Goal: Task Accomplishment & Management: Manage account settings

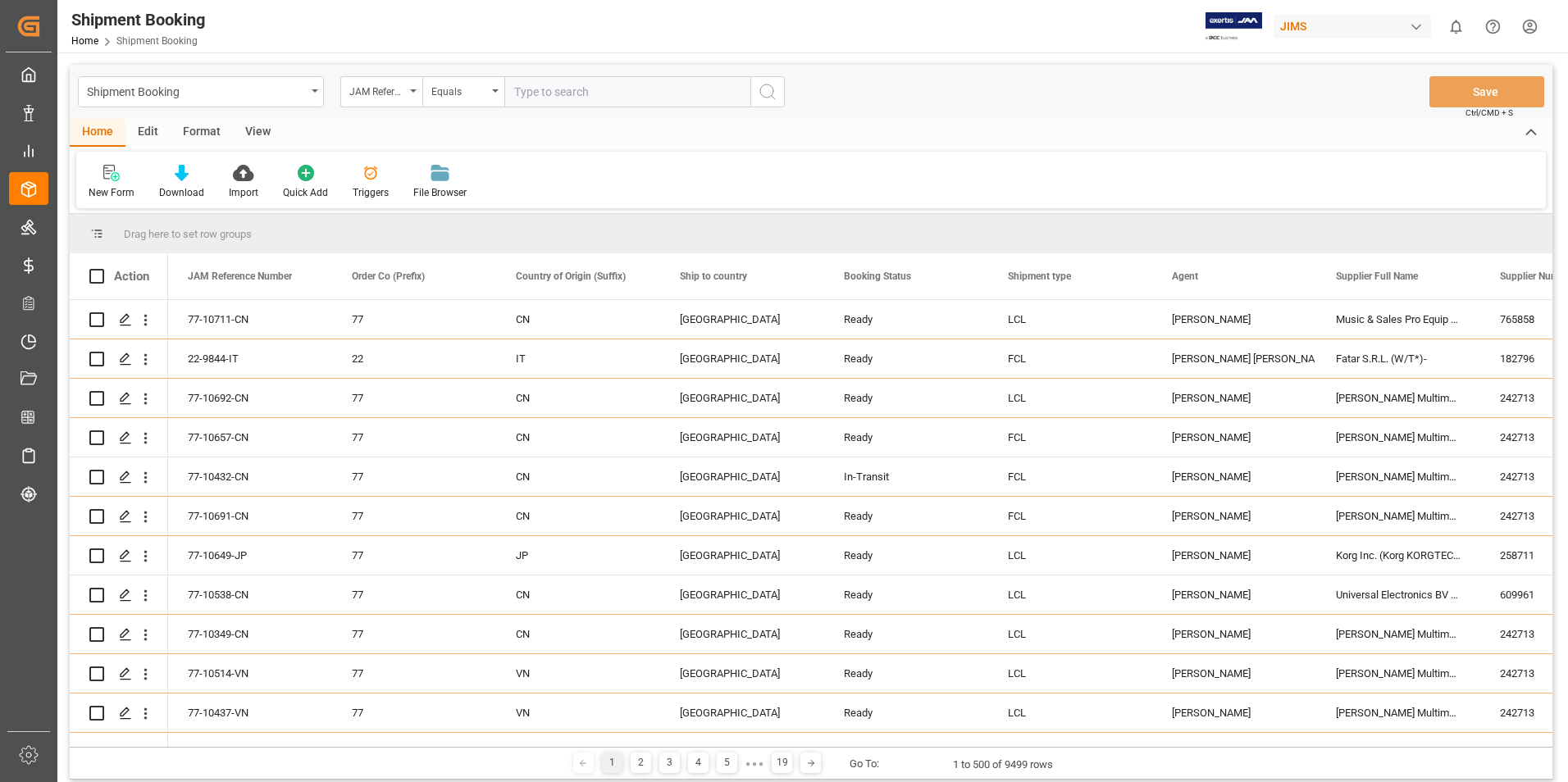
click at [570, 87] on input "text" at bounding box center [627, 92] width 246 height 32
type input "77-10277-[GEOGRAPHIC_DATA]"
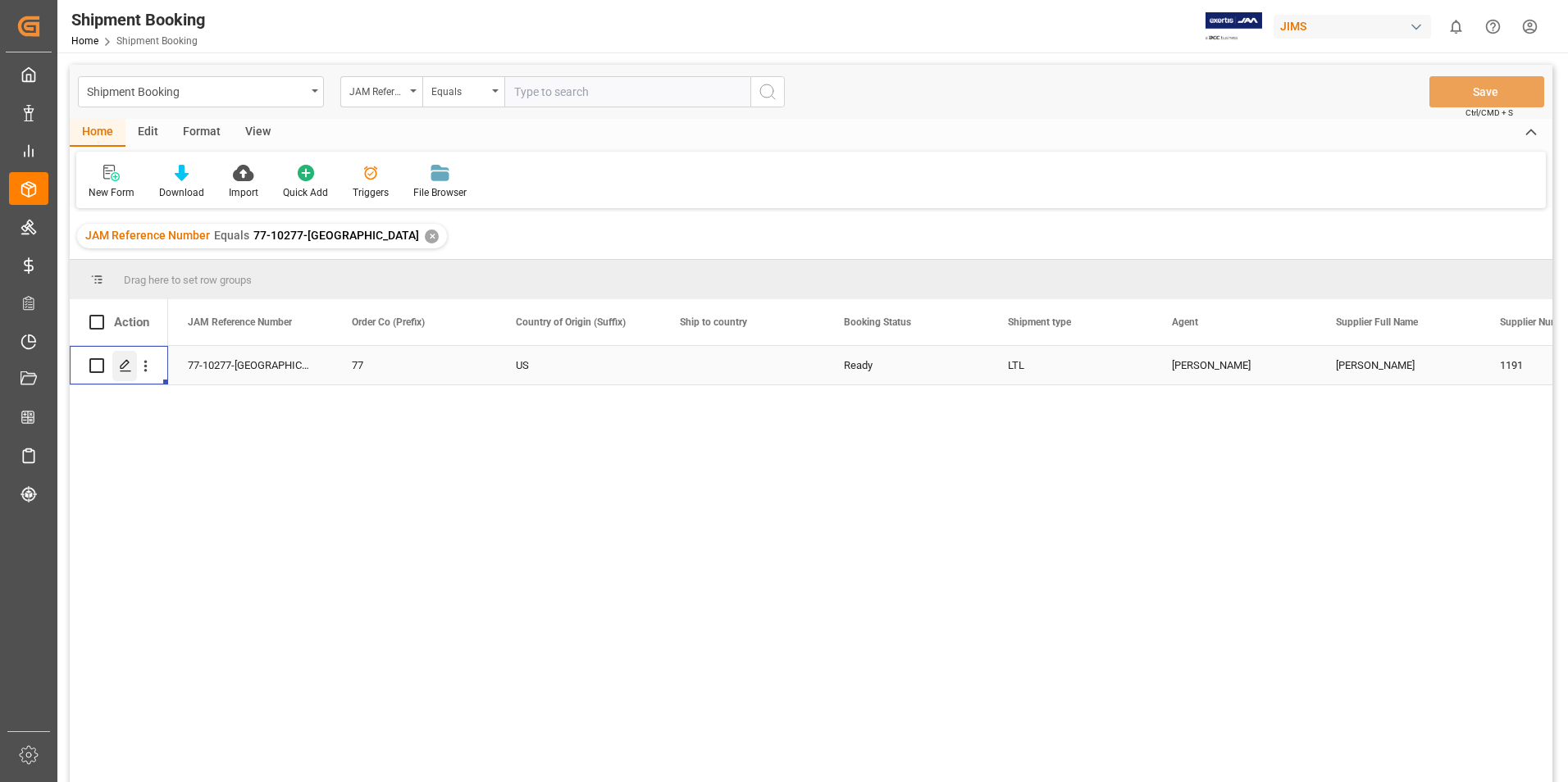
click at [124, 366] on icon "Press SPACE to select this row." at bounding box center [125, 366] width 13 height 13
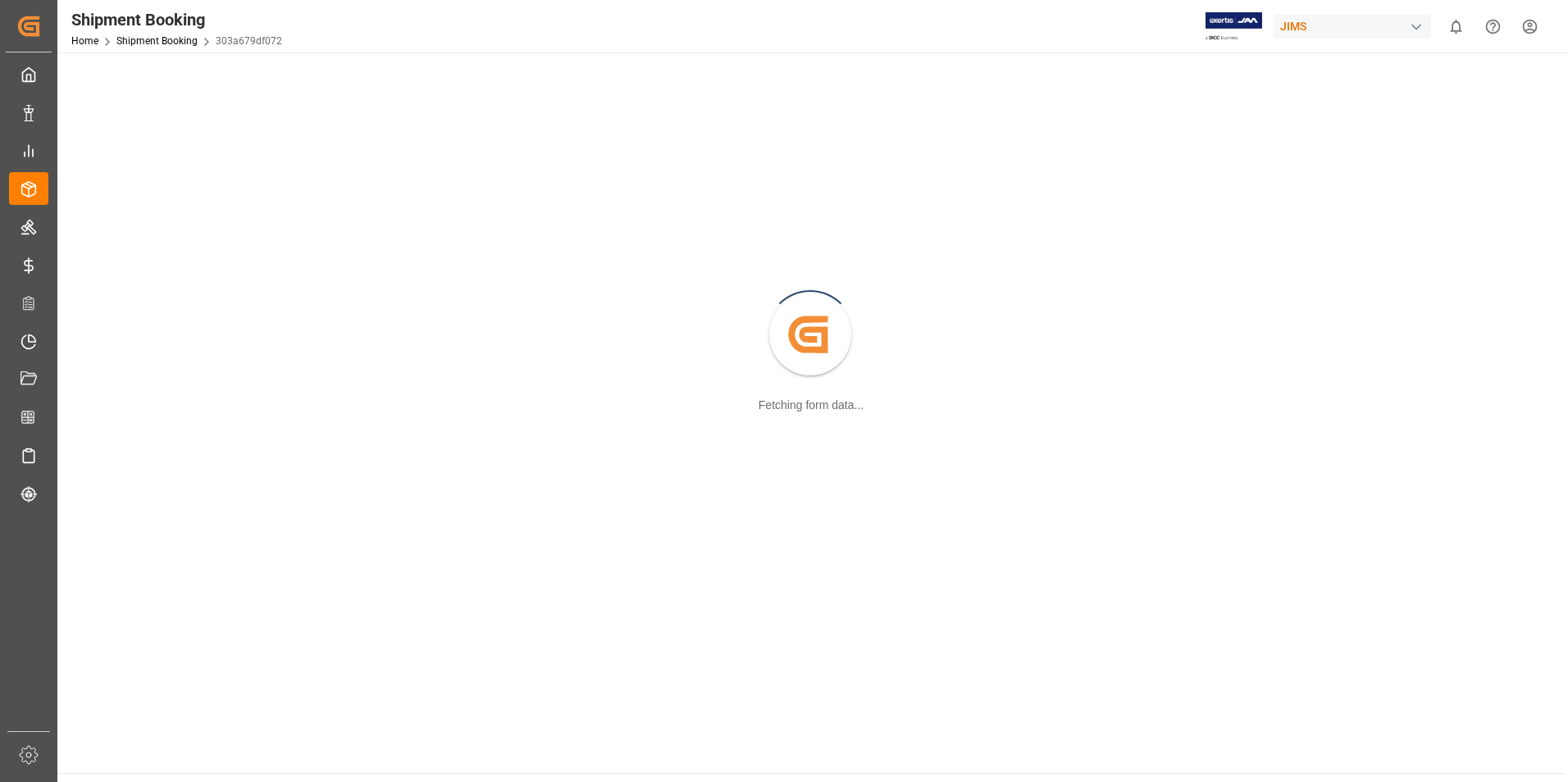
click at [124, 366] on div "Created by potrace 1.15, written by [PERSON_NAME] [DATE]-[DATE] Fetching form d…" at bounding box center [811, 336] width 1487 height 548
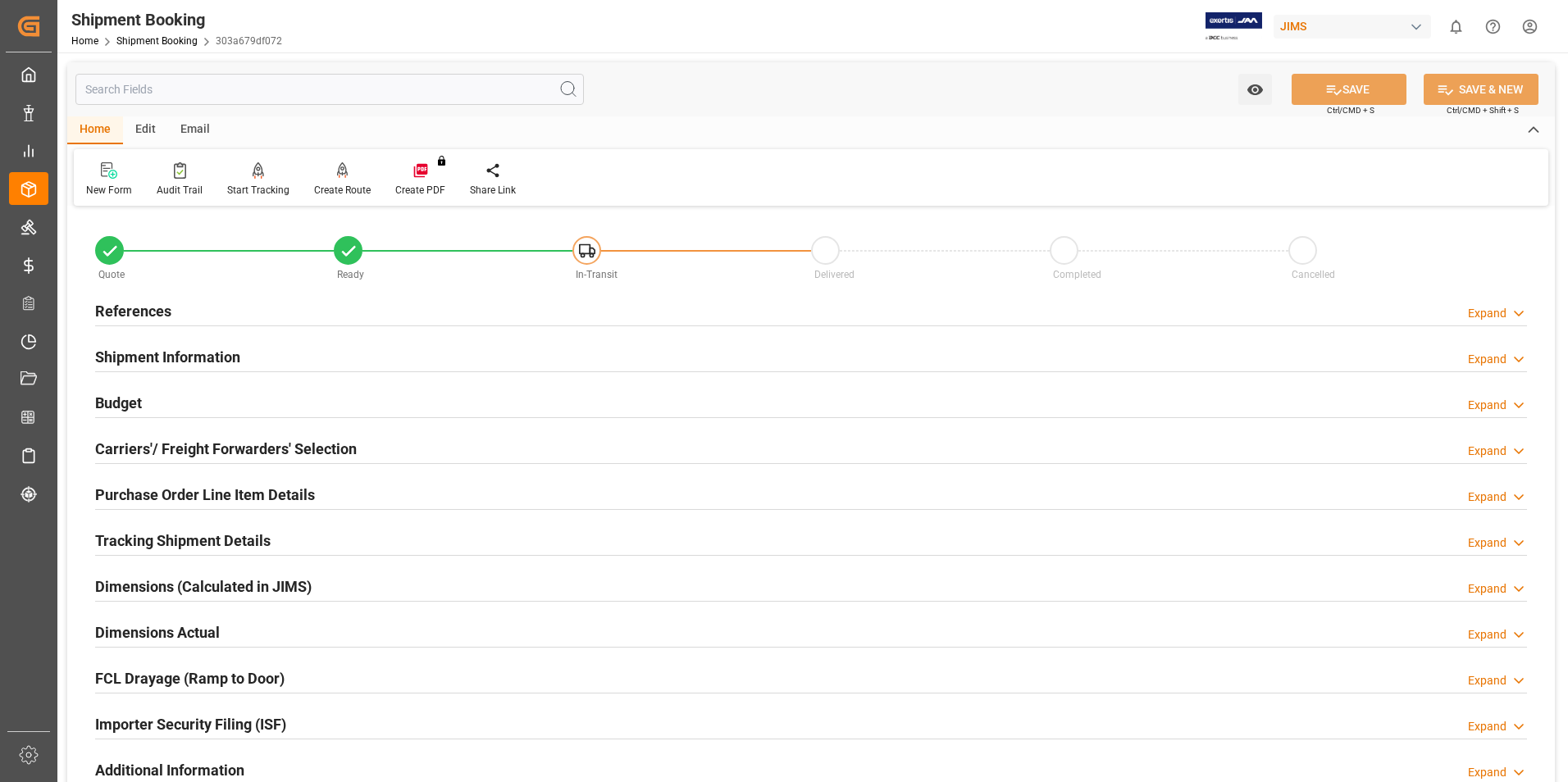
drag, startPoint x: 124, startPoint y: 366, endPoint x: 119, endPoint y: 349, distance: 17.7
click at [119, 349] on h2 "Shipment Information" at bounding box center [167, 357] width 146 height 22
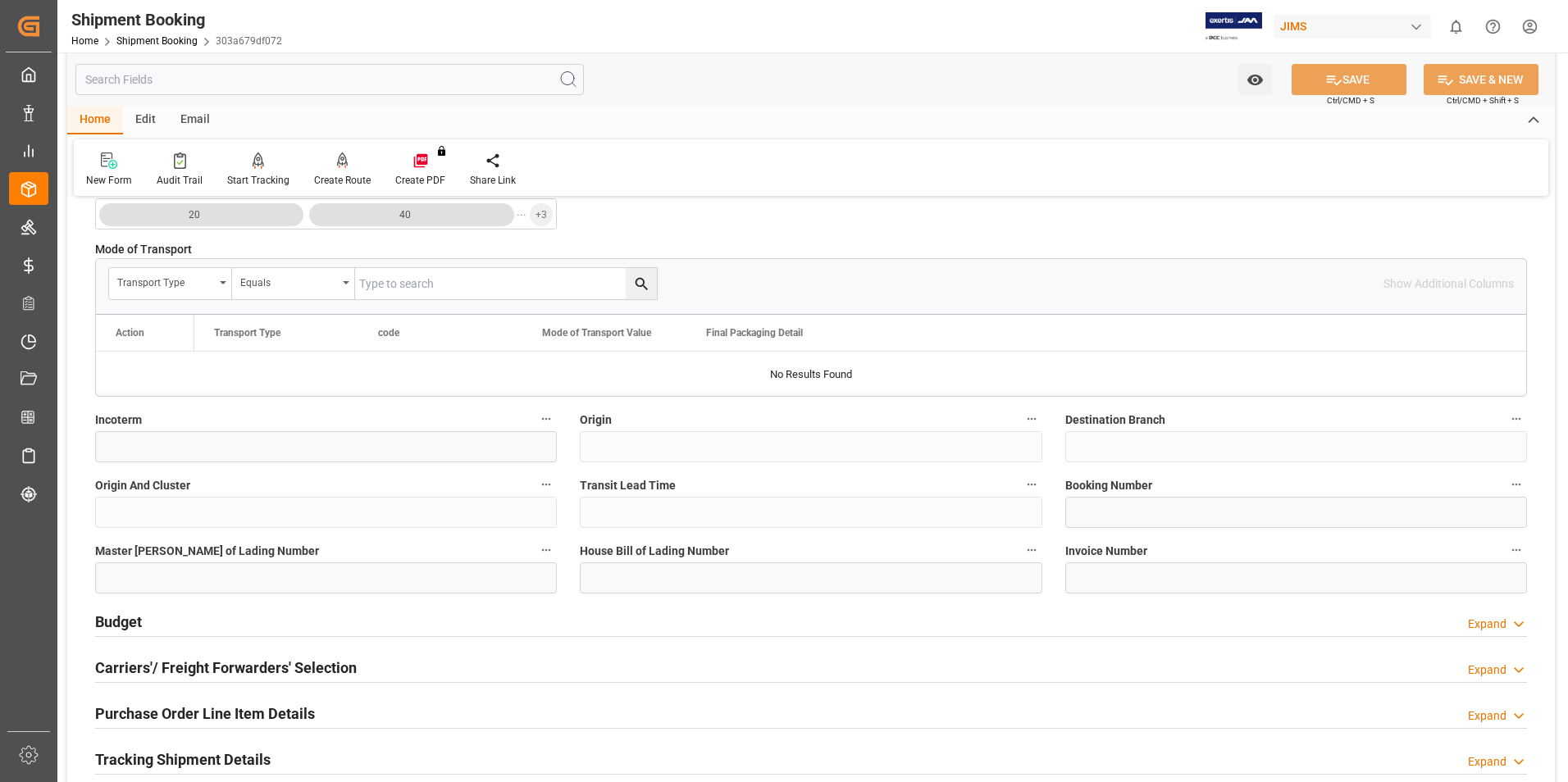
scroll to position [492, 0]
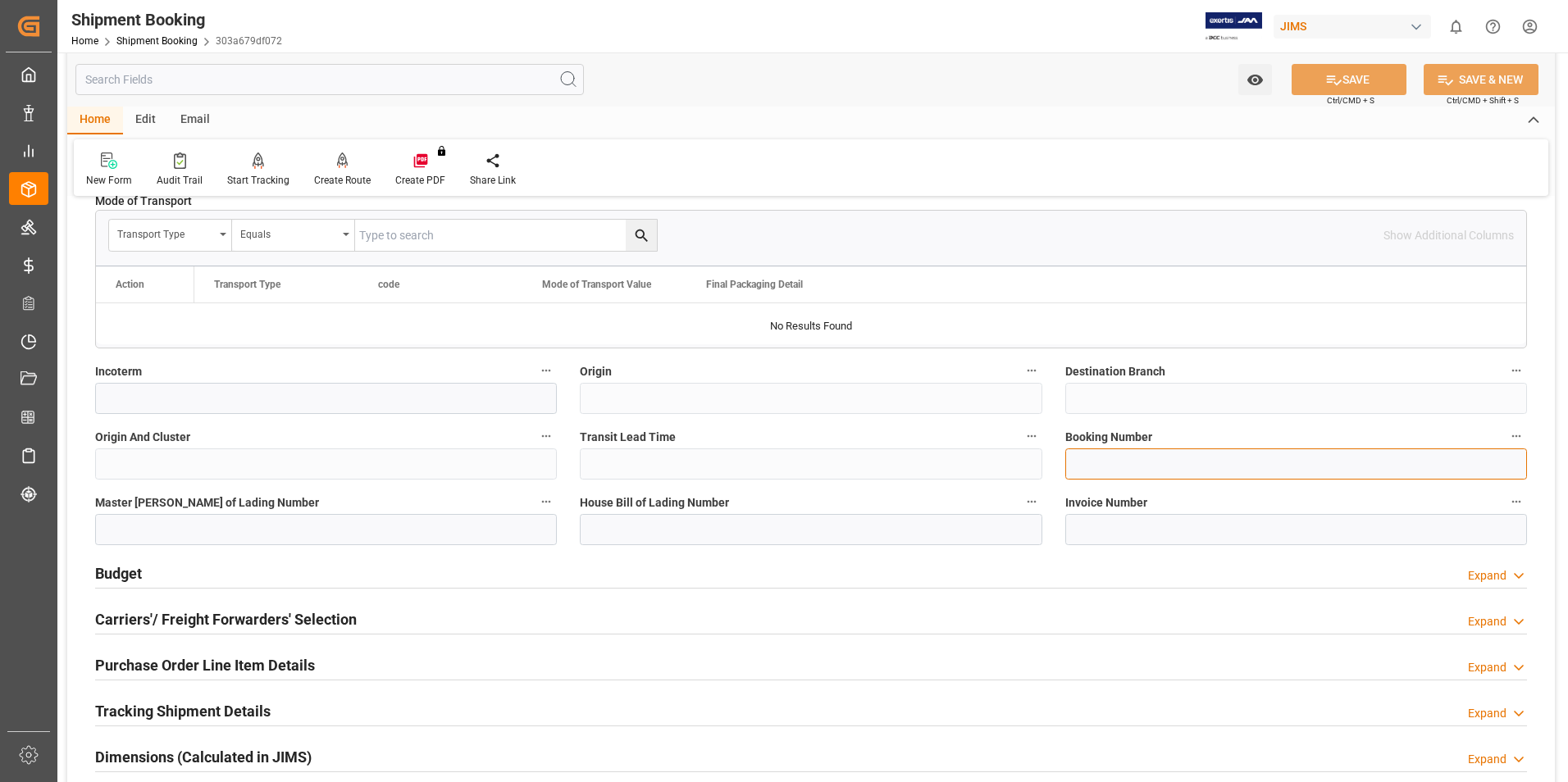
click at [1173, 451] on input at bounding box center [1296, 465] width 462 height 32
paste input "1Z72X3V56852462159"
type input "1Z72X3V56852462159"
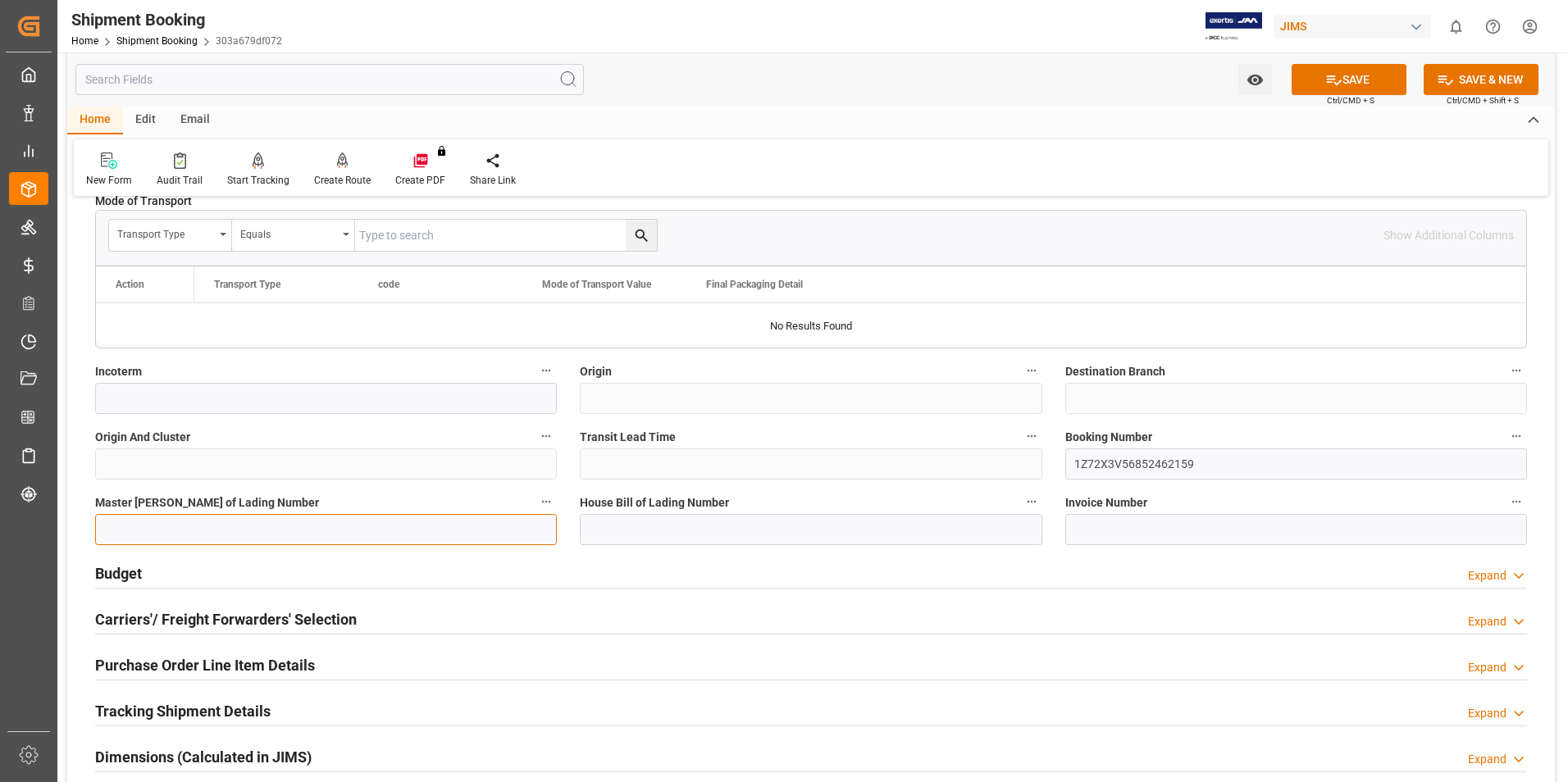
click at [267, 535] on input at bounding box center [325, 530] width 462 height 32
paste input "1Z72X3V56852462159"
type input "1Z72X3V56852462159"
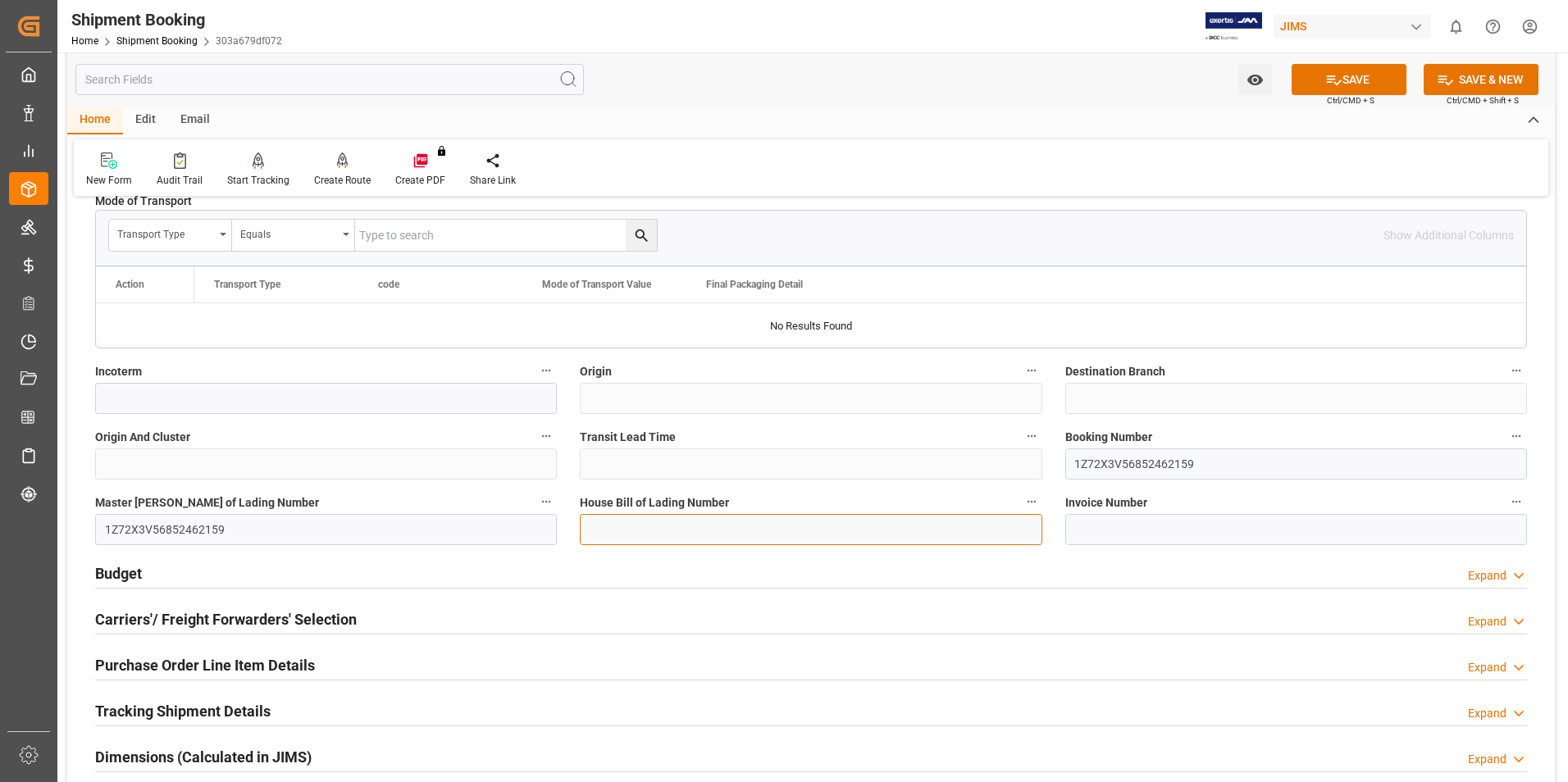
click at [610, 523] on input at bounding box center [810, 530] width 462 height 32
paste input "1Z72X3V56852462159"
type input "1Z72X3V56852462159"
click at [1358, 71] on button "SAVE" at bounding box center [1349, 80] width 115 height 32
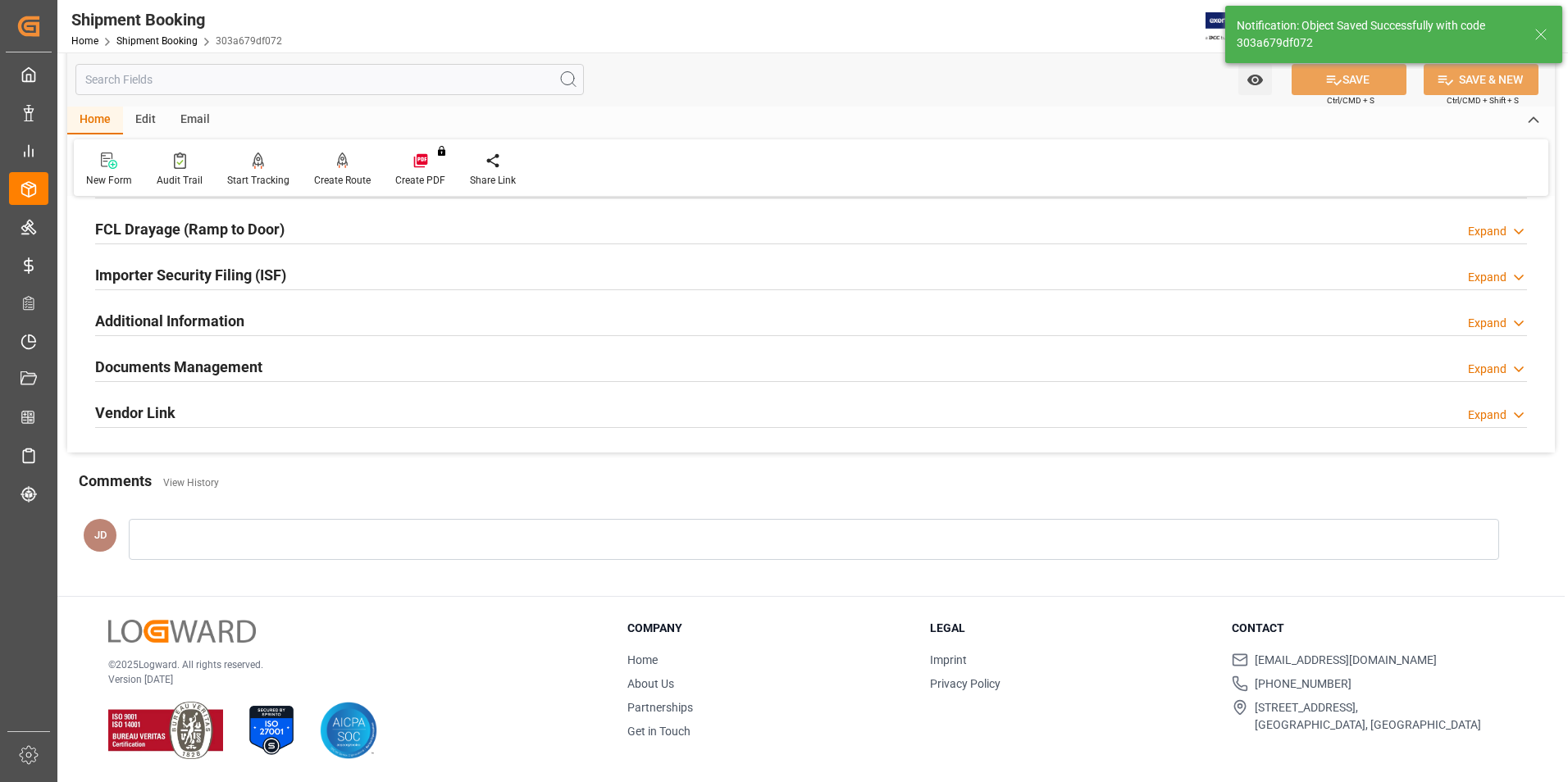
scroll to position [0, 0]
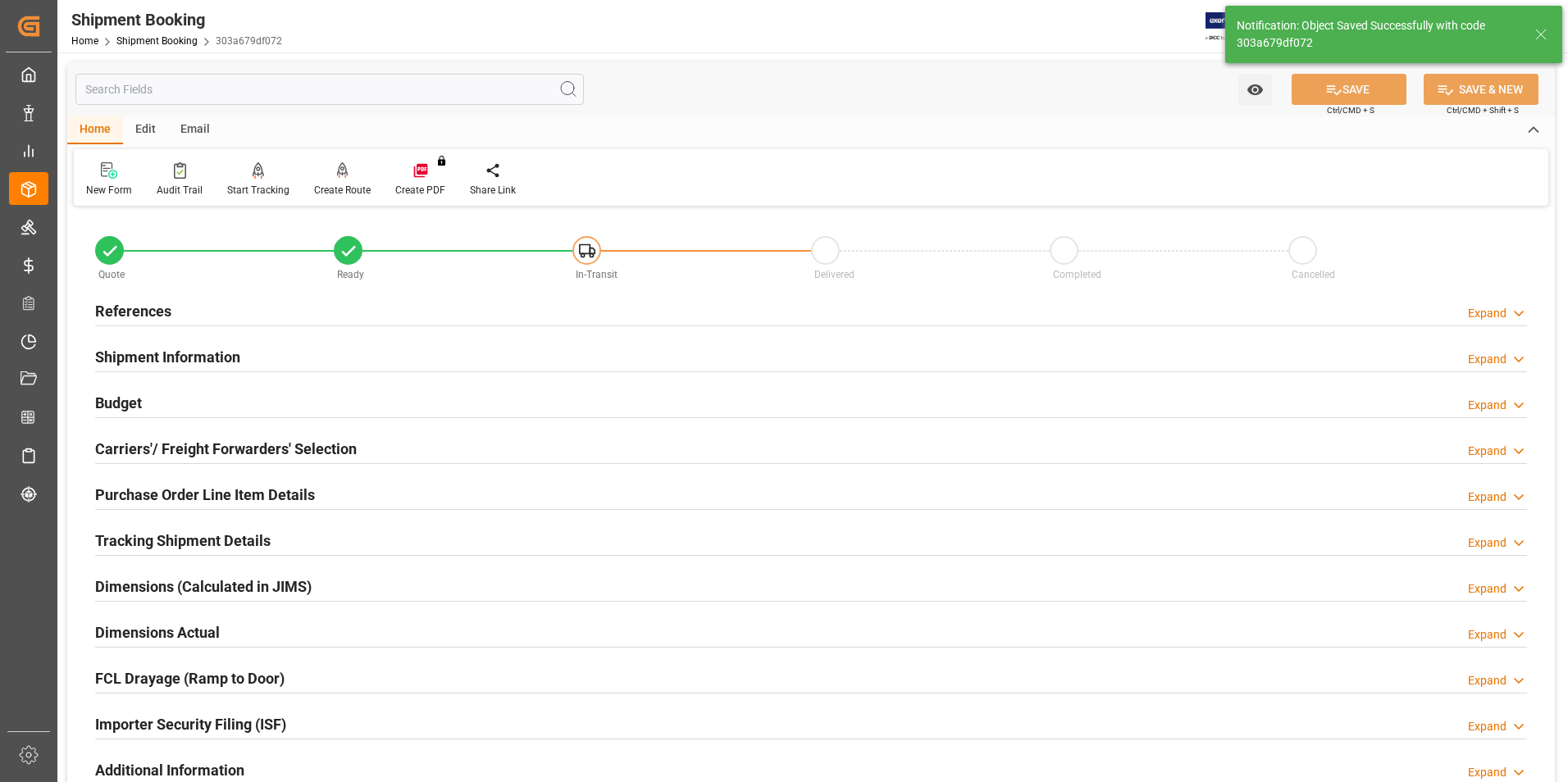
click at [109, 399] on h2 "Budget" at bounding box center [118, 402] width 46 height 22
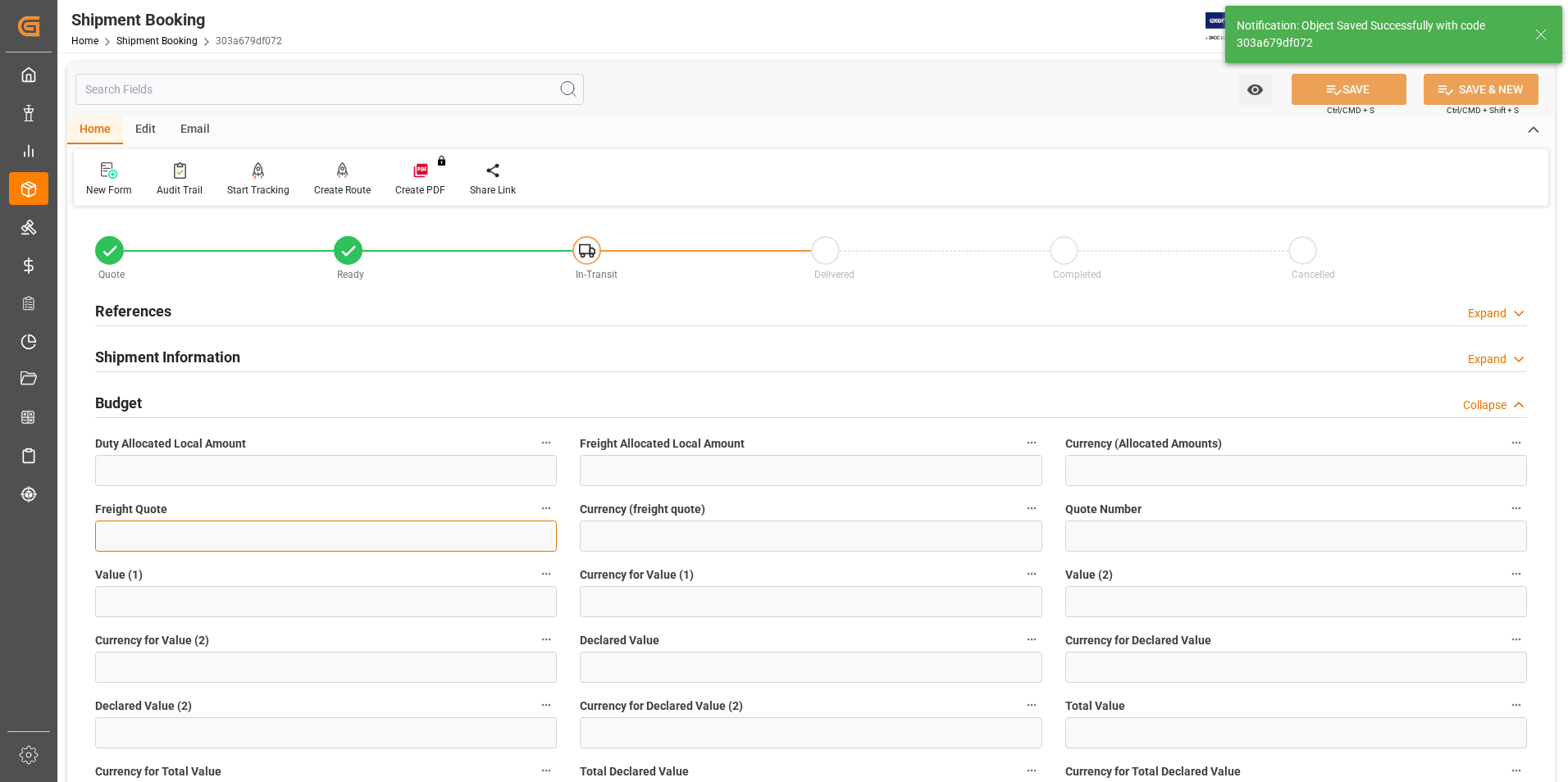
click at [162, 529] on input "text" at bounding box center [325, 537] width 462 height 32
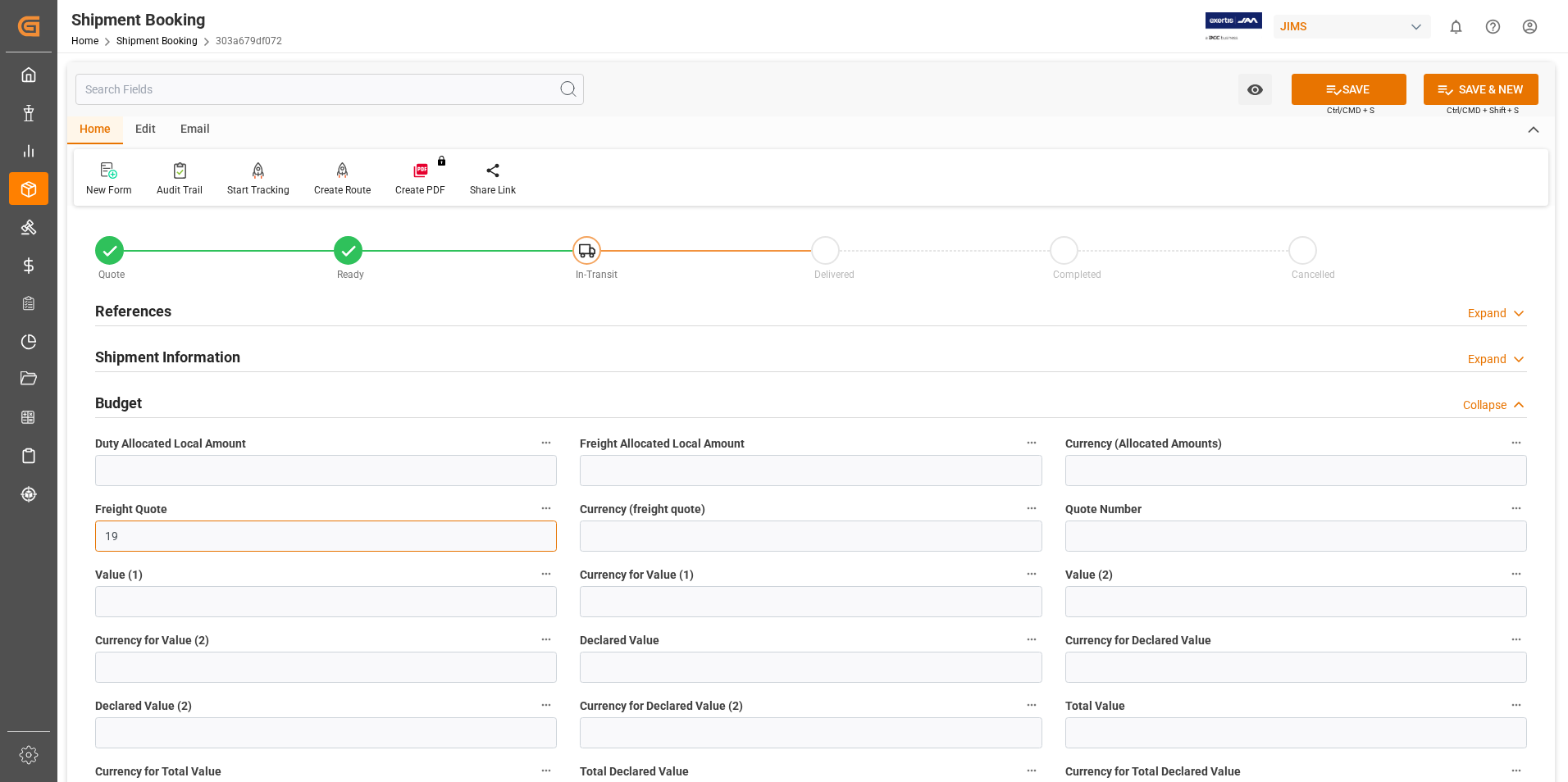
type input "19"
click at [624, 537] on input at bounding box center [810, 537] width 462 height 32
type input "cad"
click at [596, 661] on input "text" at bounding box center [810, 667] width 462 height 32
type input "343.62"
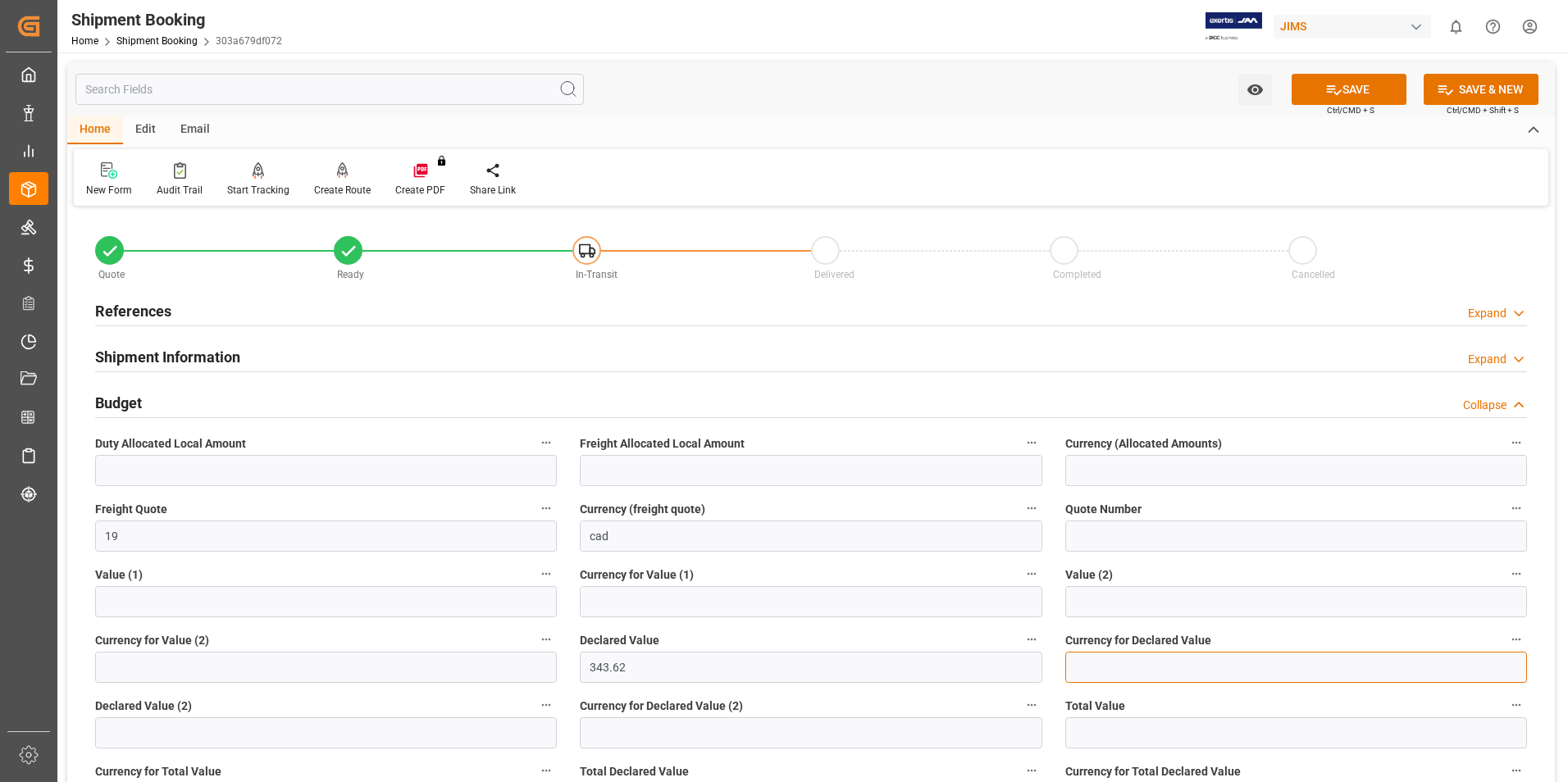
click at [1108, 672] on input at bounding box center [1296, 667] width 462 height 32
type input "usd"
click at [1370, 86] on button "SAVE" at bounding box center [1349, 89] width 115 height 32
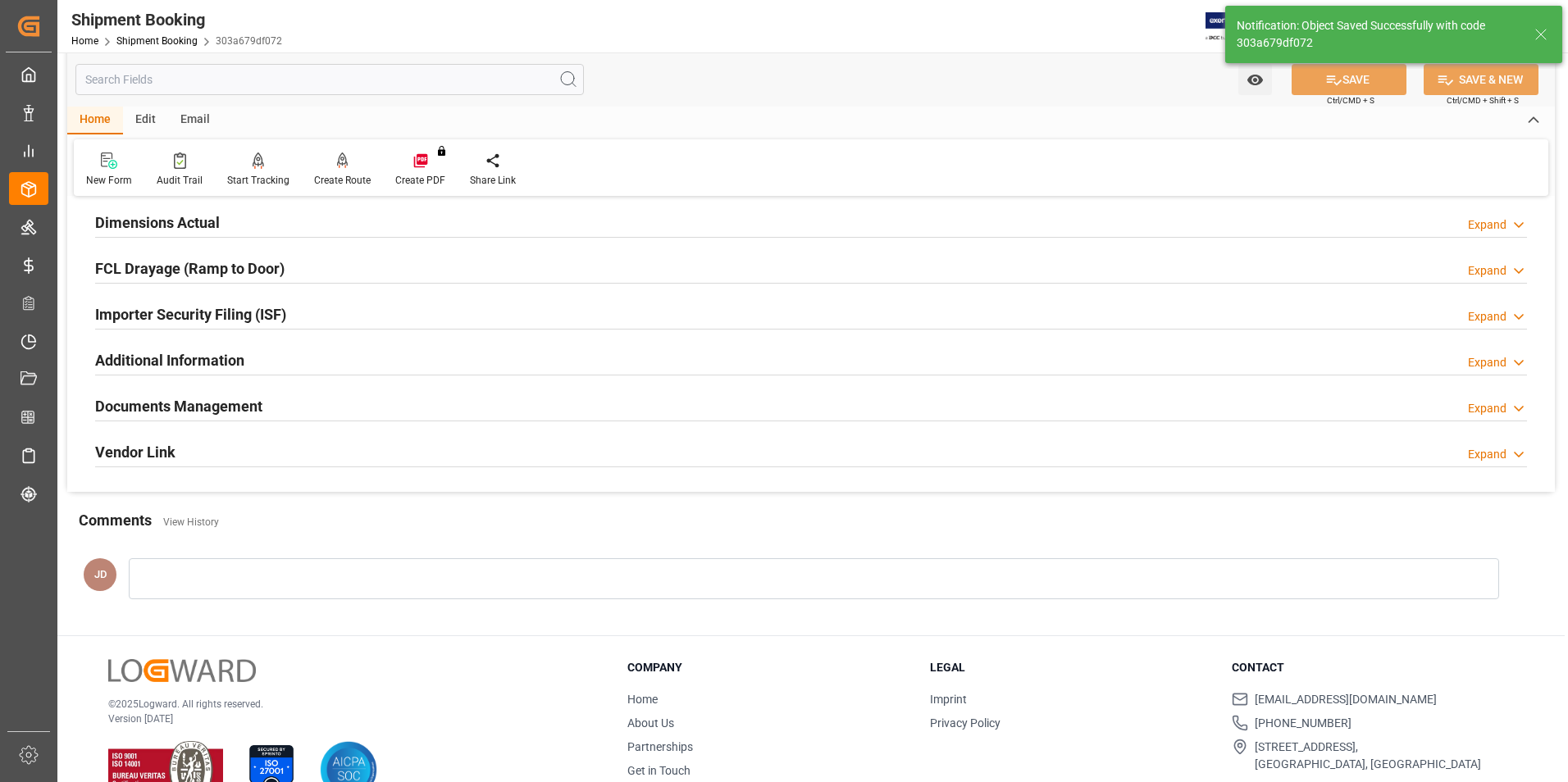
scroll to position [17, 0]
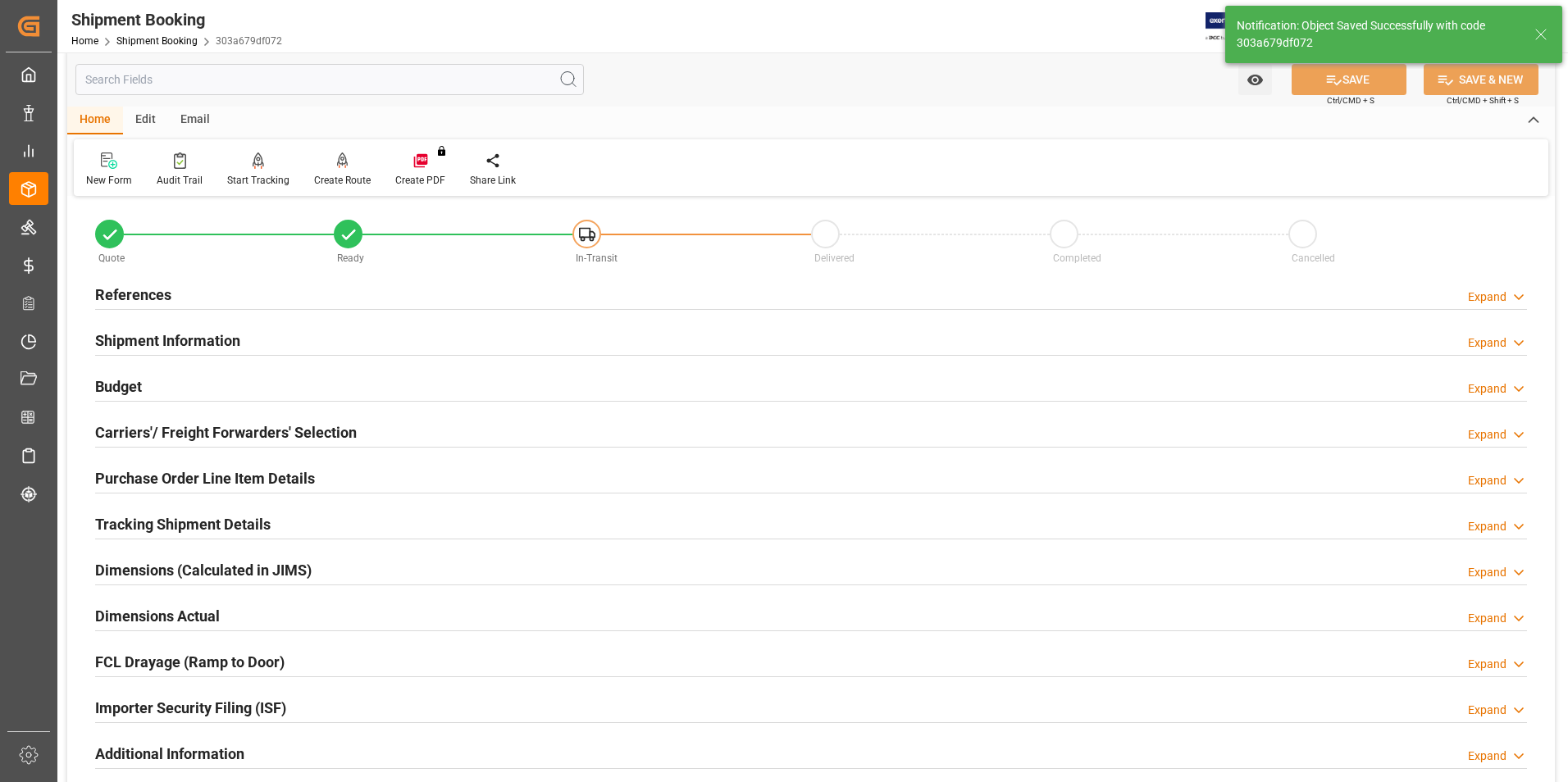
click at [221, 430] on h2 "Carriers'/ Freight Forwarders' Selection" at bounding box center [225, 432] width 261 height 22
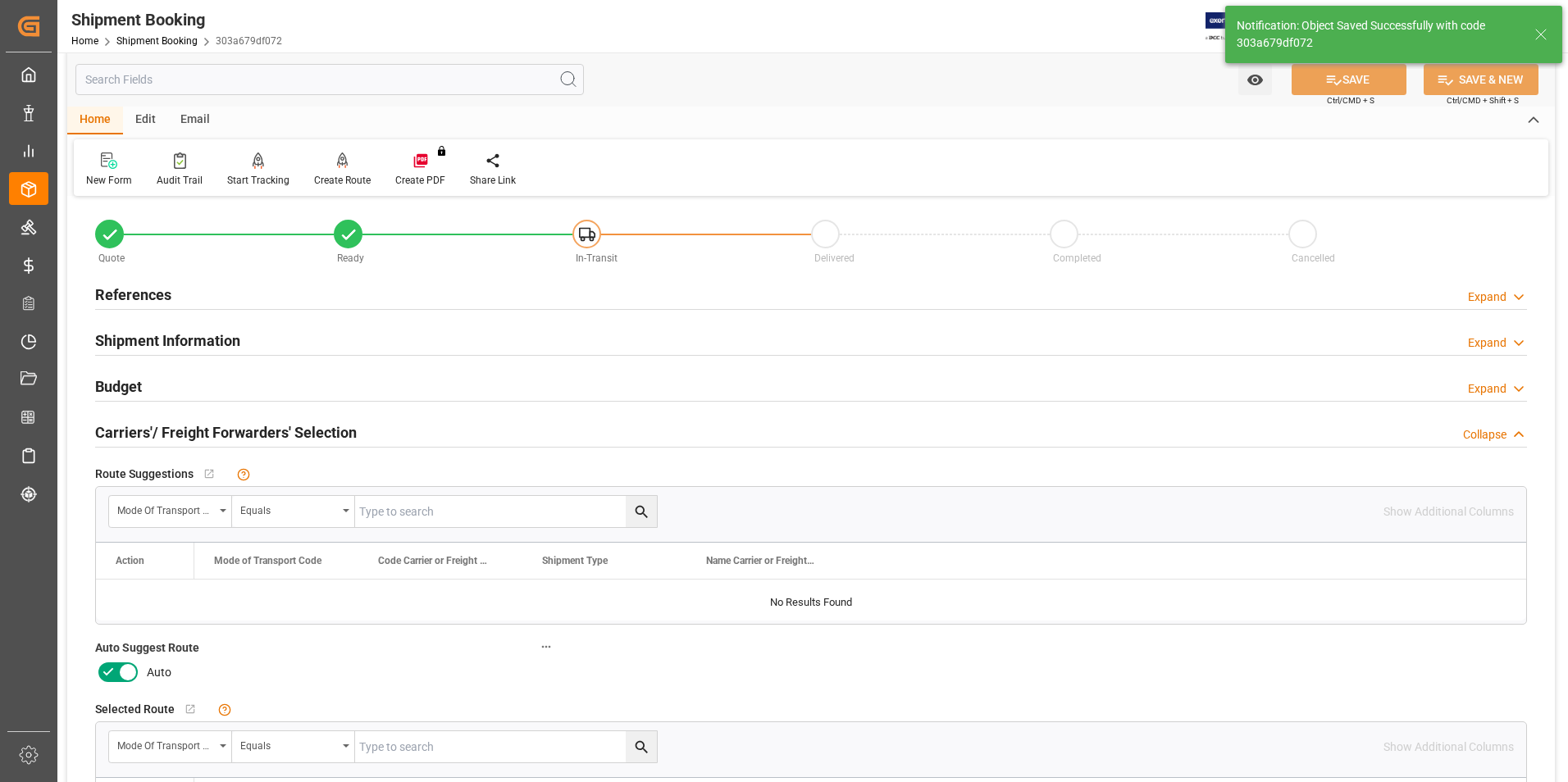
click at [106, 676] on icon at bounding box center [108, 672] width 19 height 19
click at [0, 0] on input "checkbox" at bounding box center [0, 0] width 0 height 0
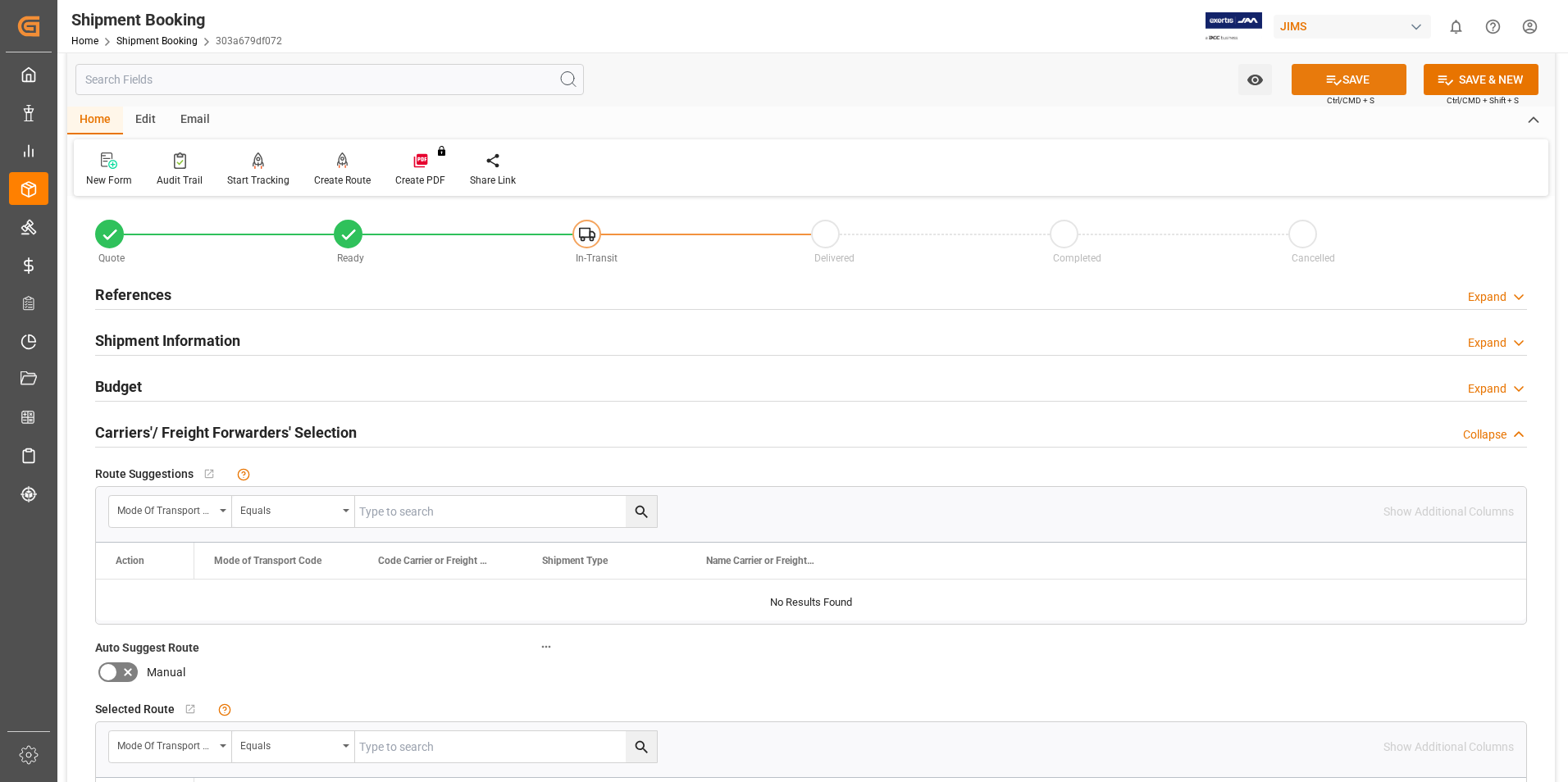
click at [1360, 76] on button "SAVE" at bounding box center [1349, 80] width 115 height 32
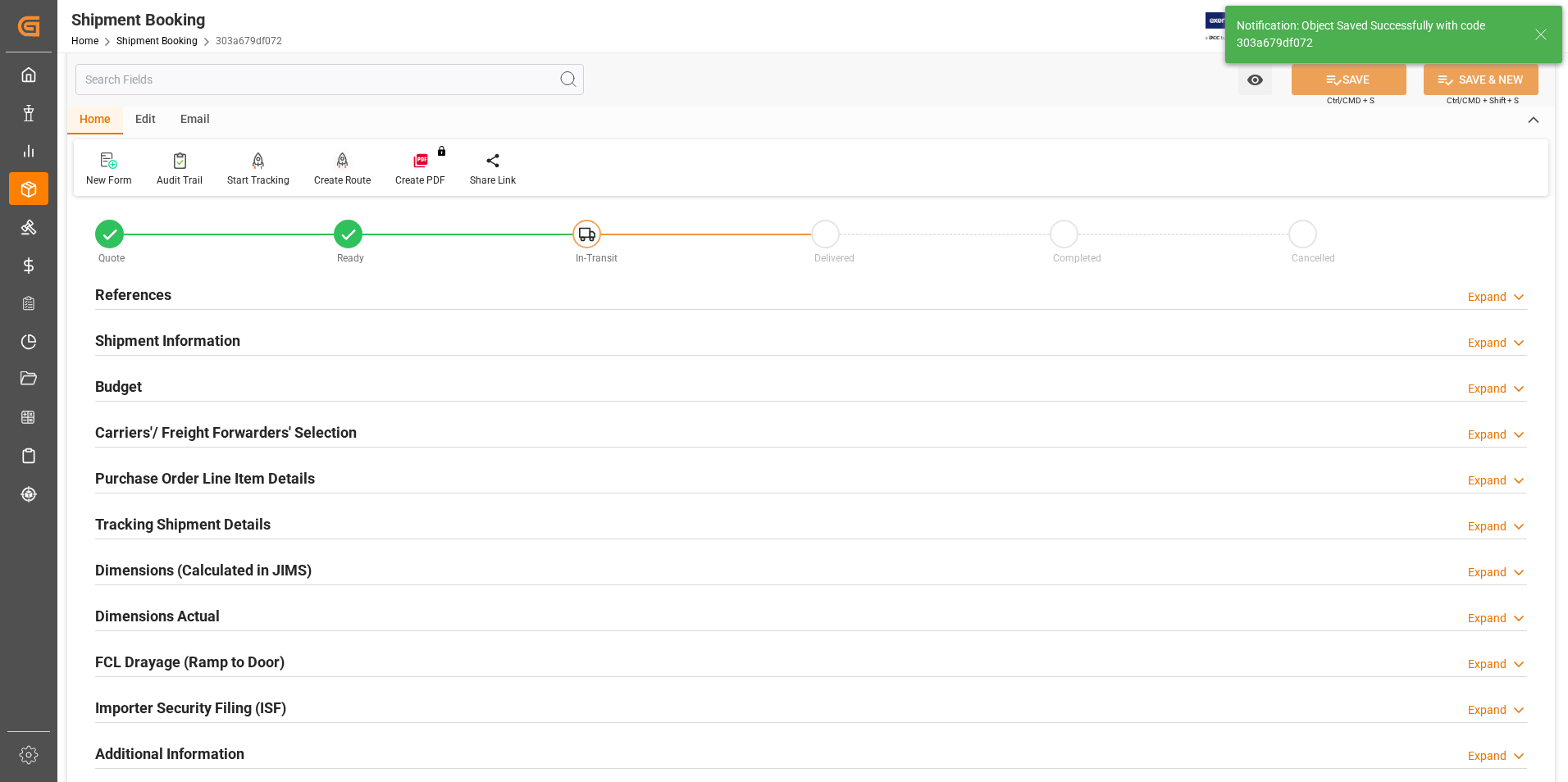
click at [327, 179] on div "Create Route" at bounding box center [342, 180] width 57 height 15
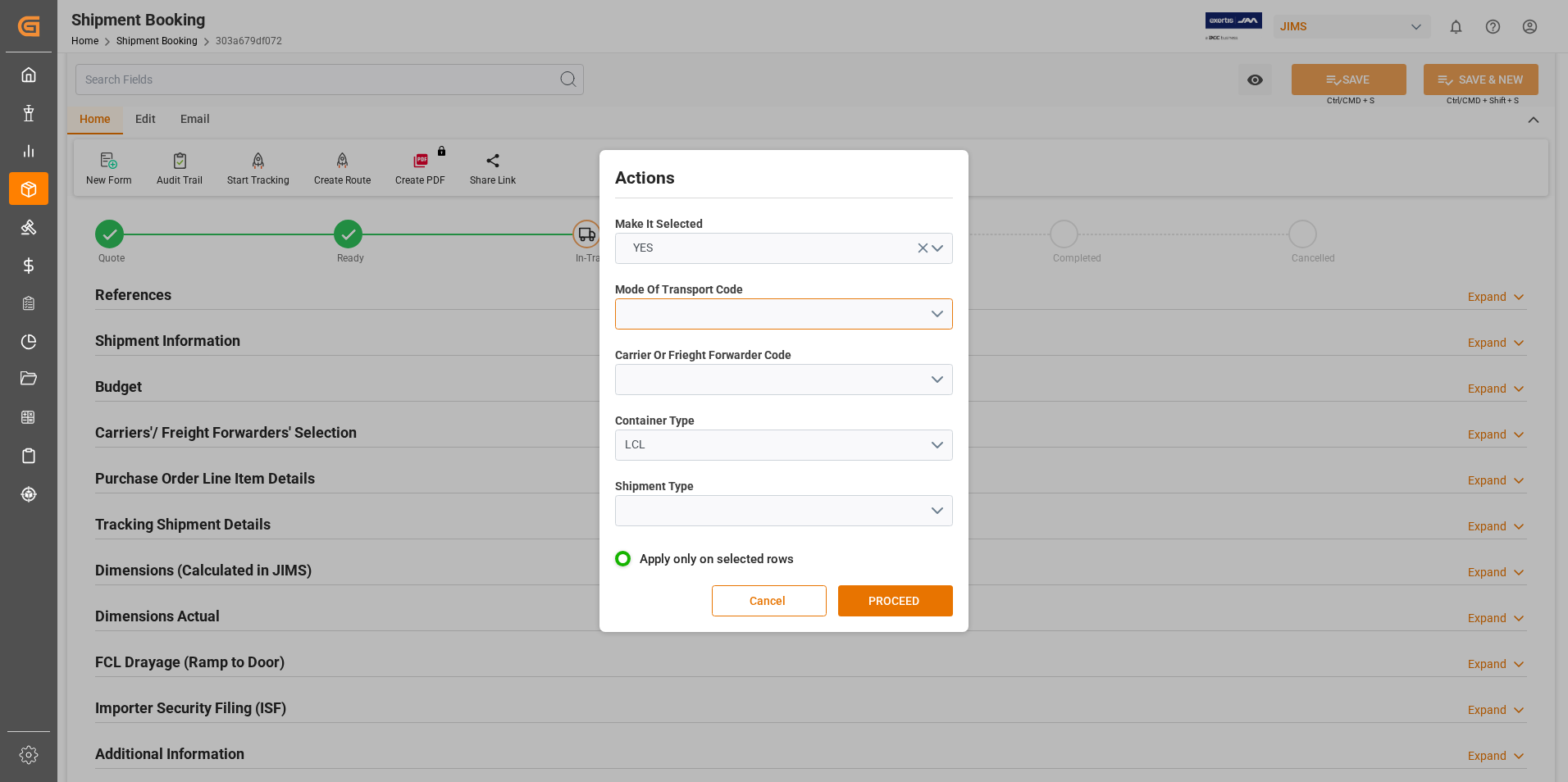
click at [670, 309] on button "open menu" at bounding box center [783, 314] width 338 height 32
click at [716, 457] on div "5- COURIER GROUND" at bounding box center [783, 455] width 336 height 34
click at [708, 385] on button "open menu" at bounding box center [783, 380] width 338 height 32
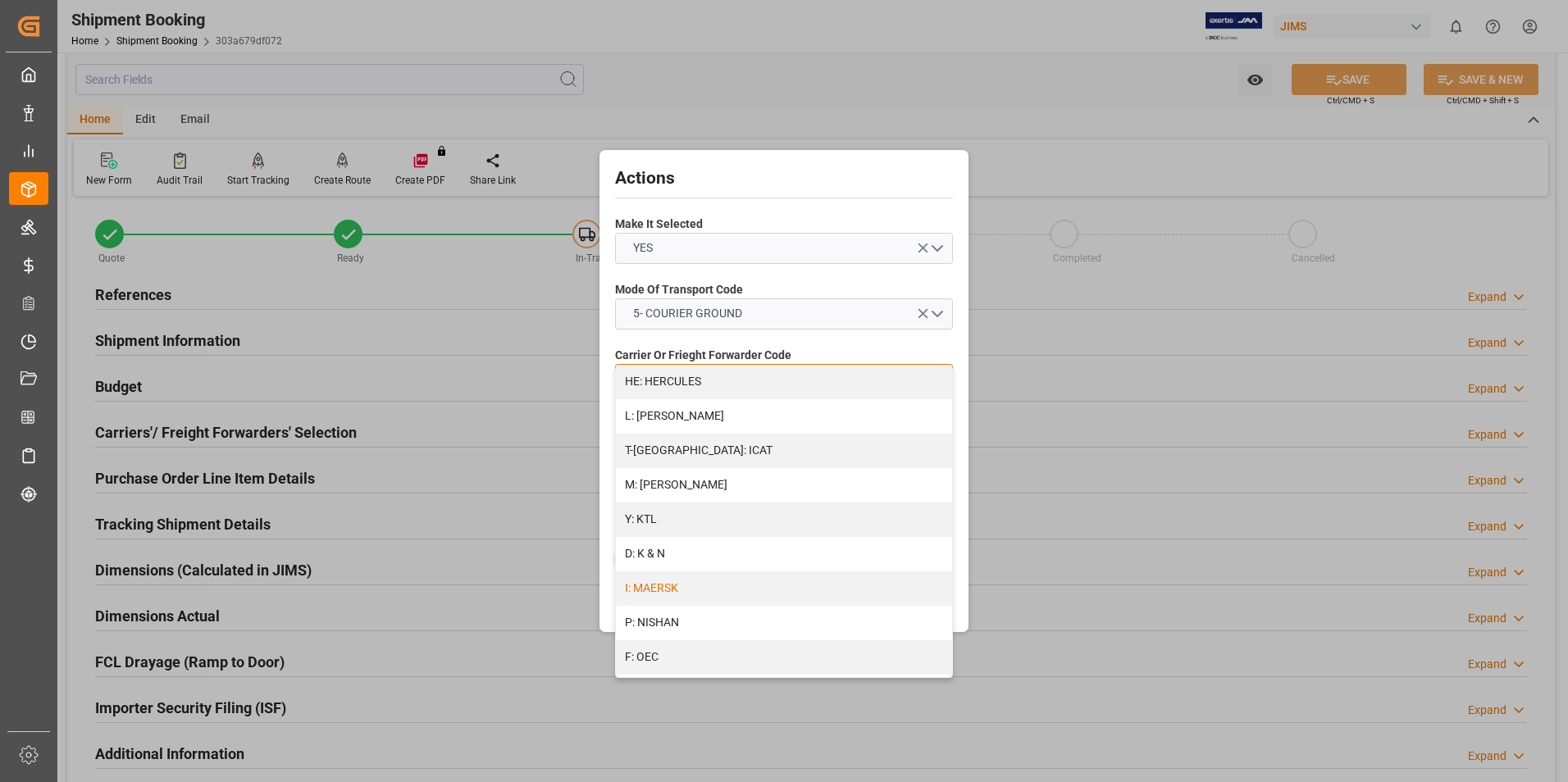
scroll to position [877, 0]
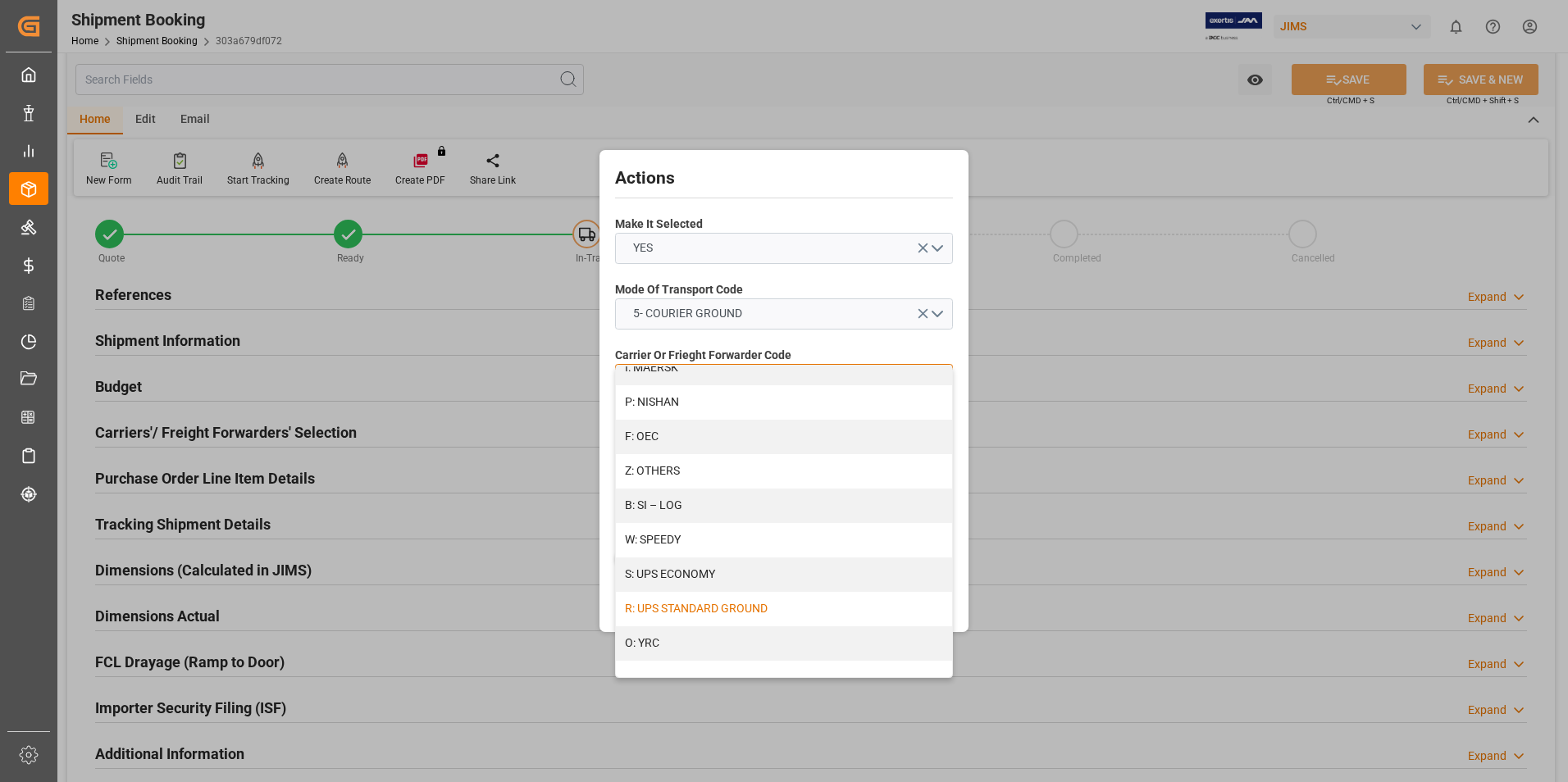
click at [757, 607] on div "R: UPS STANDARD GROUND" at bounding box center [783, 608] width 336 height 34
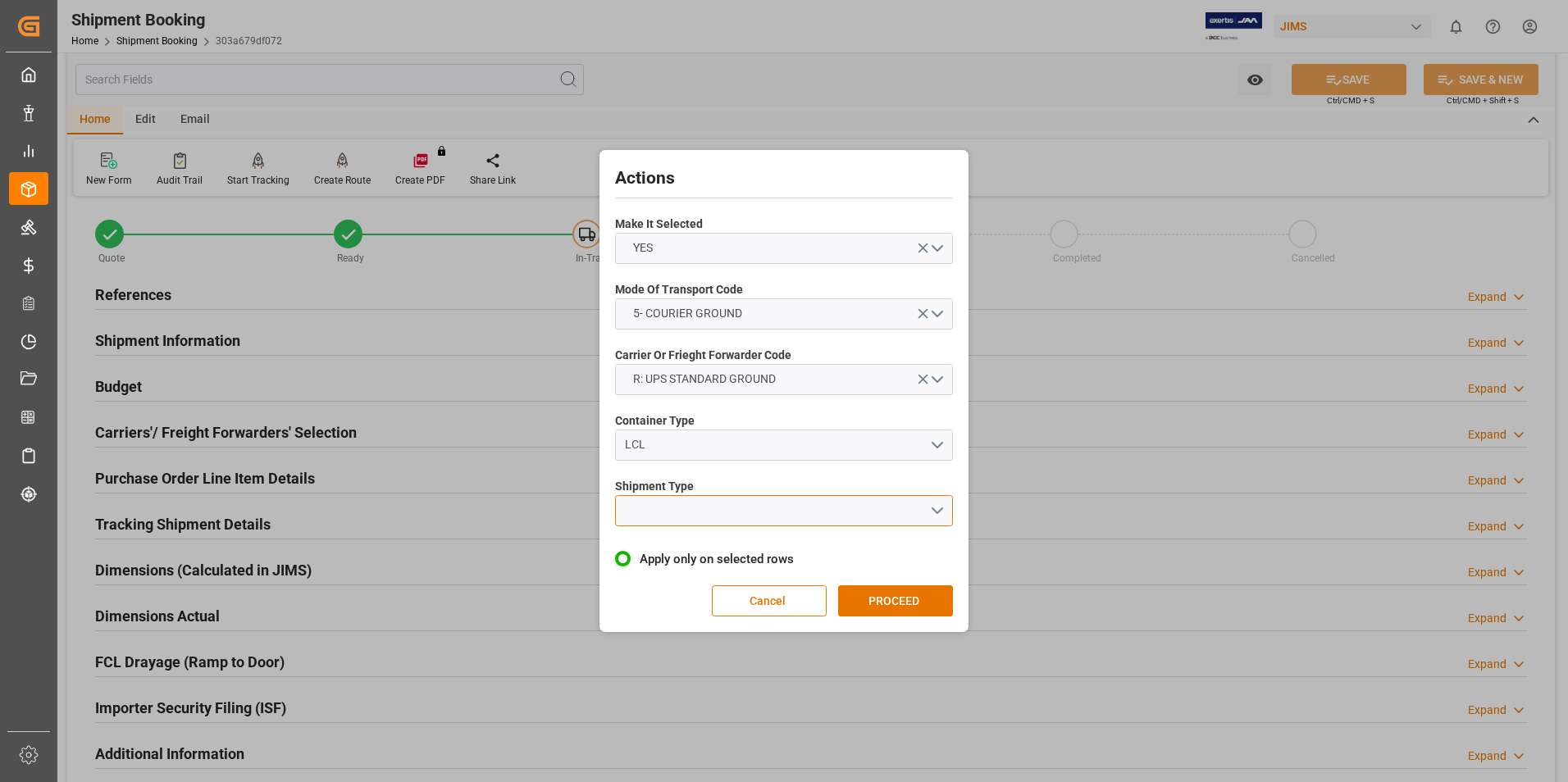
click at [702, 507] on button "open menu" at bounding box center [783, 511] width 338 height 32
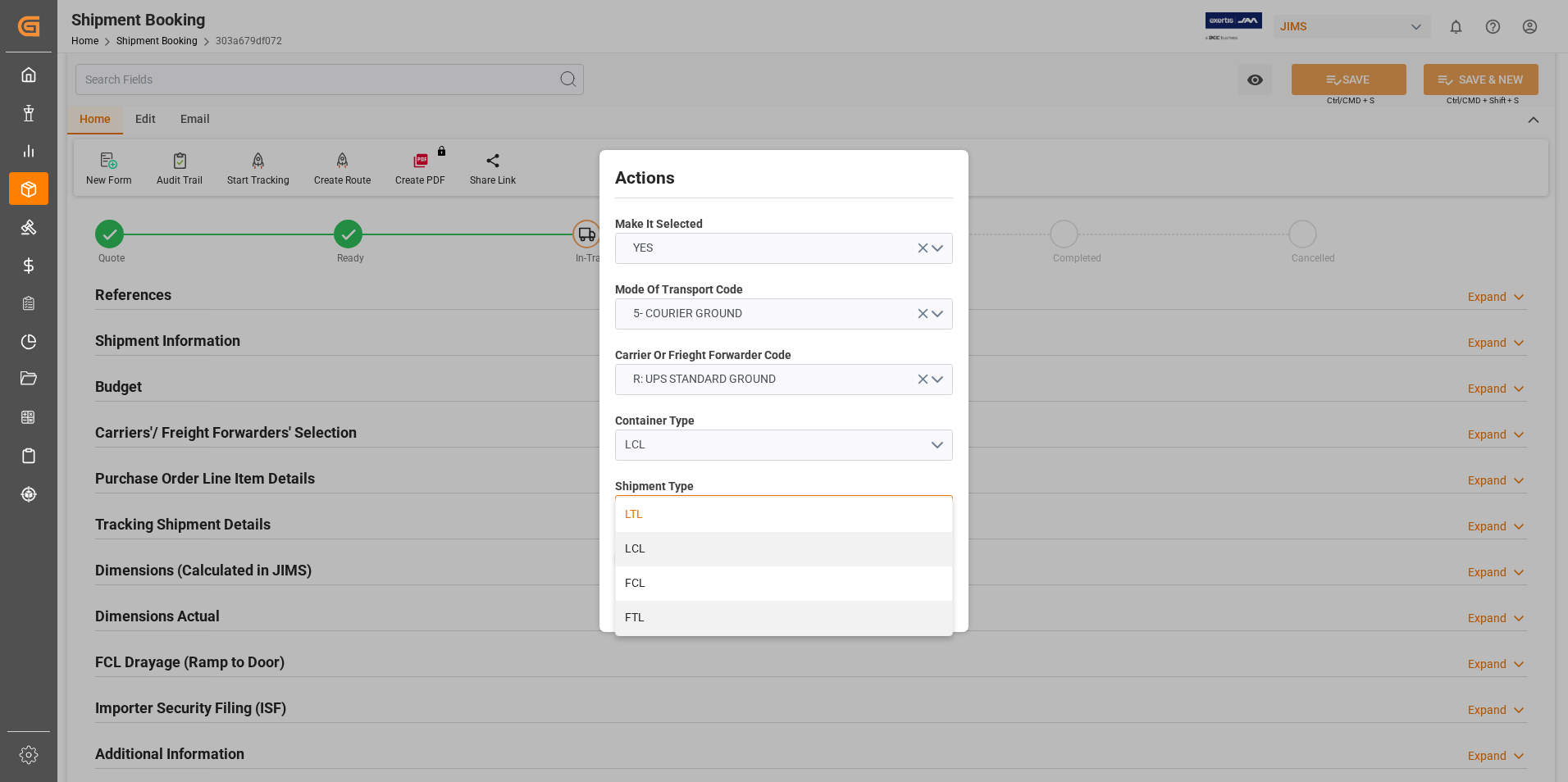
click at [687, 513] on div "LTL" at bounding box center [783, 515] width 336 height 34
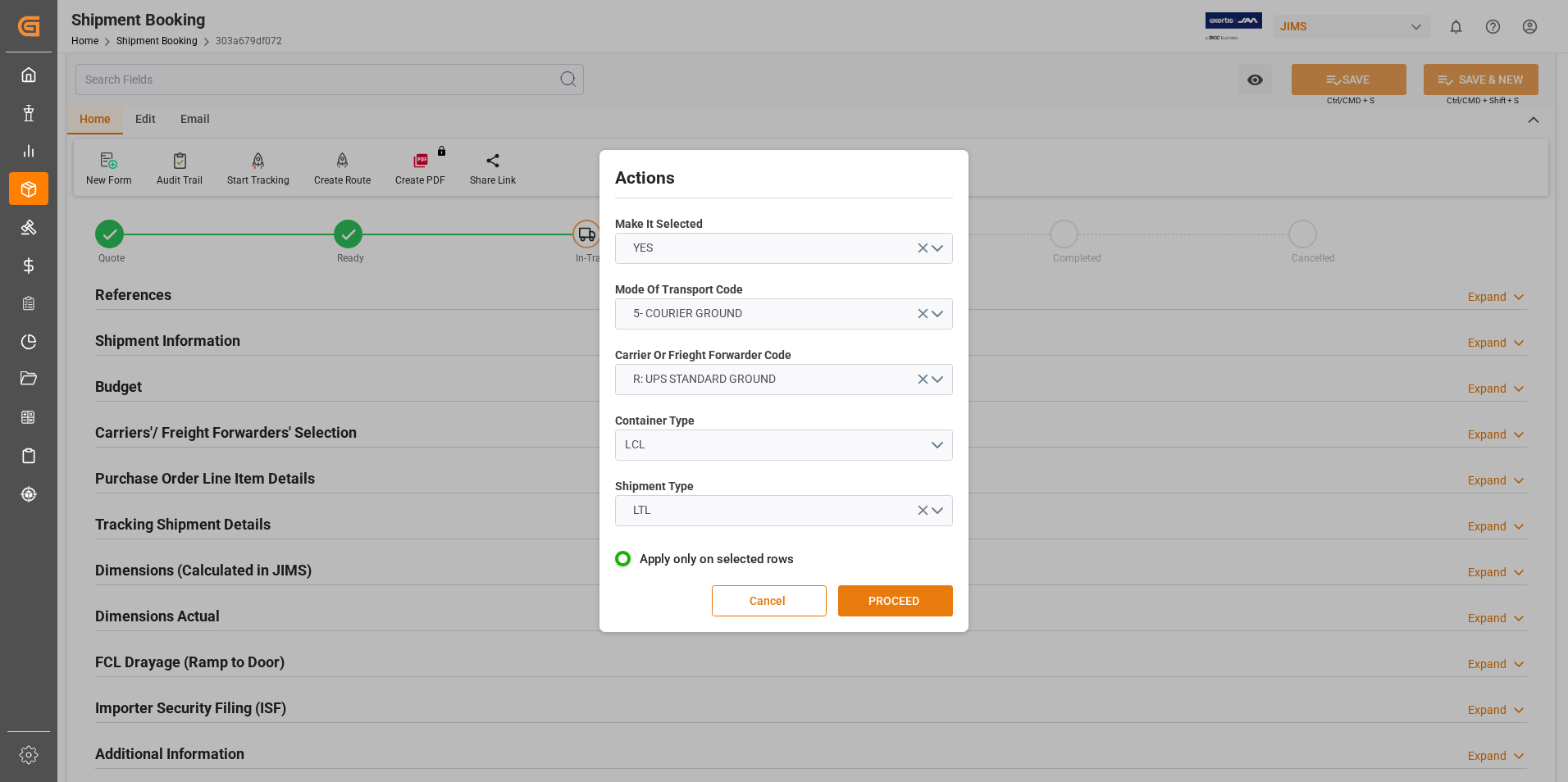
click at [873, 596] on button "PROCEED" at bounding box center [895, 601] width 115 height 32
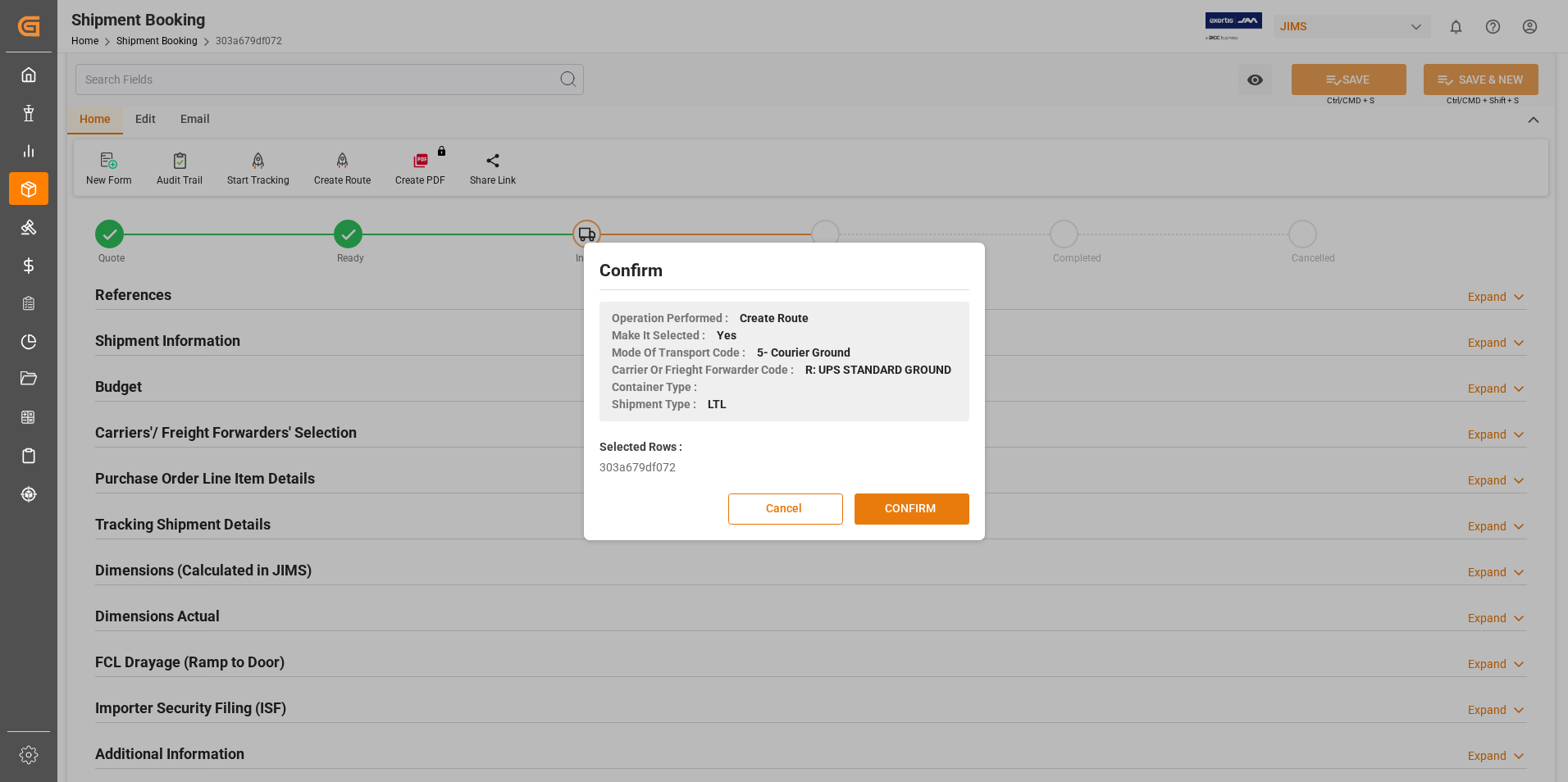
click at [883, 512] on button "CONFIRM" at bounding box center [911, 509] width 115 height 32
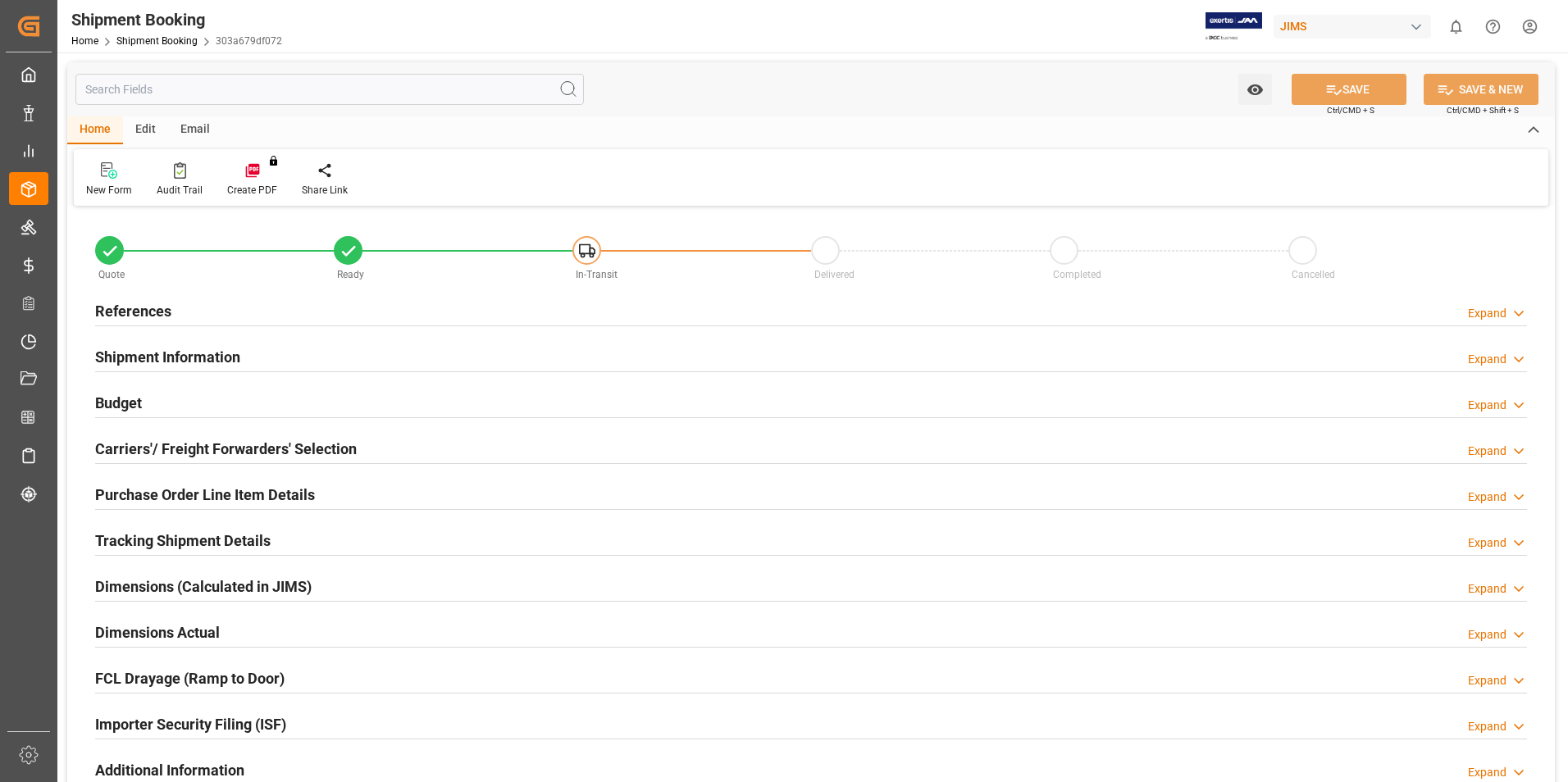
type input "0"
click at [142, 630] on h2 "Dimensions Actual" at bounding box center [157, 632] width 125 height 22
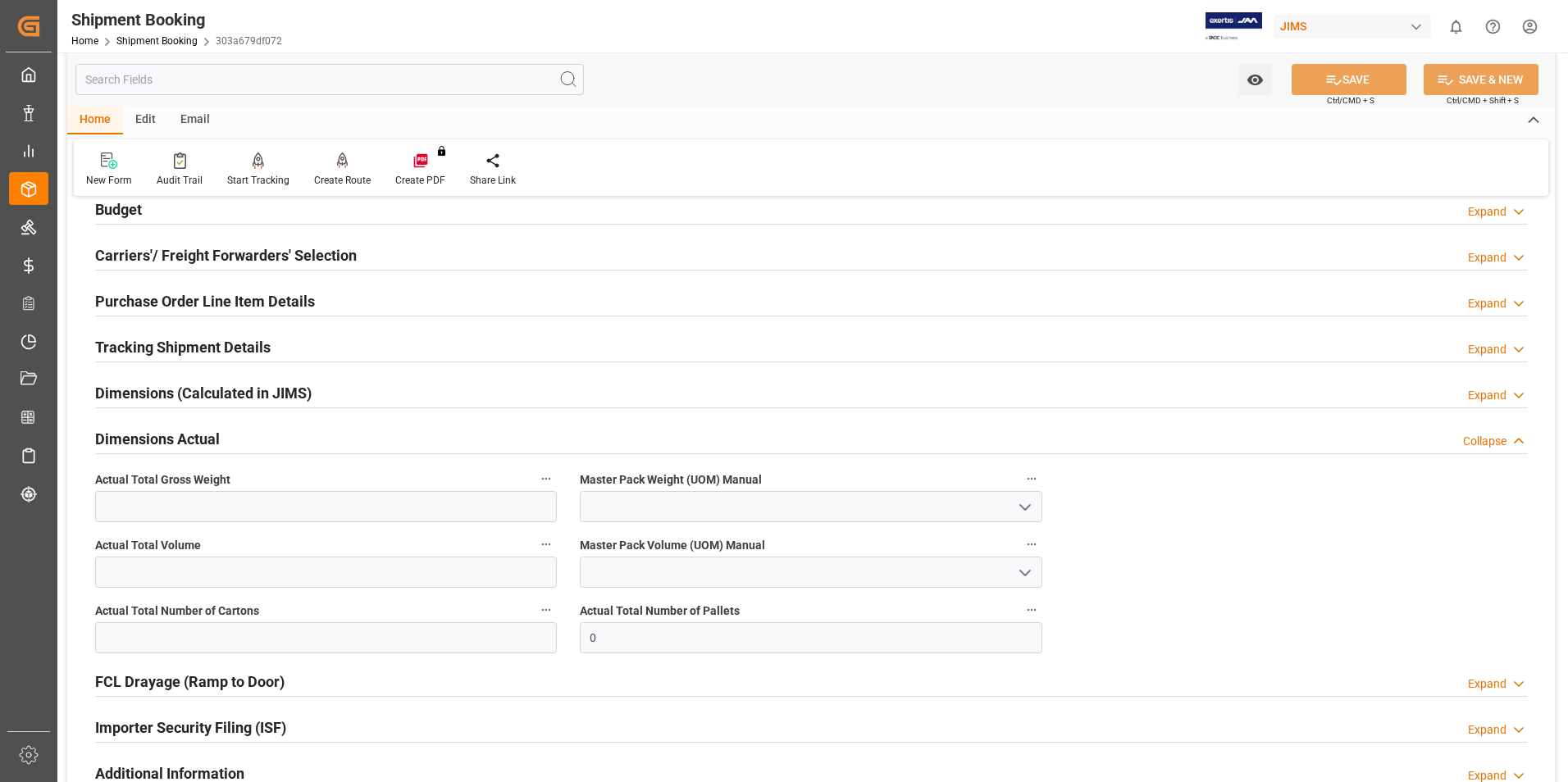
scroll to position [246, 0]
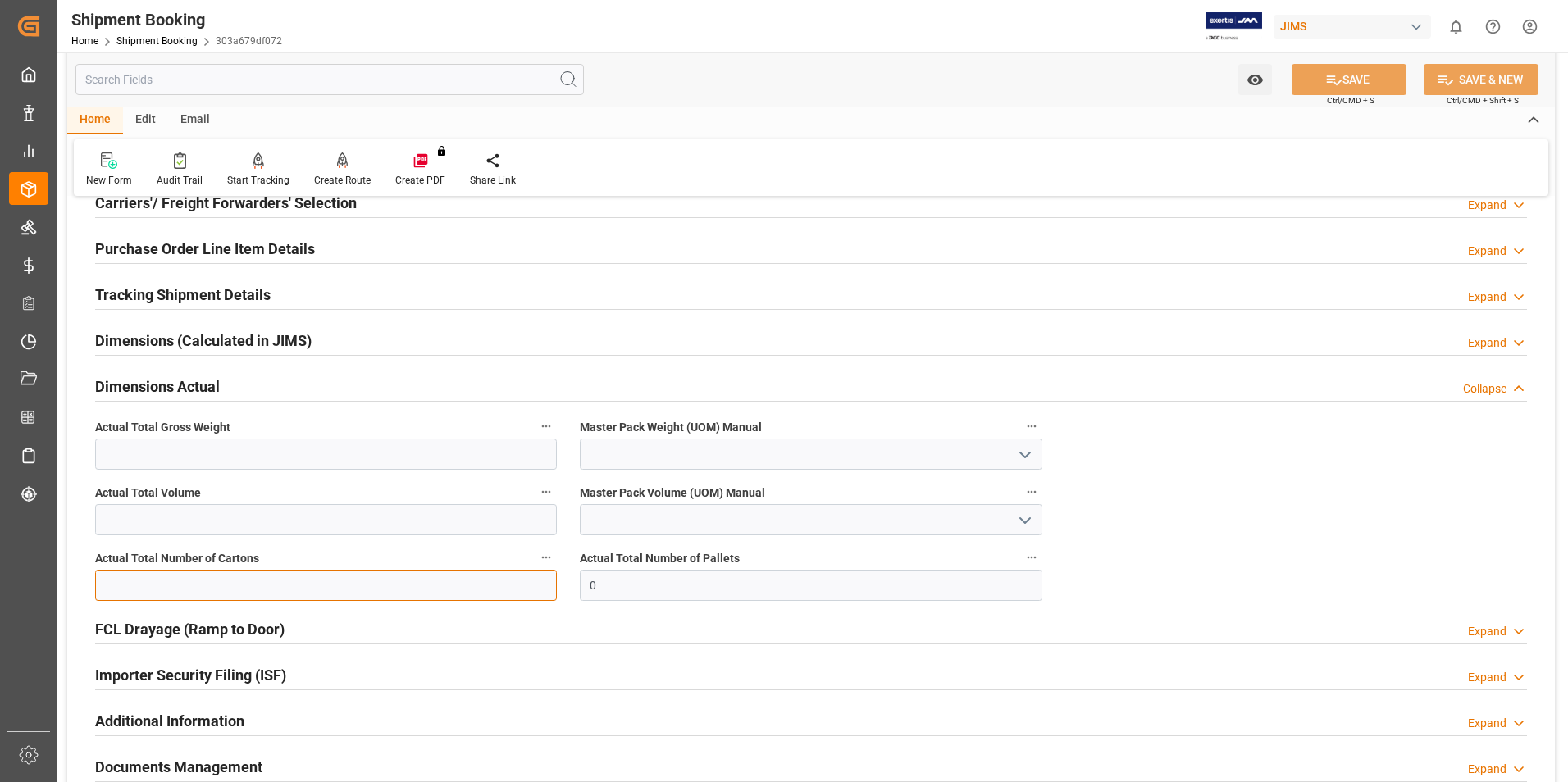
click at [148, 586] on input "text" at bounding box center [325, 586] width 462 height 32
type input "1"
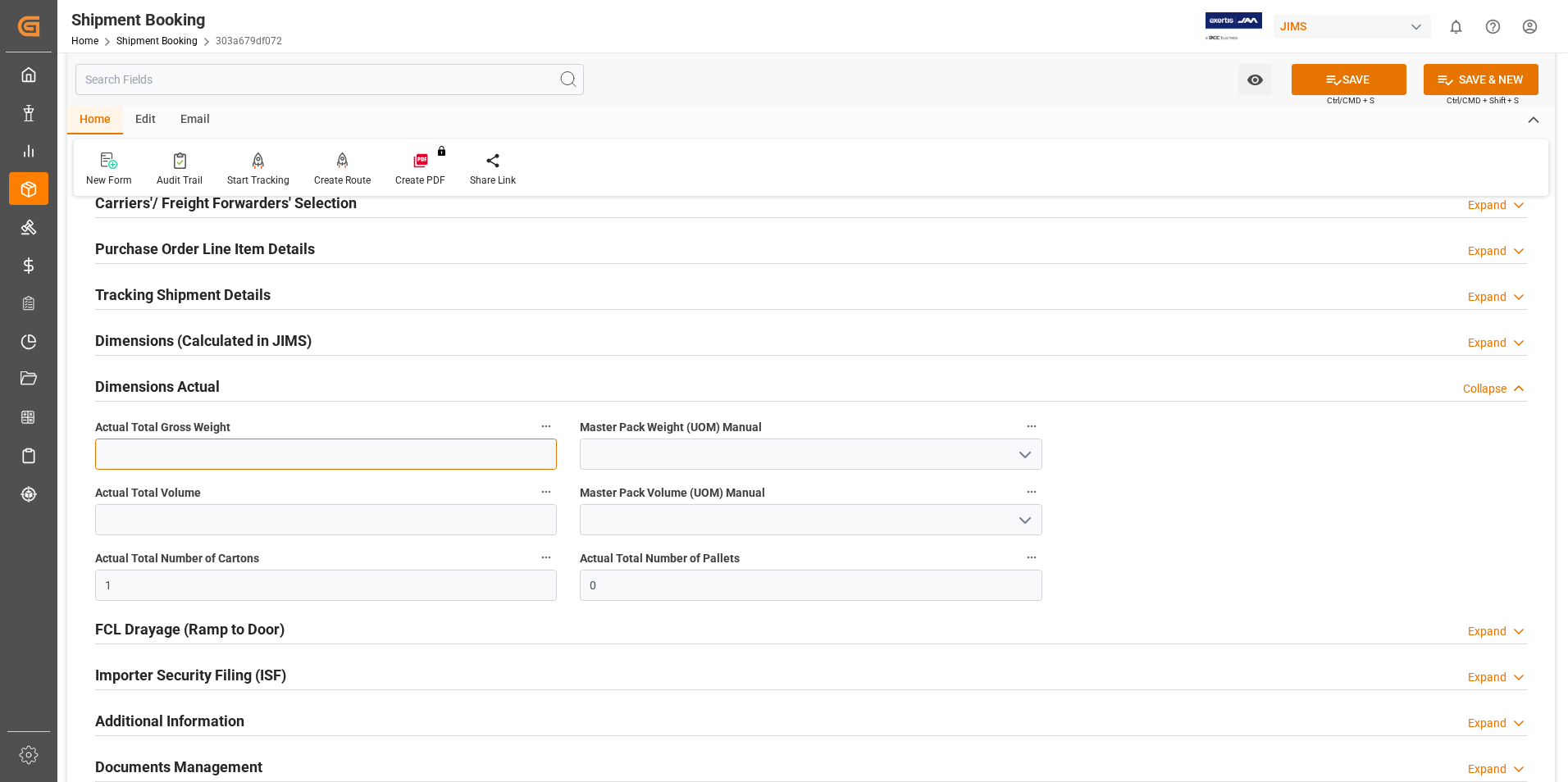
drag, startPoint x: 135, startPoint y: 451, endPoint x: 174, endPoint y: 450, distance: 39.0
click at [135, 451] on input "text" at bounding box center [325, 454] width 462 height 32
type input "18"
click at [645, 451] on input at bounding box center [810, 454] width 462 height 32
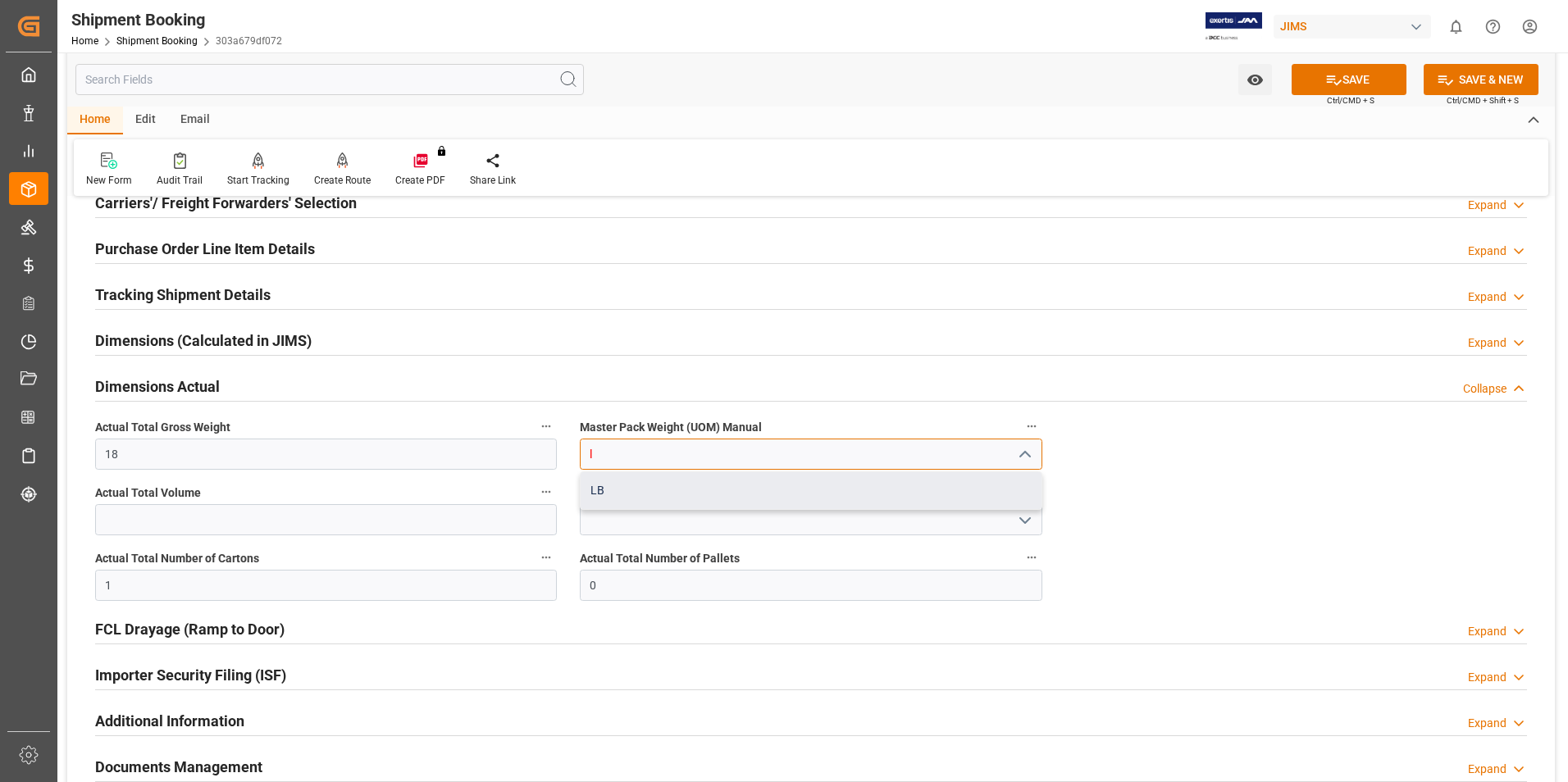
click at [638, 493] on div "LB" at bounding box center [810, 491] width 460 height 37
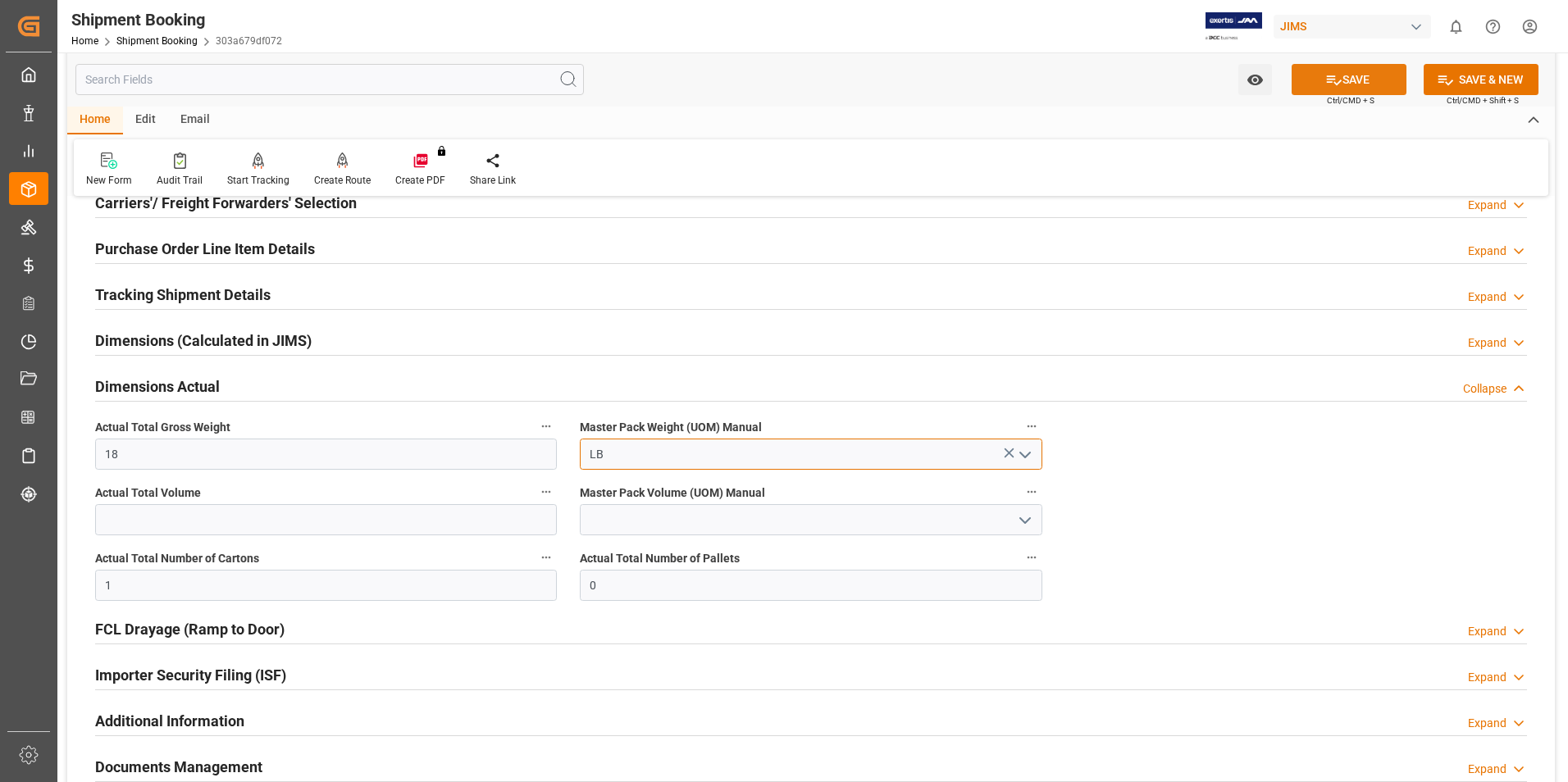
type input "LB"
click at [1331, 75] on icon at bounding box center [1334, 80] width 18 height 18
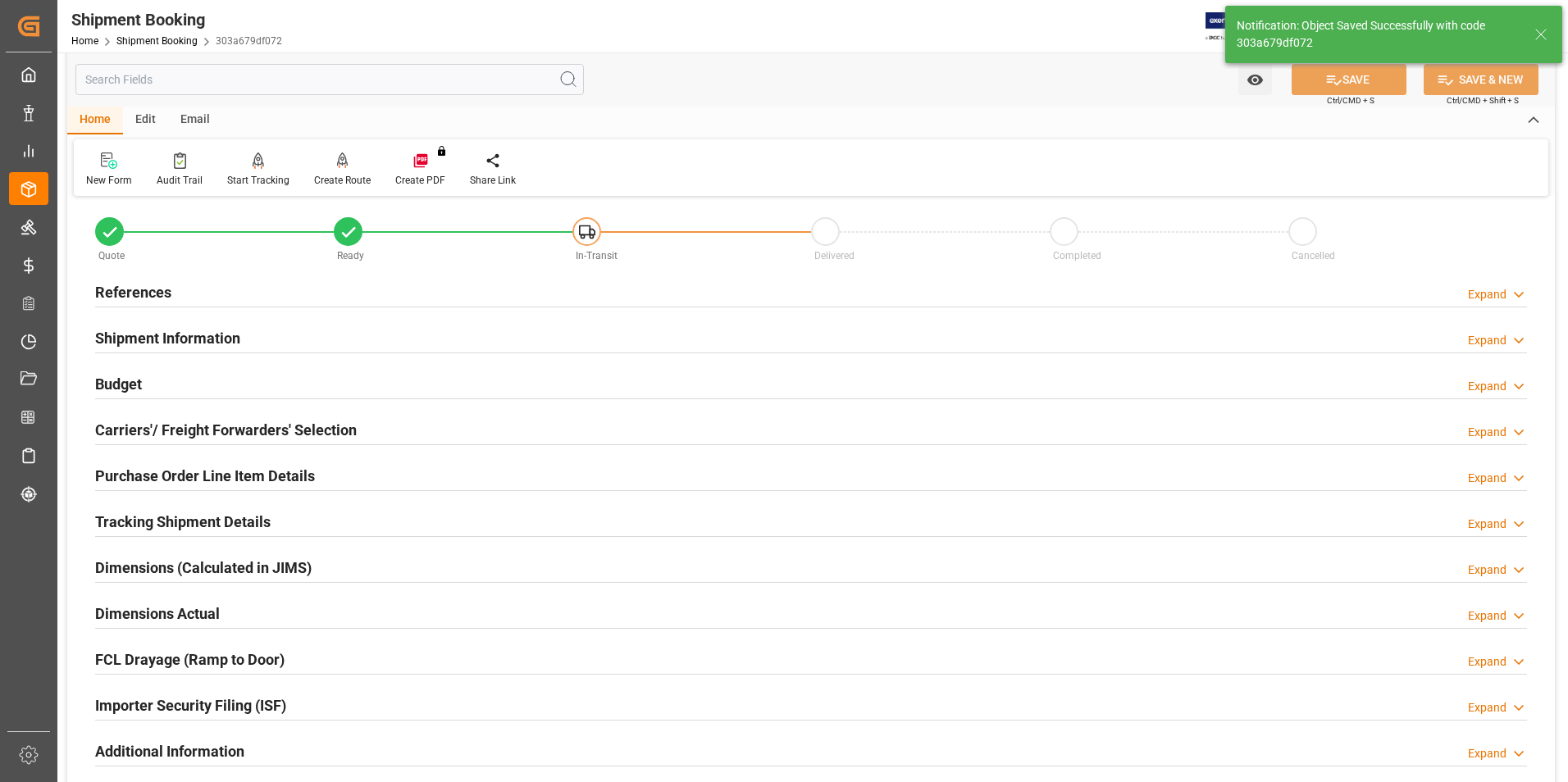
scroll to position [0, 0]
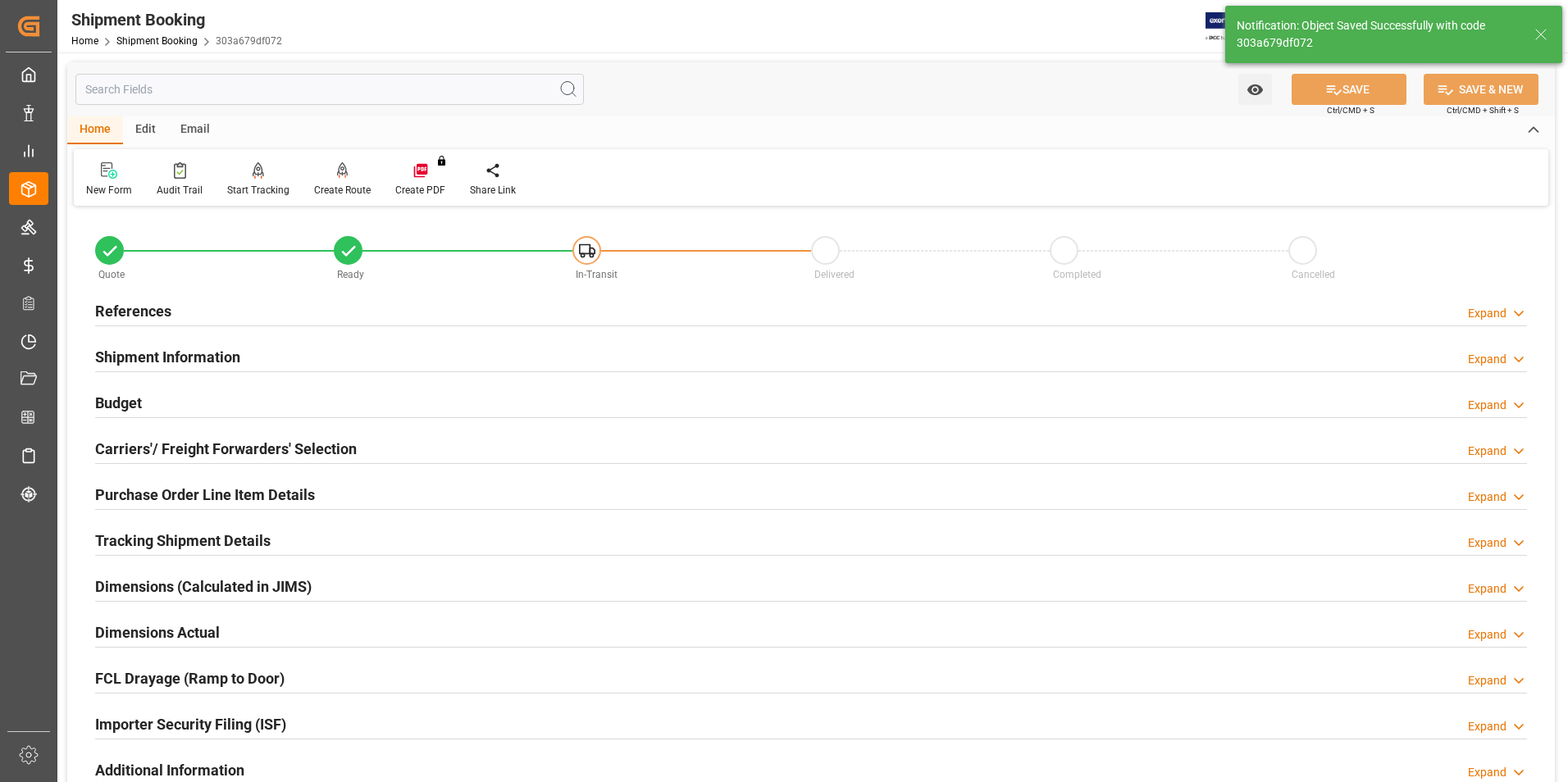
click at [167, 544] on h2 "Tracking Shipment Details" at bounding box center [182, 540] width 175 height 22
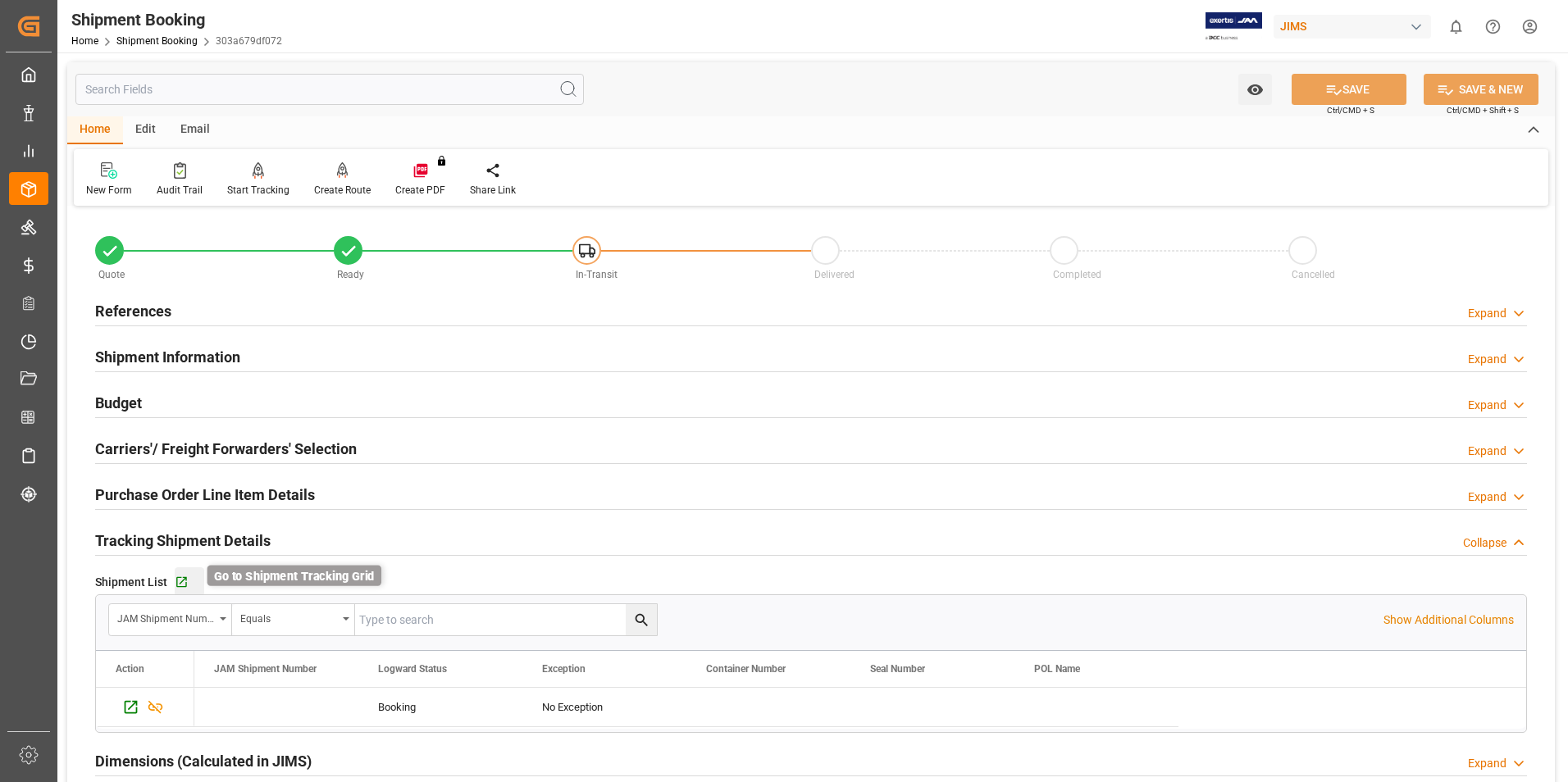
click at [179, 578] on icon "button" at bounding box center [182, 583] width 14 height 14
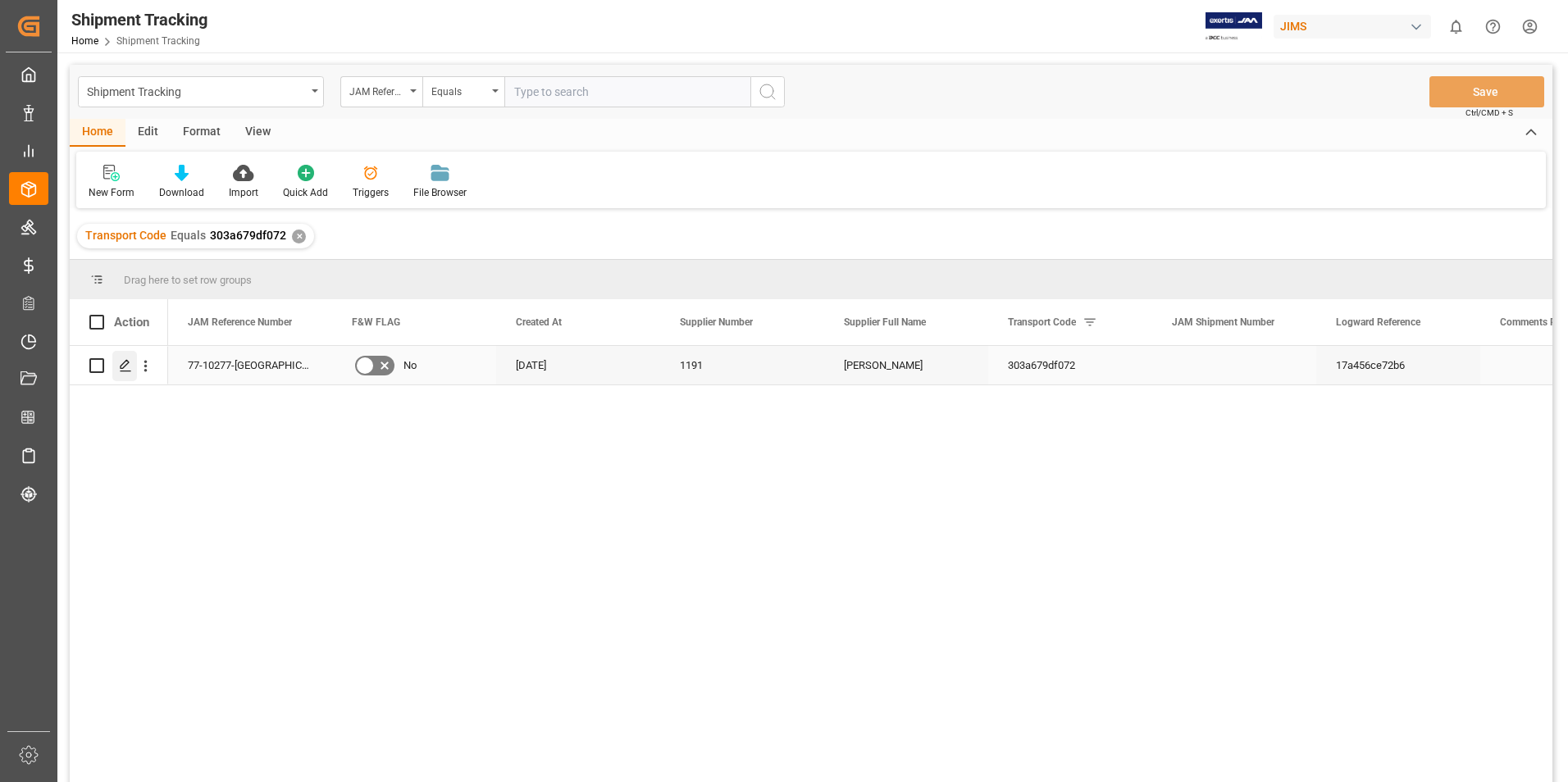
click at [129, 355] on div "Press SPACE to select this row." at bounding box center [125, 366] width 25 height 31
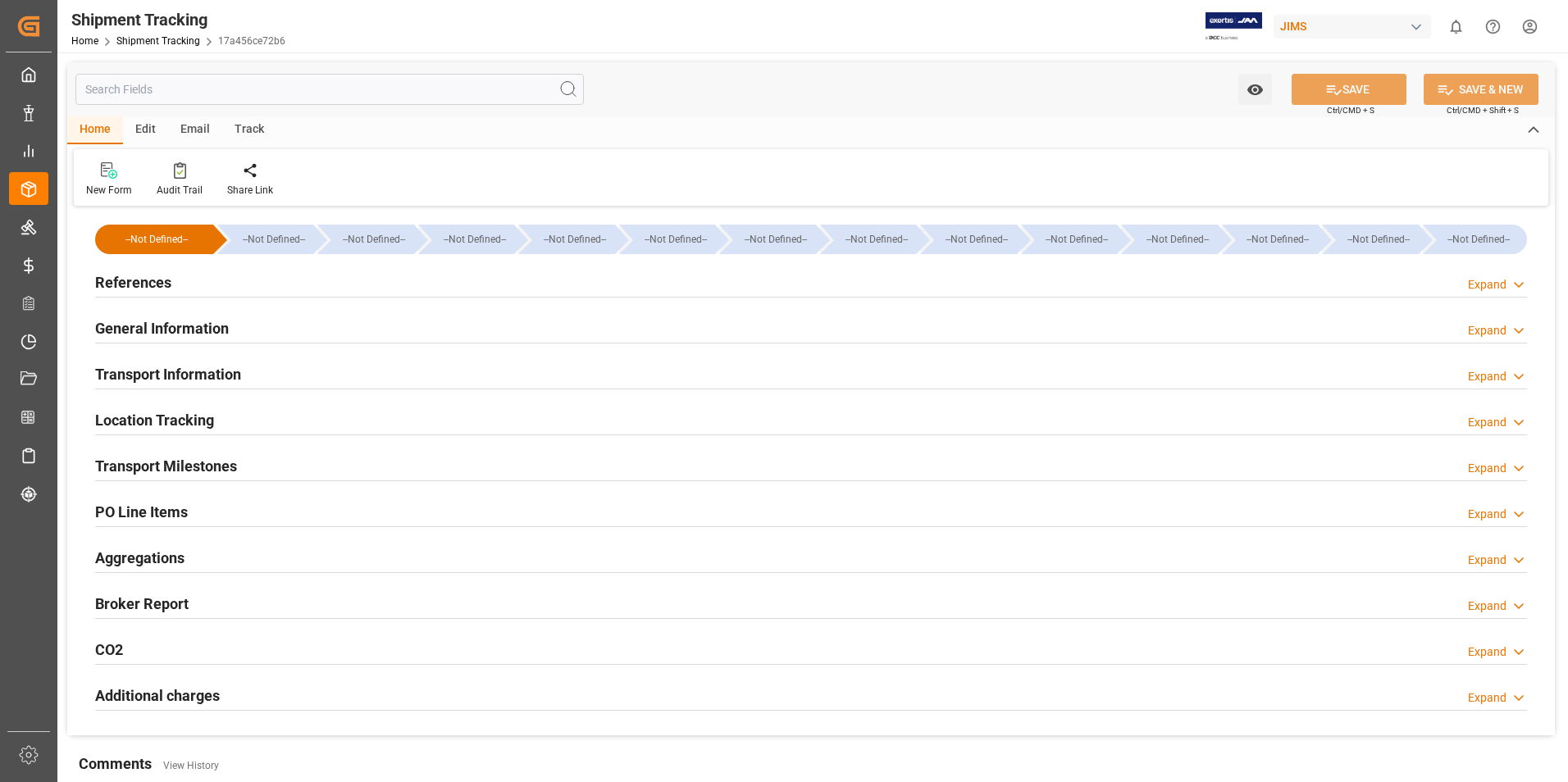
type input "[DATE]"
click at [134, 280] on h2 "References" at bounding box center [132, 282] width 76 height 22
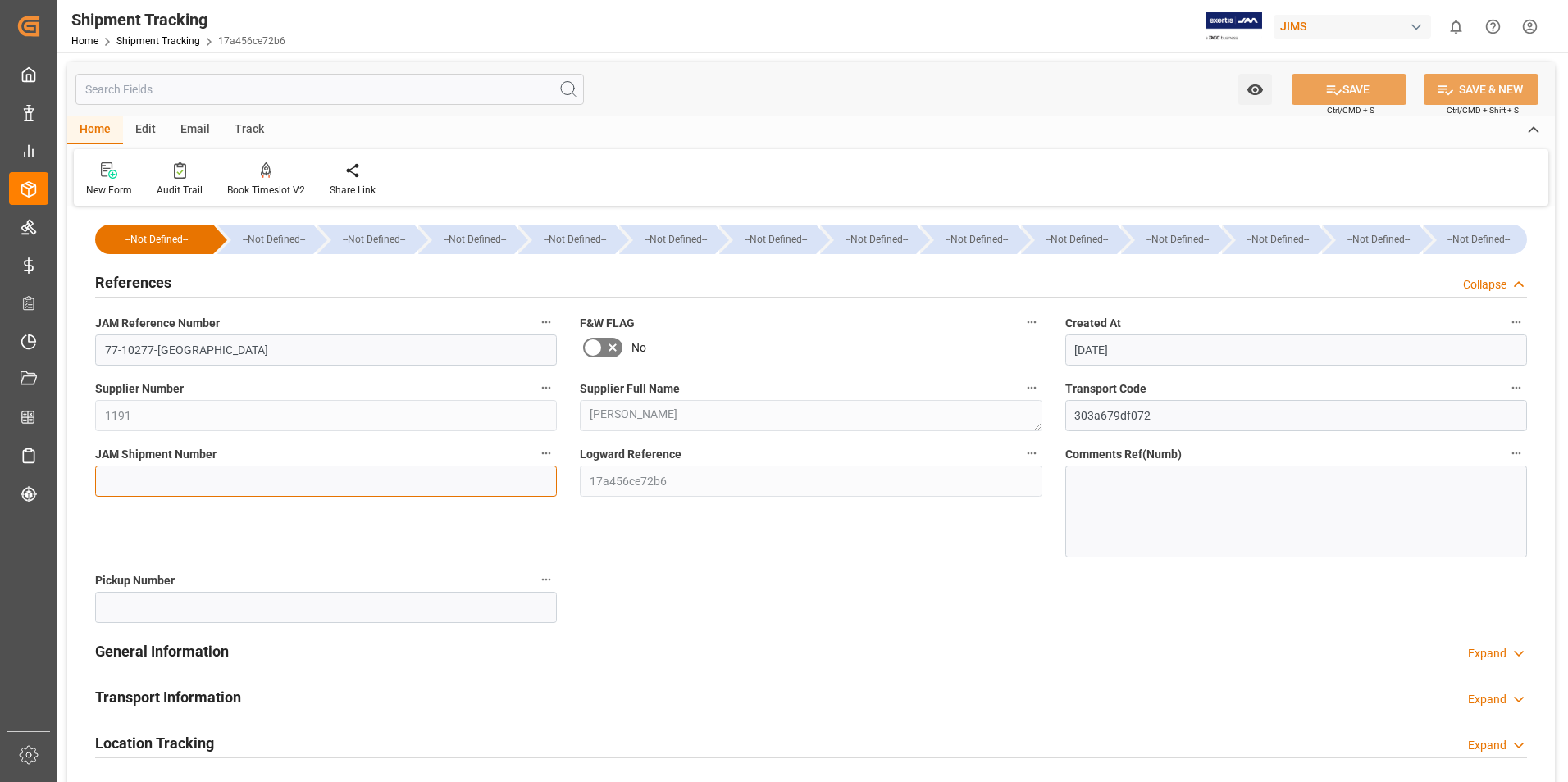
click at [222, 488] on input at bounding box center [325, 481] width 462 height 32
type input "72709"
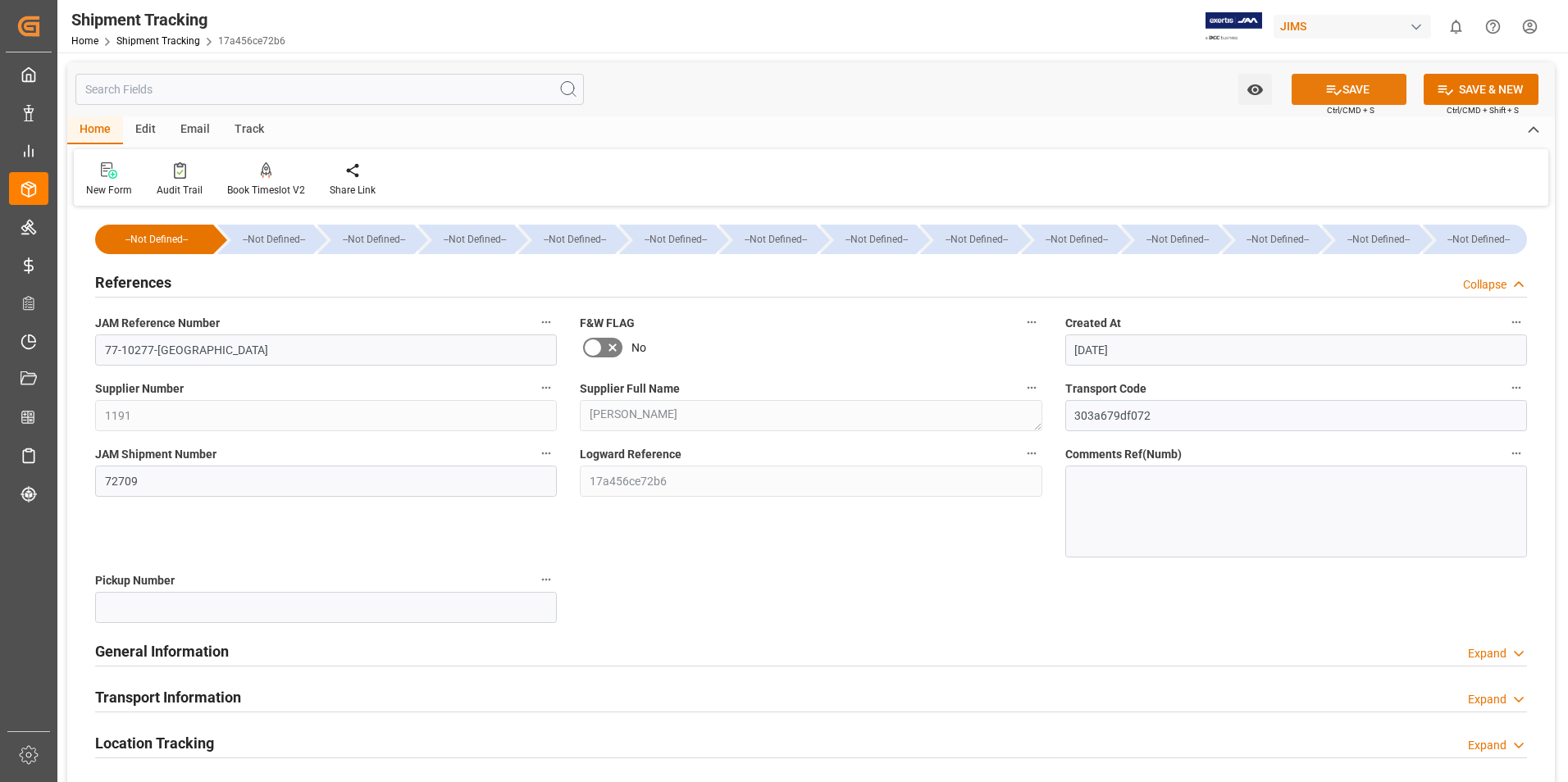
click at [1369, 82] on button "SAVE" at bounding box center [1349, 89] width 115 height 32
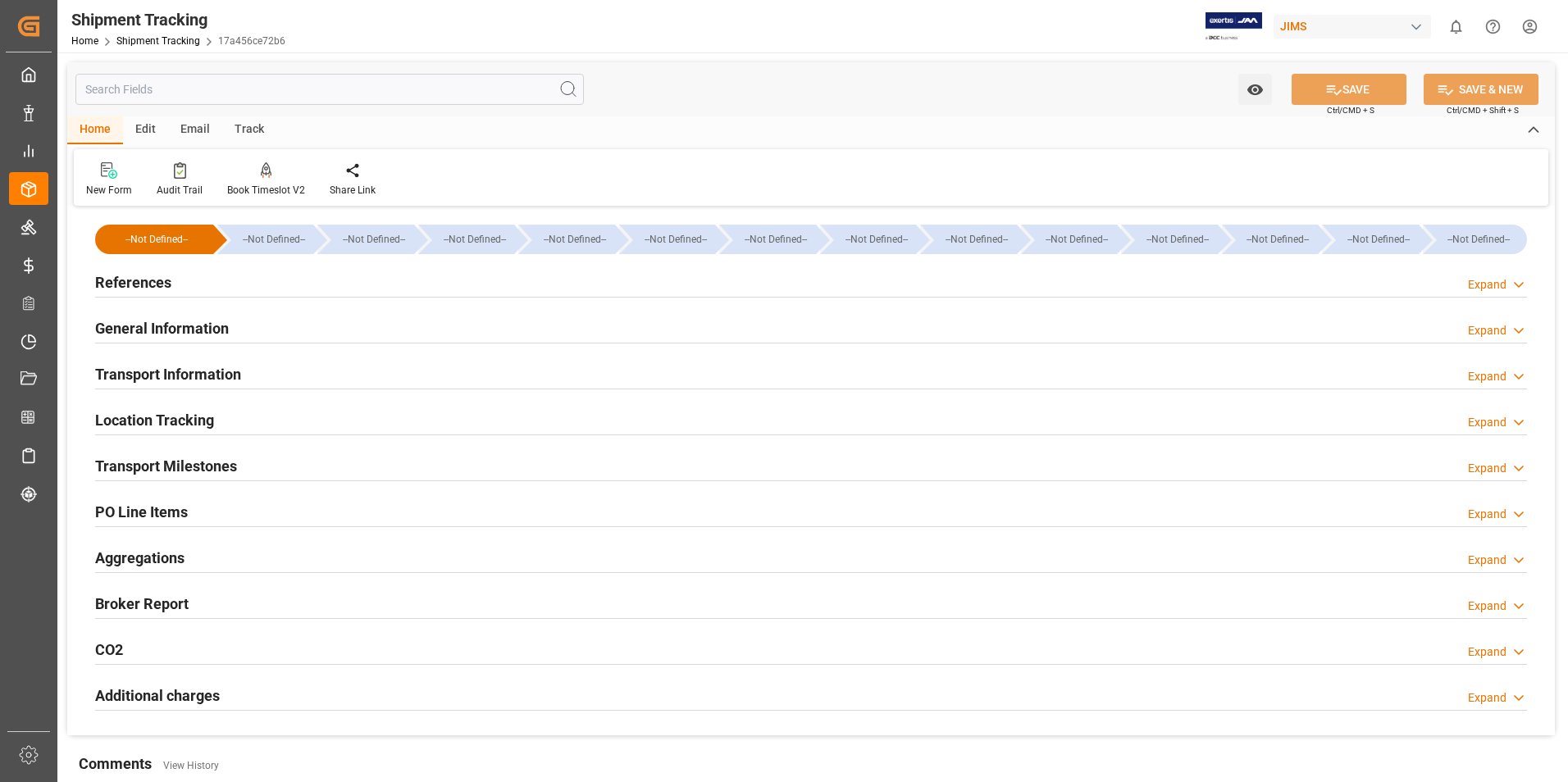
click at [183, 376] on h2 "Transport Information" at bounding box center [167, 373] width 146 height 22
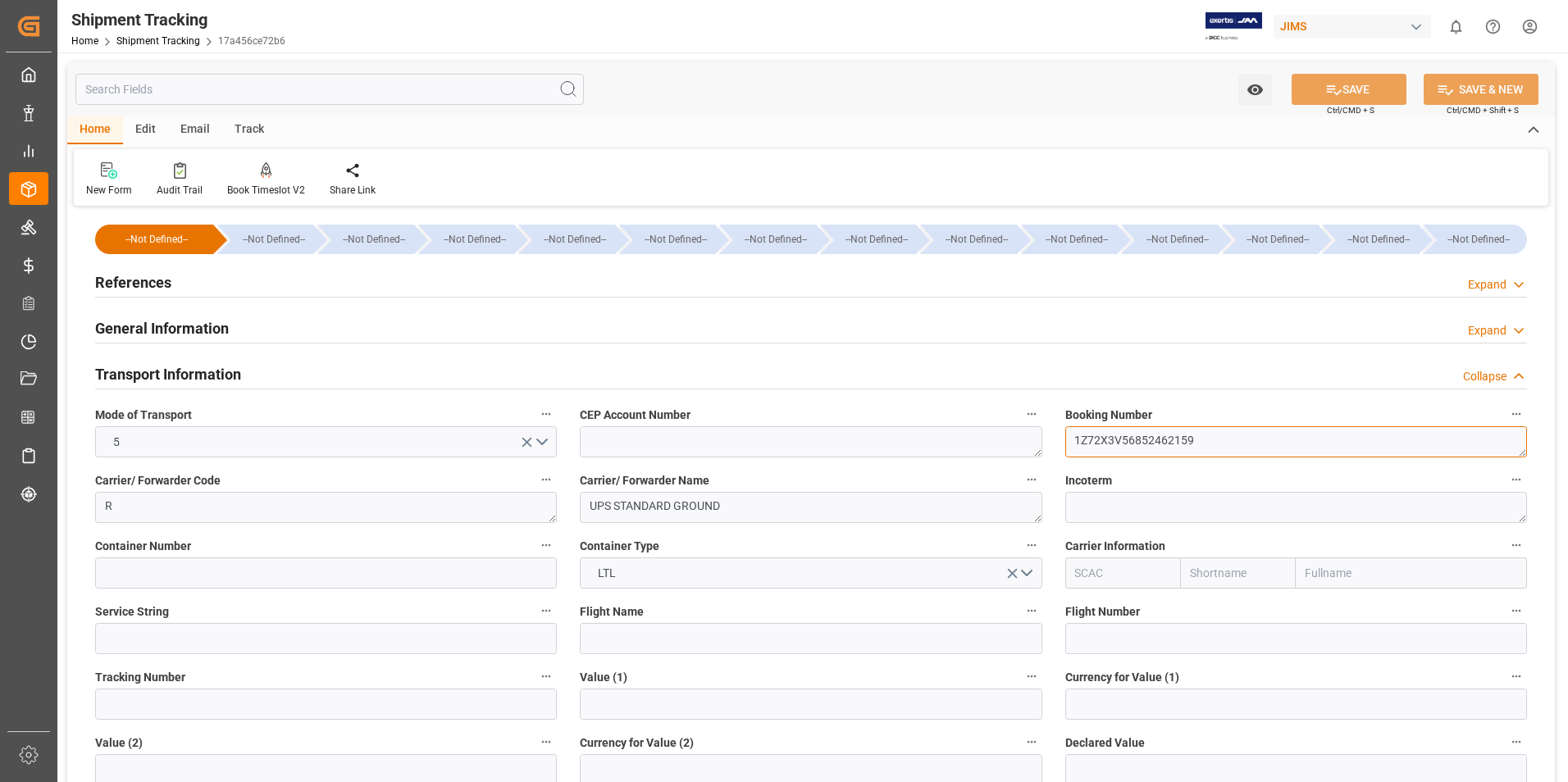
drag, startPoint x: 1198, startPoint y: 445, endPoint x: 1000, endPoint y: 463, distance: 198.8
click at [1000, 463] on div "--Not Defined-- --Not Defined-- --Not Defined-- --Not Defined-- --Not Defined--…" at bounding box center [811, 768] width 1487 height 1115
click at [170, 693] on input at bounding box center [325, 705] width 462 height 32
paste input "1Z72X3V56852462159"
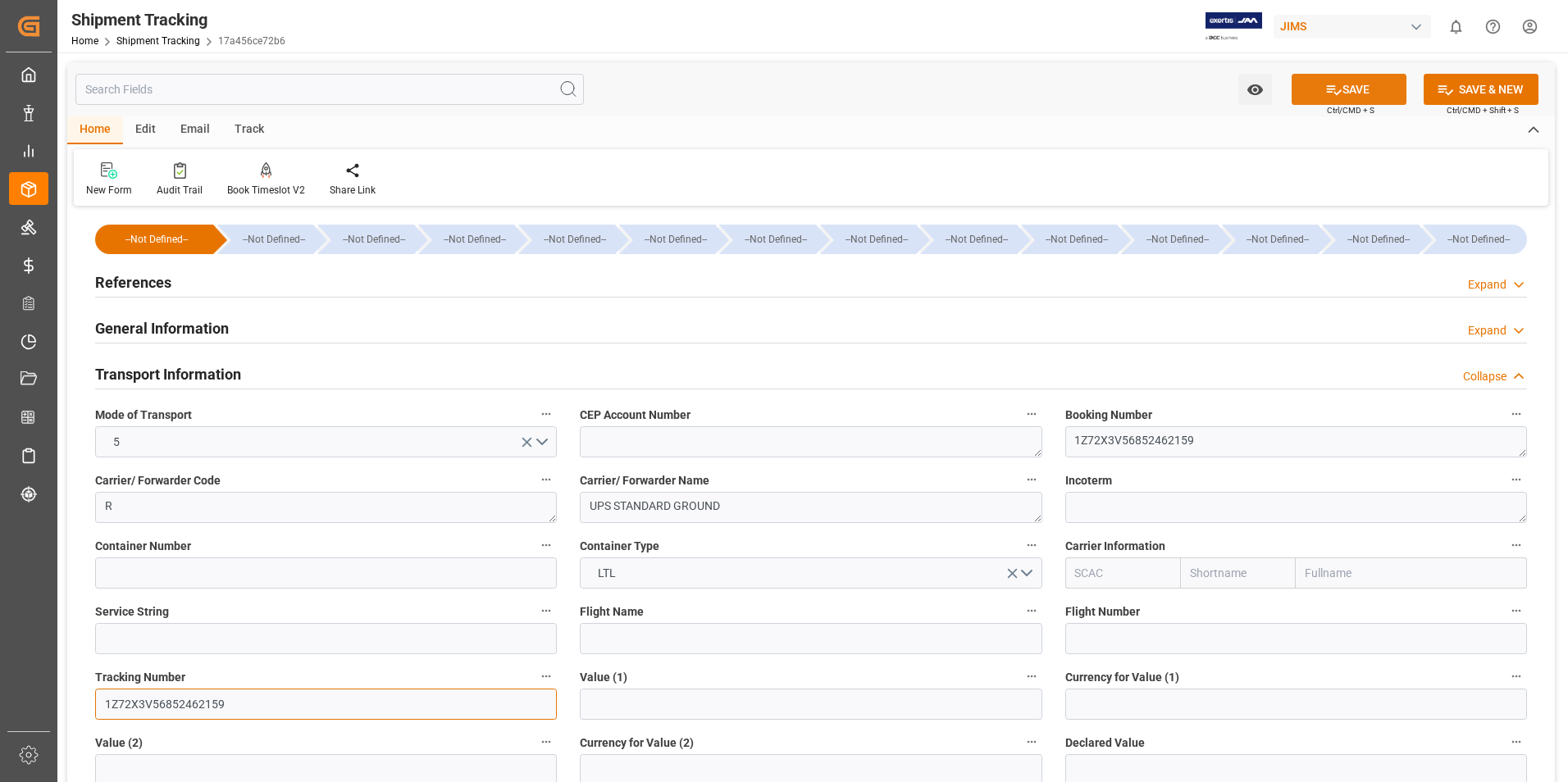
type input "1Z72X3V56852462159"
click at [1360, 92] on button "SAVE" at bounding box center [1349, 89] width 115 height 32
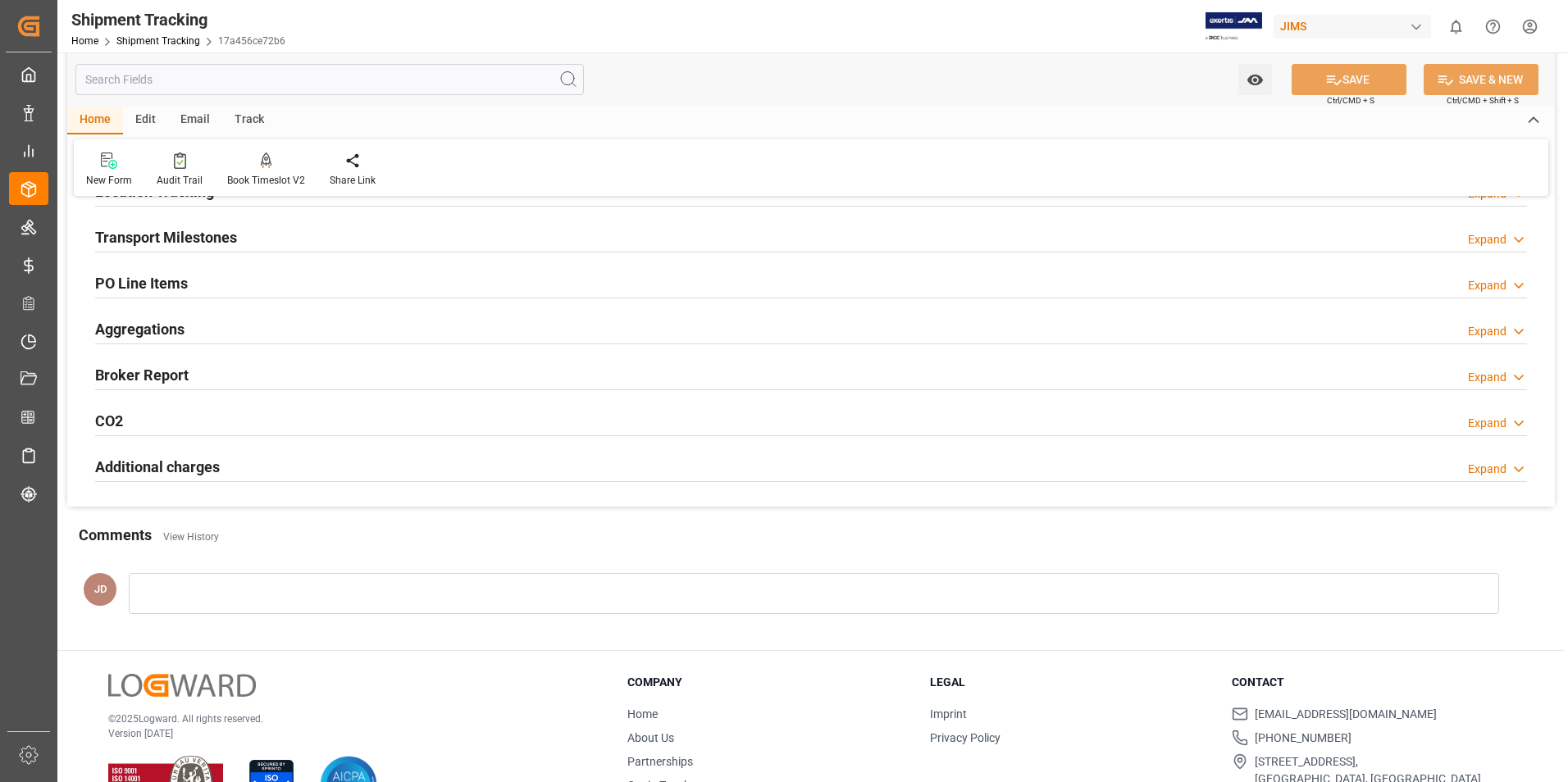
scroll to position [201, 0]
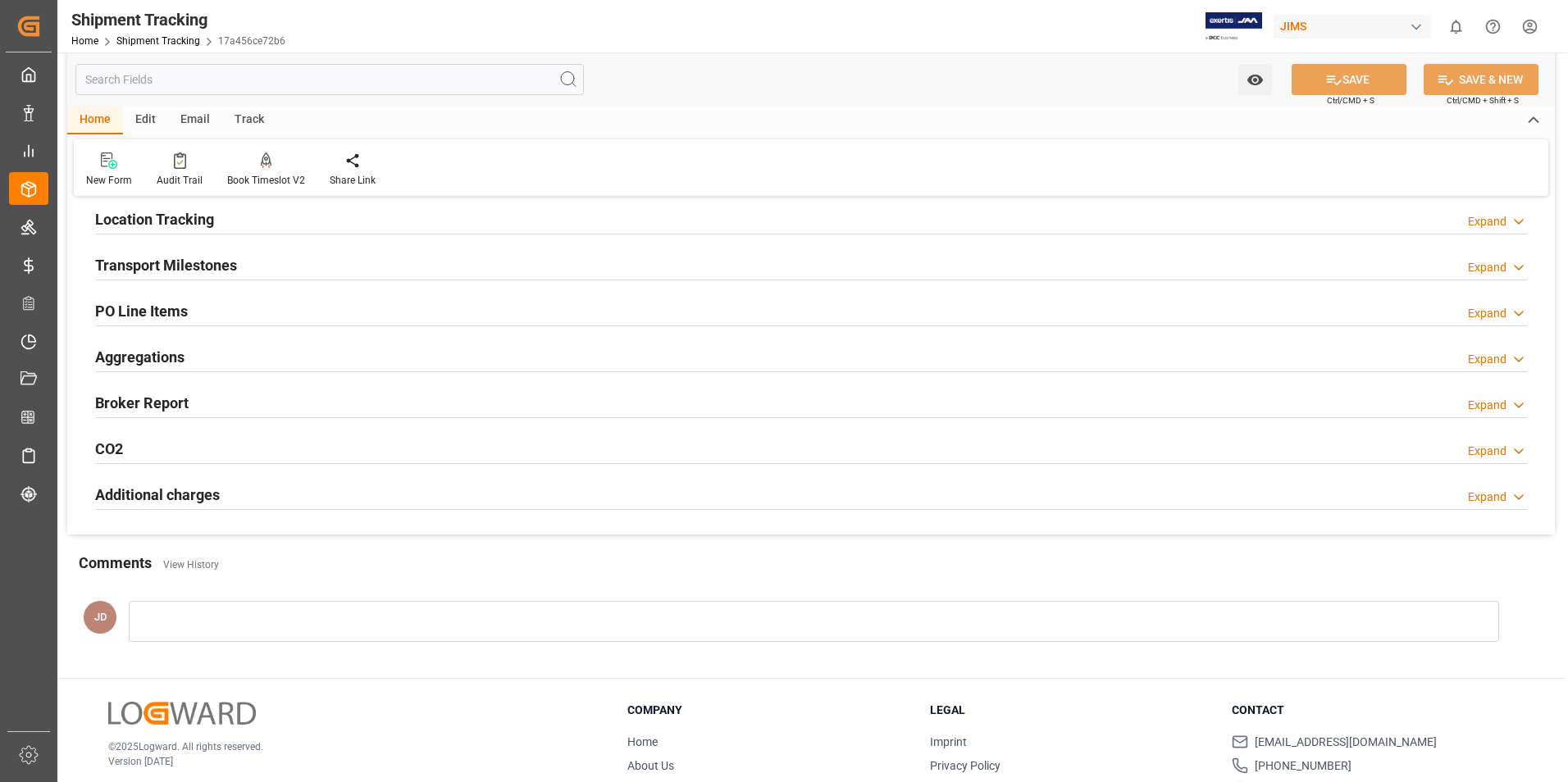
click at [192, 259] on h2 "Transport Milestones" at bounding box center [166, 265] width 142 height 22
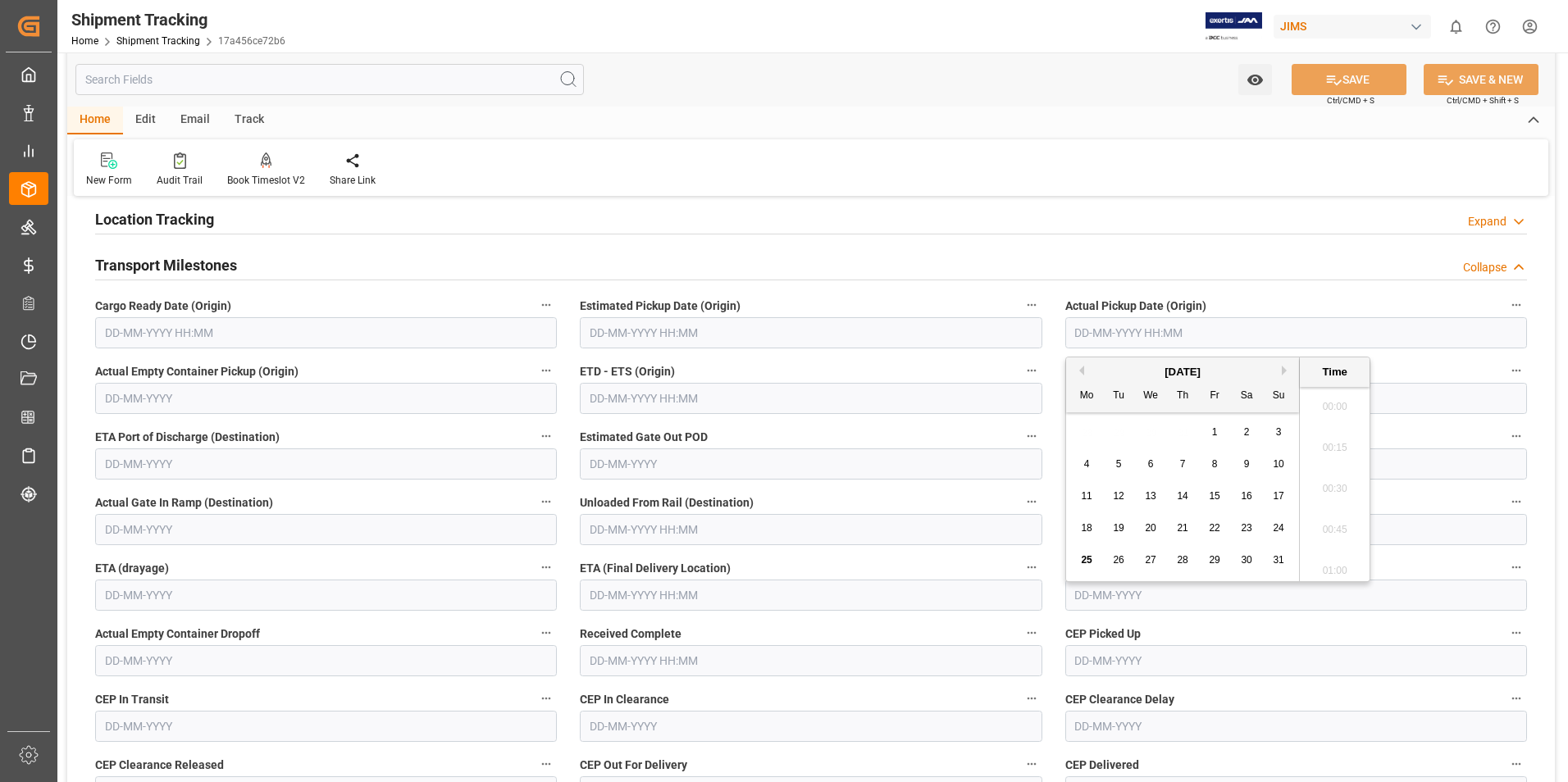
click at [1112, 335] on input "text" at bounding box center [1296, 333] width 462 height 32
click at [1079, 426] on div "28 29 30 31 1 2 3" at bounding box center [1182, 432] width 224 height 32
click at [1188, 525] on div "21" at bounding box center [1182, 529] width 20 height 19
type input "21-08-2025 00:00"
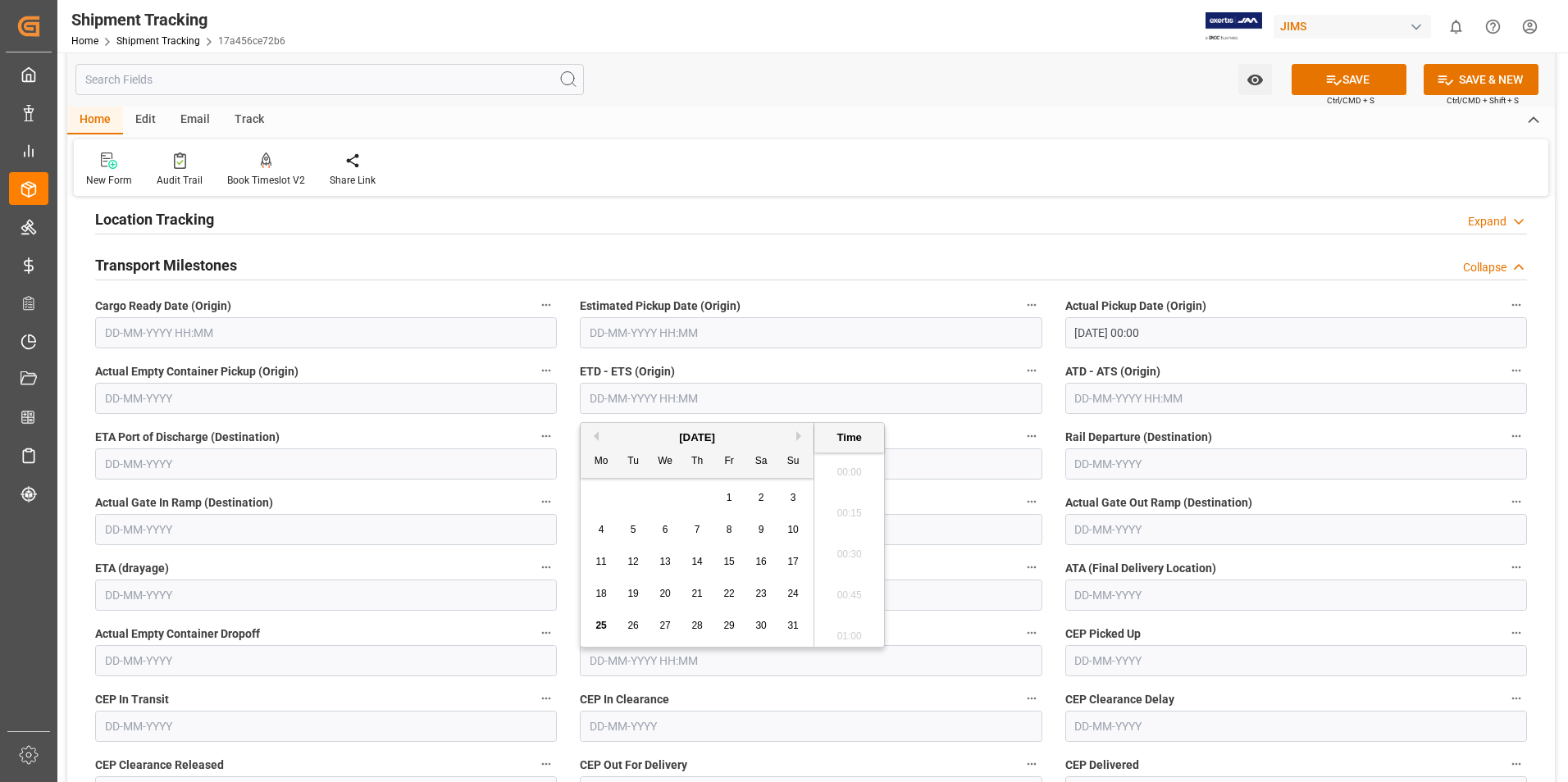
click at [633, 397] on input "text" at bounding box center [810, 399] width 462 height 32
click at [598, 494] on div "28 29 30 31 1 2 3" at bounding box center [697, 498] width 224 height 32
click at [702, 594] on span "21" at bounding box center [696, 594] width 11 height 11
type input "21-08-2025 00:00"
click at [1098, 404] on input "text" at bounding box center [1296, 399] width 462 height 32
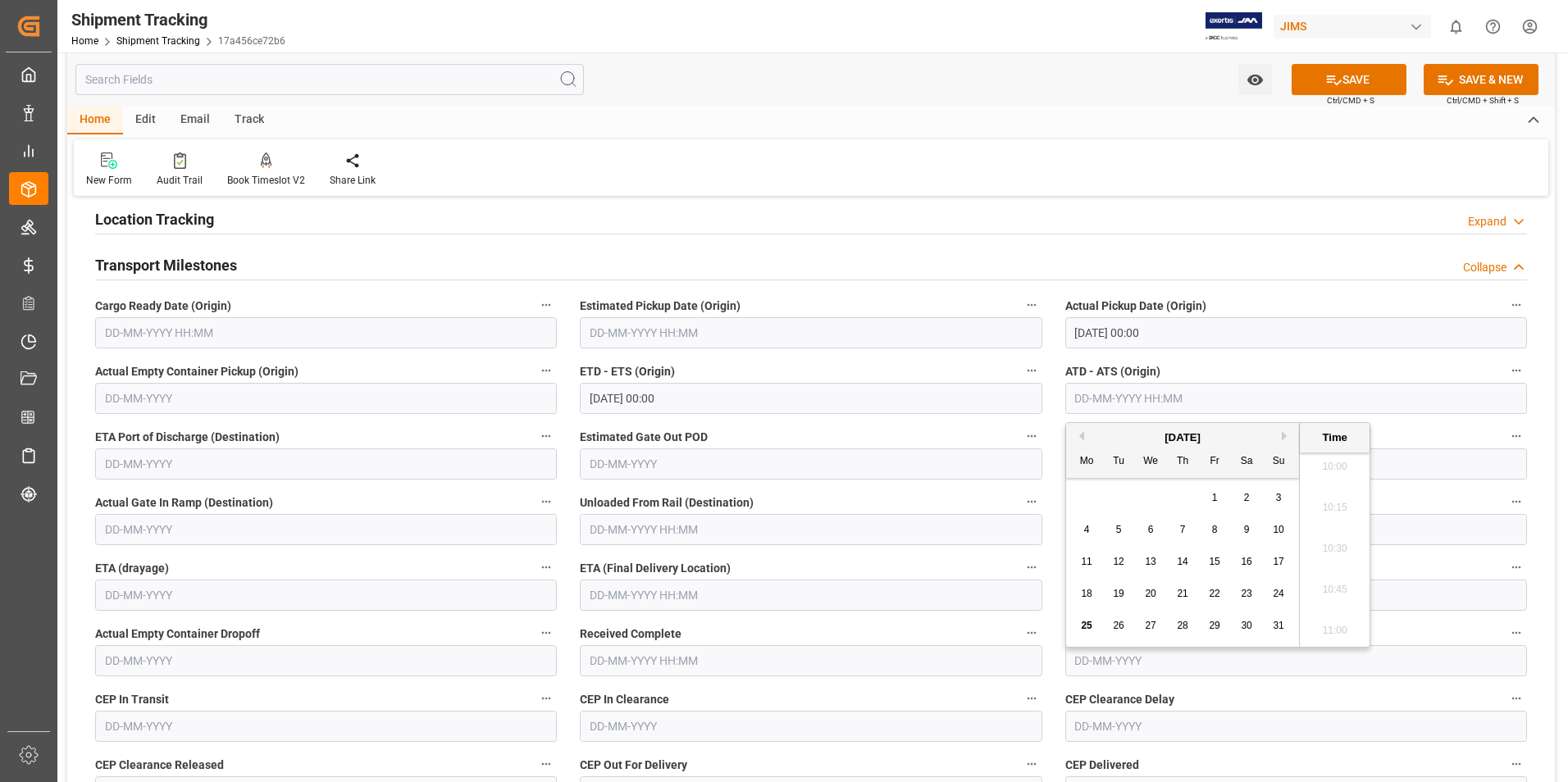
click at [1078, 508] on div "28 29 30 31 1 2 3" at bounding box center [1182, 498] width 224 height 32
click at [1188, 598] on div "21" at bounding box center [1182, 594] width 20 height 19
type input "21-08-2025 00:00"
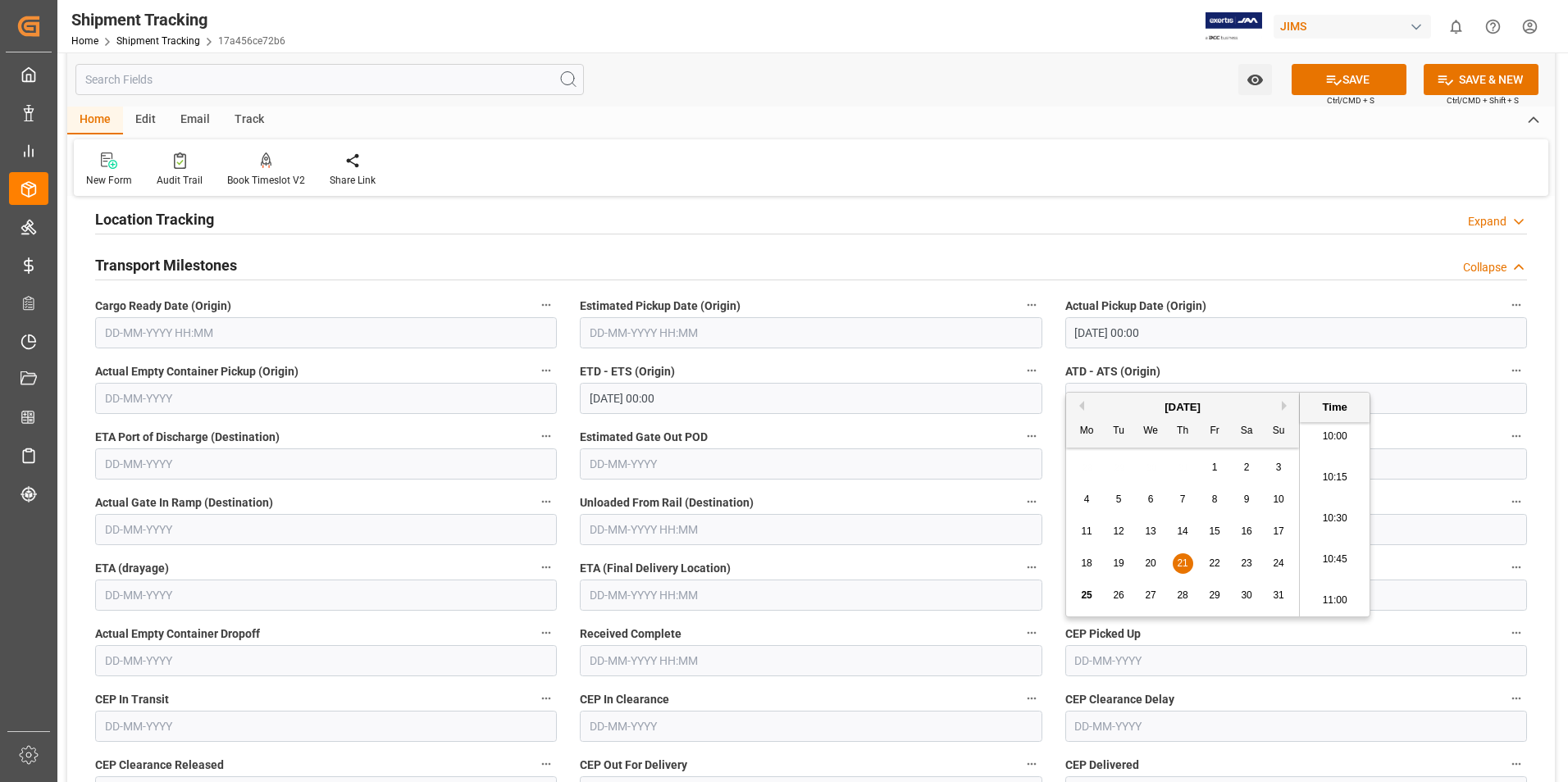
scroll to position [283, 0]
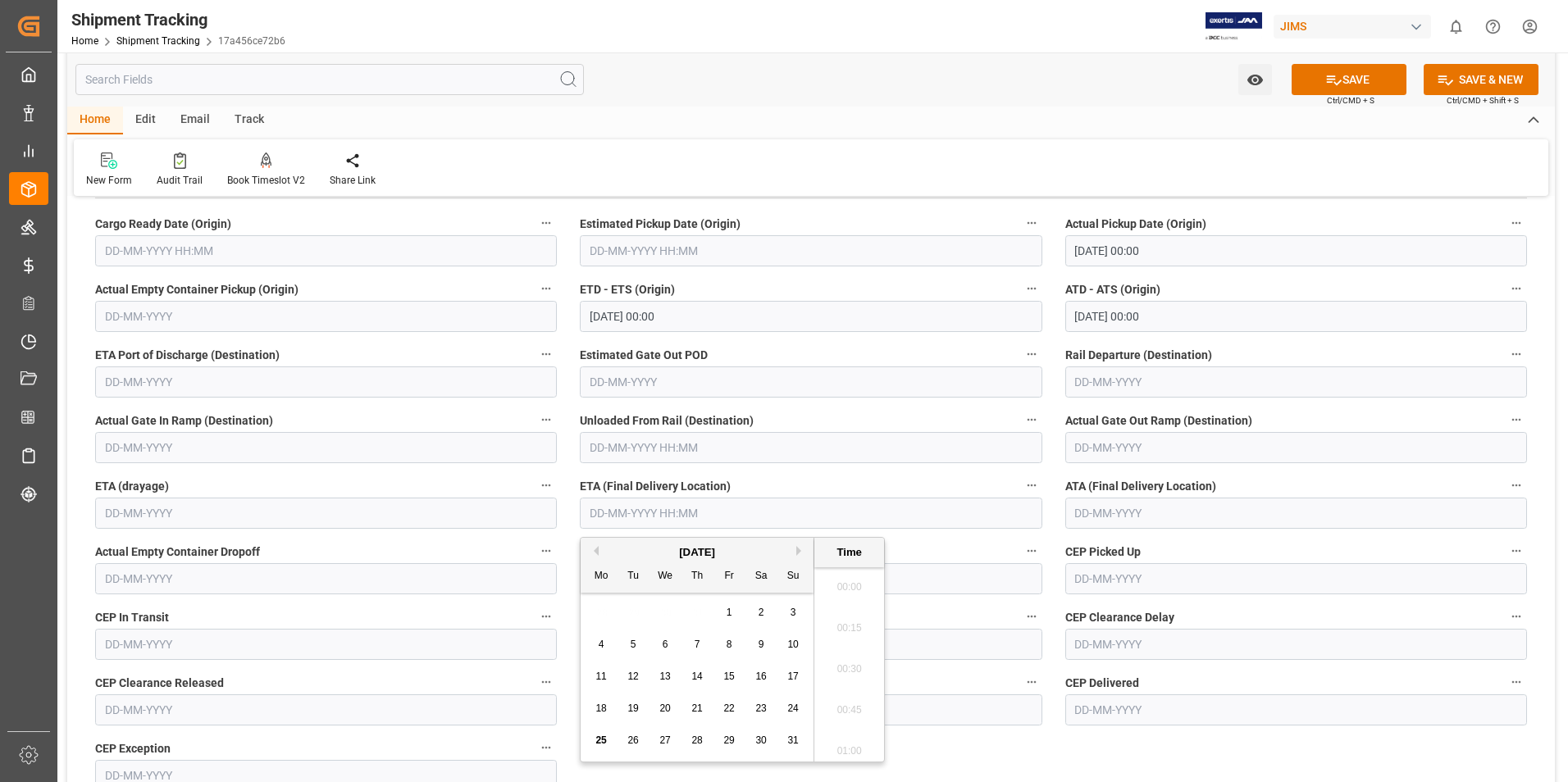
click at [643, 516] on input "text" at bounding box center [810, 514] width 462 height 32
click at [591, 621] on div "28 29 30 31 1 2 3" at bounding box center [697, 613] width 224 height 32
click at [722, 740] on div "29" at bounding box center [729, 741] width 20 height 19
type input "29-08-2025 00:00"
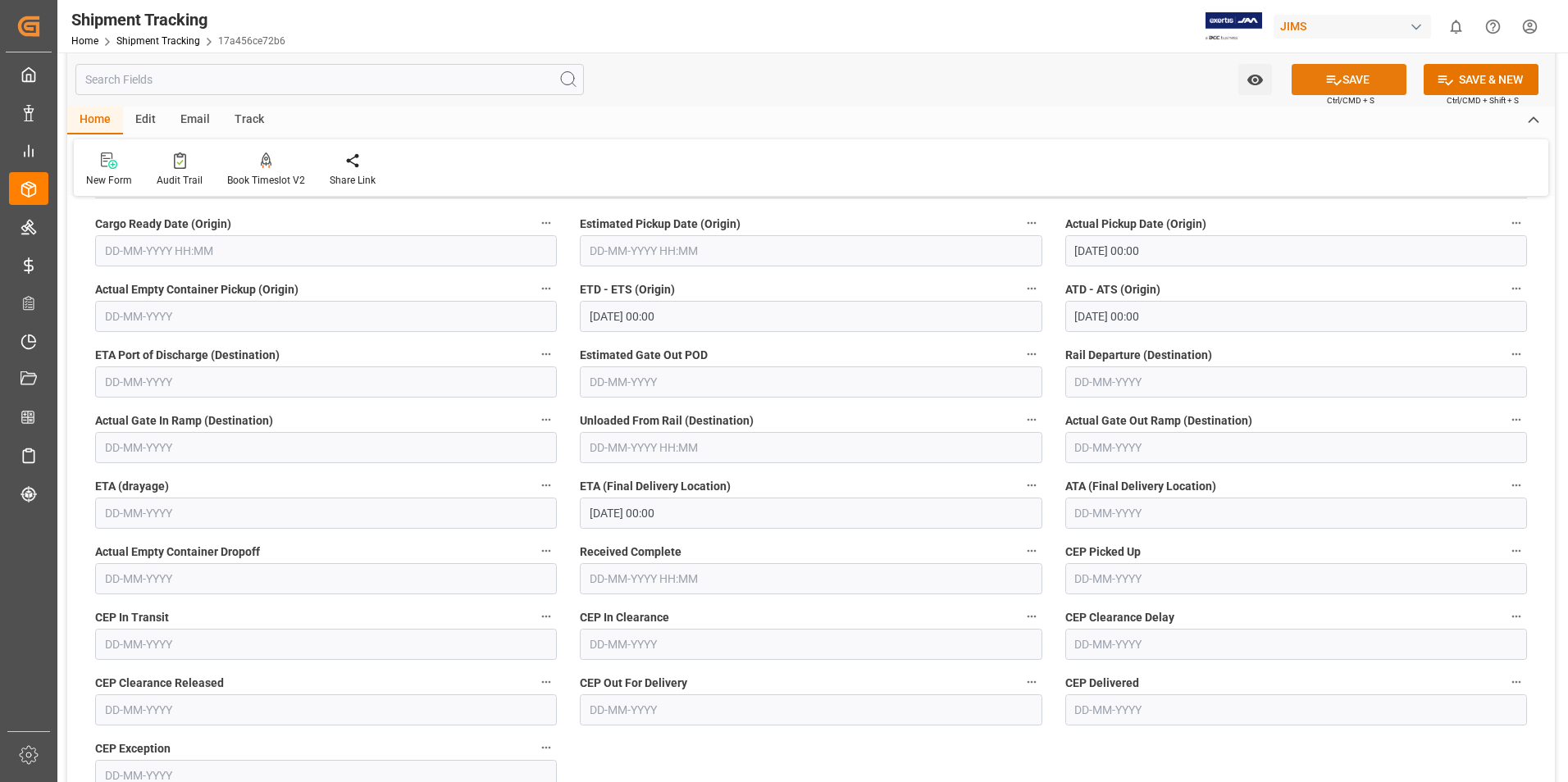
click at [1341, 79] on button "SAVE" at bounding box center [1349, 80] width 115 height 32
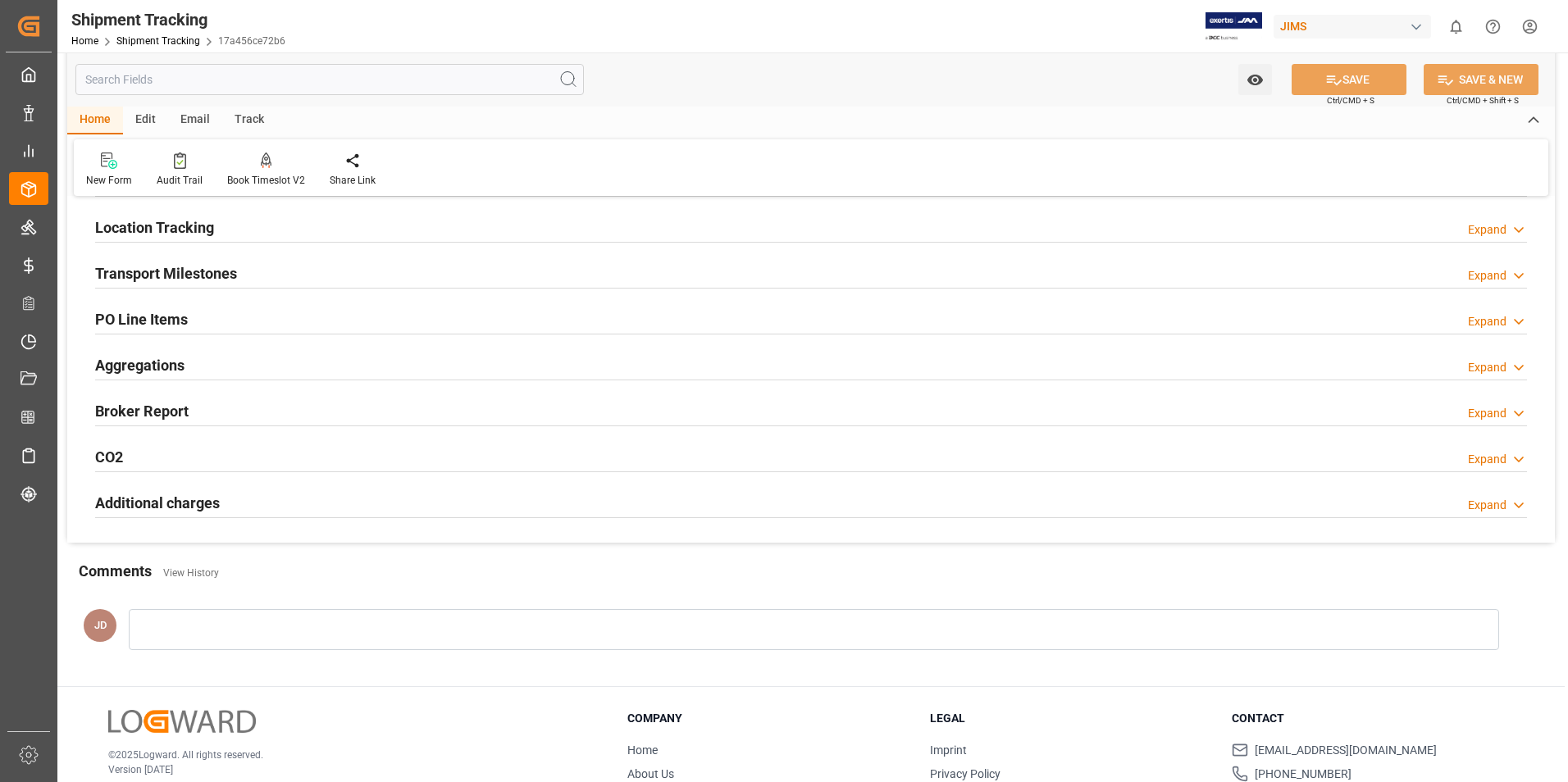
scroll to position [0, 0]
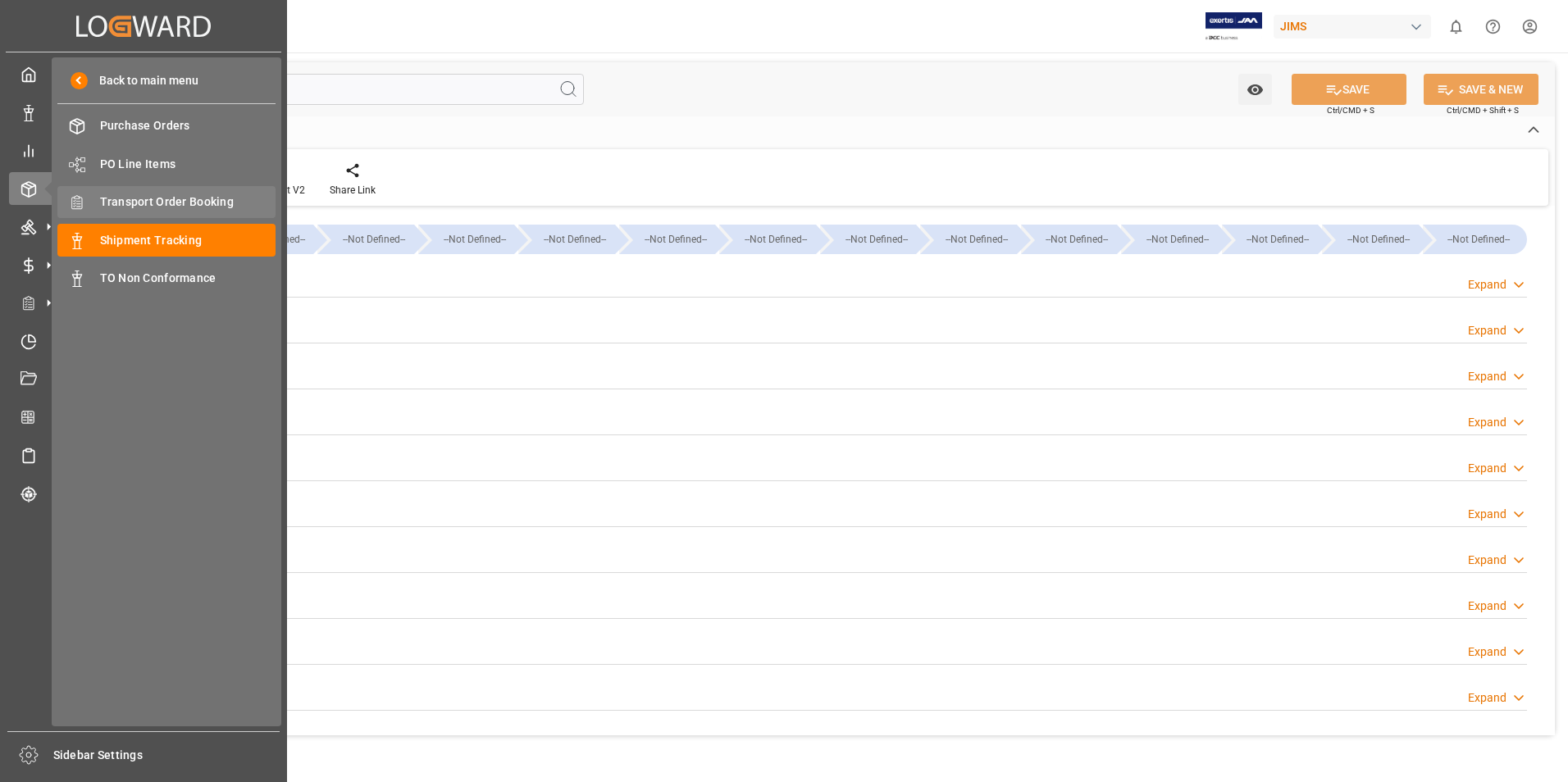
click at [184, 197] on span "Transport Order Booking" at bounding box center [188, 203] width 176 height 18
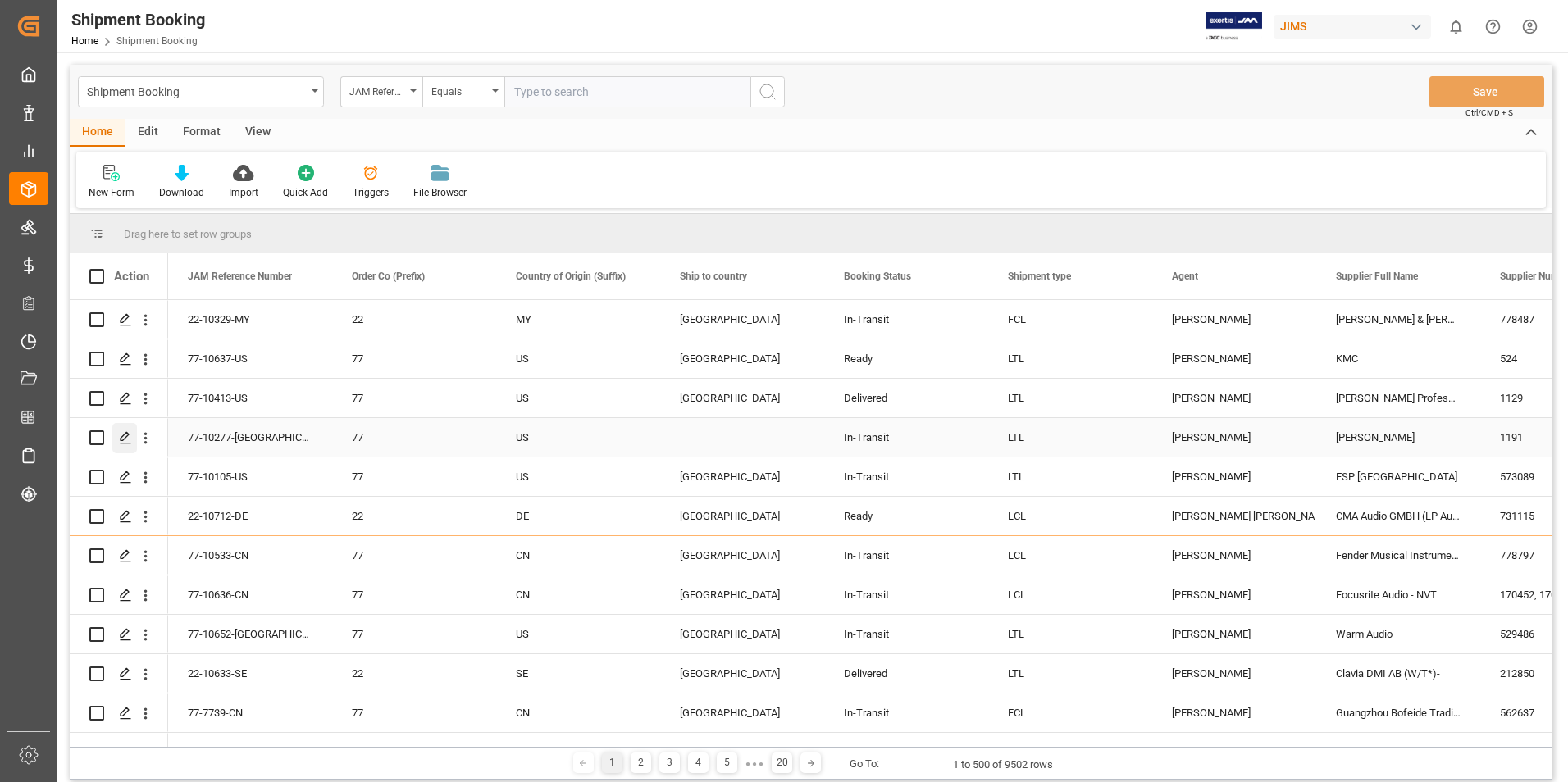
click at [125, 414] on div "Press SPACE to select this row." at bounding box center [125, 399] width 25 height 31
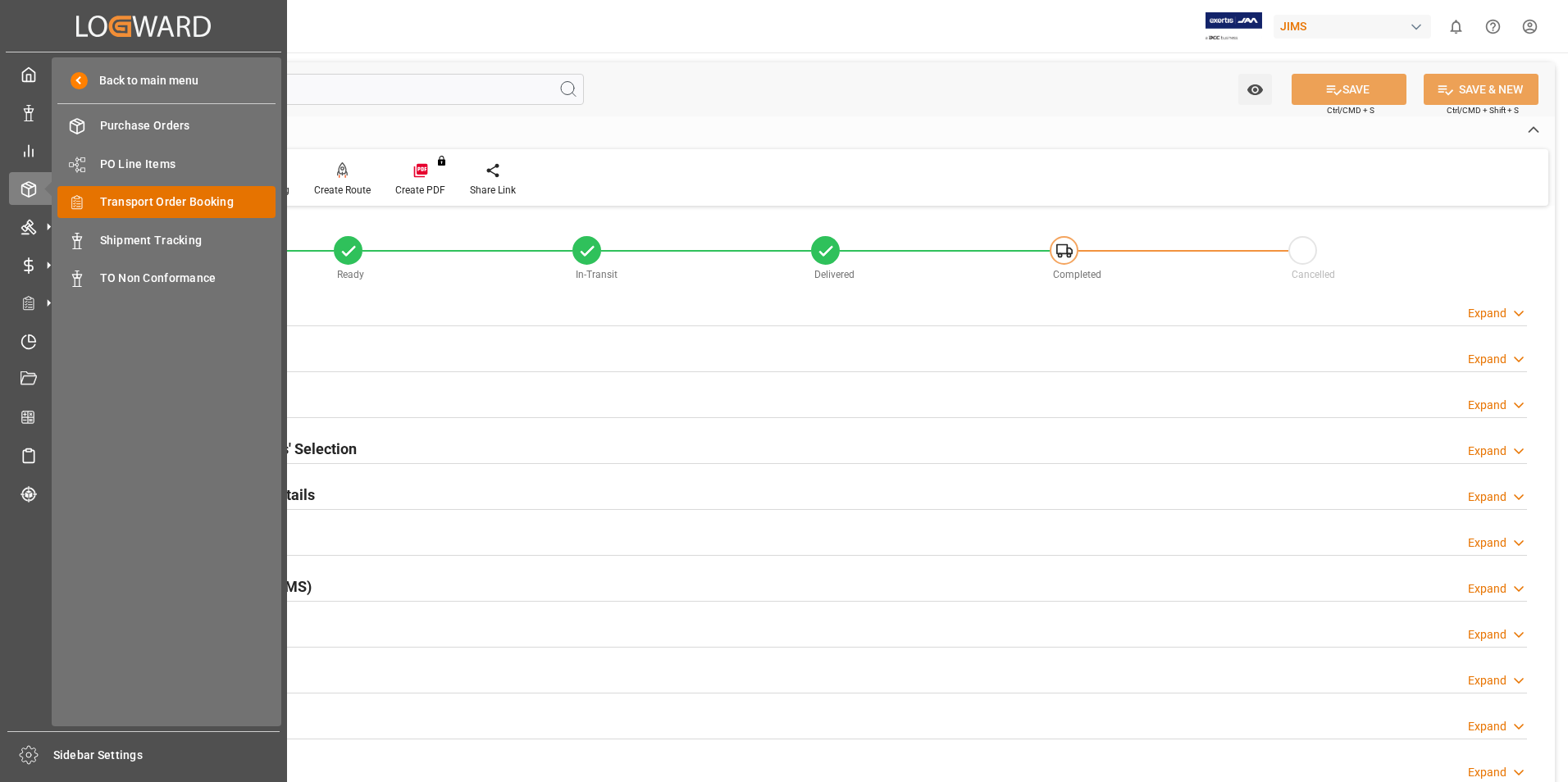
click at [173, 200] on span "Transport Order Booking" at bounding box center [188, 203] width 176 height 18
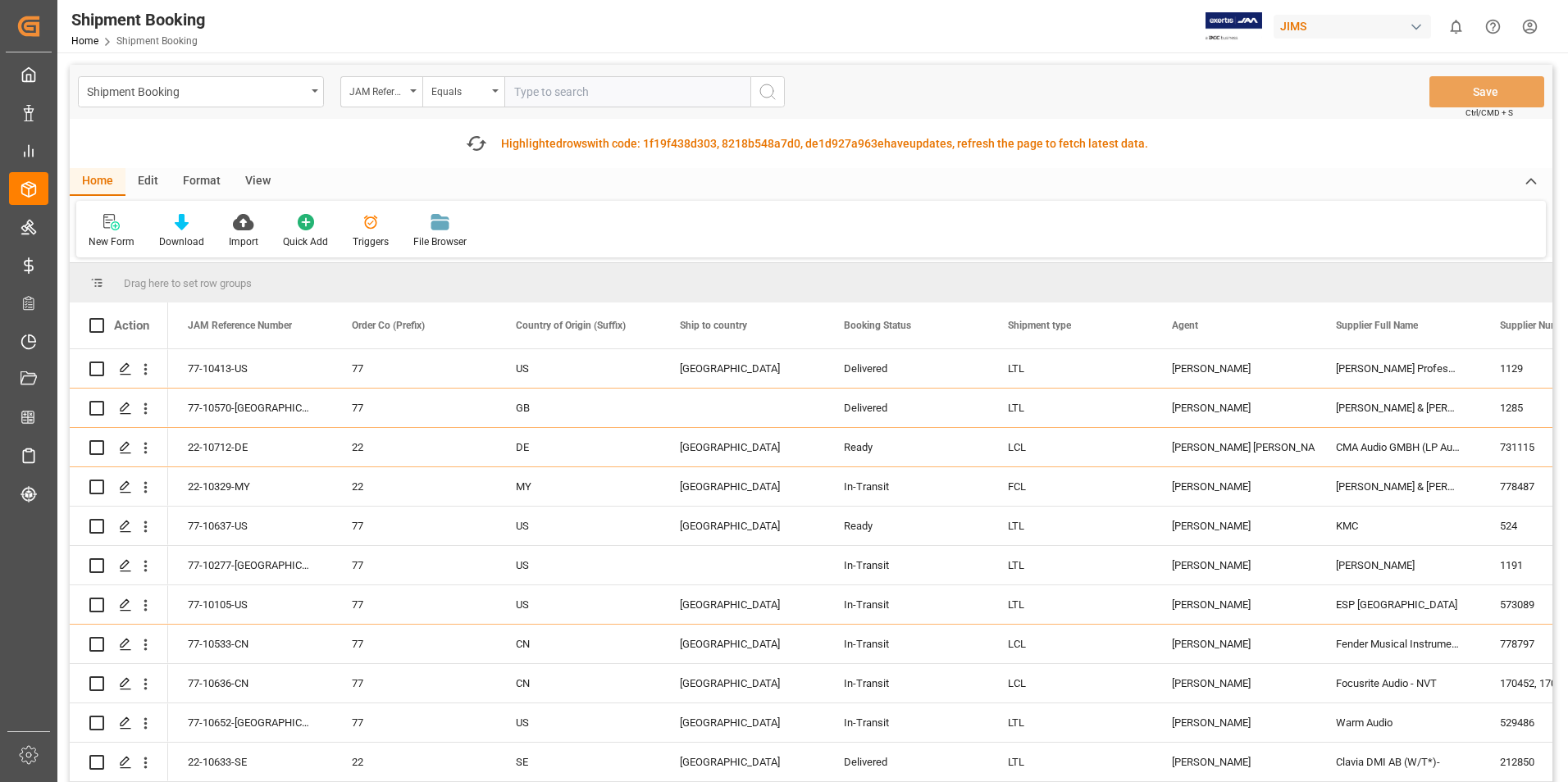
click at [538, 89] on input "text" at bounding box center [627, 92] width 246 height 32
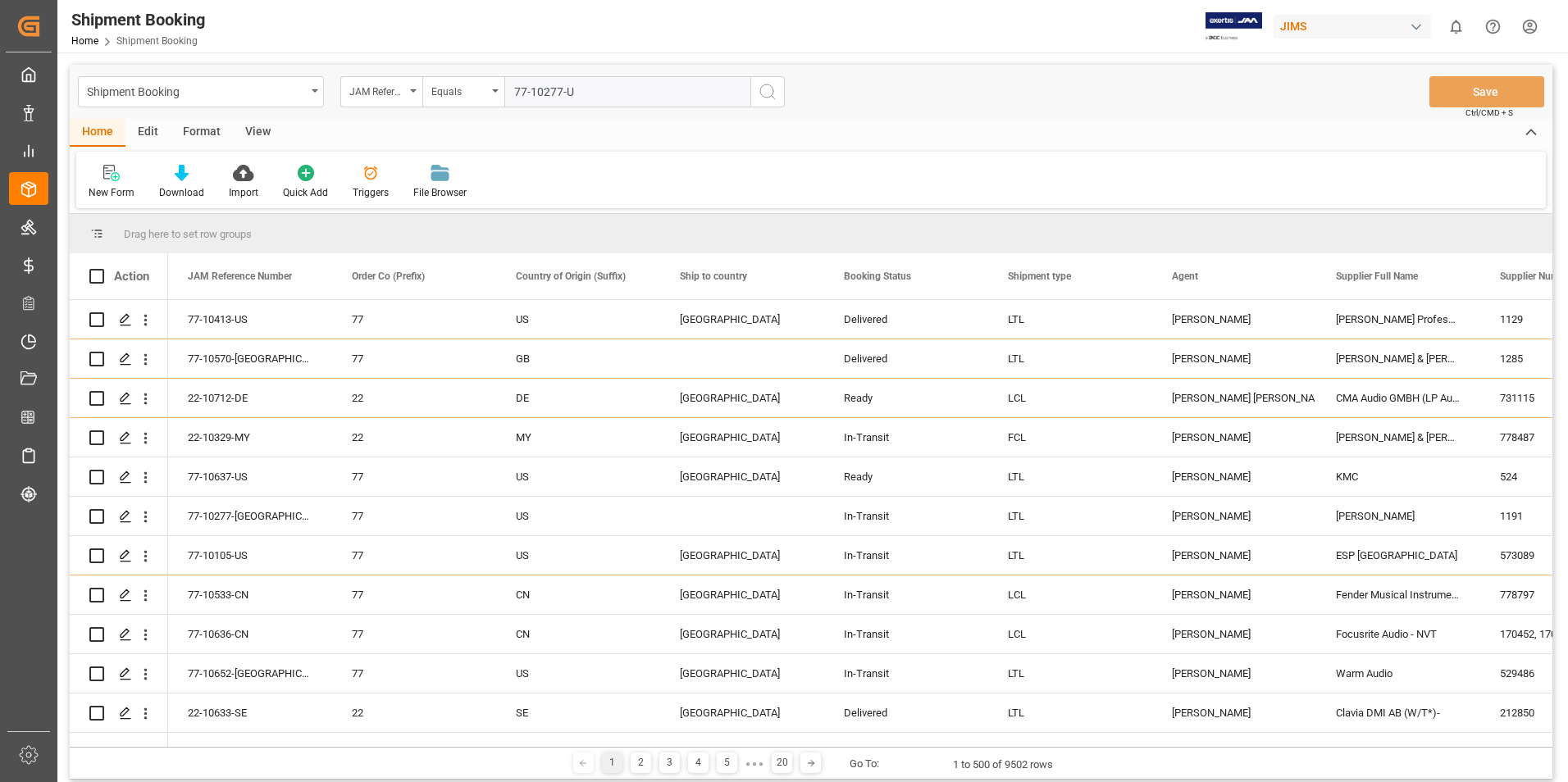
type input "77-10277-[GEOGRAPHIC_DATA]"
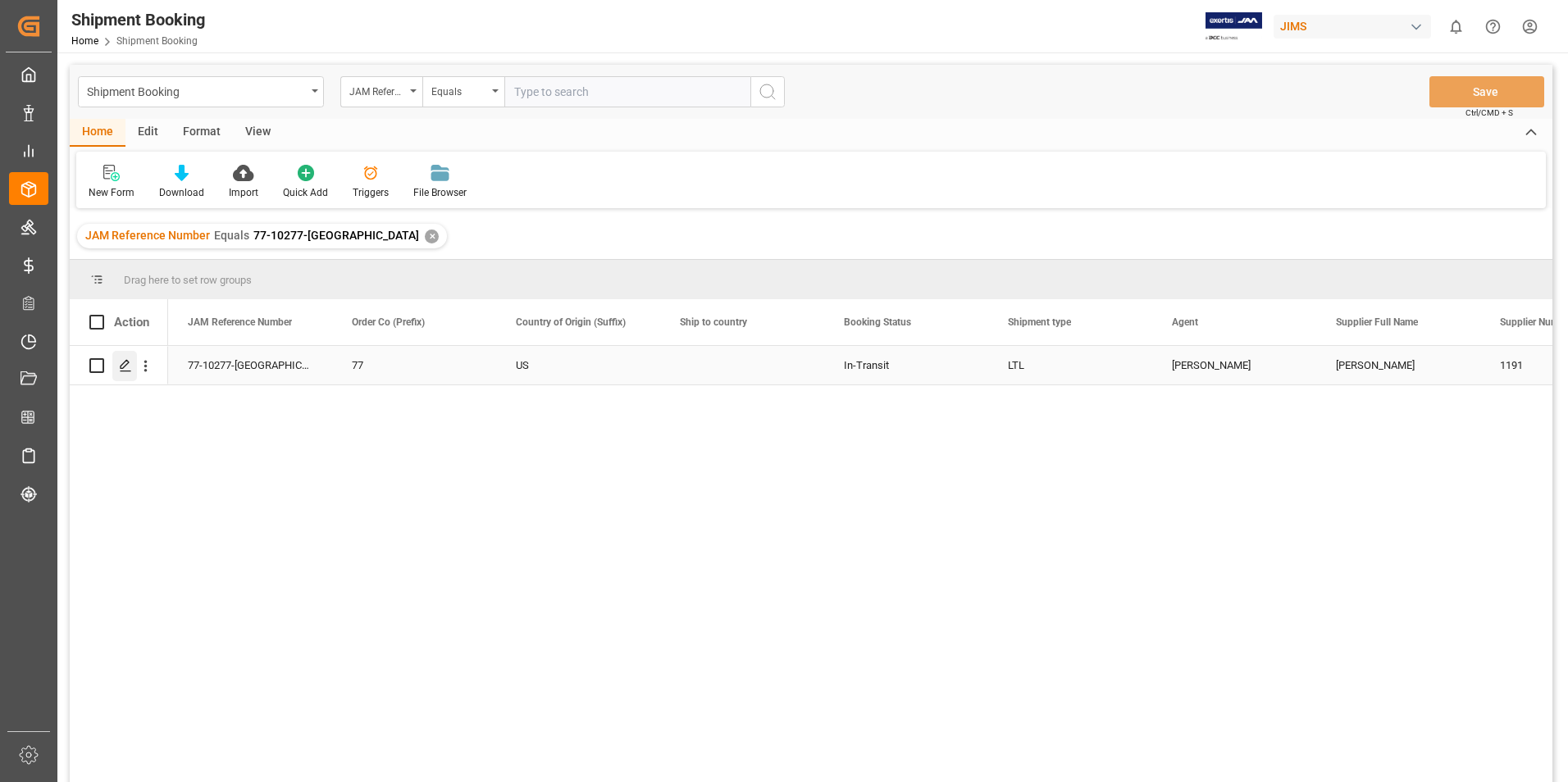
click at [123, 361] on icon "Press SPACE to select this row." at bounding box center [125, 366] width 13 height 13
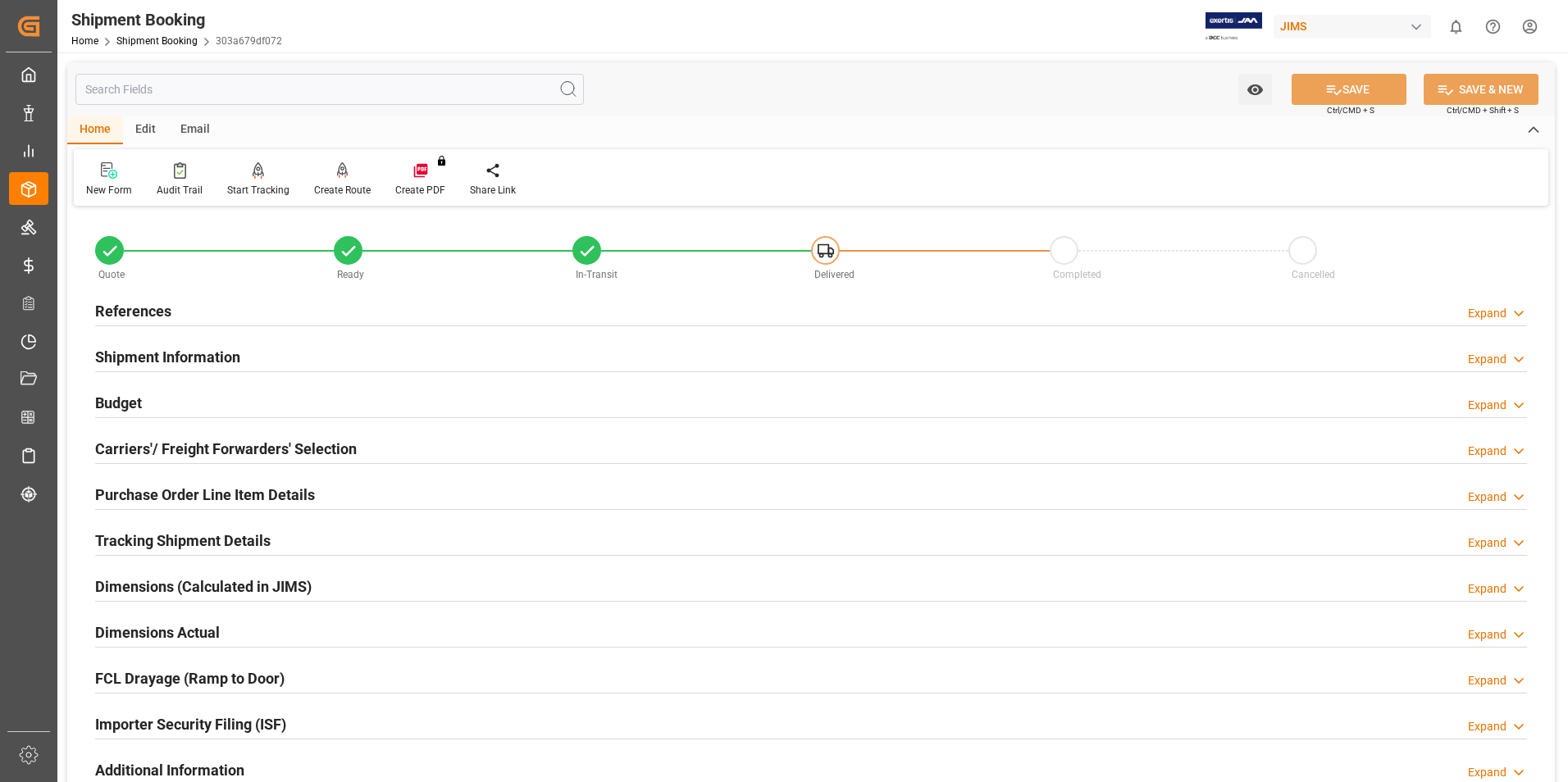
click at [175, 497] on h2 "Purchase Order Line Item Details" at bounding box center [204, 494] width 220 height 22
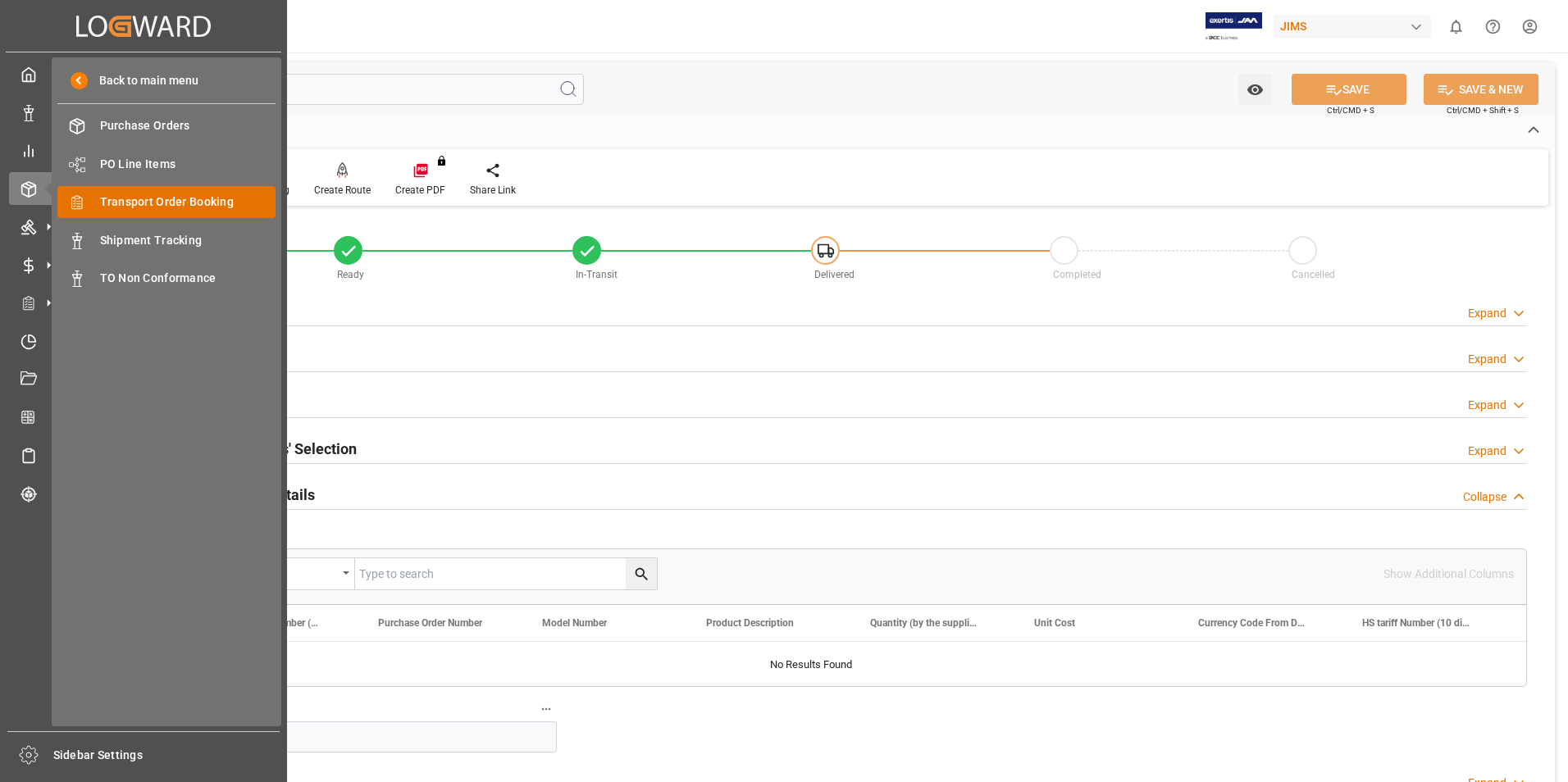
click at [196, 197] on span "Transport Order Booking" at bounding box center [188, 203] width 176 height 18
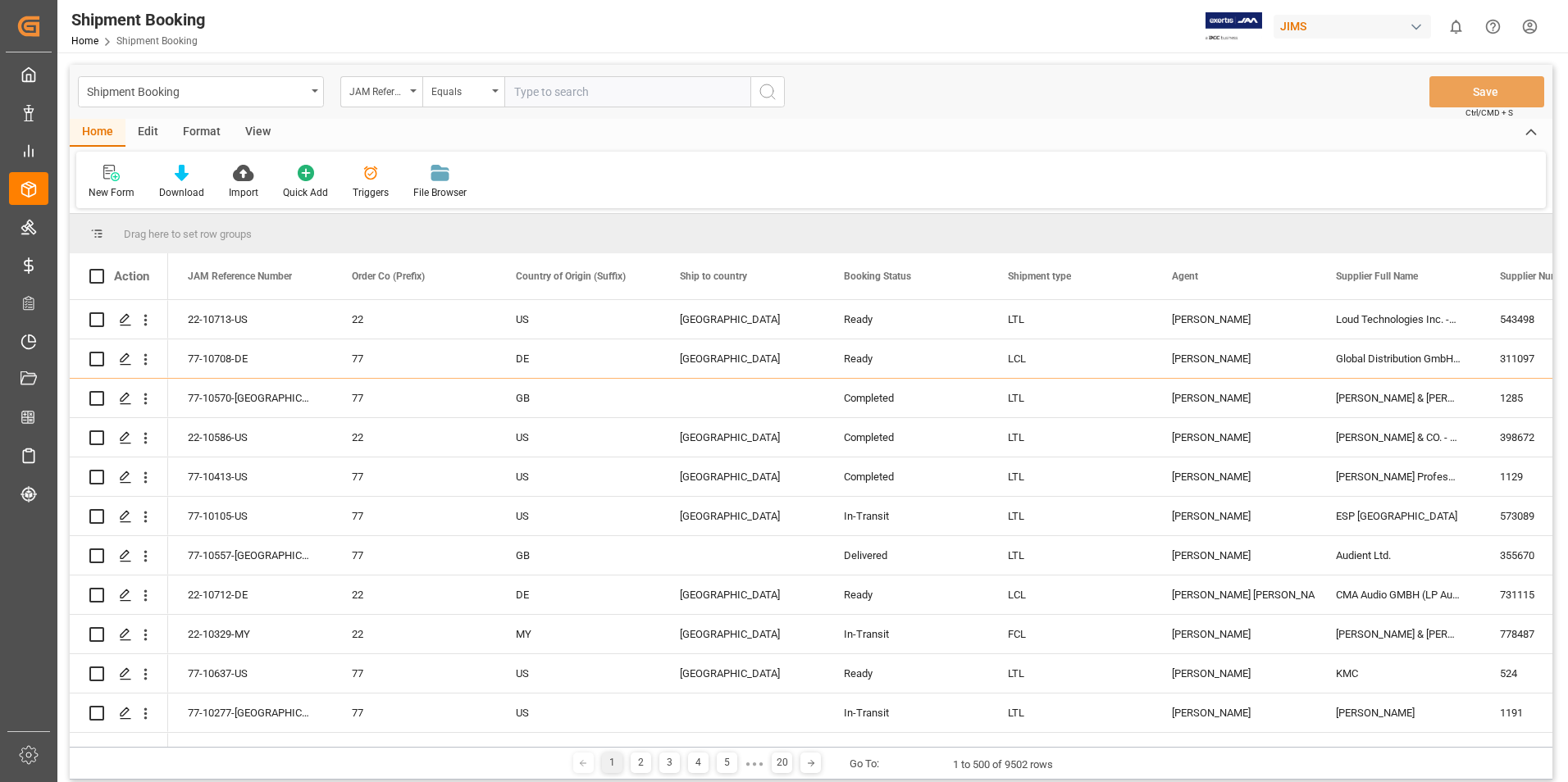
click at [535, 82] on input "text" at bounding box center [627, 92] width 246 height 32
paste input "77-10277-[GEOGRAPHIC_DATA]"
type input "77-10277-[GEOGRAPHIC_DATA]"
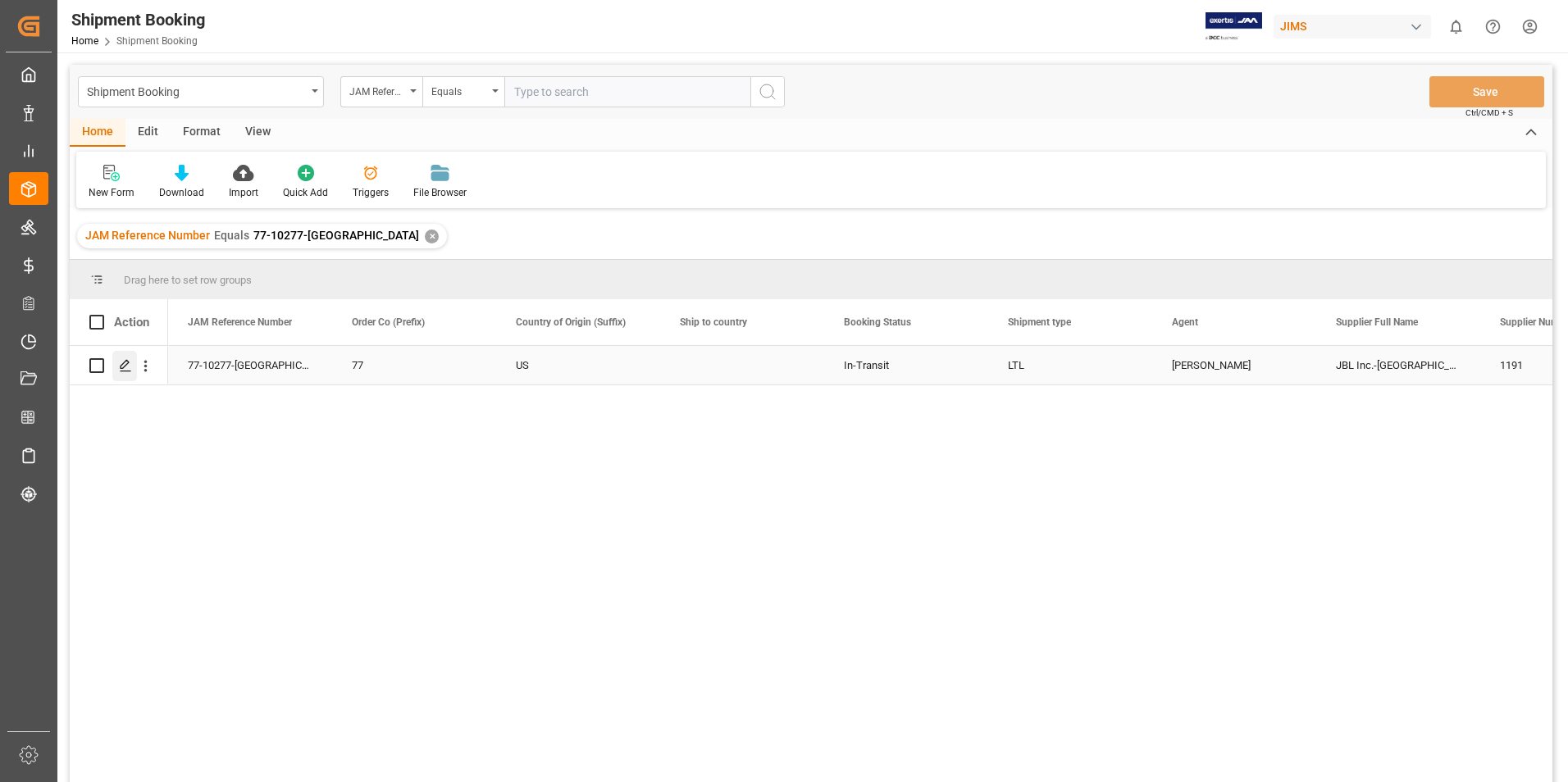
click at [122, 367] on icon "Press SPACE to select this row." at bounding box center [125, 366] width 13 height 13
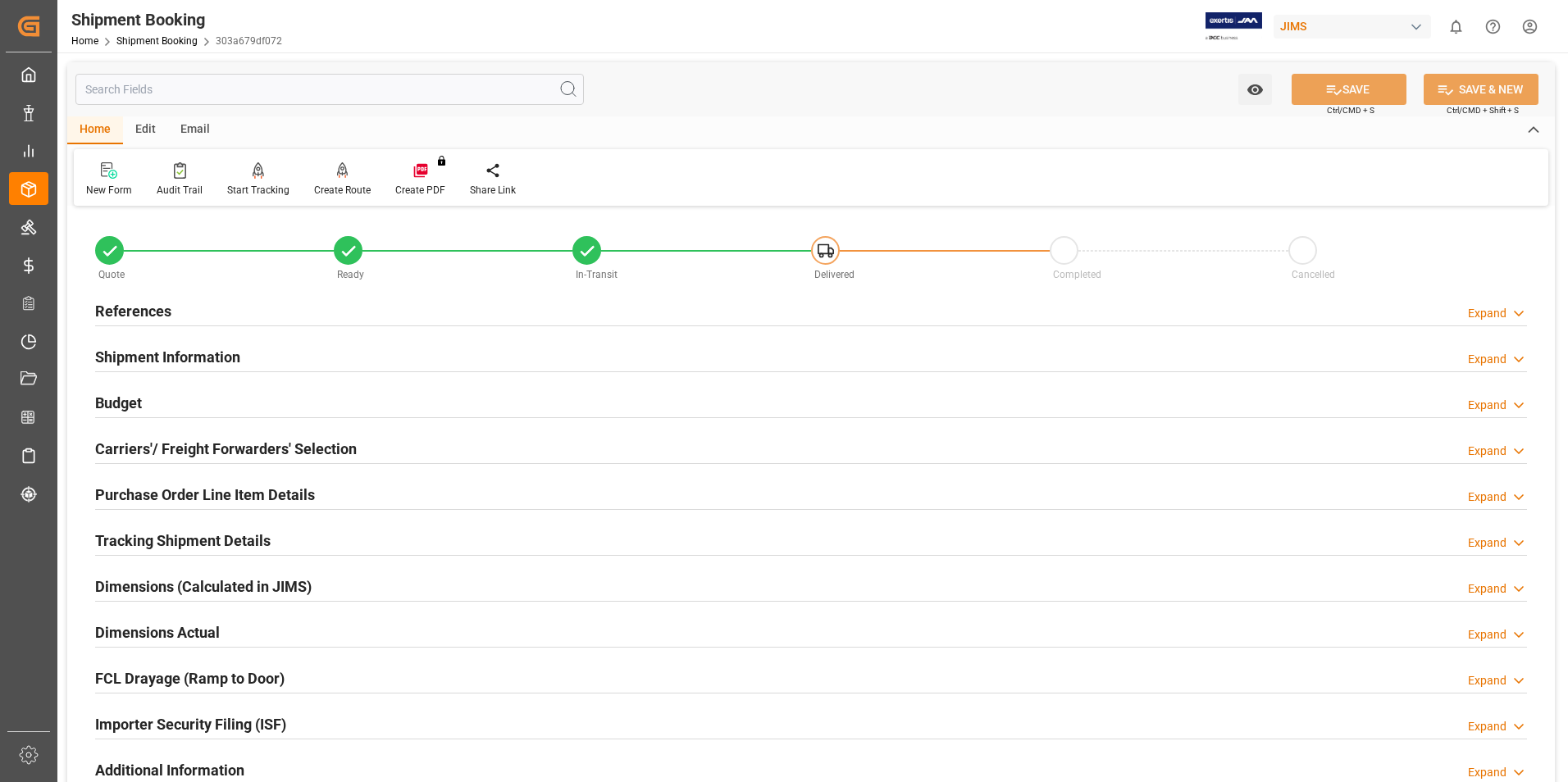
click at [163, 487] on h2 "Purchase Order Line Item Details" at bounding box center [204, 494] width 220 height 22
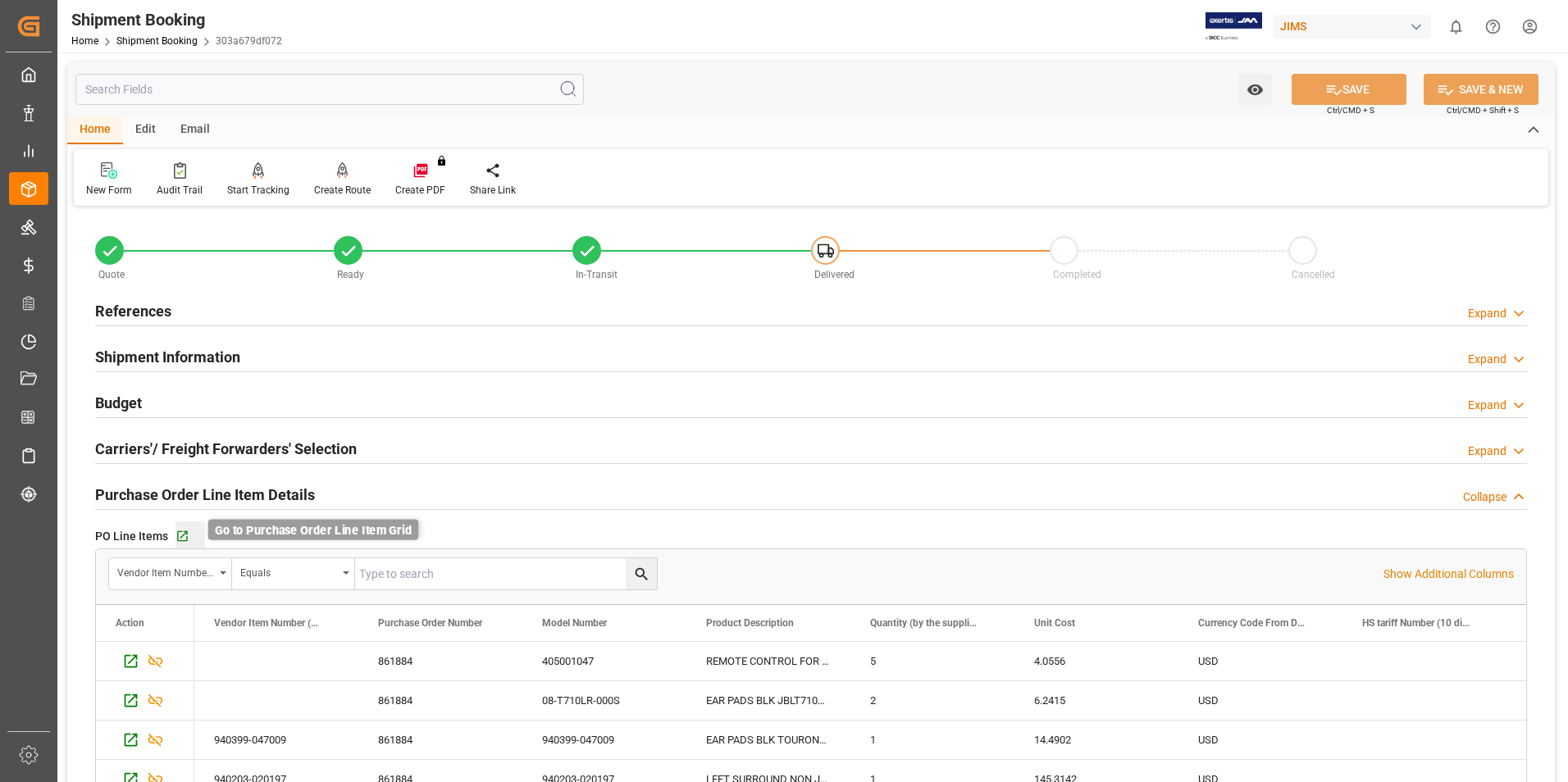
click at [185, 537] on icon "button" at bounding box center [182, 537] width 14 height 14
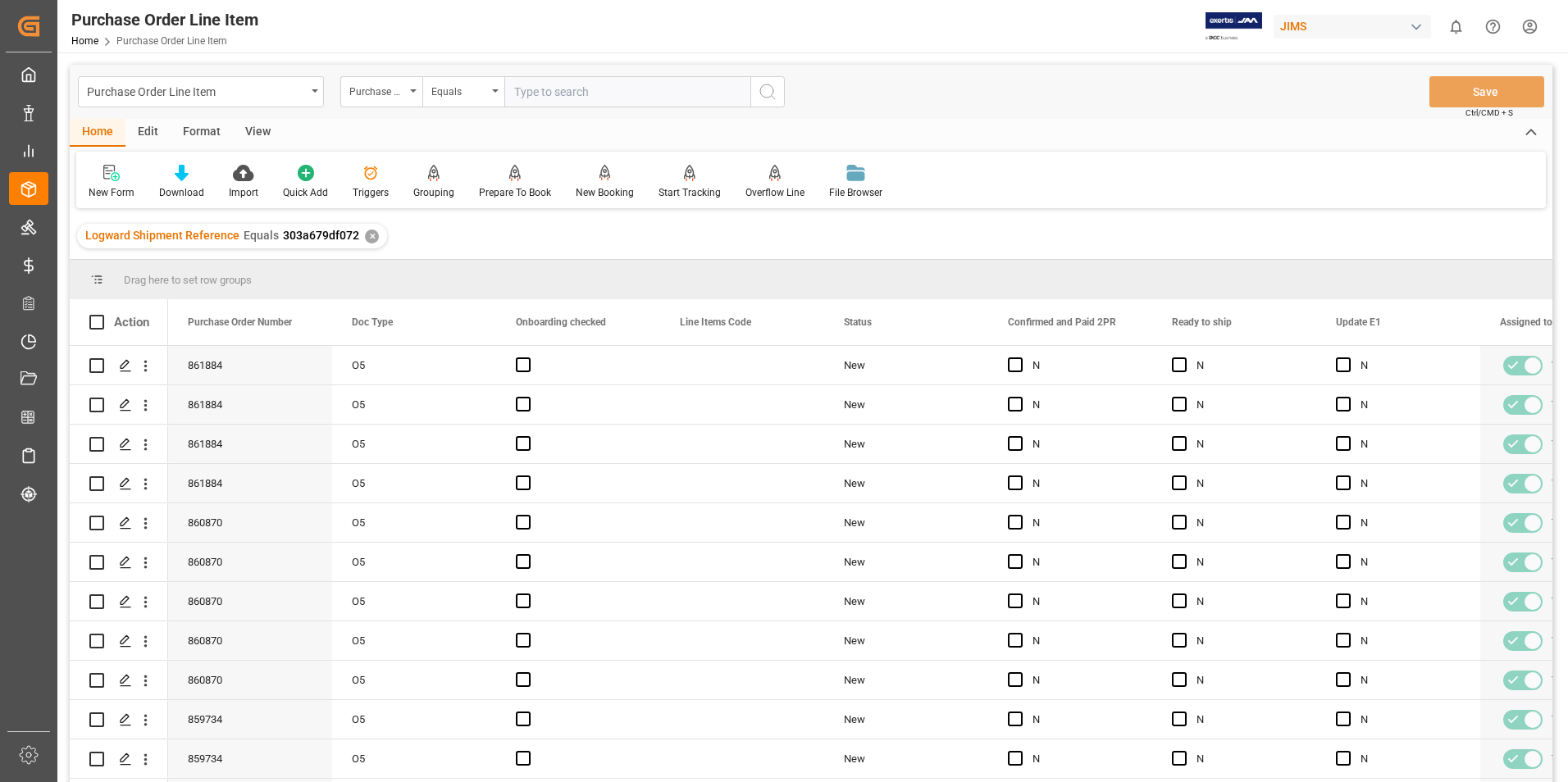
click at [246, 130] on div "View" at bounding box center [258, 133] width 50 height 28
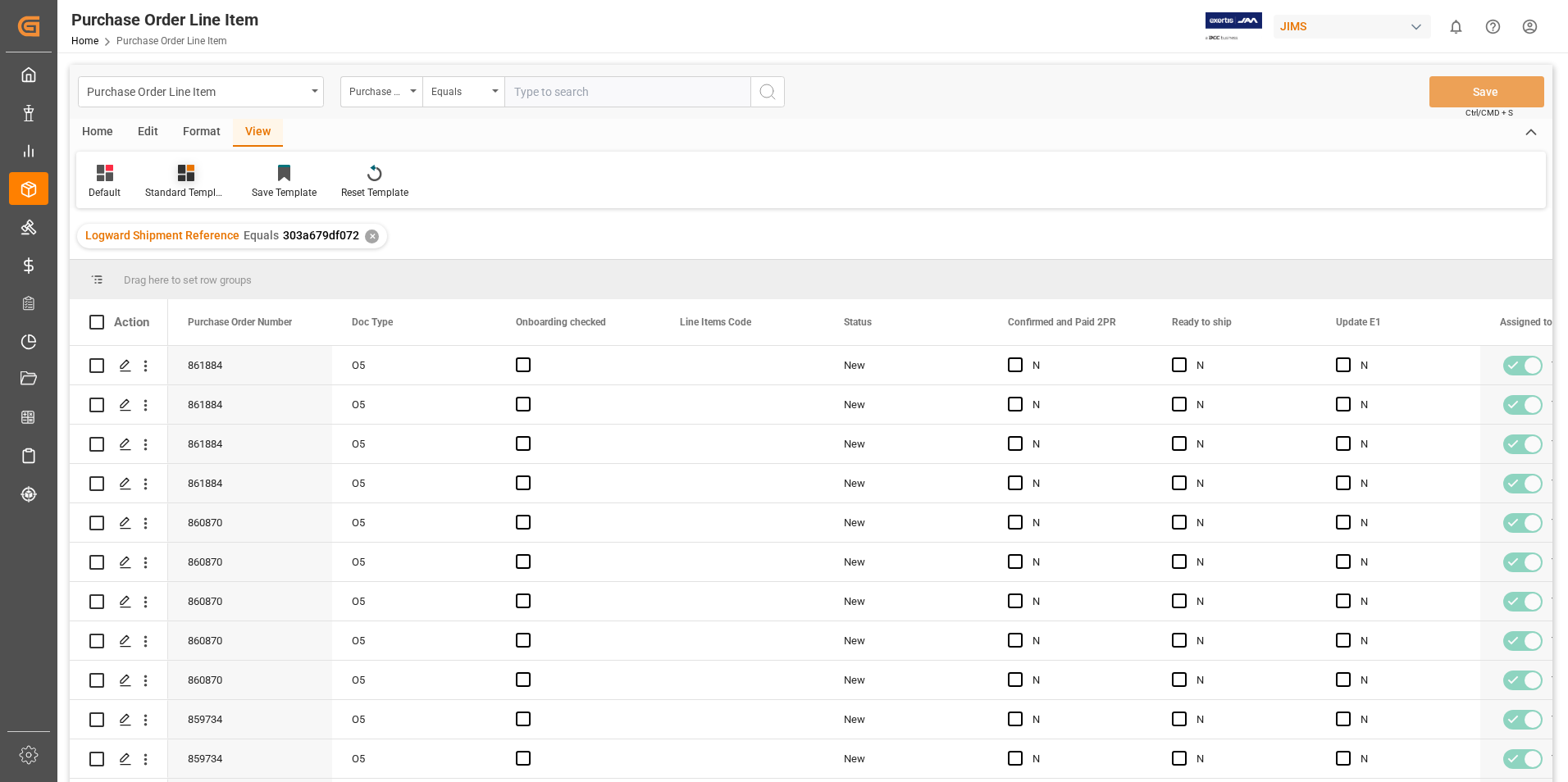
click at [160, 188] on div "Standard Templates" at bounding box center [187, 192] width 82 height 15
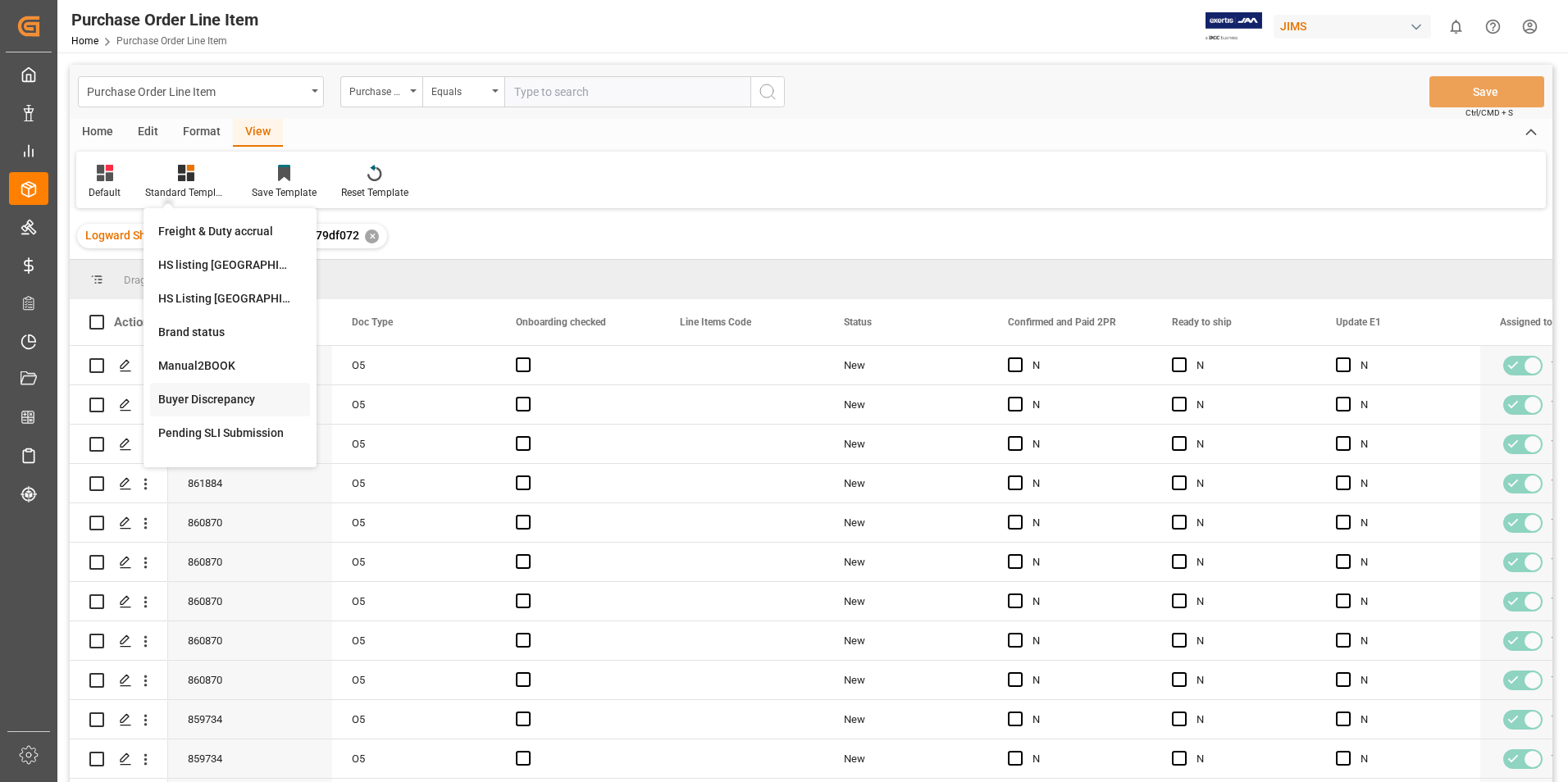
click at [210, 397] on div "Buyer Discrepancy" at bounding box center [230, 400] width 144 height 18
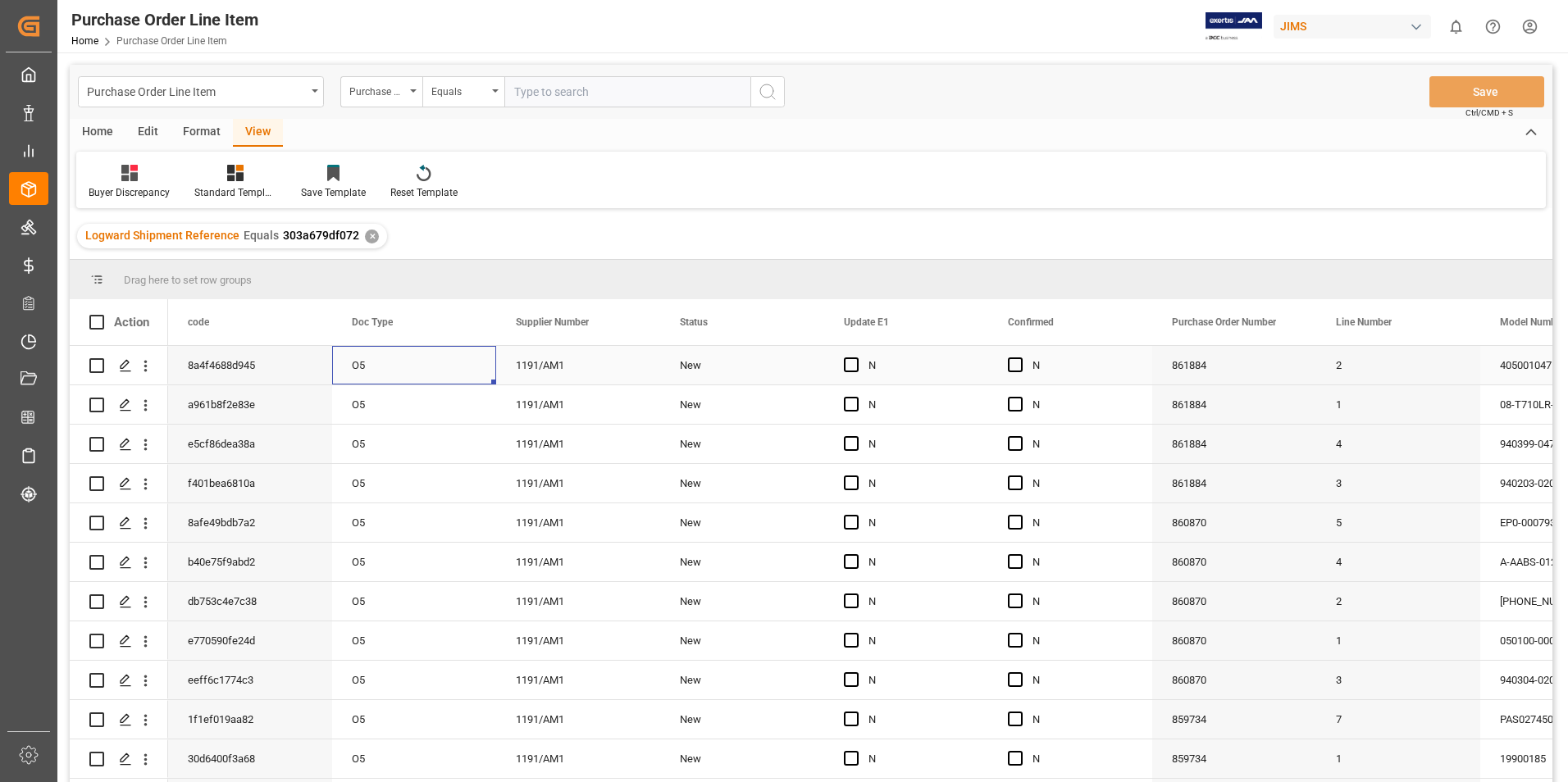
click at [411, 370] on div "O5" at bounding box center [414, 366] width 164 height 39
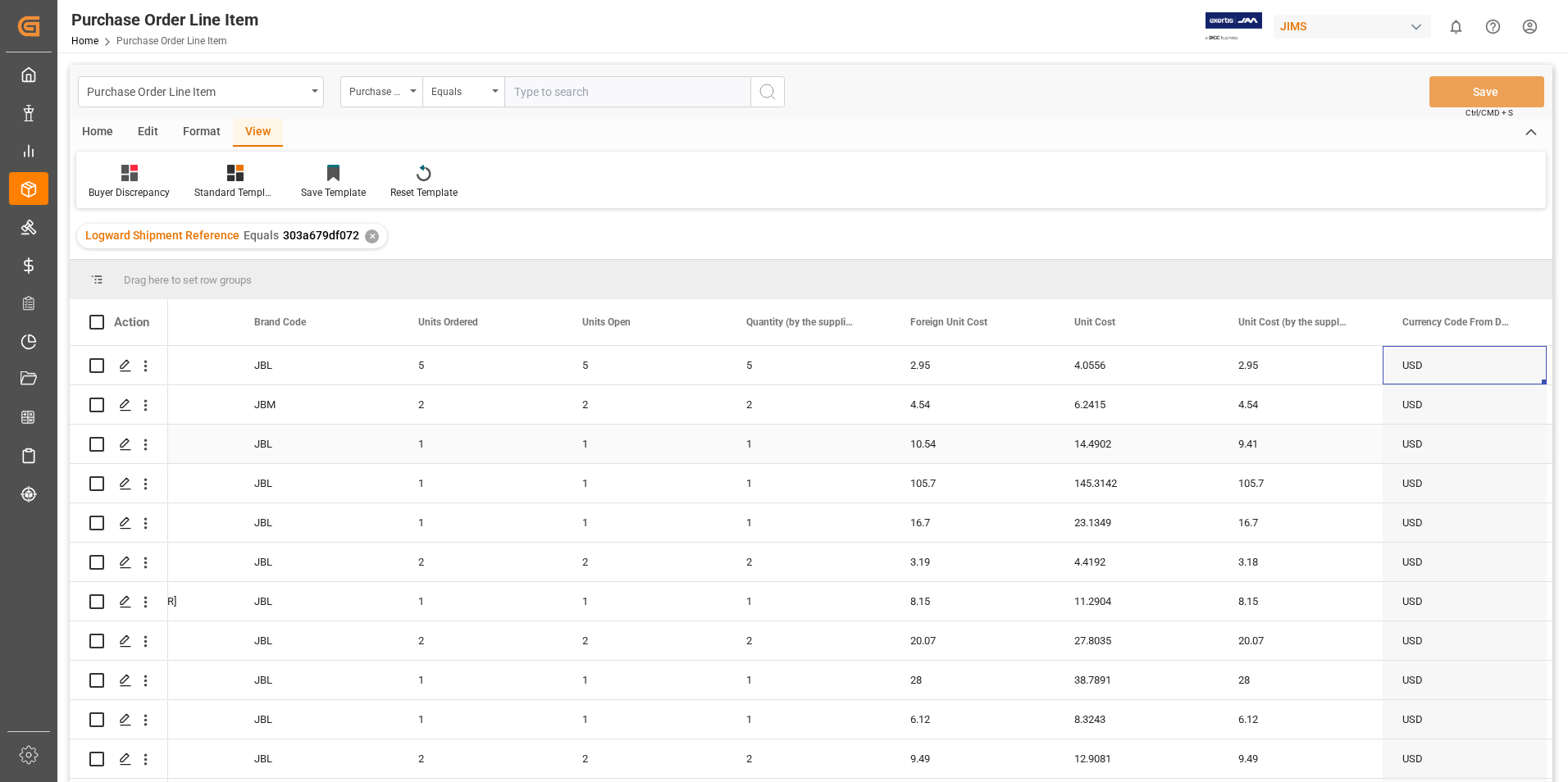
click at [987, 449] on div "10.54" at bounding box center [973, 444] width 164 height 39
click at [987, 449] on input "10.54" at bounding box center [973, 453] width 138 height 32
click at [1286, 444] on div "9.41" at bounding box center [1301, 444] width 164 height 39
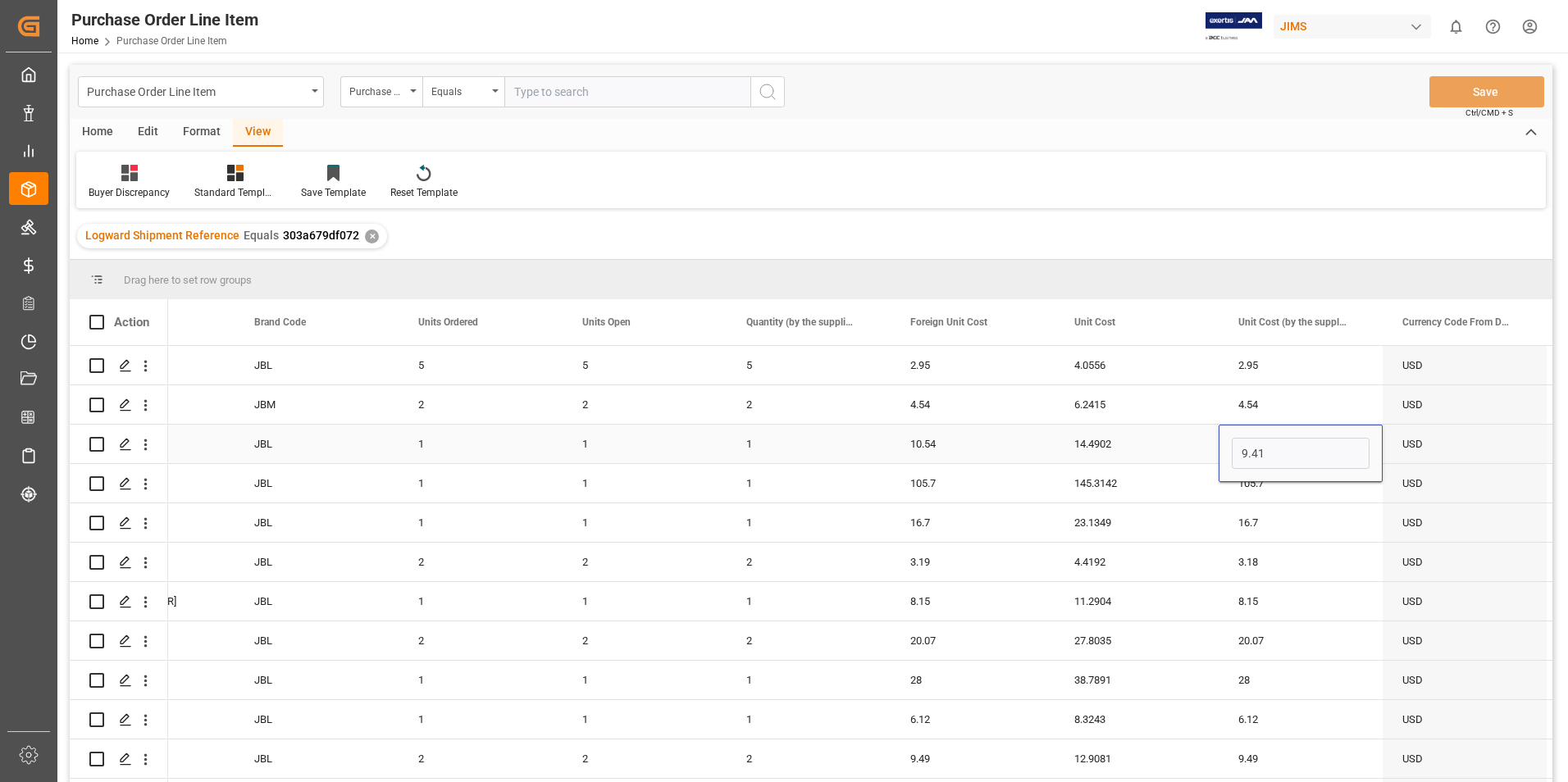
click at [1286, 444] on input "9.41" at bounding box center [1301, 453] width 138 height 32
type input "10.54"
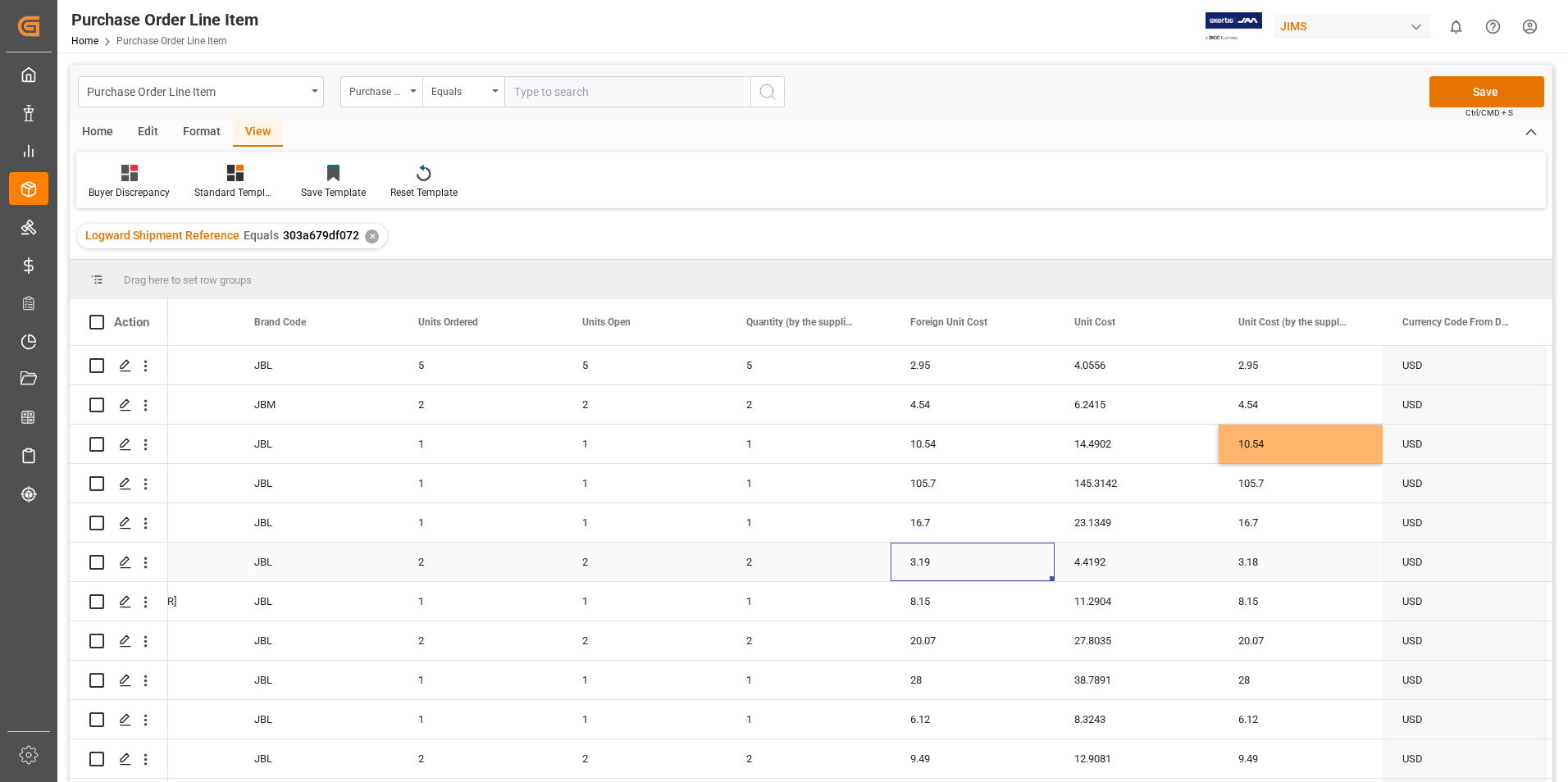
click at [948, 567] on div "3.19" at bounding box center [973, 562] width 164 height 39
click at [1287, 560] on div "3.18" at bounding box center [1301, 562] width 164 height 39
click at [1287, 560] on input "3.18" at bounding box center [1301, 572] width 138 height 32
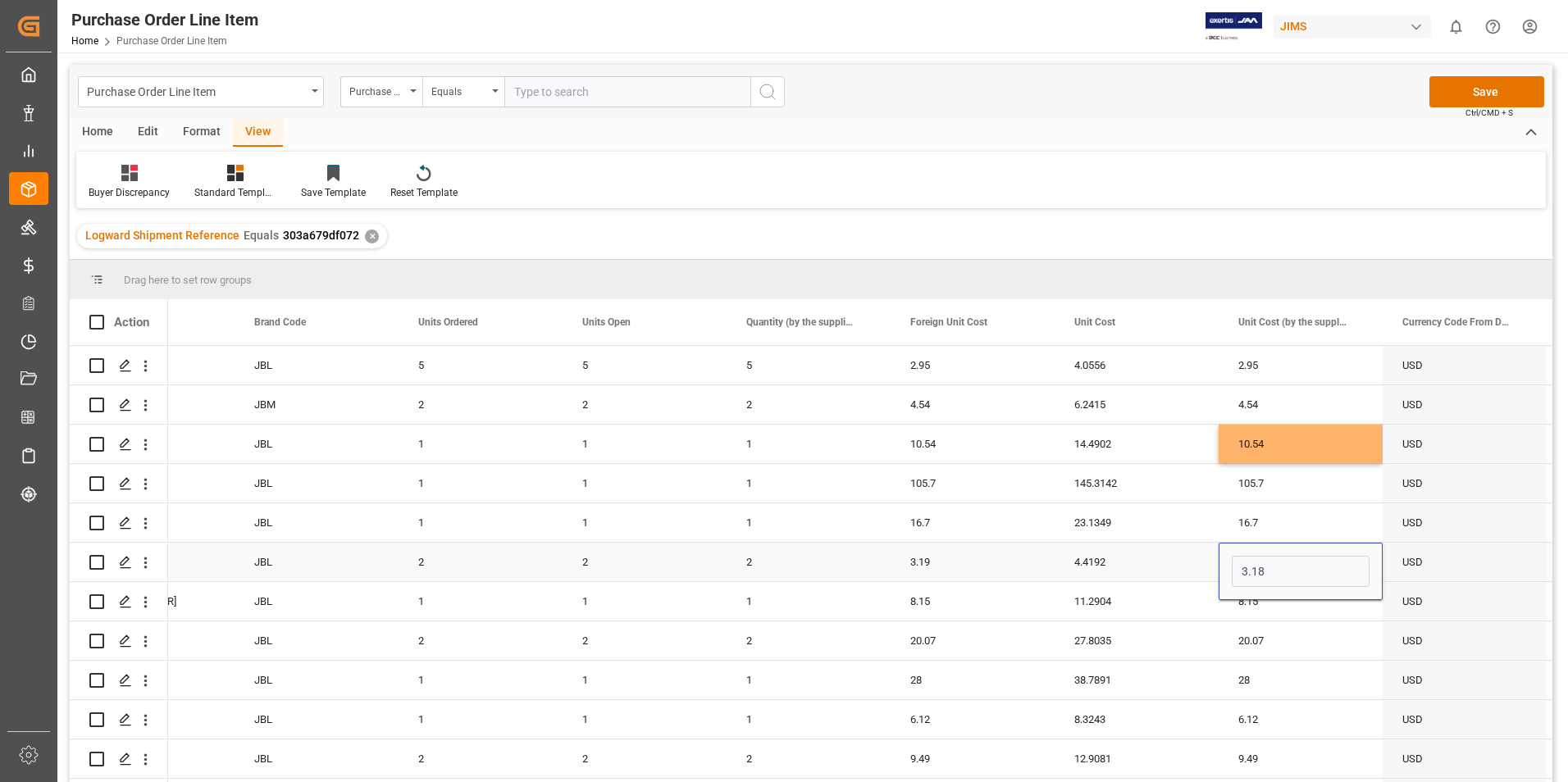
type input "3.19"
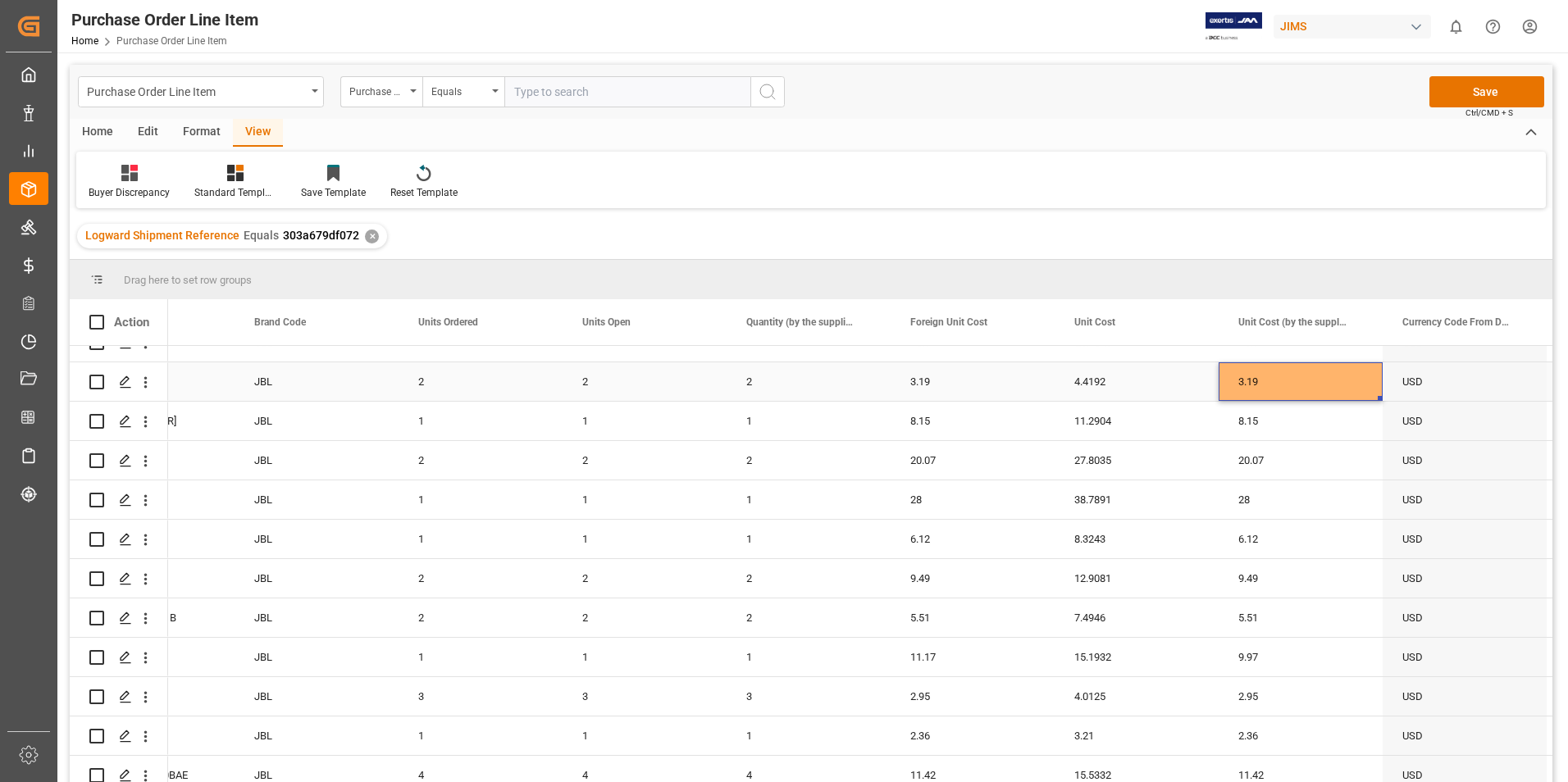
scroll to position [195, 0]
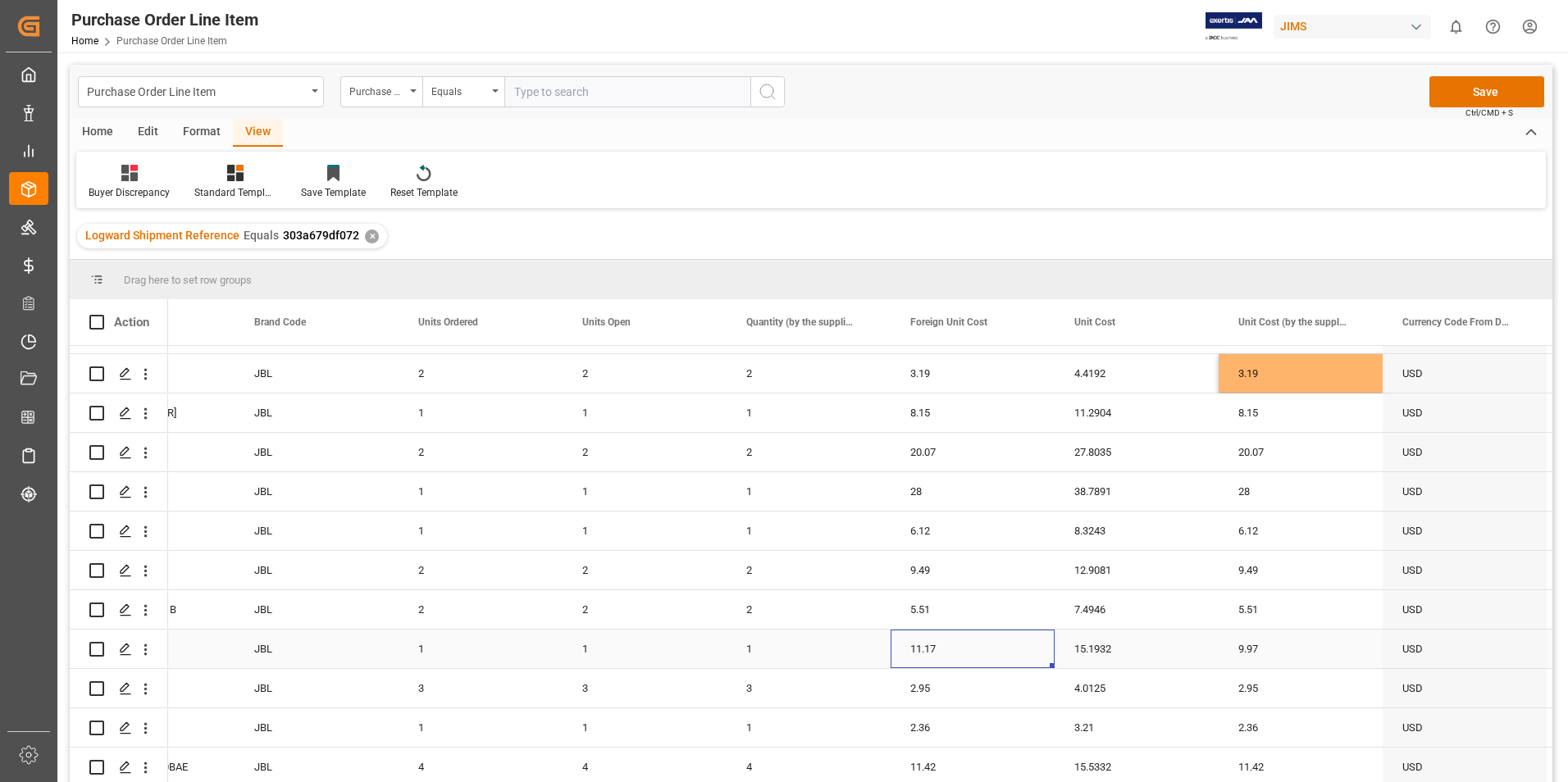
click at [966, 650] on div "11.17" at bounding box center [973, 649] width 164 height 39
click at [1280, 650] on div "9.97" at bounding box center [1301, 649] width 164 height 39
click at [1280, 650] on div "9.97" at bounding box center [1301, 658] width 164 height 57
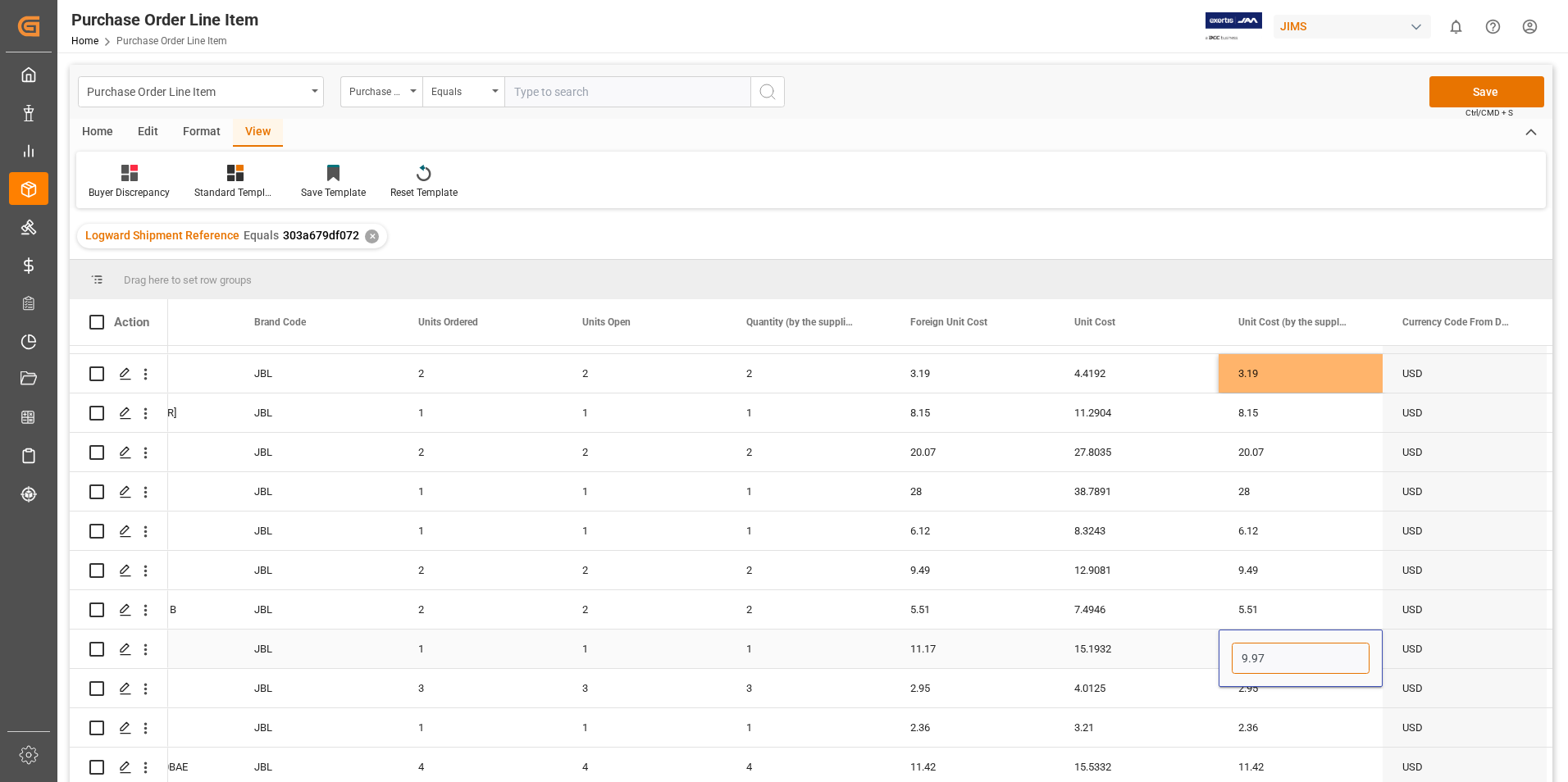
drag, startPoint x: 1280, startPoint y: 650, endPoint x: 1279, endPoint y: 699, distance: 49.0
click at [1279, 699] on div "2.95" at bounding box center [1301, 688] width 164 height 39
click at [1283, 634] on div "9.97" at bounding box center [1301, 649] width 164 height 39
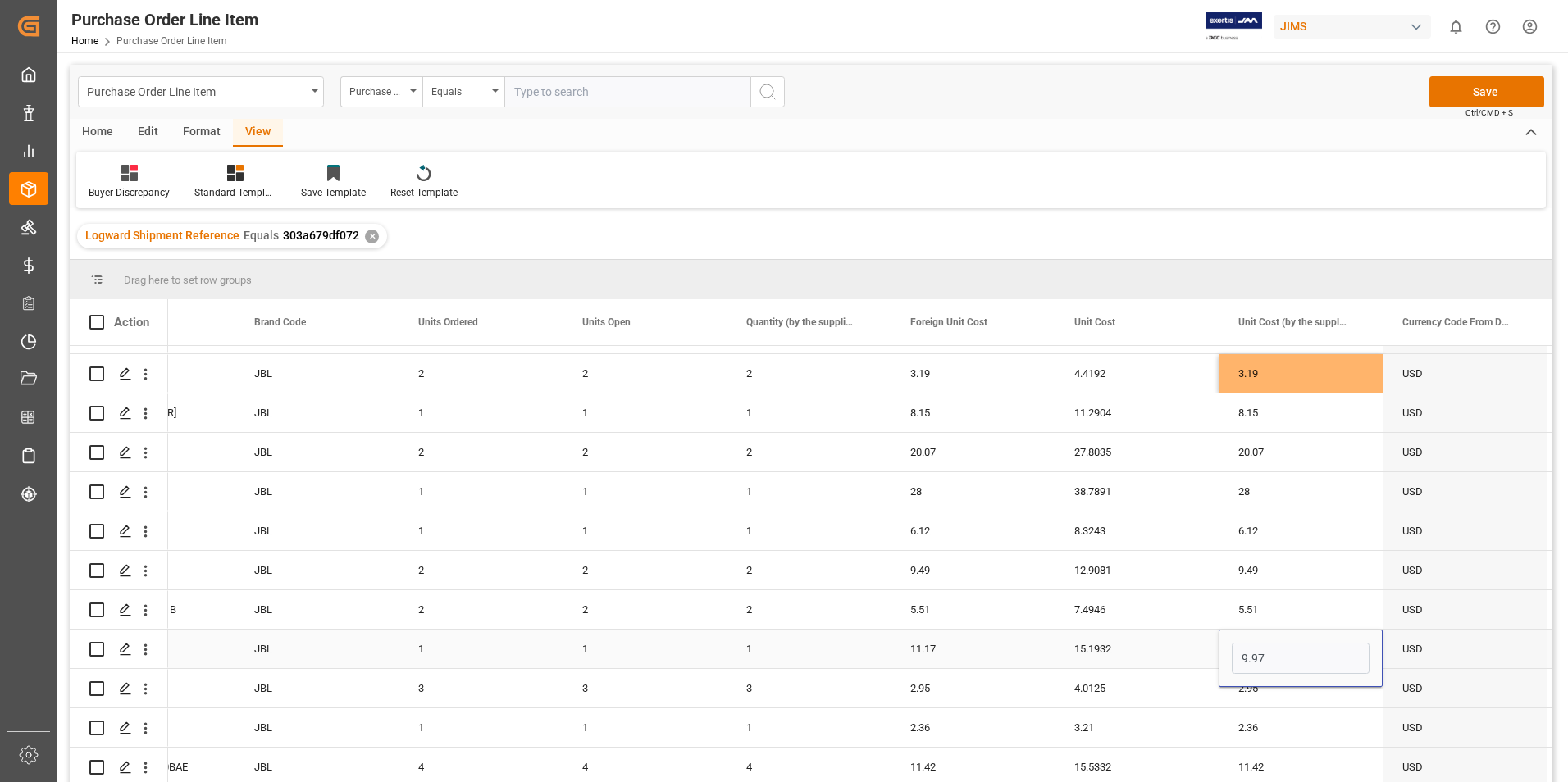
click at [1283, 634] on div "9.97" at bounding box center [1301, 658] width 164 height 57
click at [1289, 648] on input "9.97" at bounding box center [1301, 658] width 138 height 32
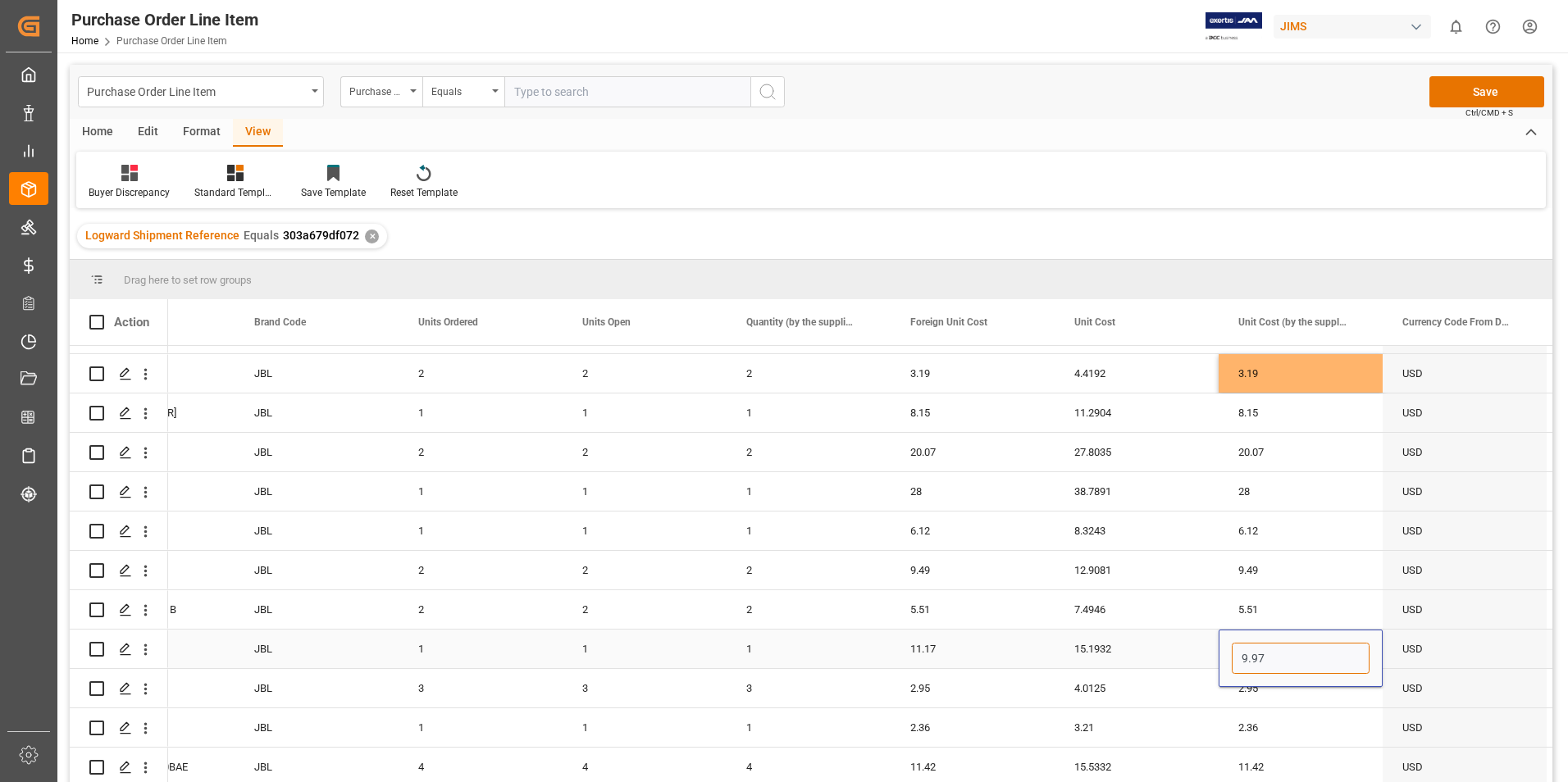
paste input "11.1"
type input "11.17"
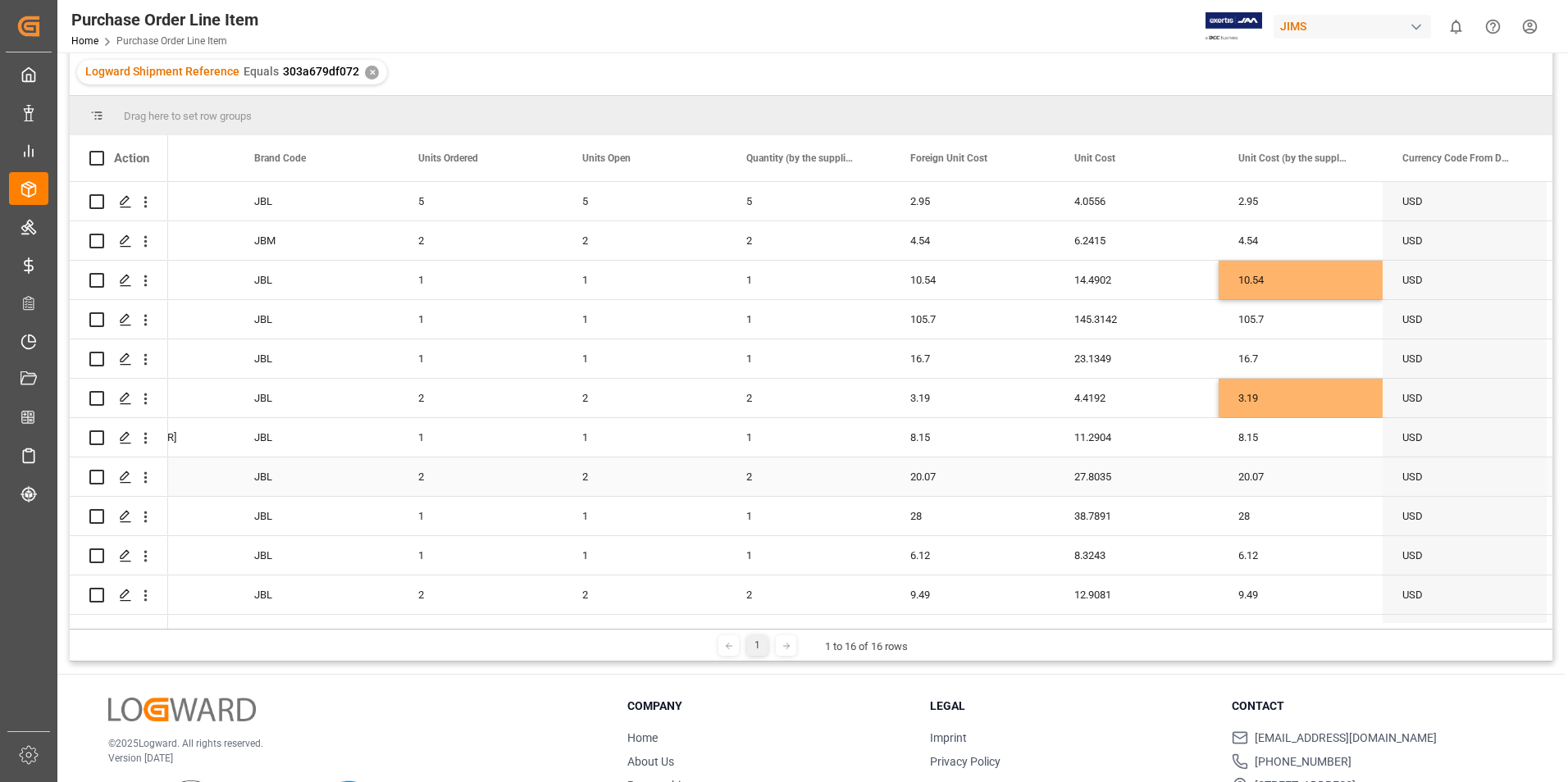
scroll to position [0, 0]
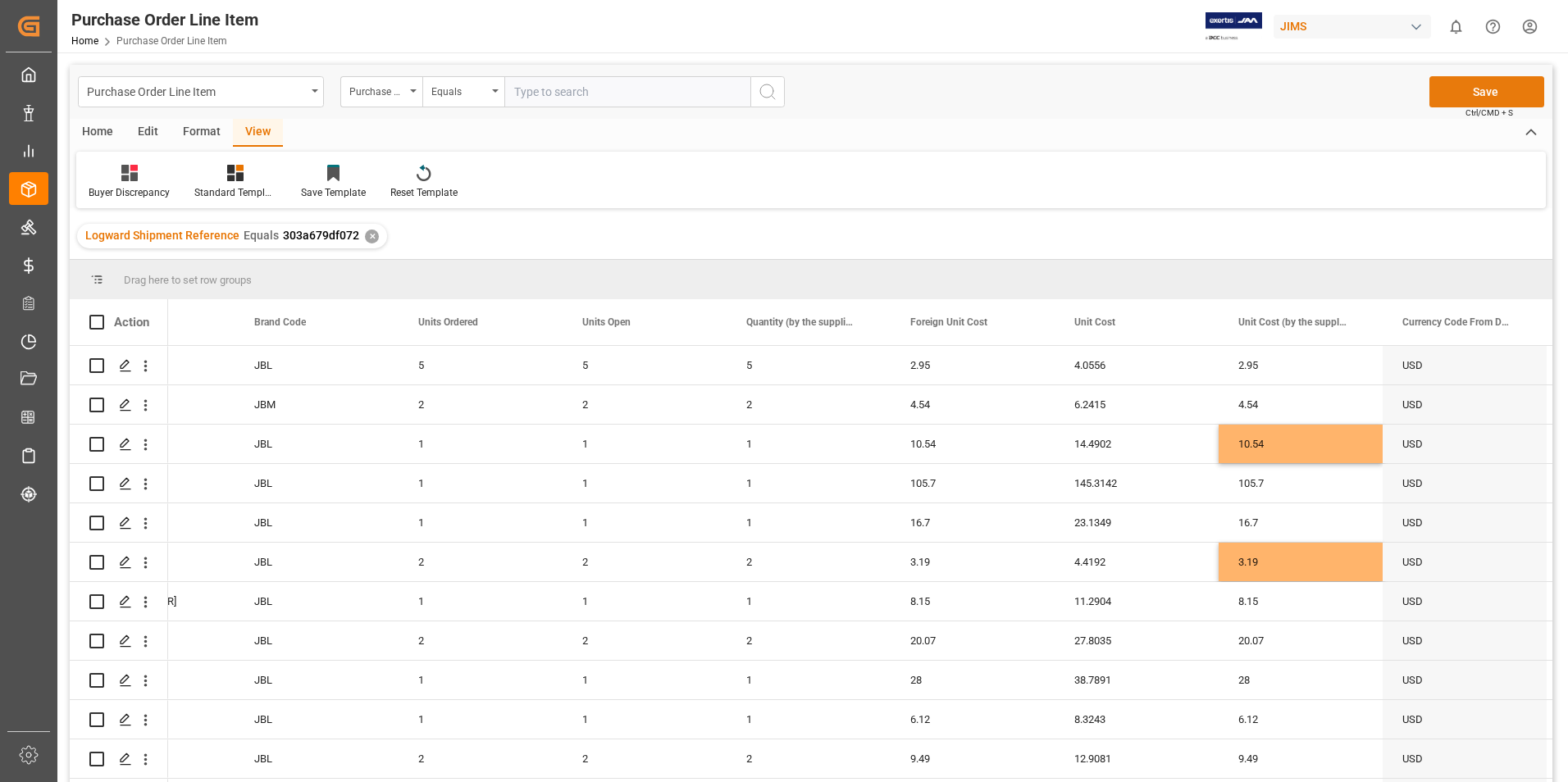
click at [1484, 92] on button "Save" at bounding box center [1486, 92] width 115 height 32
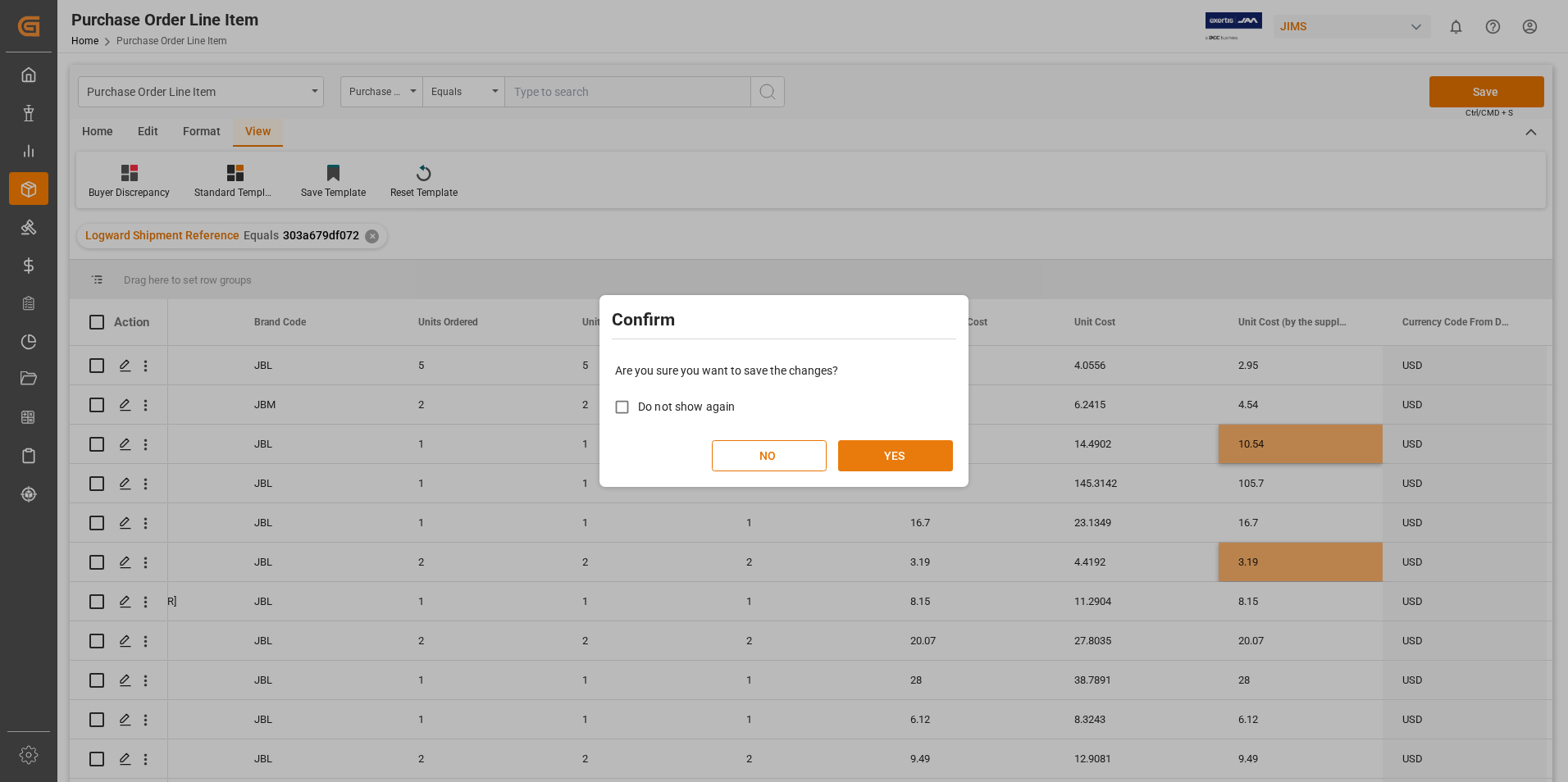
click at [892, 459] on button "YES" at bounding box center [895, 456] width 115 height 32
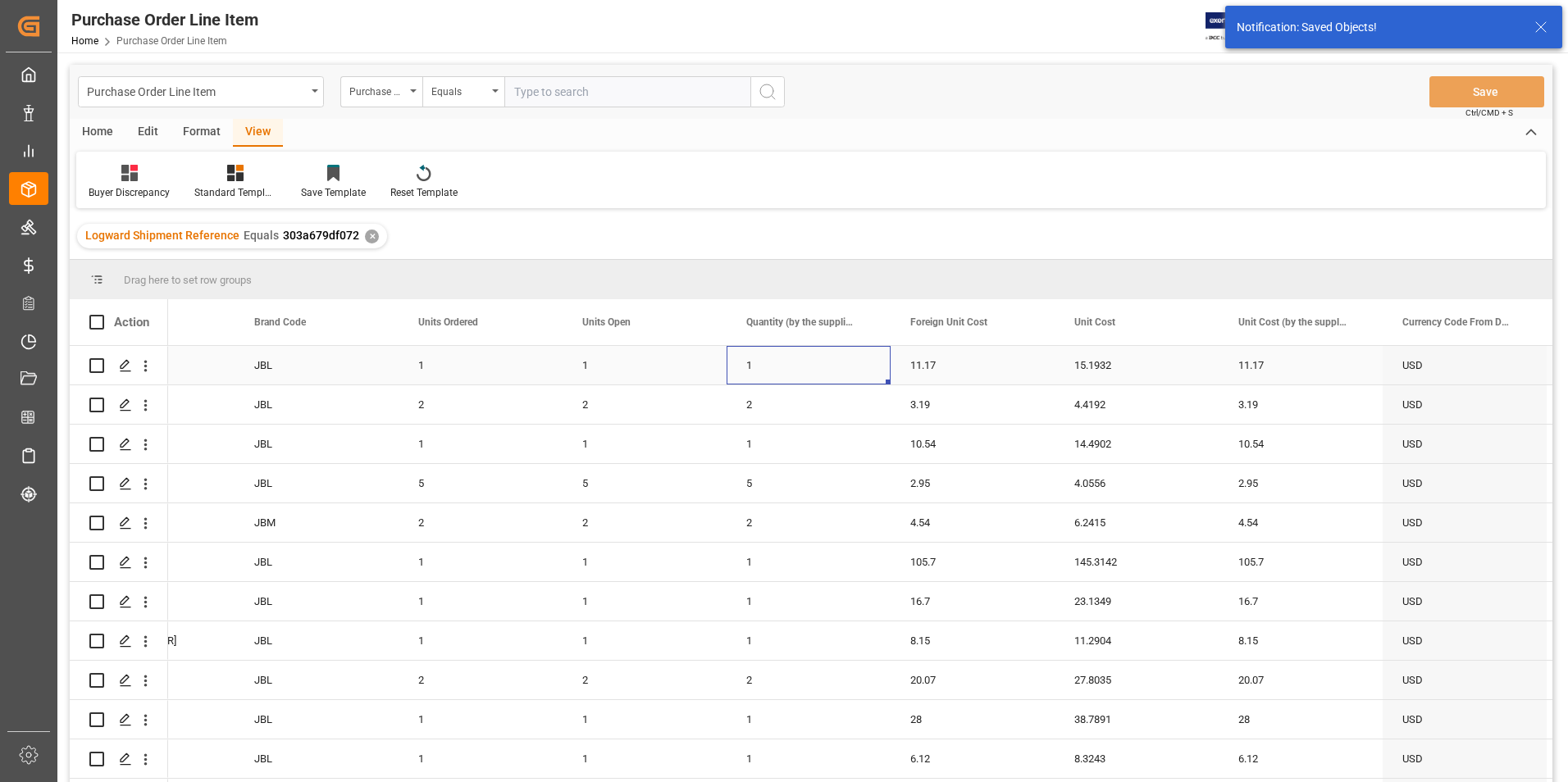
click at [813, 371] on div "1" at bounding box center [809, 366] width 164 height 39
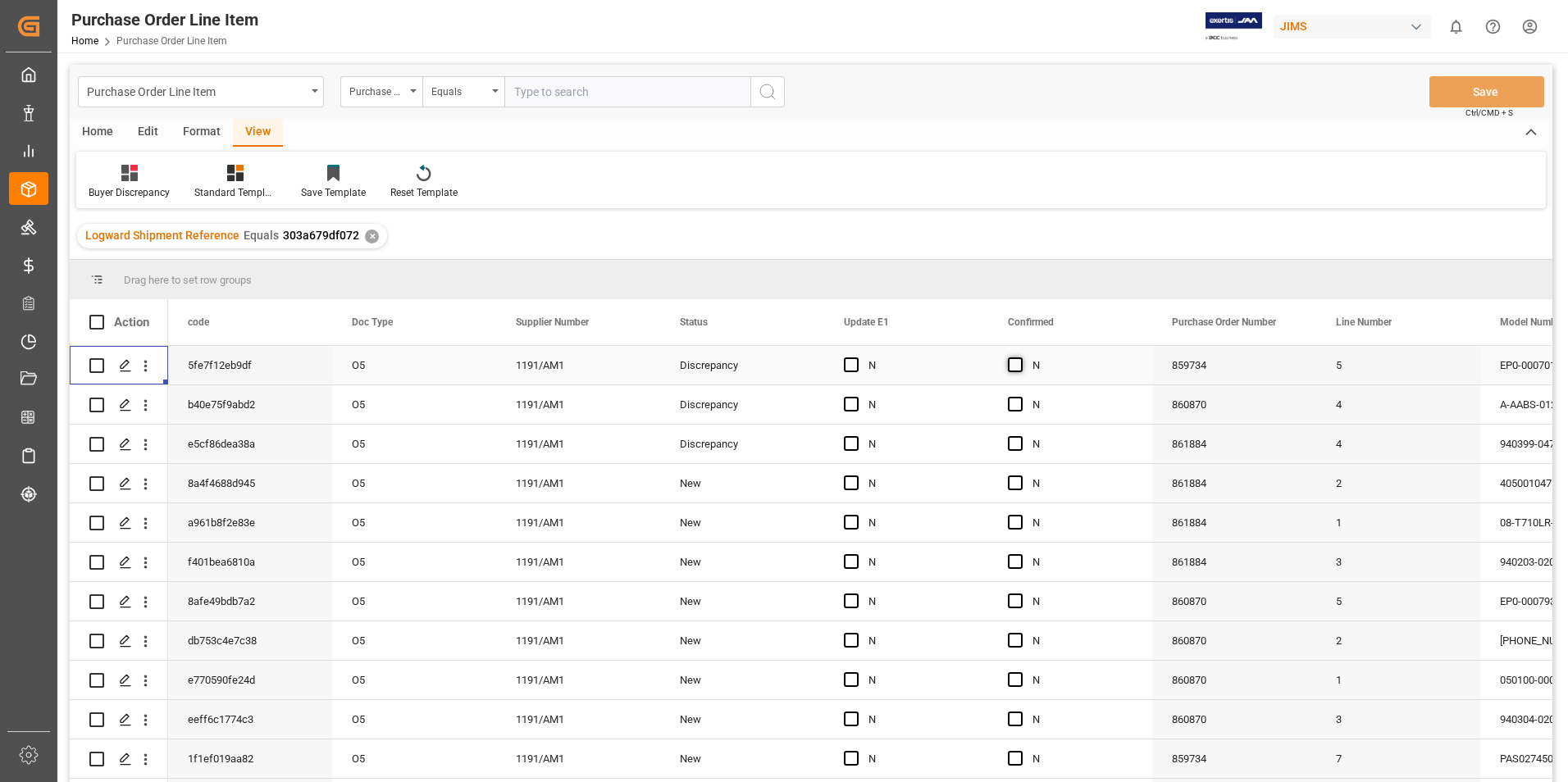
click at [1009, 364] on span "Press SPACE to select this row." at bounding box center [1015, 365] width 15 height 15
click at [1020, 358] on input "Press SPACE to select this row." at bounding box center [1020, 358] width 0 height 0
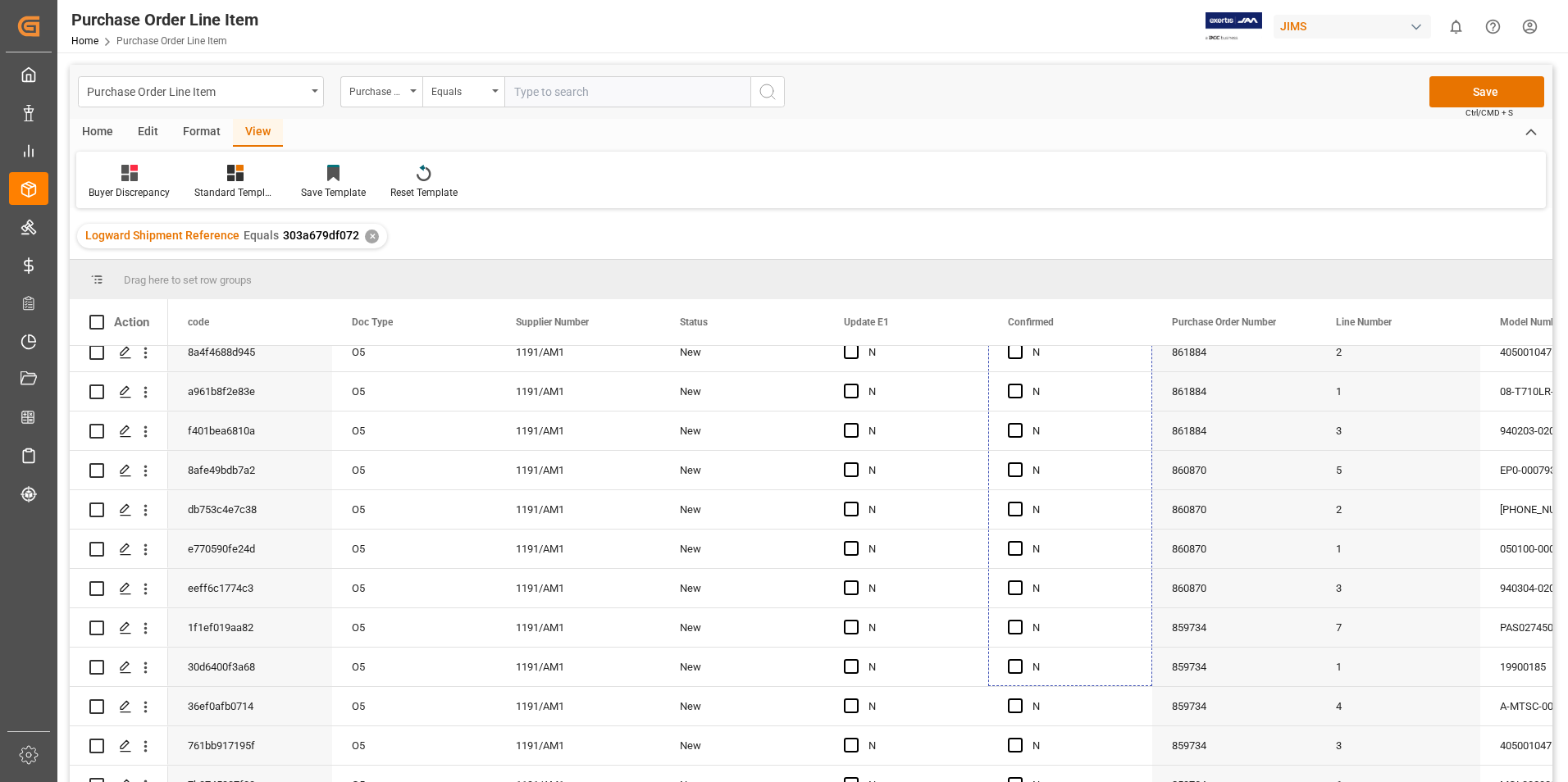
scroll to position [195, 0]
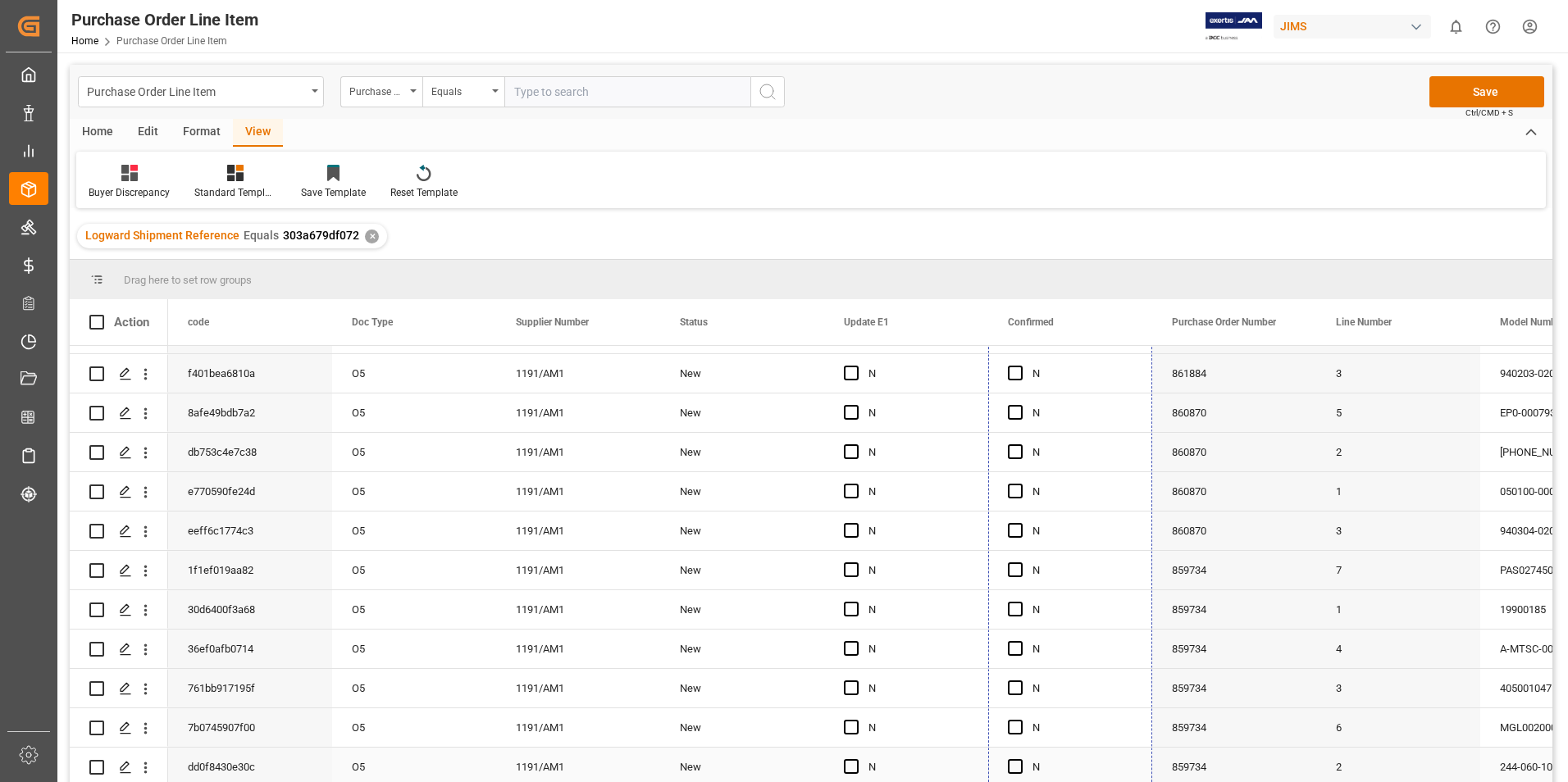
drag, startPoint x: 1148, startPoint y: 380, endPoint x: 1123, endPoint y: 771, distance: 391.8
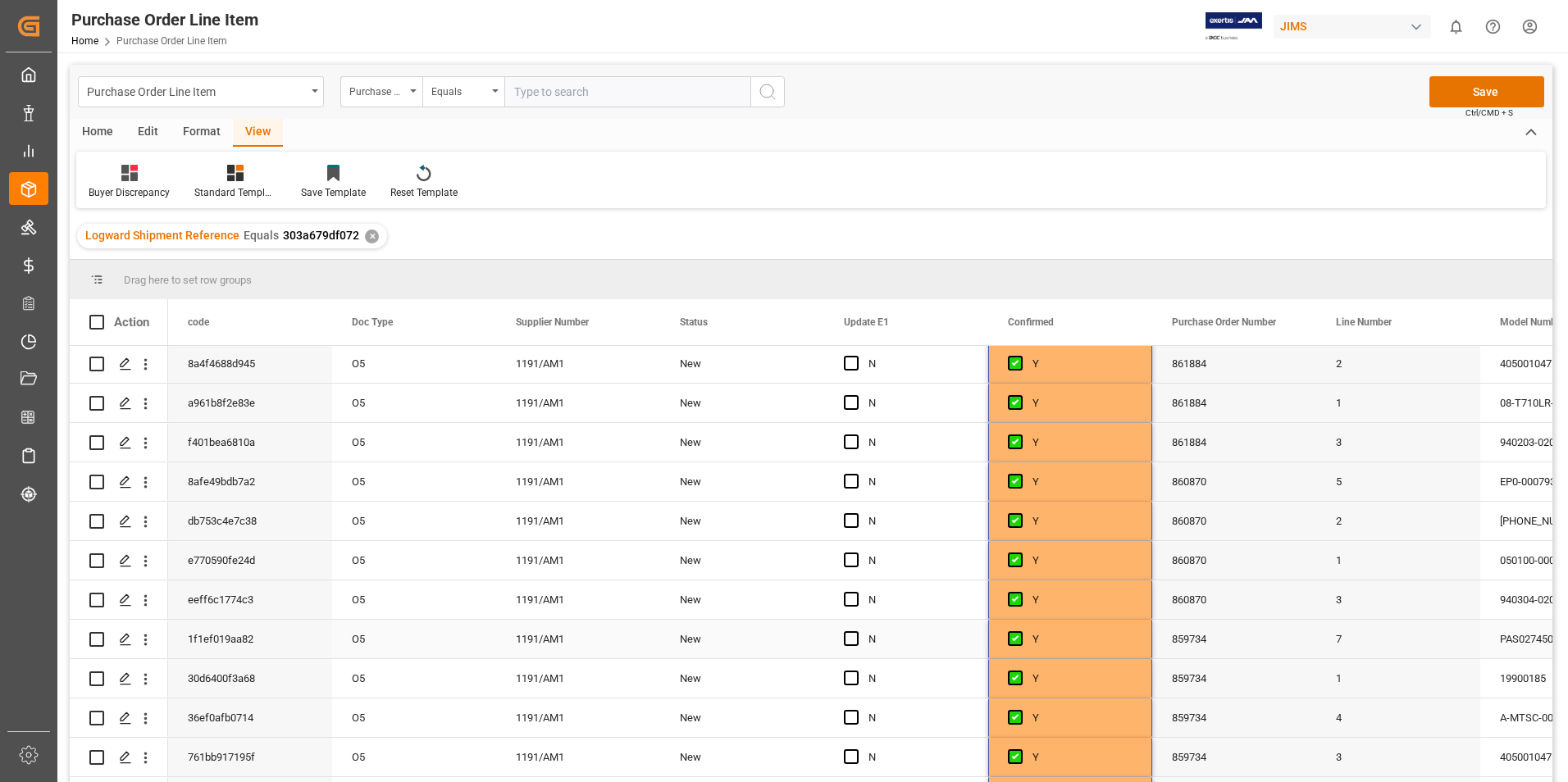
scroll to position [0, 0]
click at [852, 365] on span "Press SPACE to select this row." at bounding box center [851, 365] width 15 height 15
click at [856, 358] on input "Press SPACE to select this row." at bounding box center [856, 358] width 0 height 0
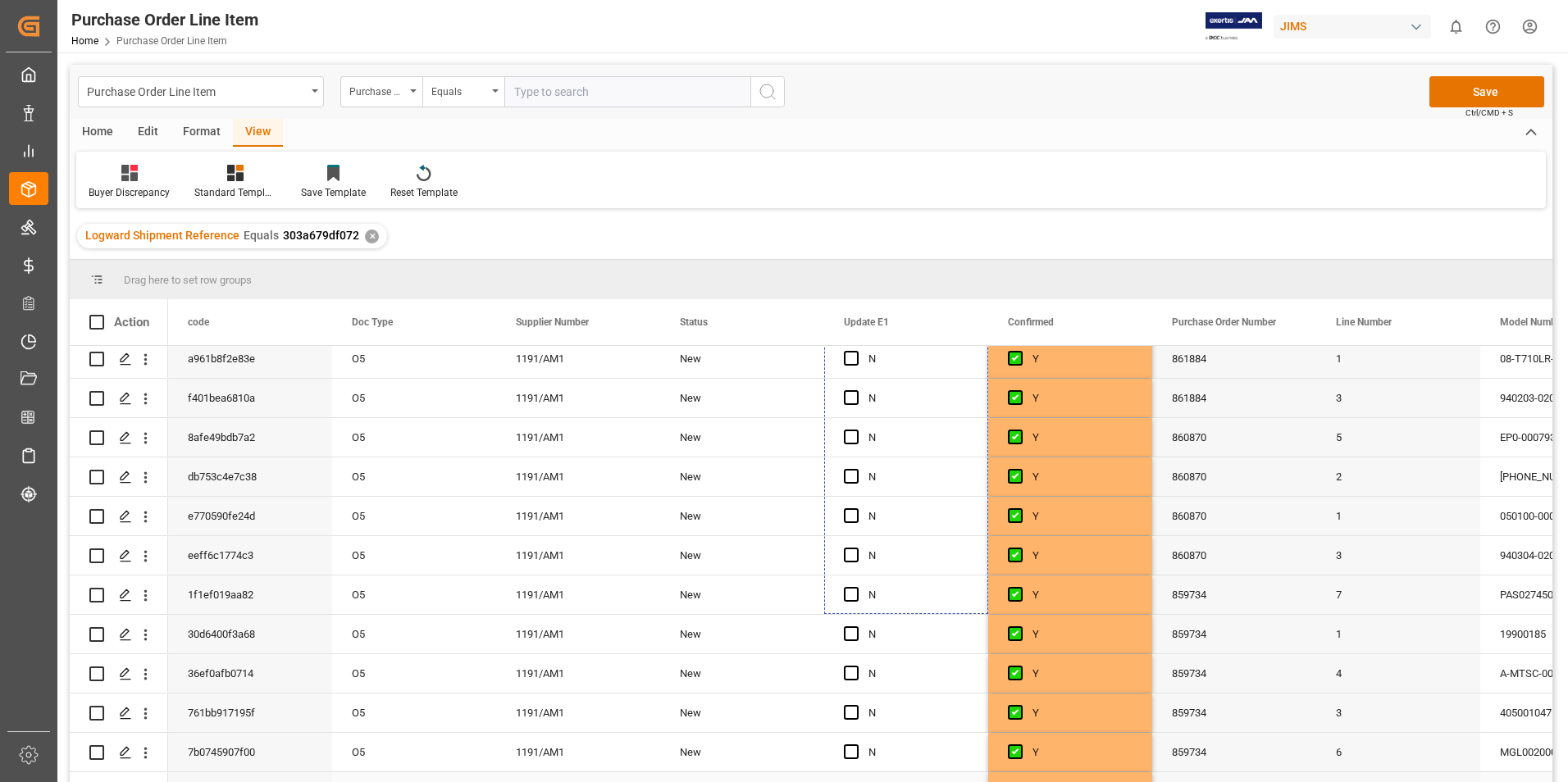
scroll to position [195, 0]
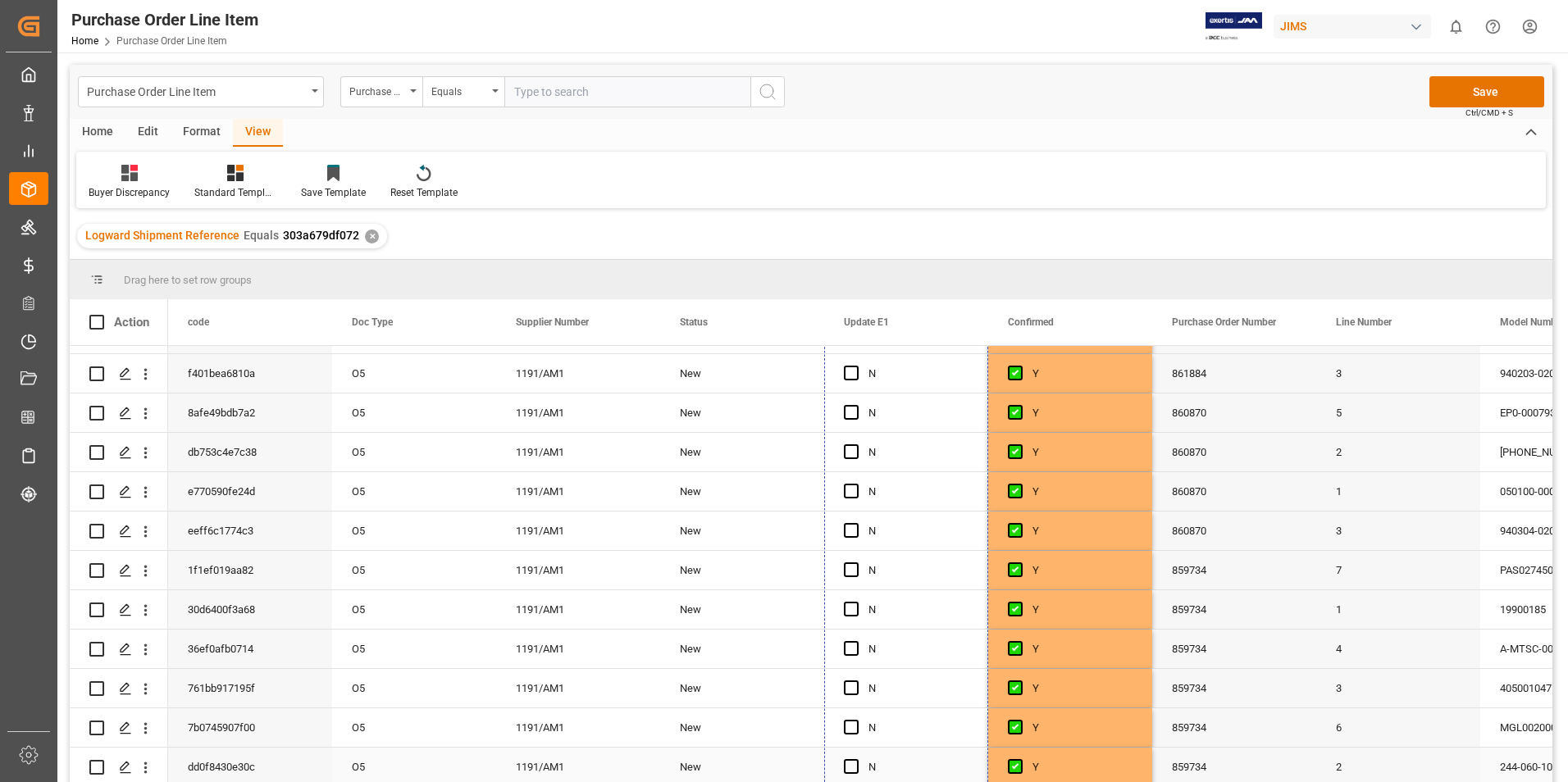
drag, startPoint x: 986, startPoint y: 380, endPoint x: 962, endPoint y: 768, distance: 388.7
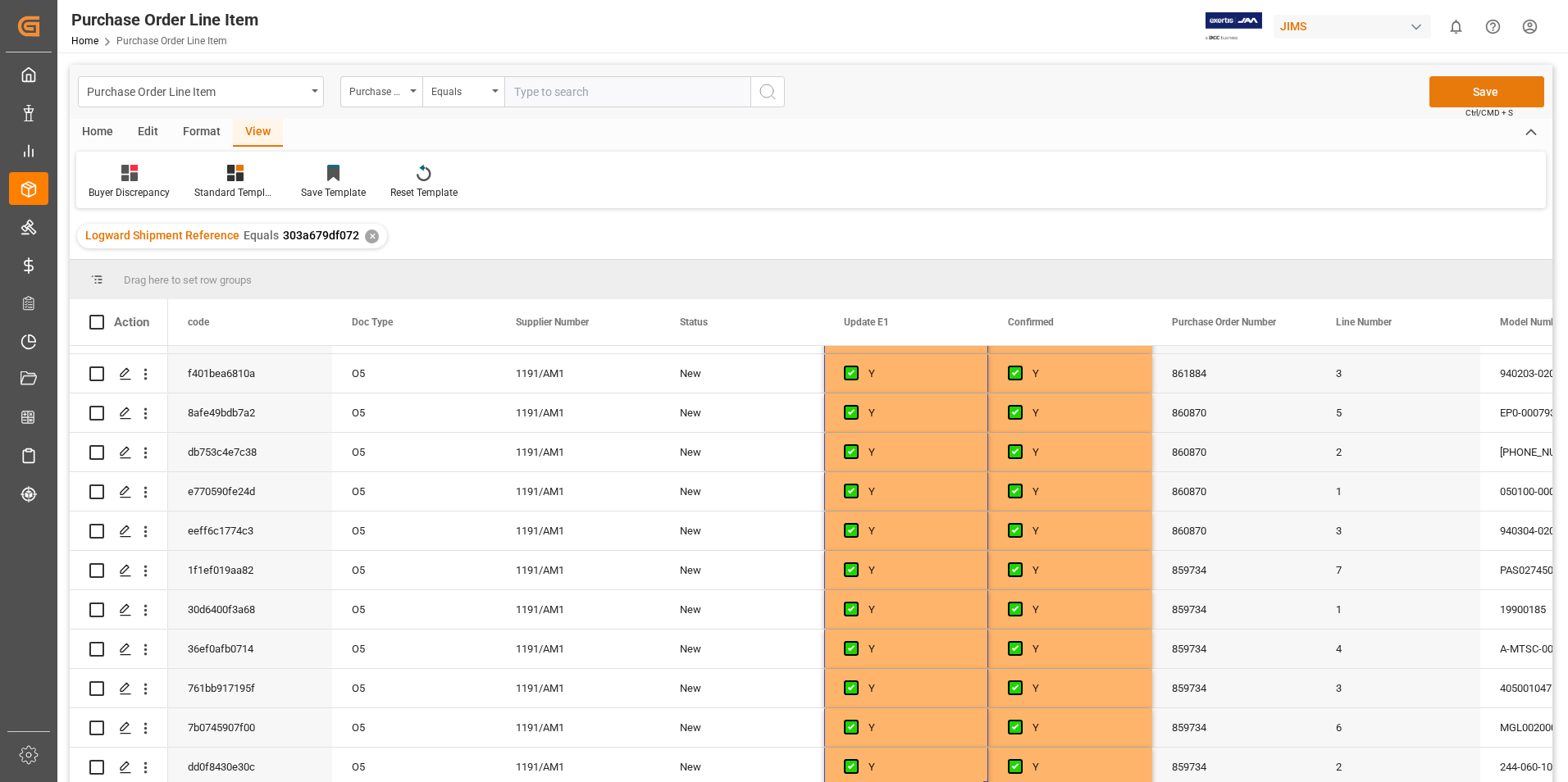
click at [1508, 87] on button "Save" at bounding box center [1486, 92] width 115 height 32
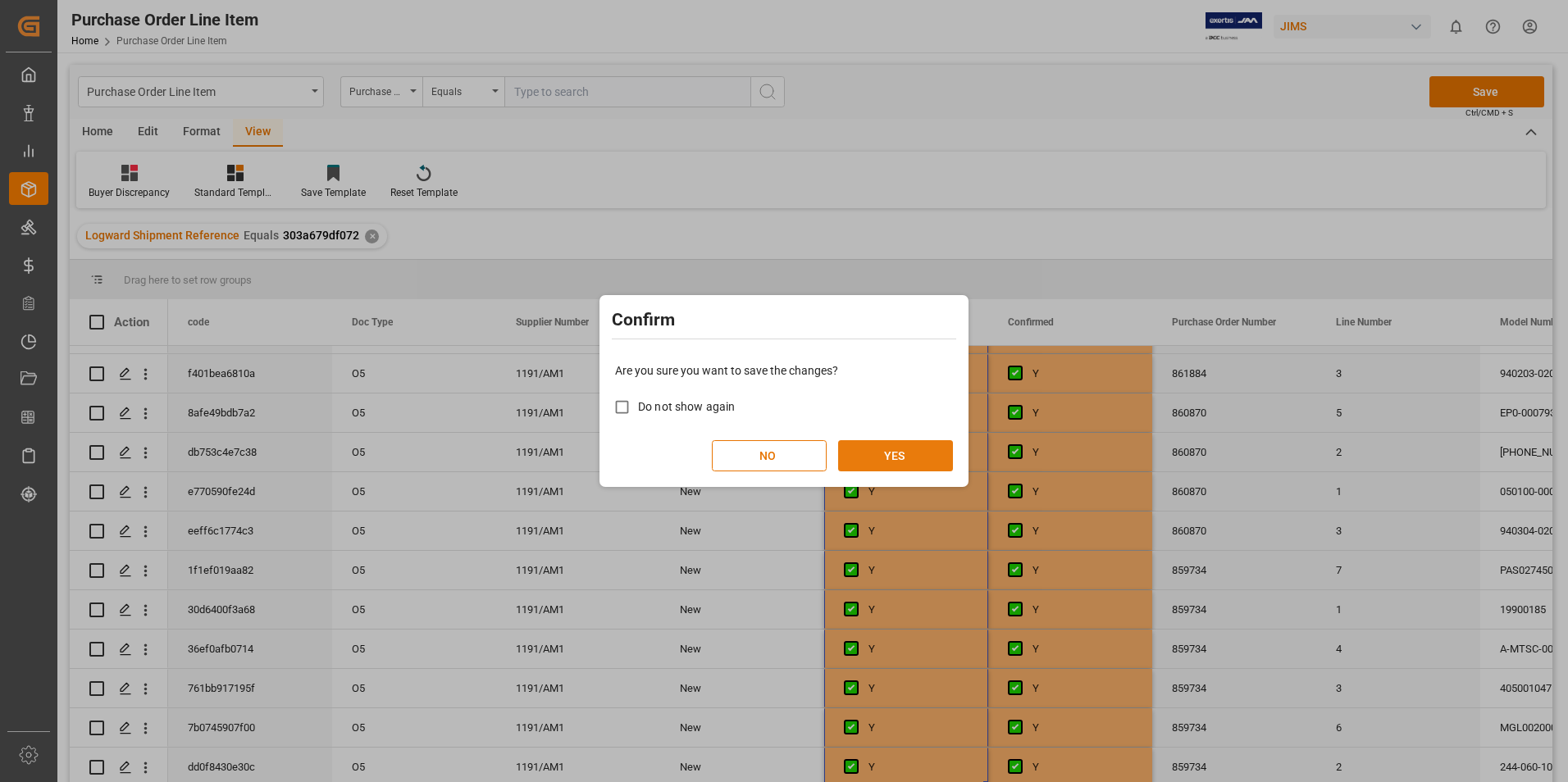
click at [913, 449] on button "YES" at bounding box center [895, 456] width 115 height 32
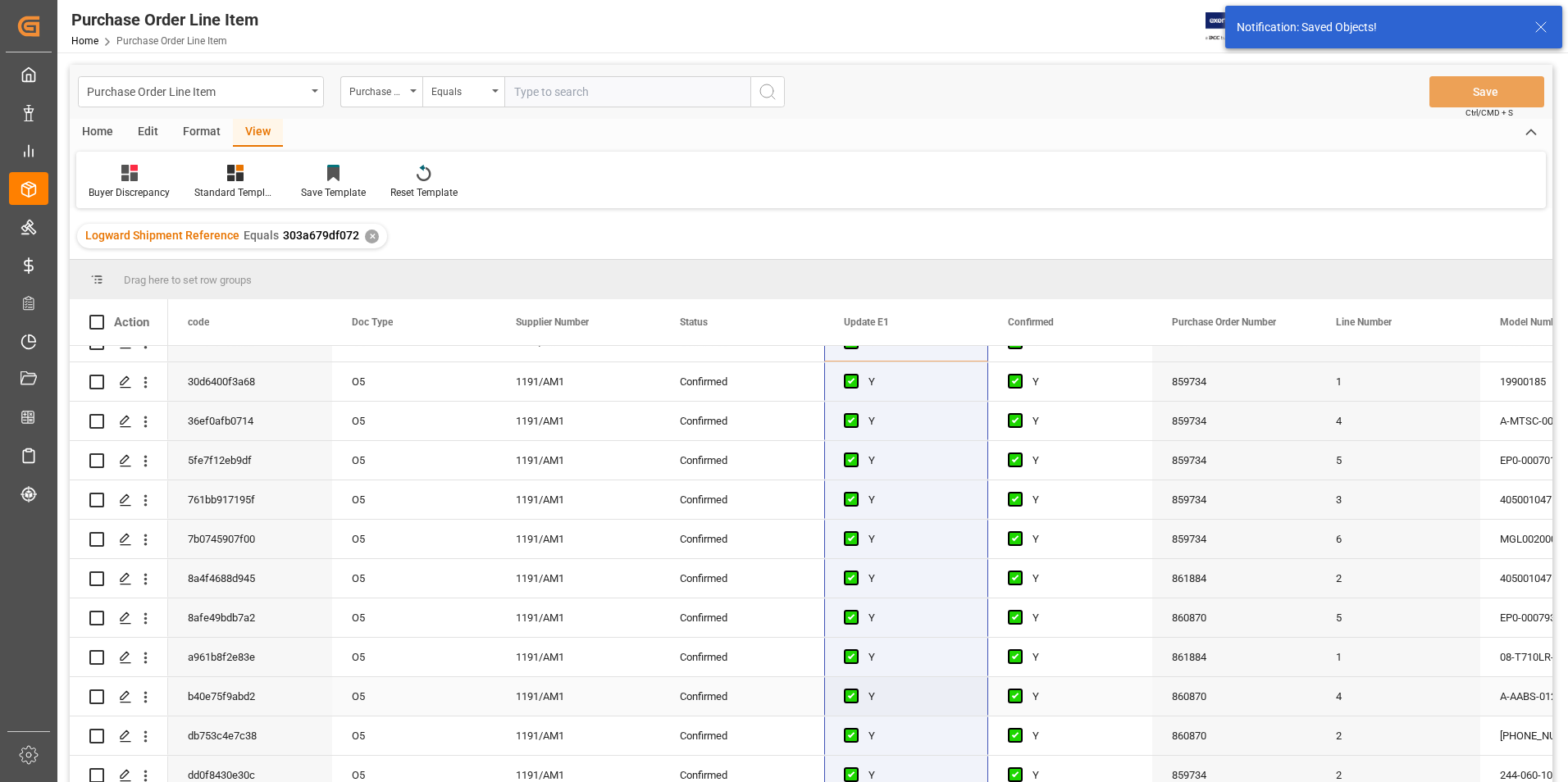
scroll to position [0, 0]
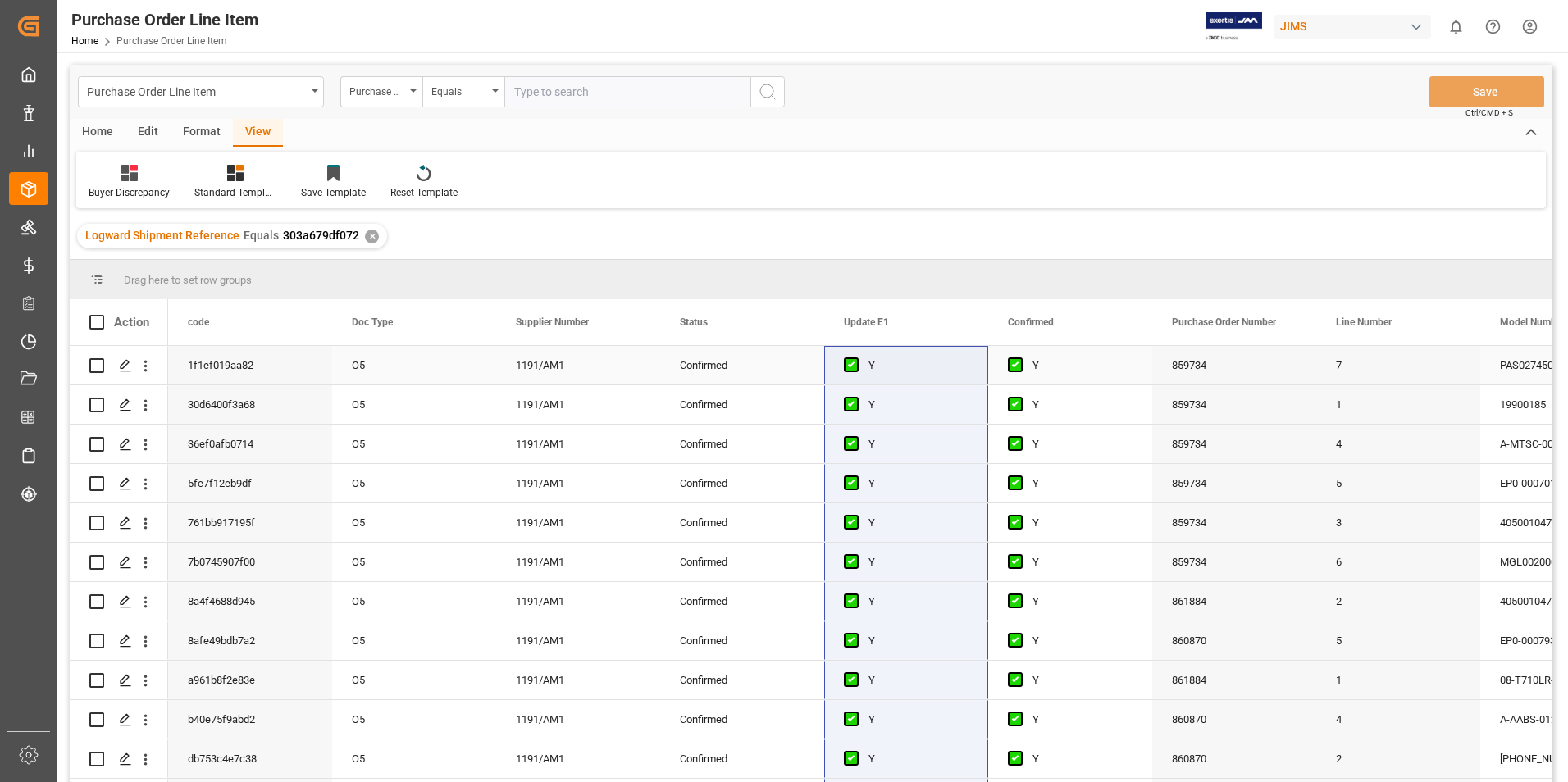
click at [631, 360] on div "1191/AM1" at bounding box center [578, 366] width 164 height 39
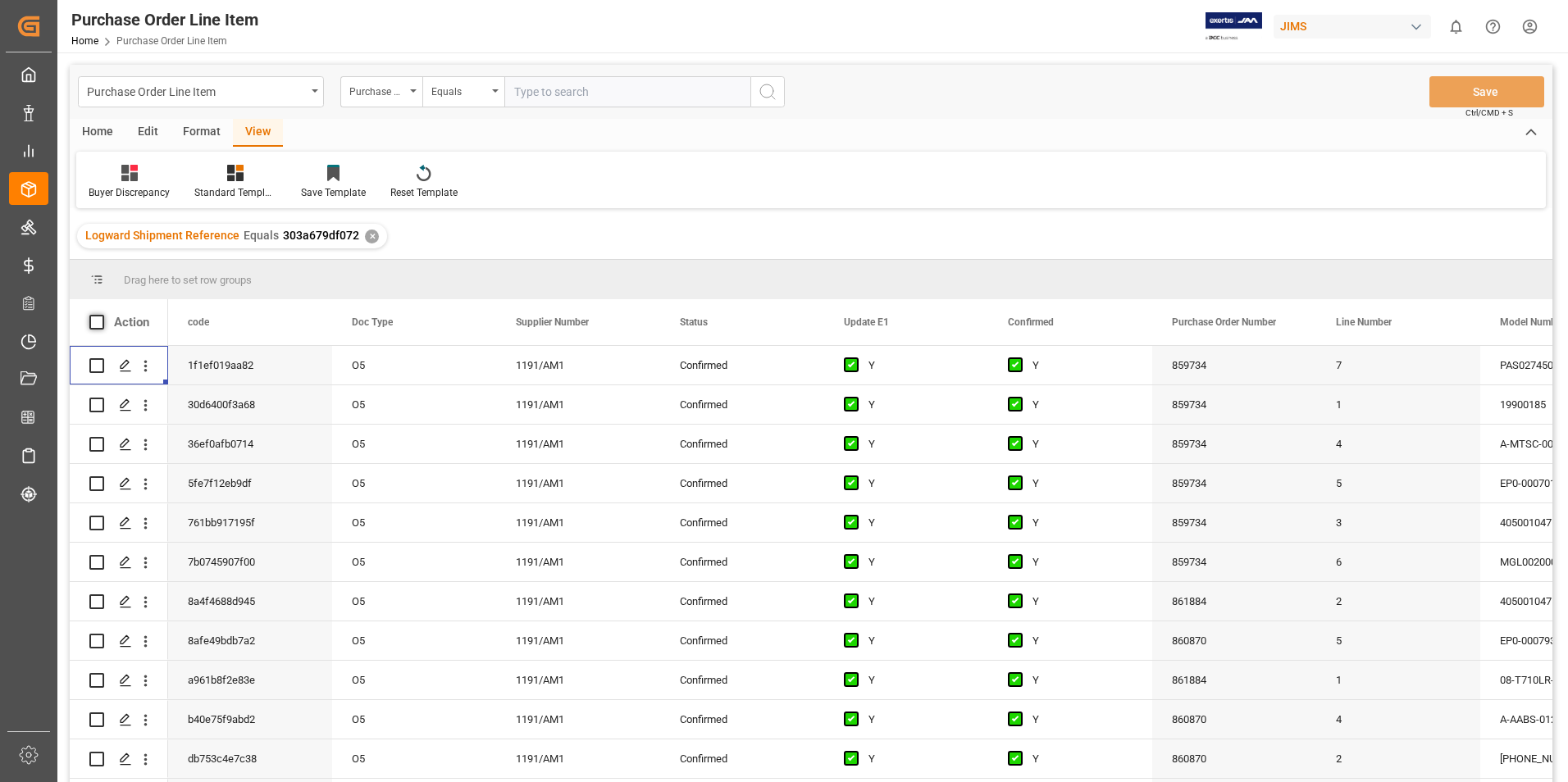
click at [96, 315] on span at bounding box center [96, 322] width 15 height 15
click at [102, 315] on input "checkbox" at bounding box center [102, 315] width 0 height 0
checkbox input "true"
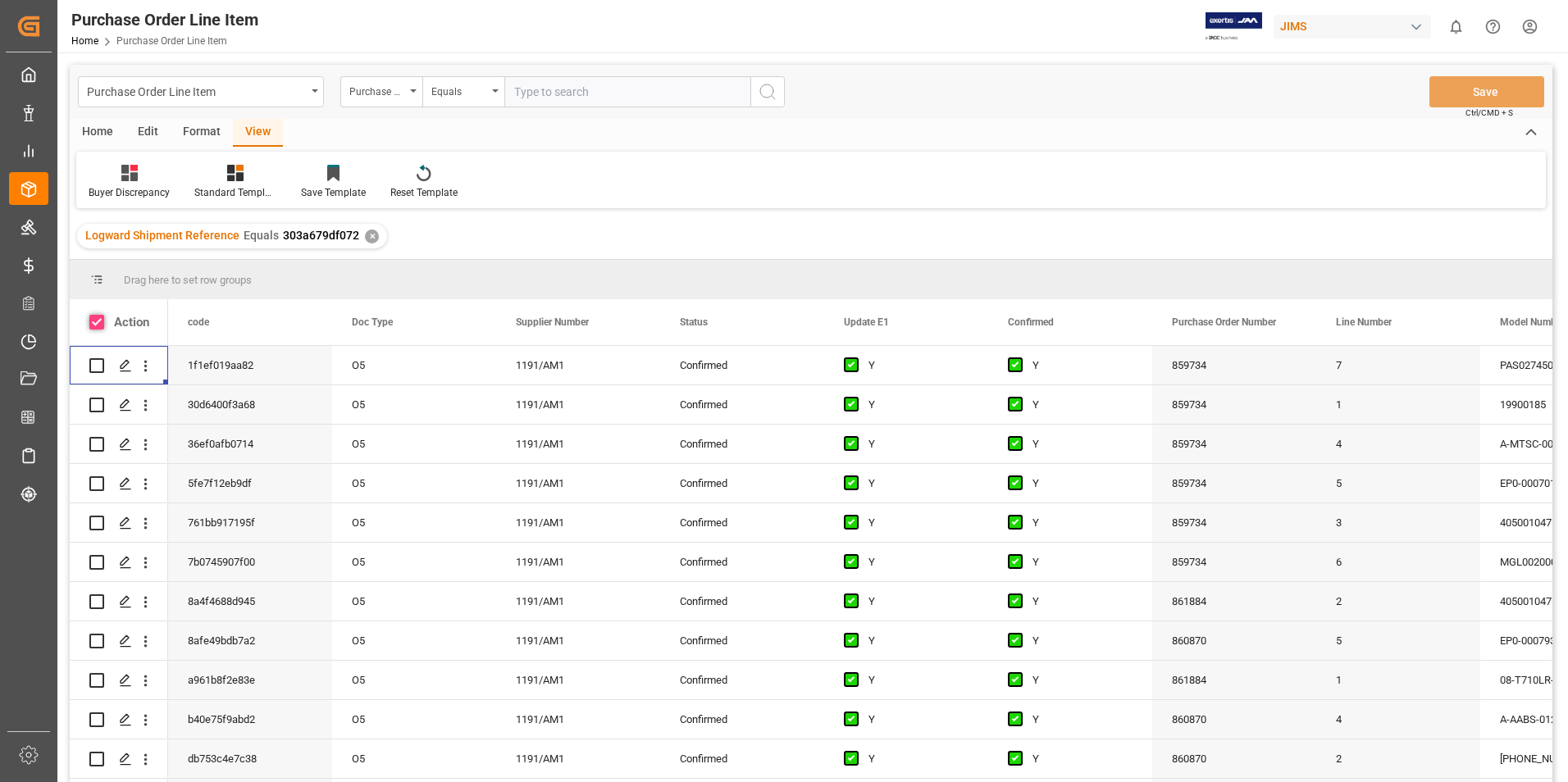
checkbox input "true"
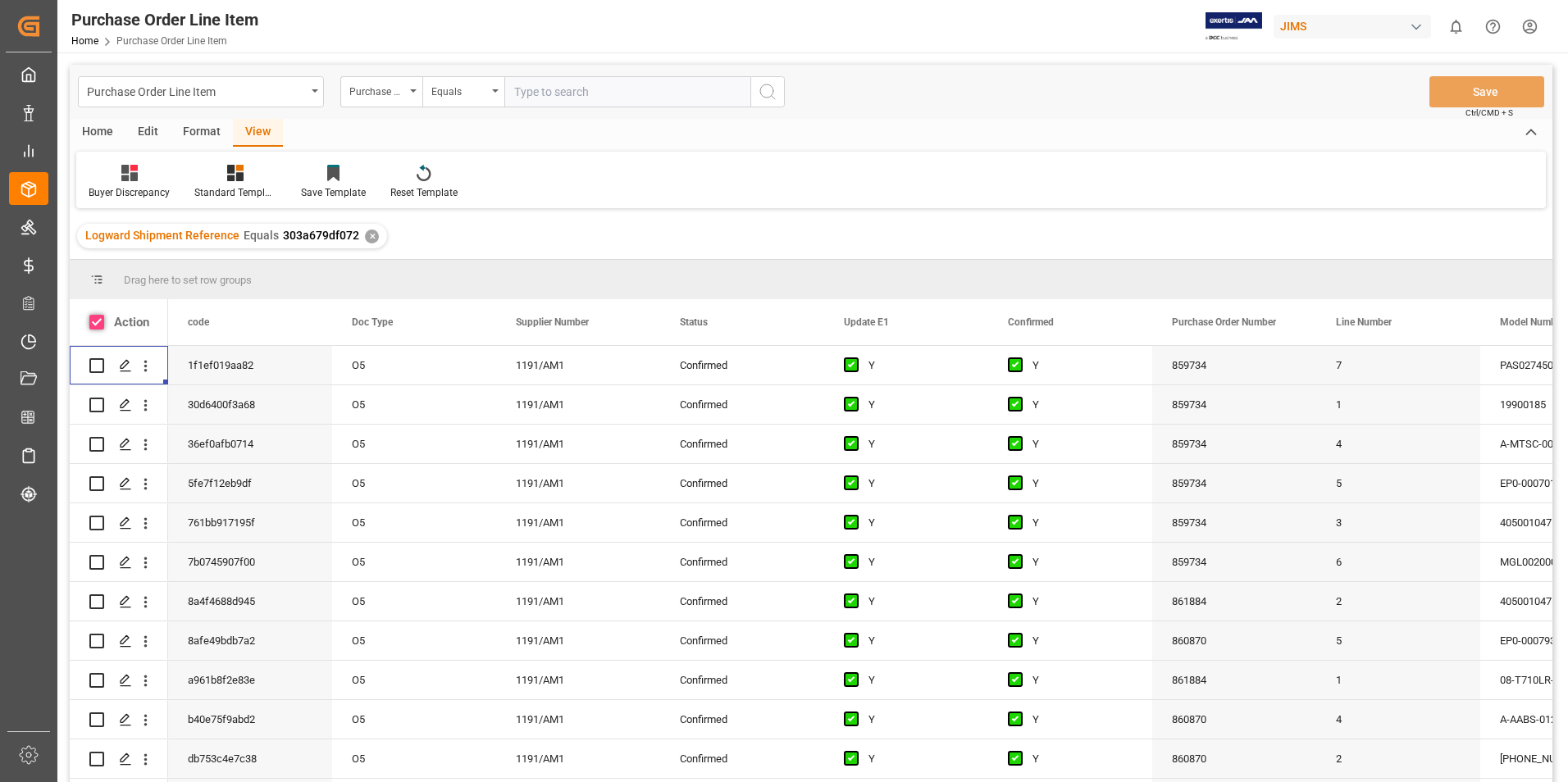
checkbox input "true"
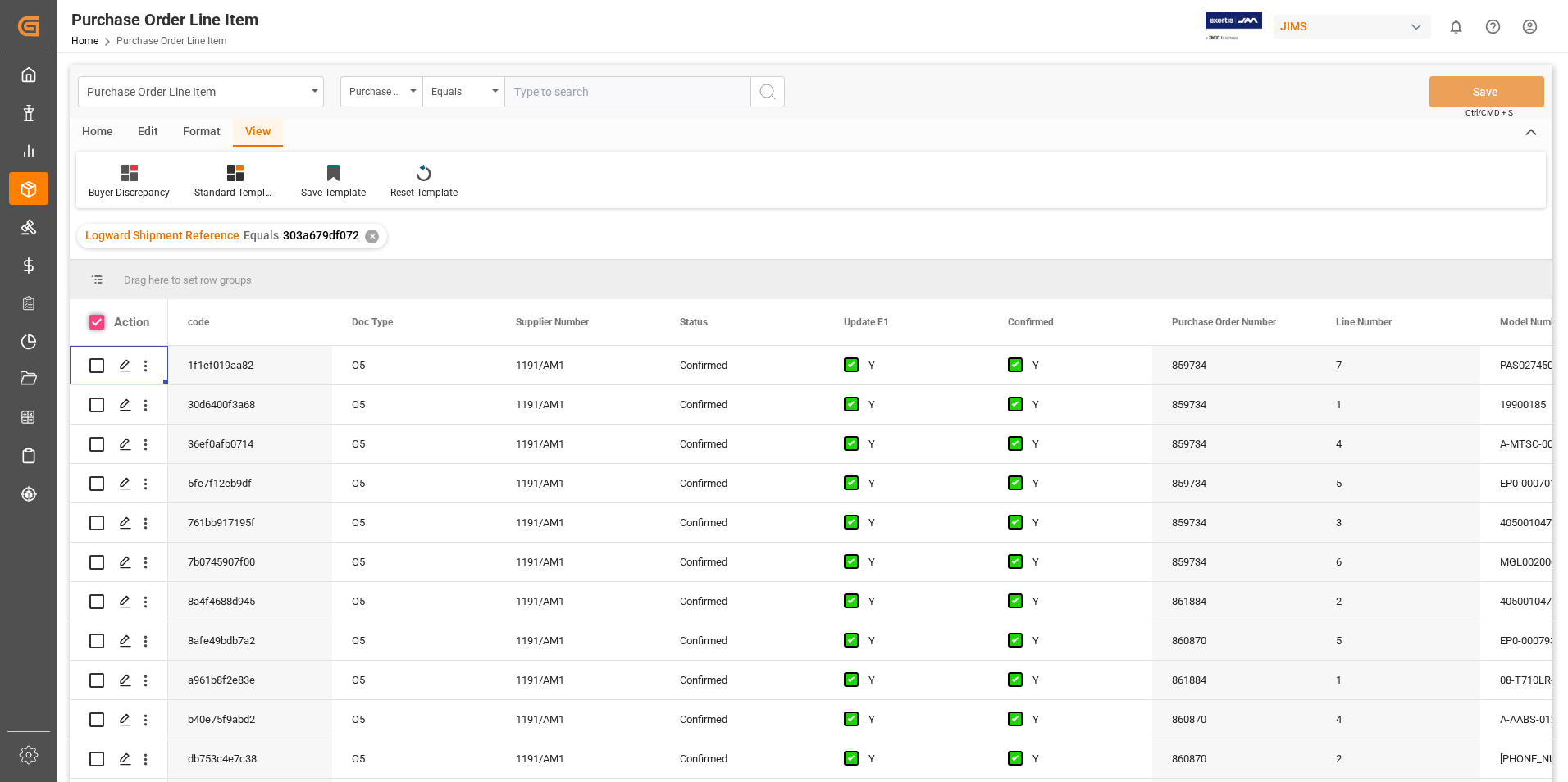
checkbox input "true"
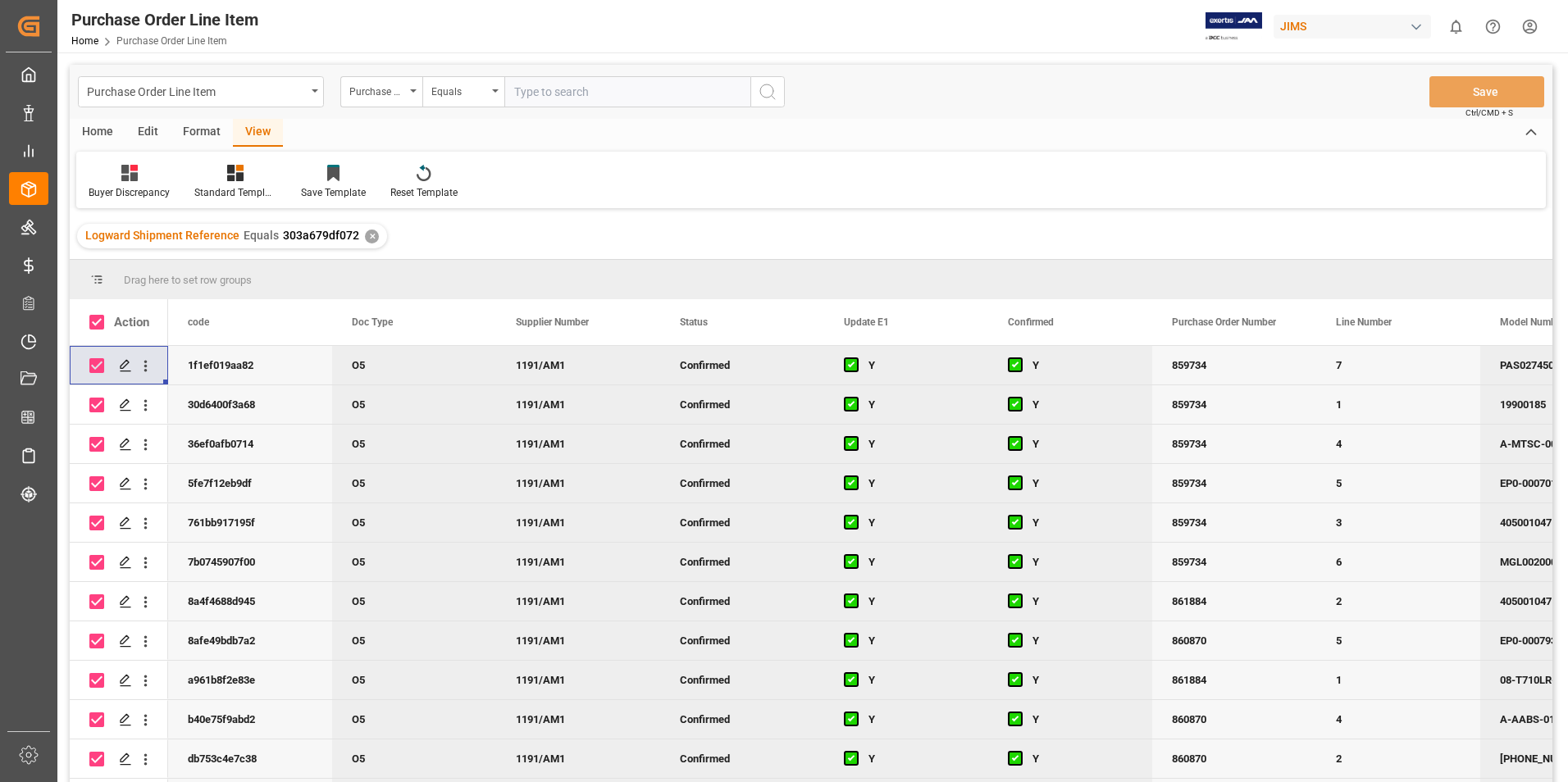
click at [103, 120] on div "Home" at bounding box center [97, 133] width 56 height 28
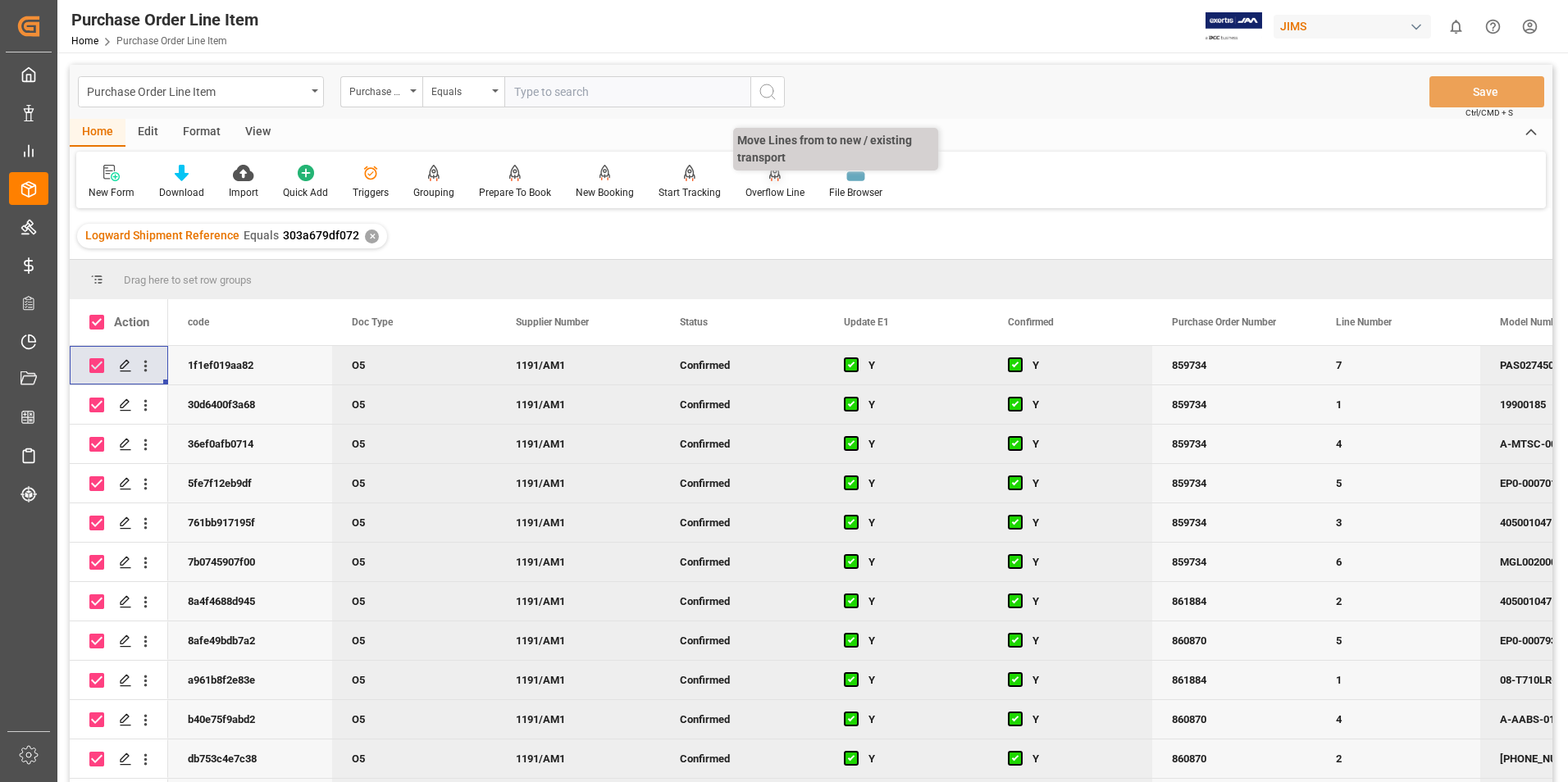
click at [766, 195] on div "Overflow Line" at bounding box center [774, 192] width 59 height 15
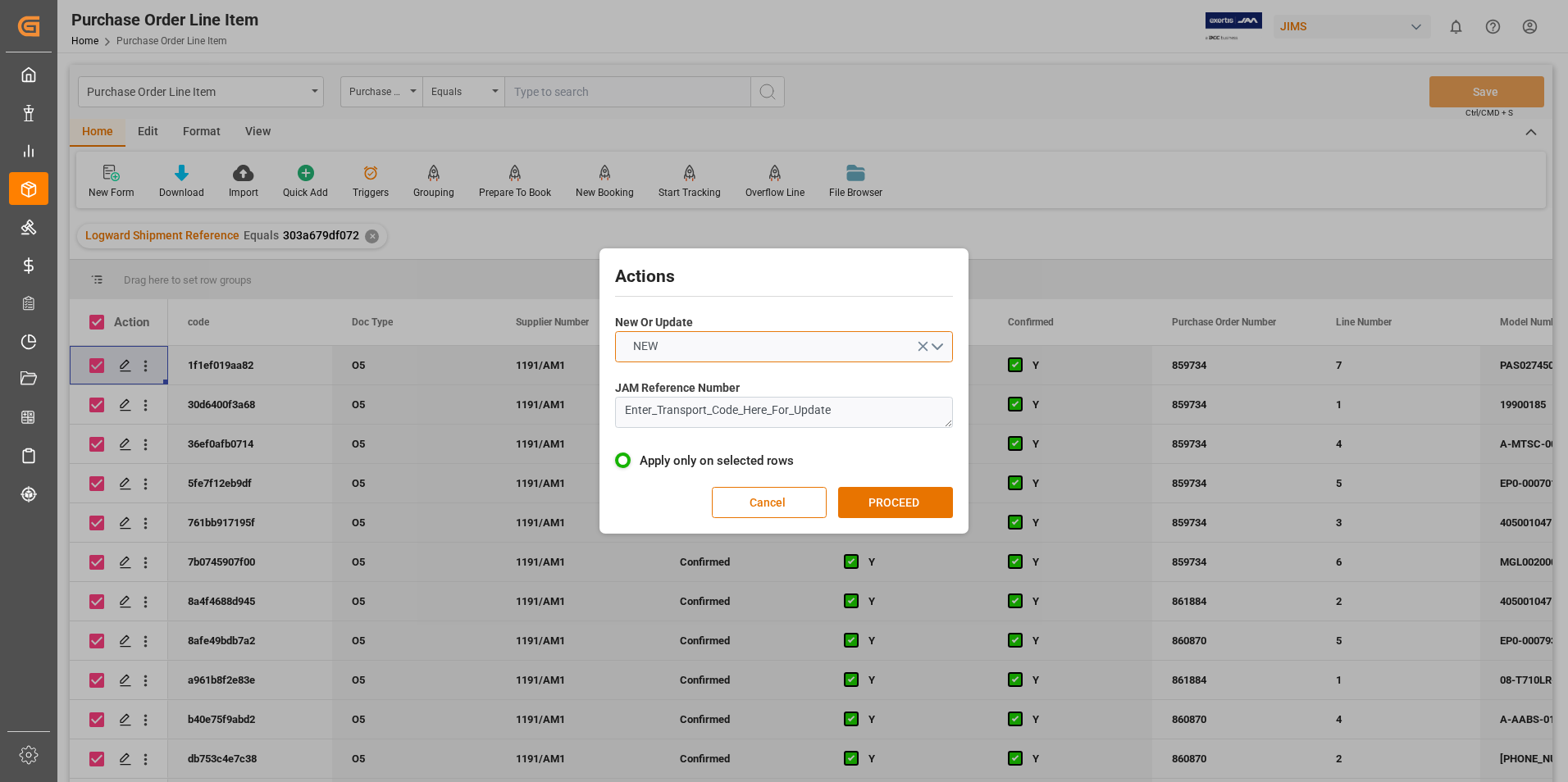
click at [717, 348] on button "NEW" at bounding box center [783, 347] width 338 height 32
click at [724, 393] on div "UPDATE" at bounding box center [783, 385] width 336 height 34
drag, startPoint x: 840, startPoint y: 416, endPoint x: 556, endPoint y: 418, distance: 284.0
click at [556, 418] on div "Actions New Or Update UPDATE JAM Reference Number Enter_Transport_Code_Here_For…" at bounding box center [784, 391] width 1568 height 782
type textarea "77-10277-[GEOGRAPHIC_DATA]"
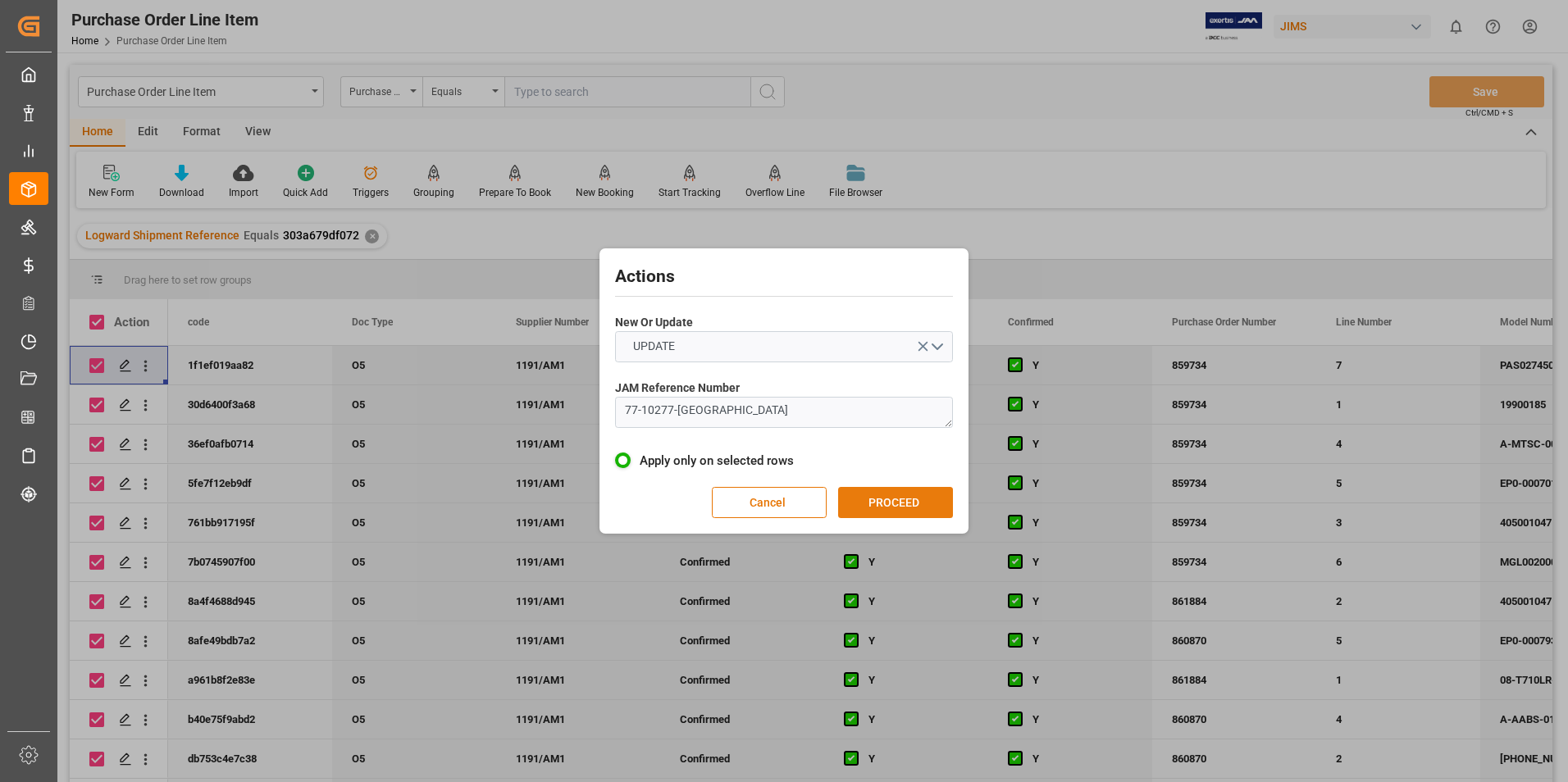
click at [889, 502] on button "PROCEED" at bounding box center [895, 503] width 115 height 32
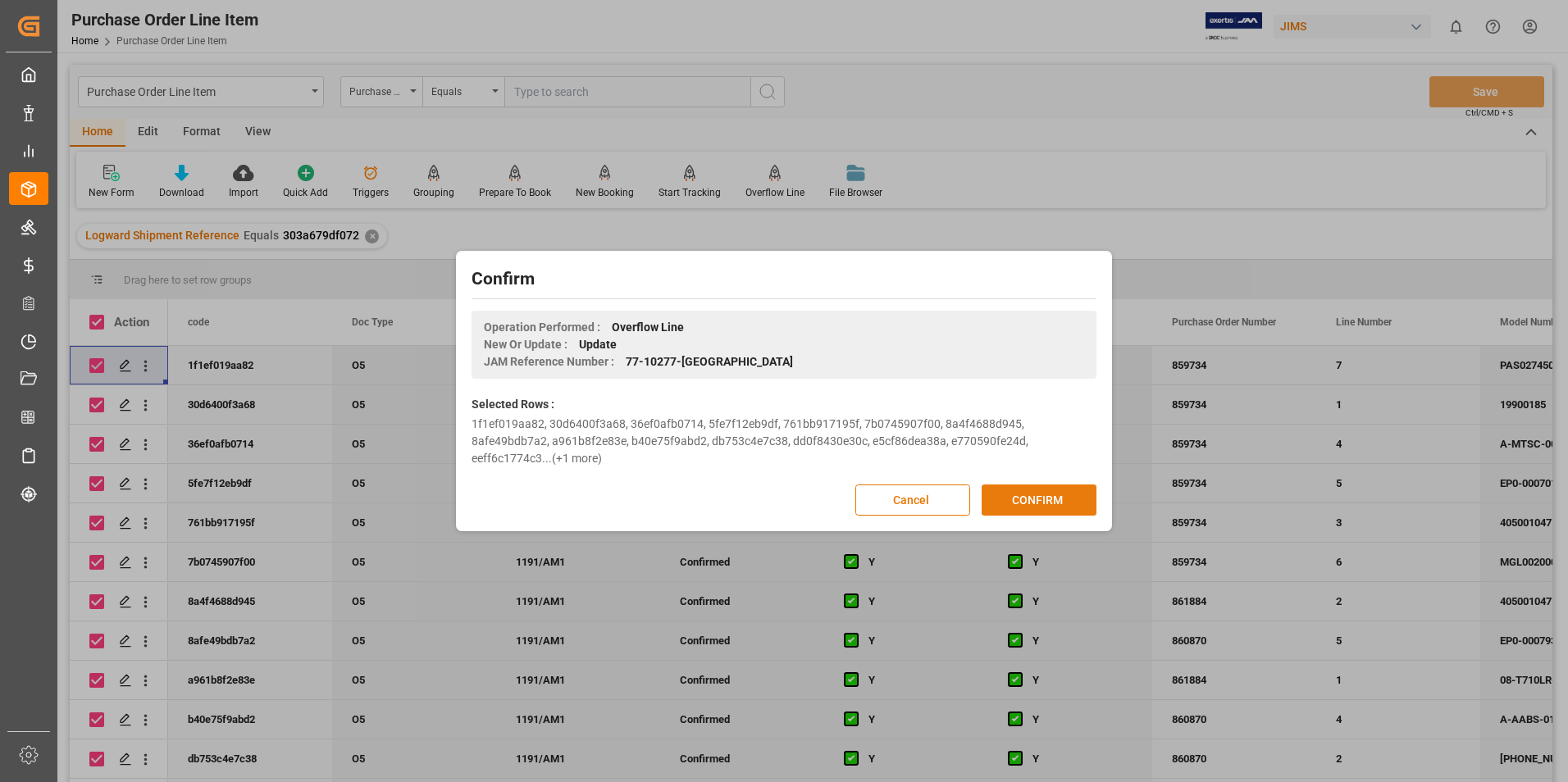
click at [1014, 485] on button "CONFIRM" at bounding box center [1038, 501] width 115 height 32
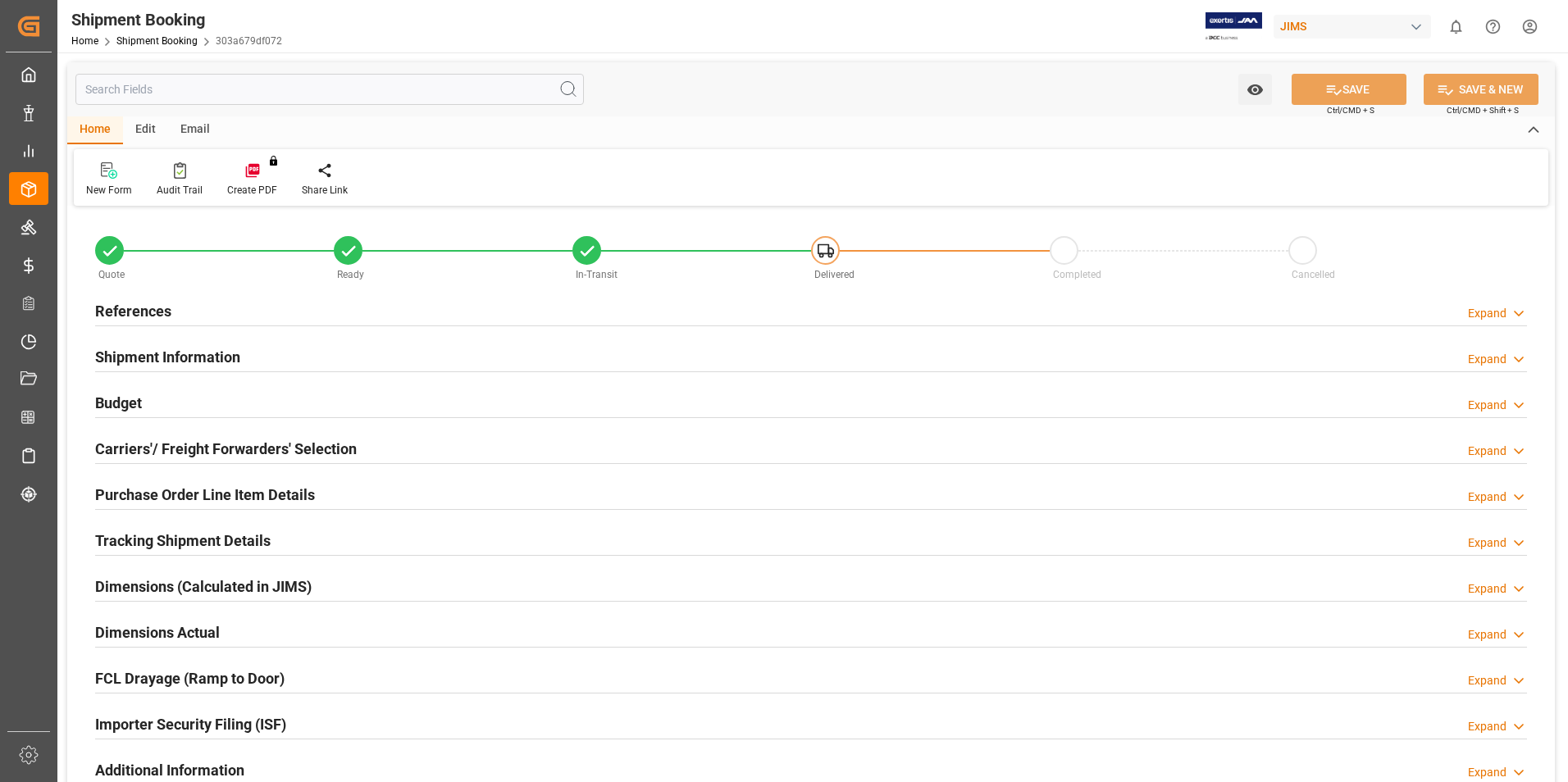
type input "16"
click at [146, 492] on h2 "Purchase Order Line Item Details" at bounding box center [204, 494] width 220 height 22
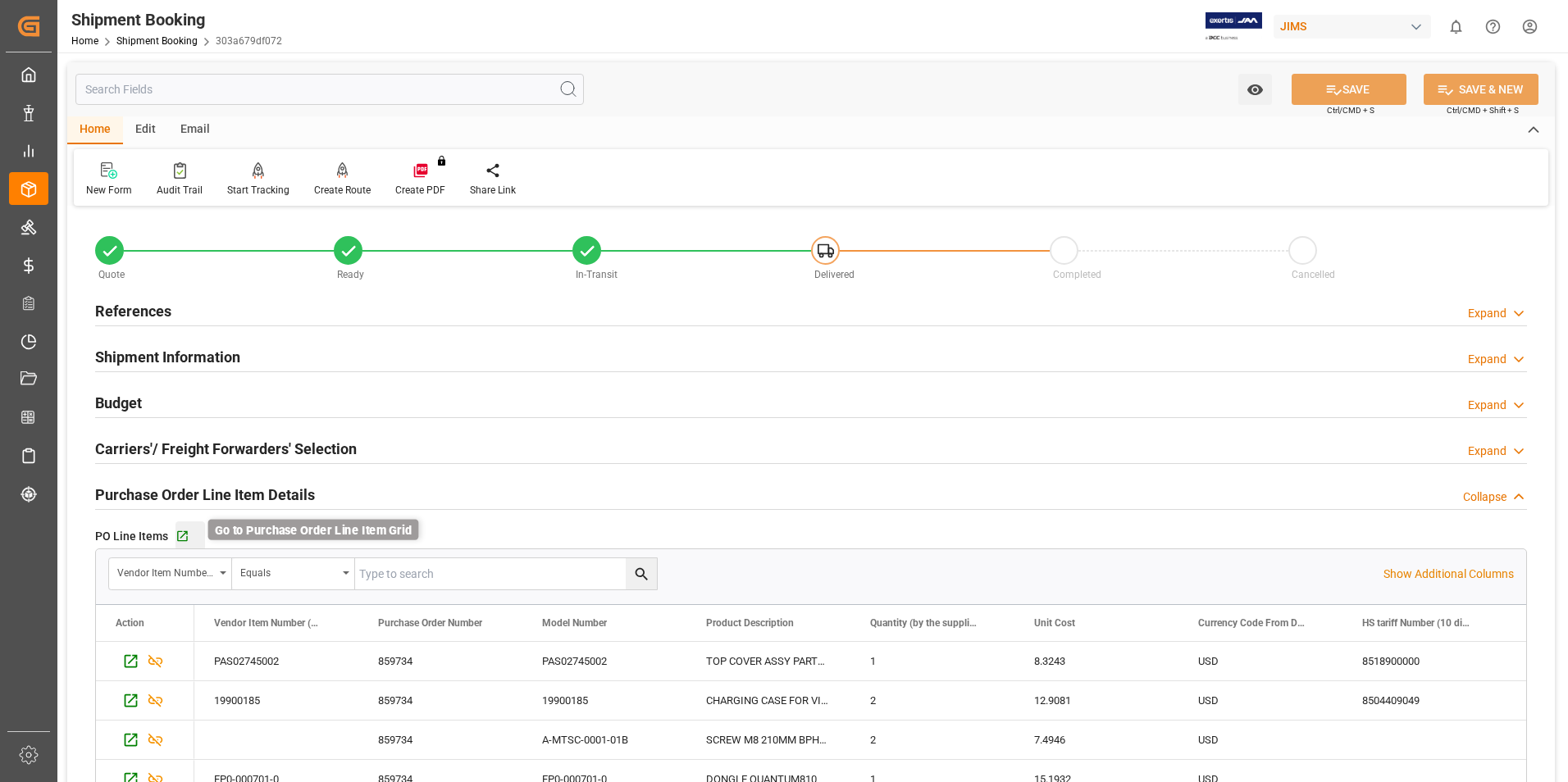
click at [183, 531] on icon "button" at bounding box center [182, 537] width 11 height 11
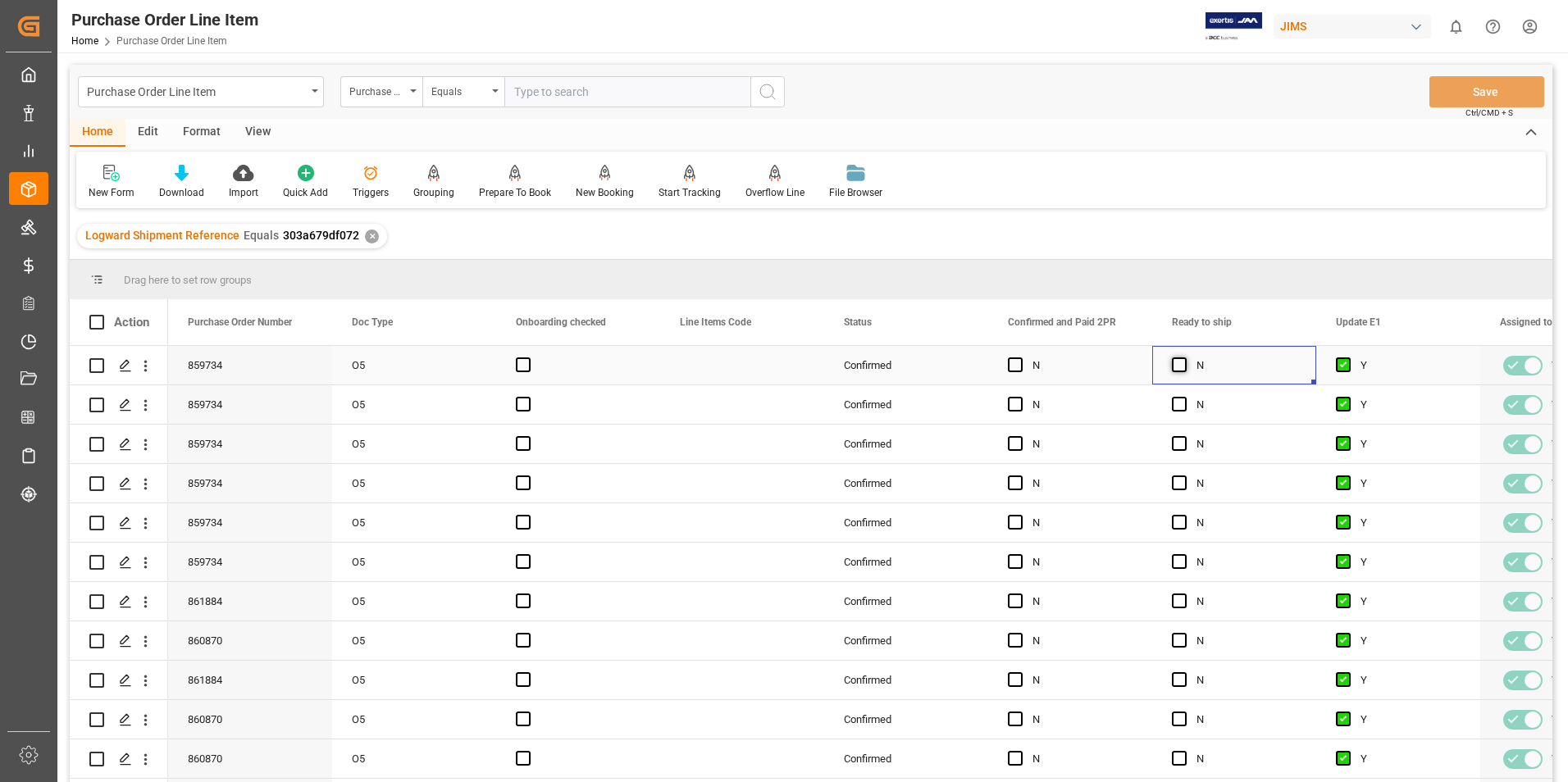
click at [1181, 363] on span "Press SPACE to select this row." at bounding box center [1179, 365] width 15 height 15
click at [1184, 358] on input "Press SPACE to select this row." at bounding box center [1184, 358] width 0 height 0
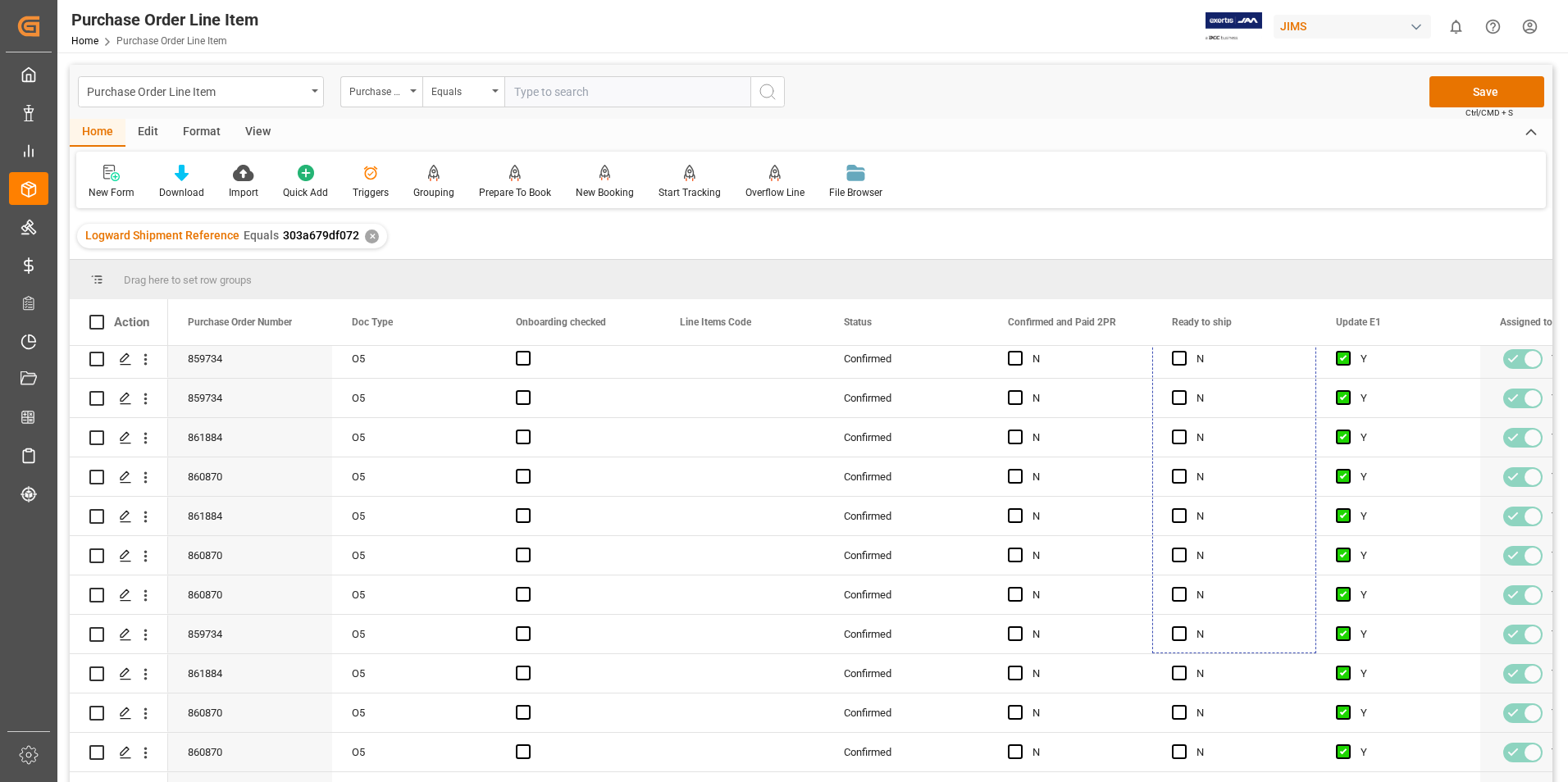
scroll to position [195, 0]
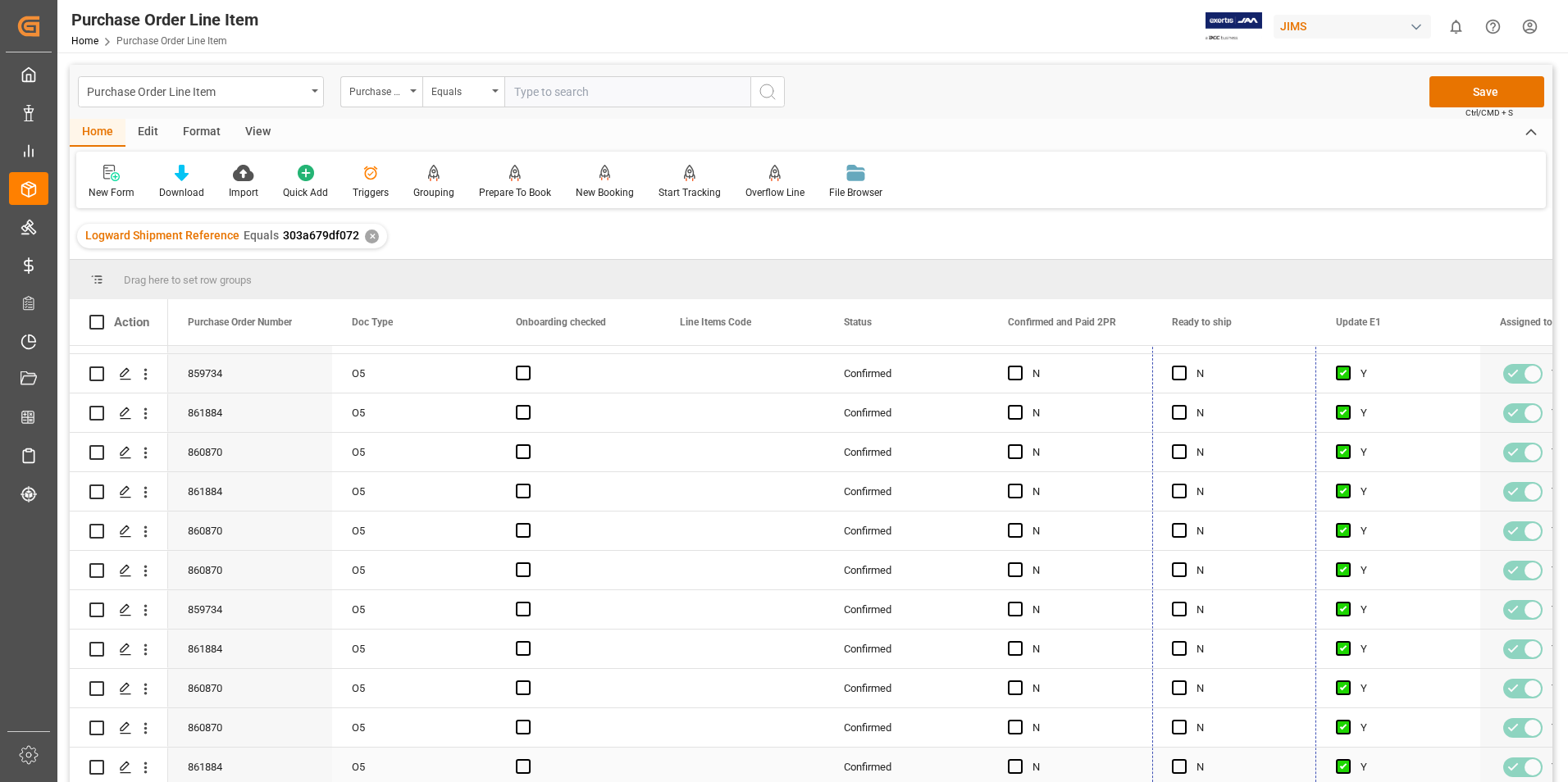
drag, startPoint x: 1313, startPoint y: 380, endPoint x: 1317, endPoint y: 780, distance: 400.0
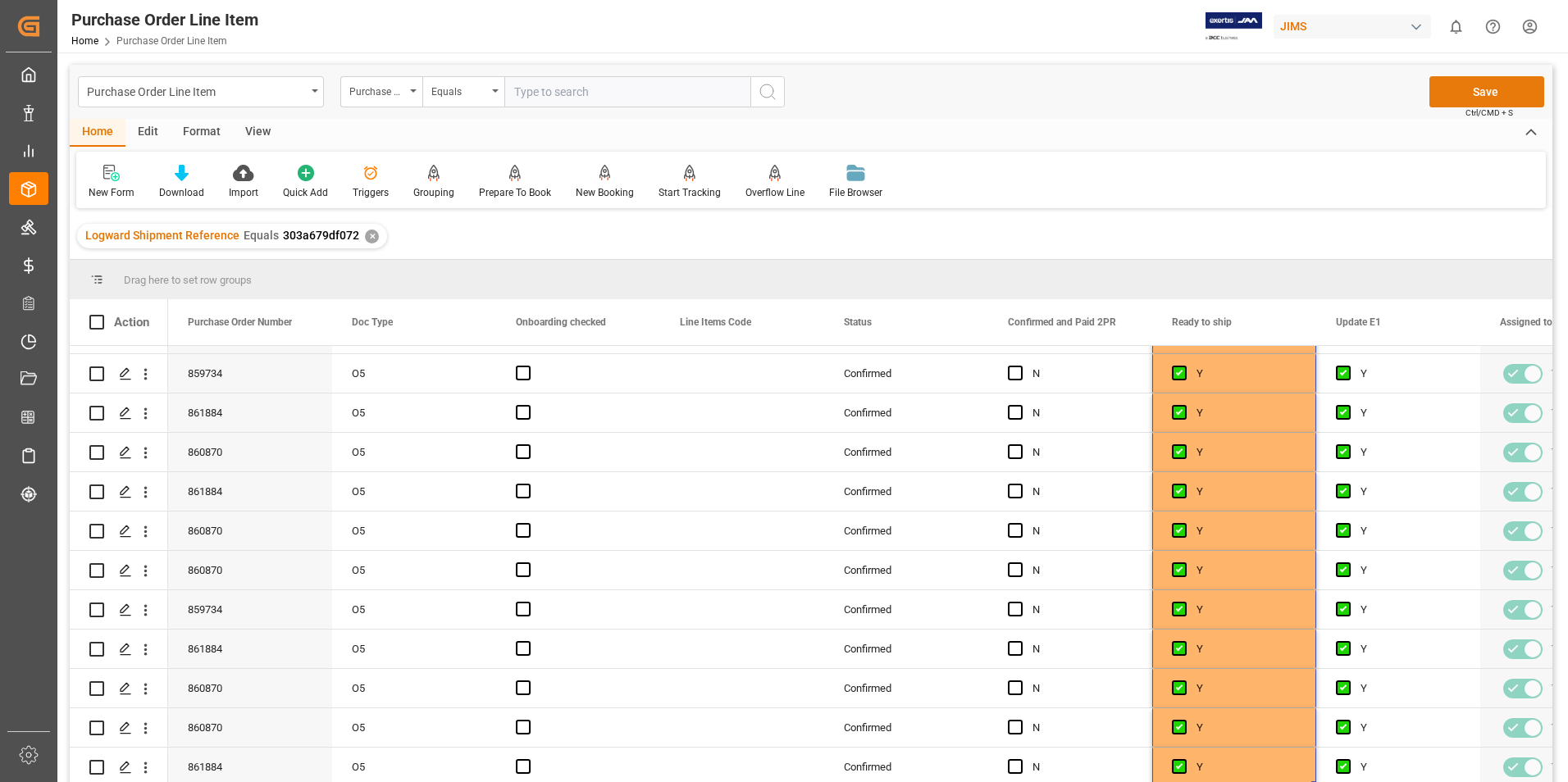
click at [1481, 85] on button "Save" at bounding box center [1486, 92] width 115 height 32
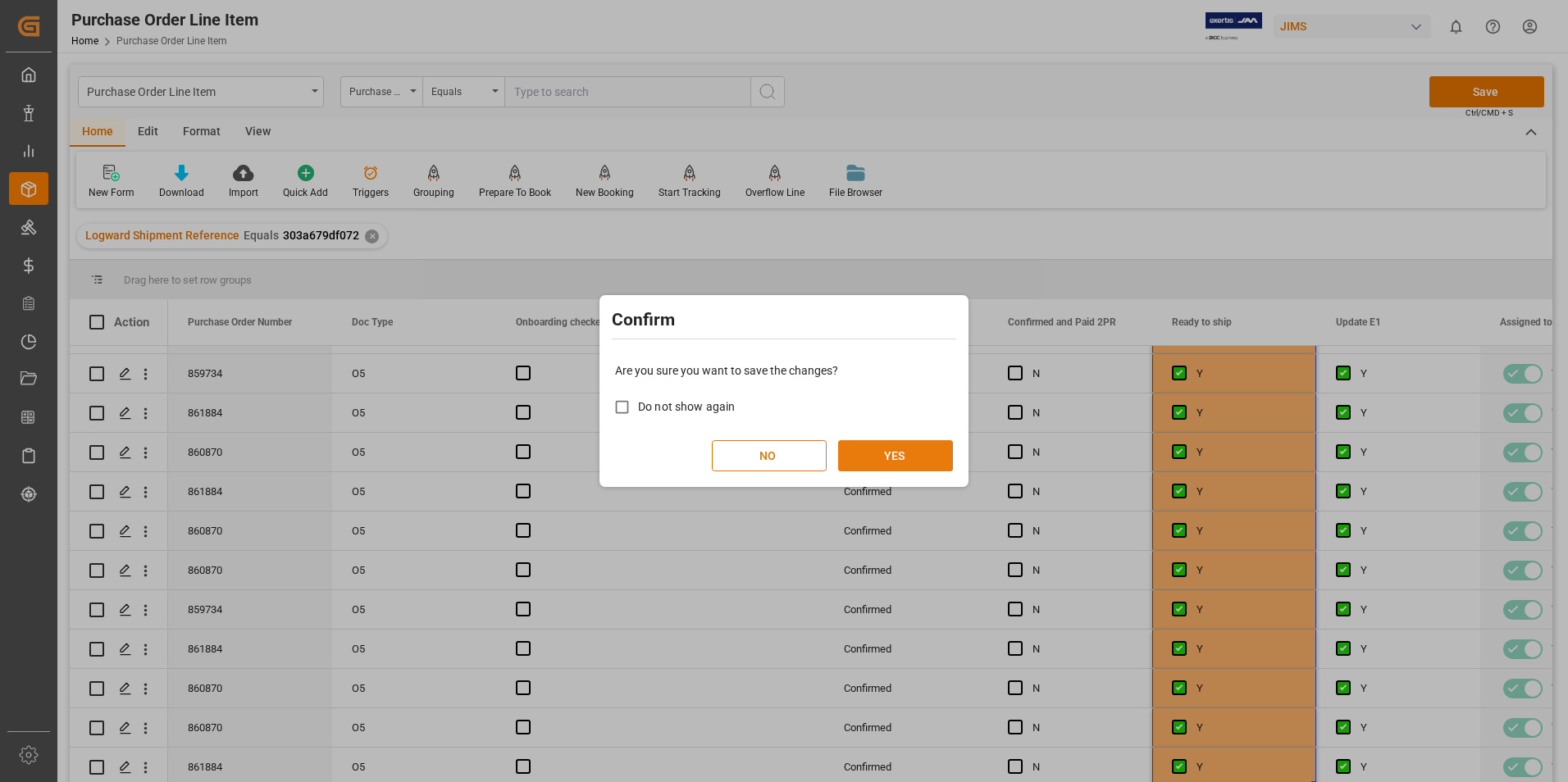
click at [868, 450] on button "YES" at bounding box center [895, 456] width 115 height 32
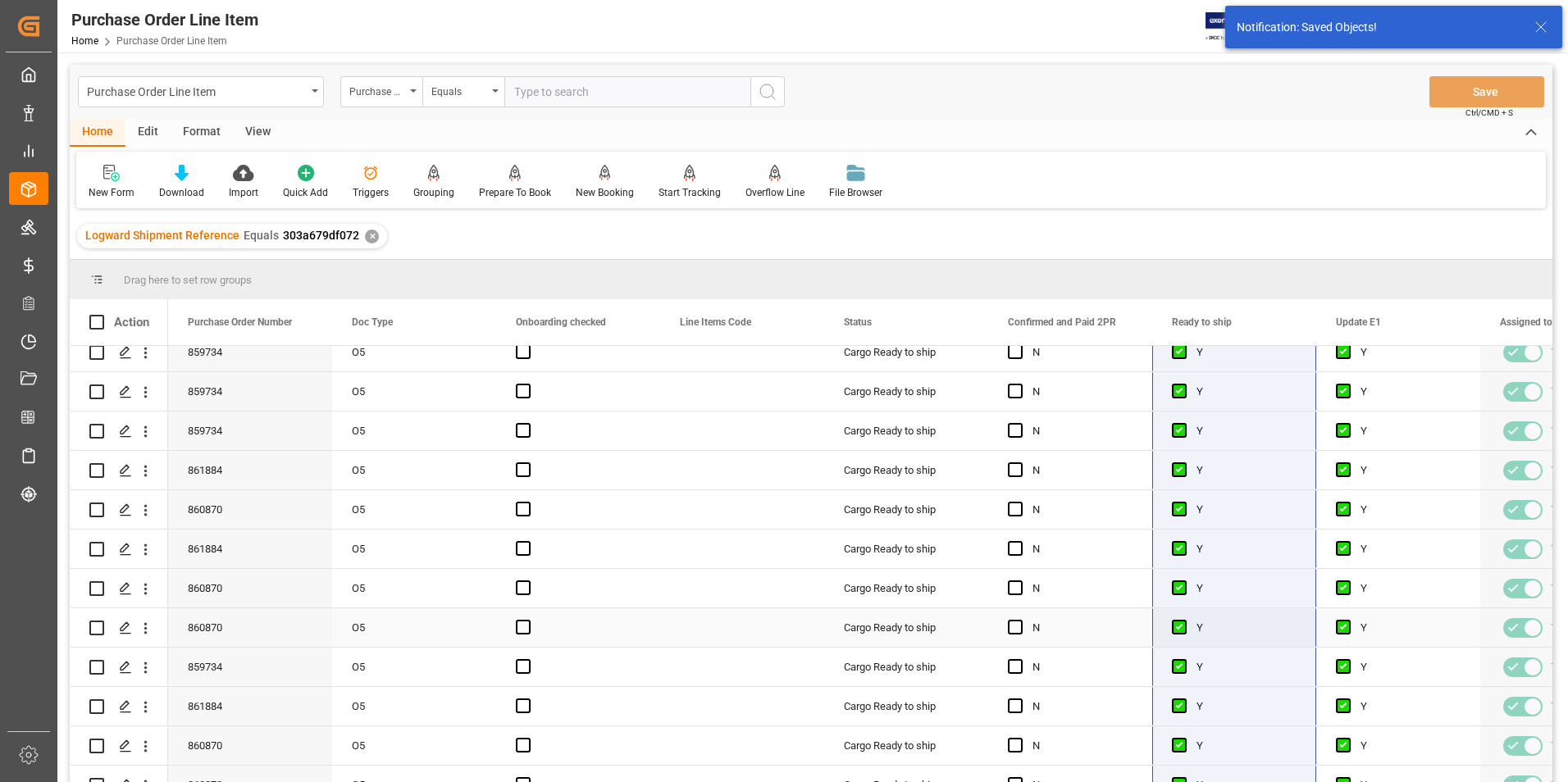
scroll to position [0, 0]
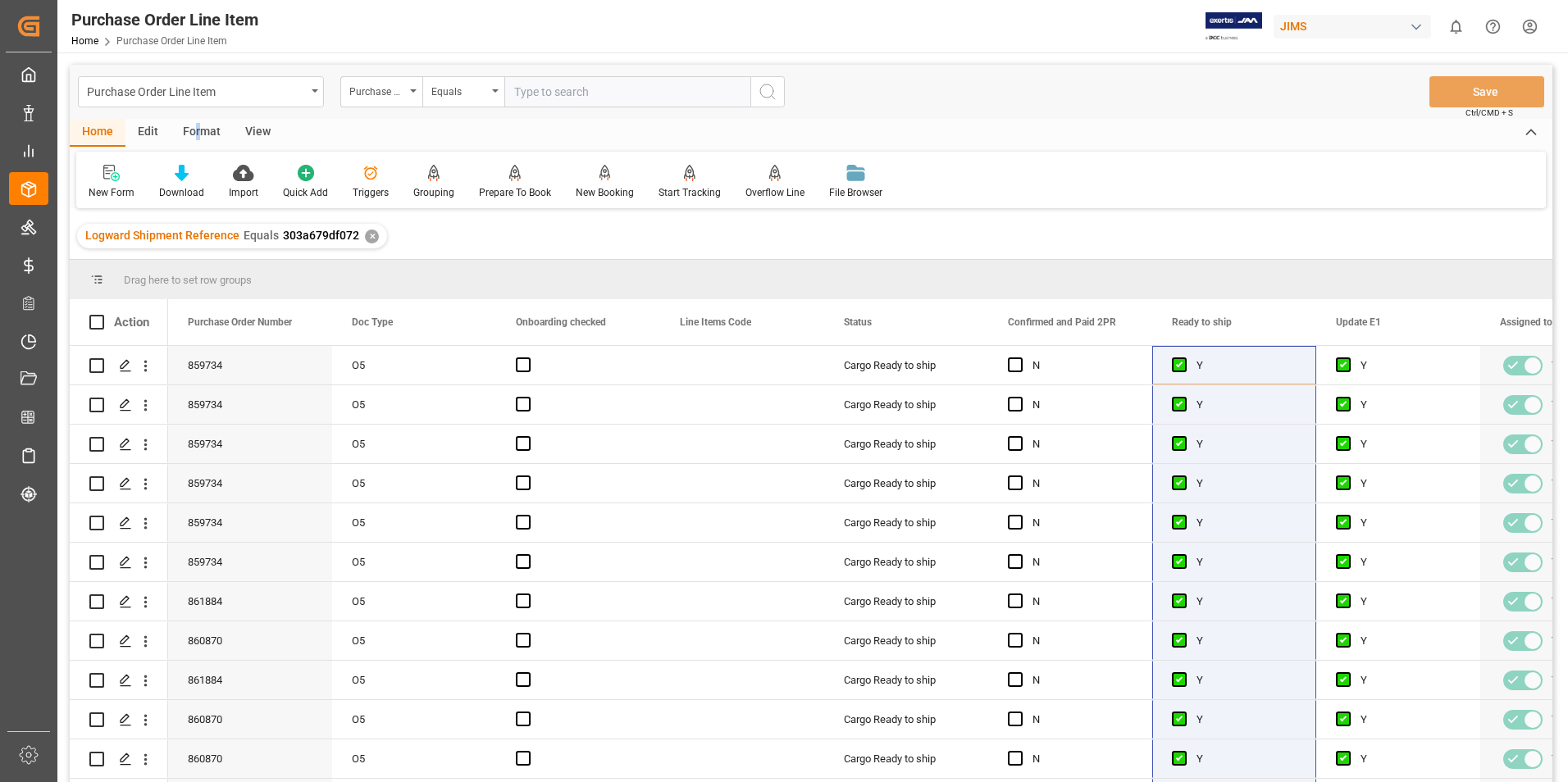
click at [196, 129] on div "Format" at bounding box center [202, 133] width 62 height 28
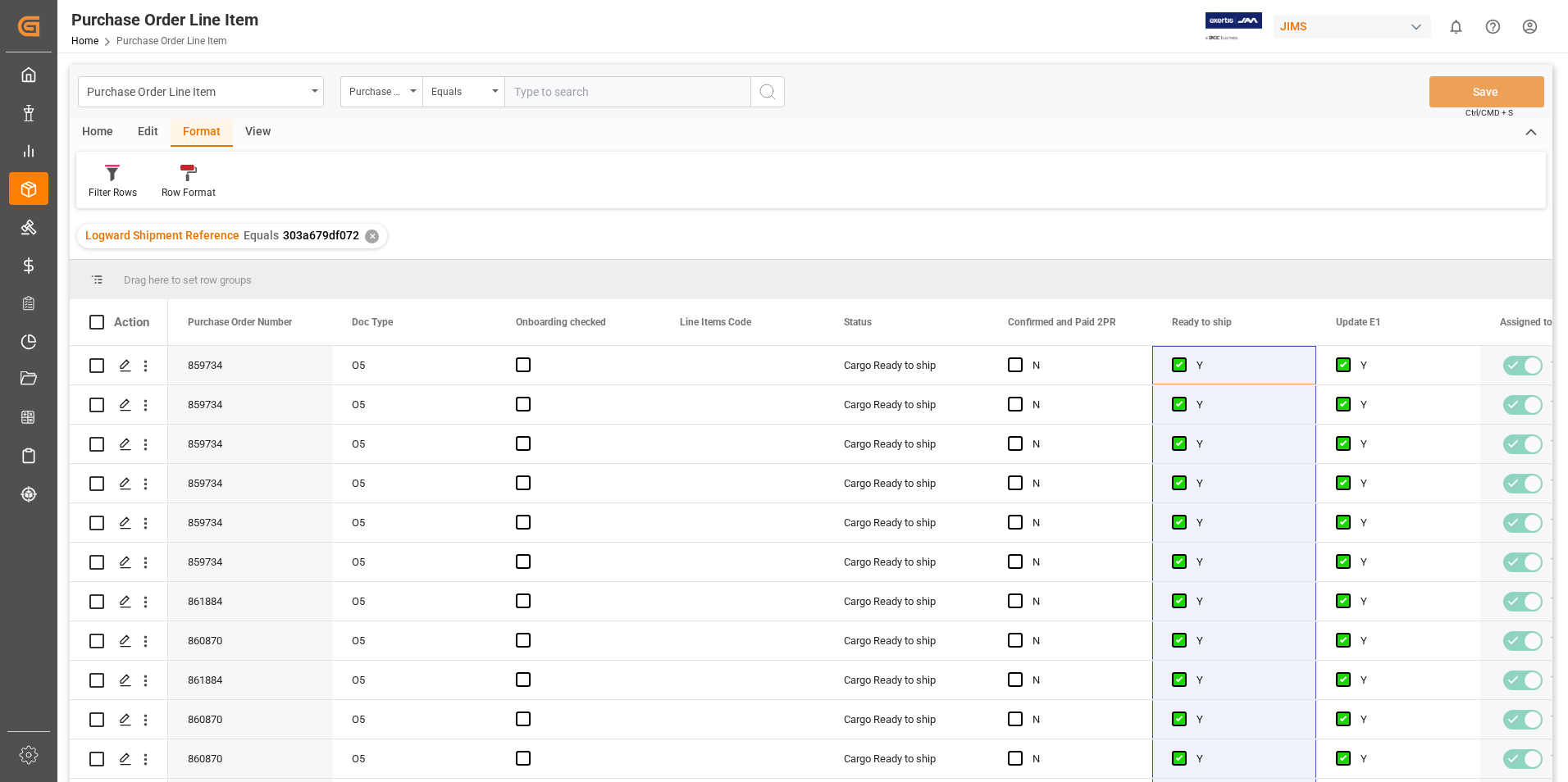
click at [254, 138] on div "View" at bounding box center [258, 133] width 50 height 28
click at [185, 189] on div "Standard Templates" at bounding box center [187, 192] width 82 height 15
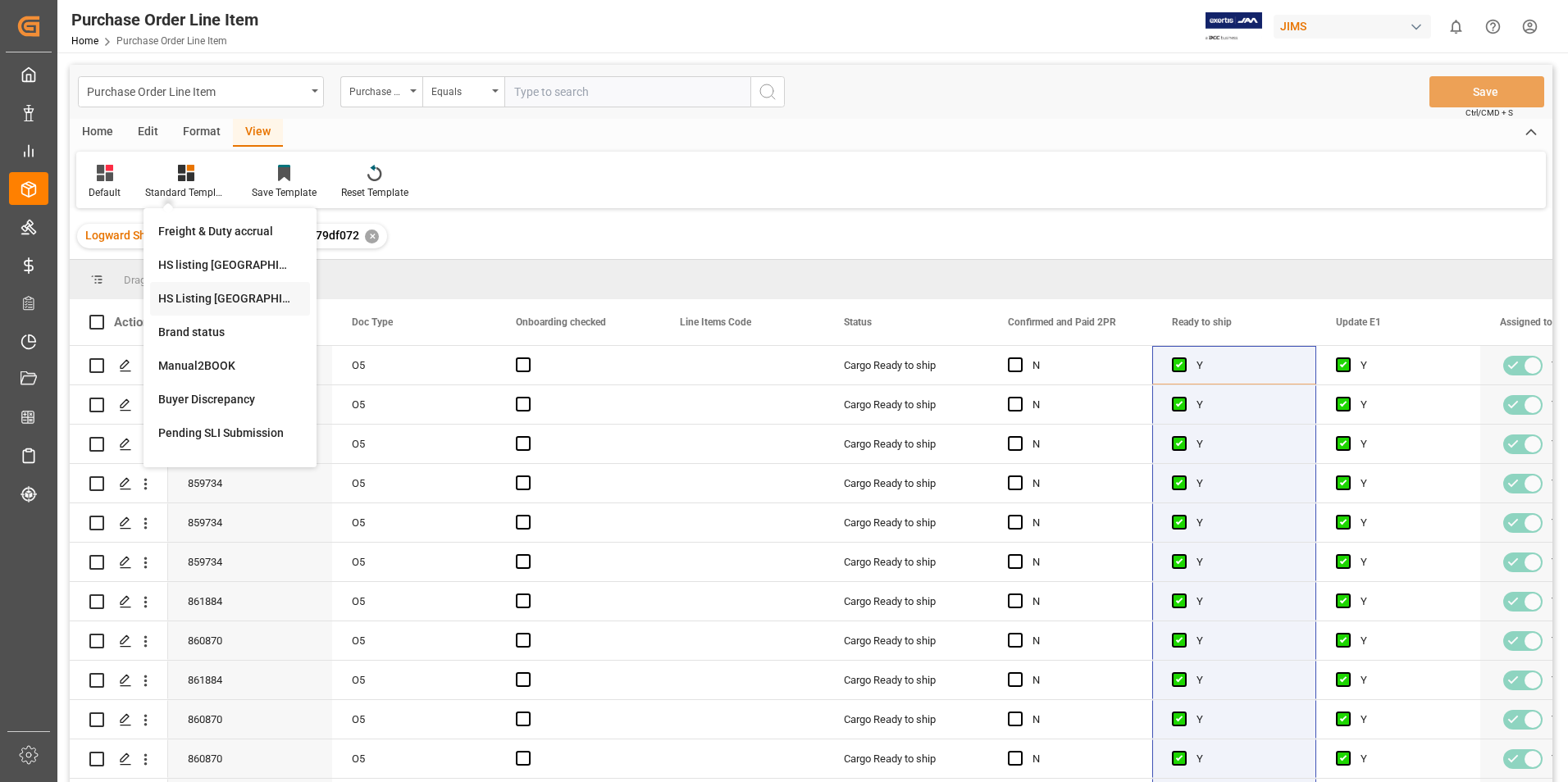
click at [216, 299] on div "HS Listing CANADA" at bounding box center [230, 299] width 144 height 18
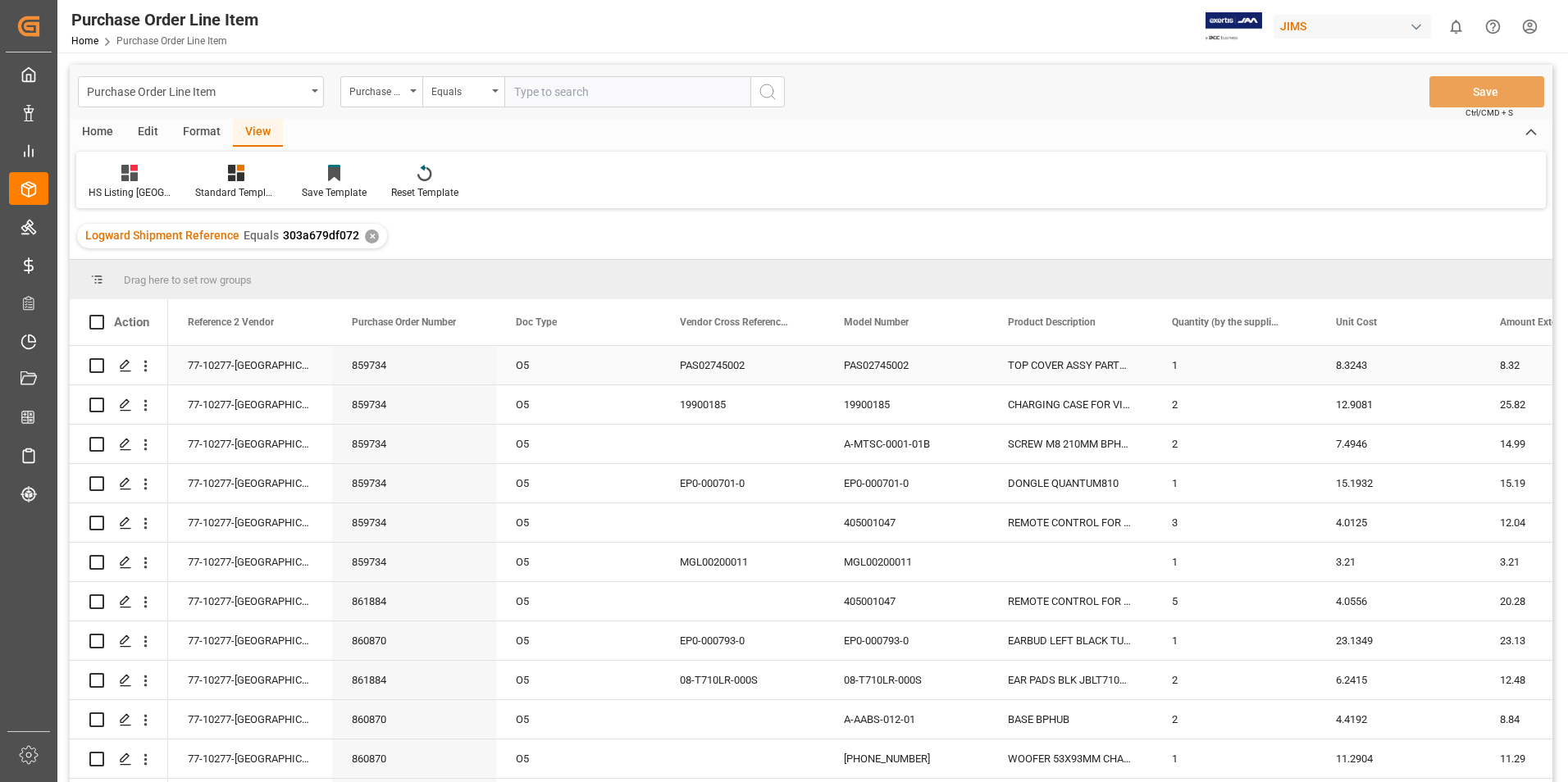
click at [214, 361] on div "77-10277-[GEOGRAPHIC_DATA]" at bounding box center [250, 366] width 164 height 39
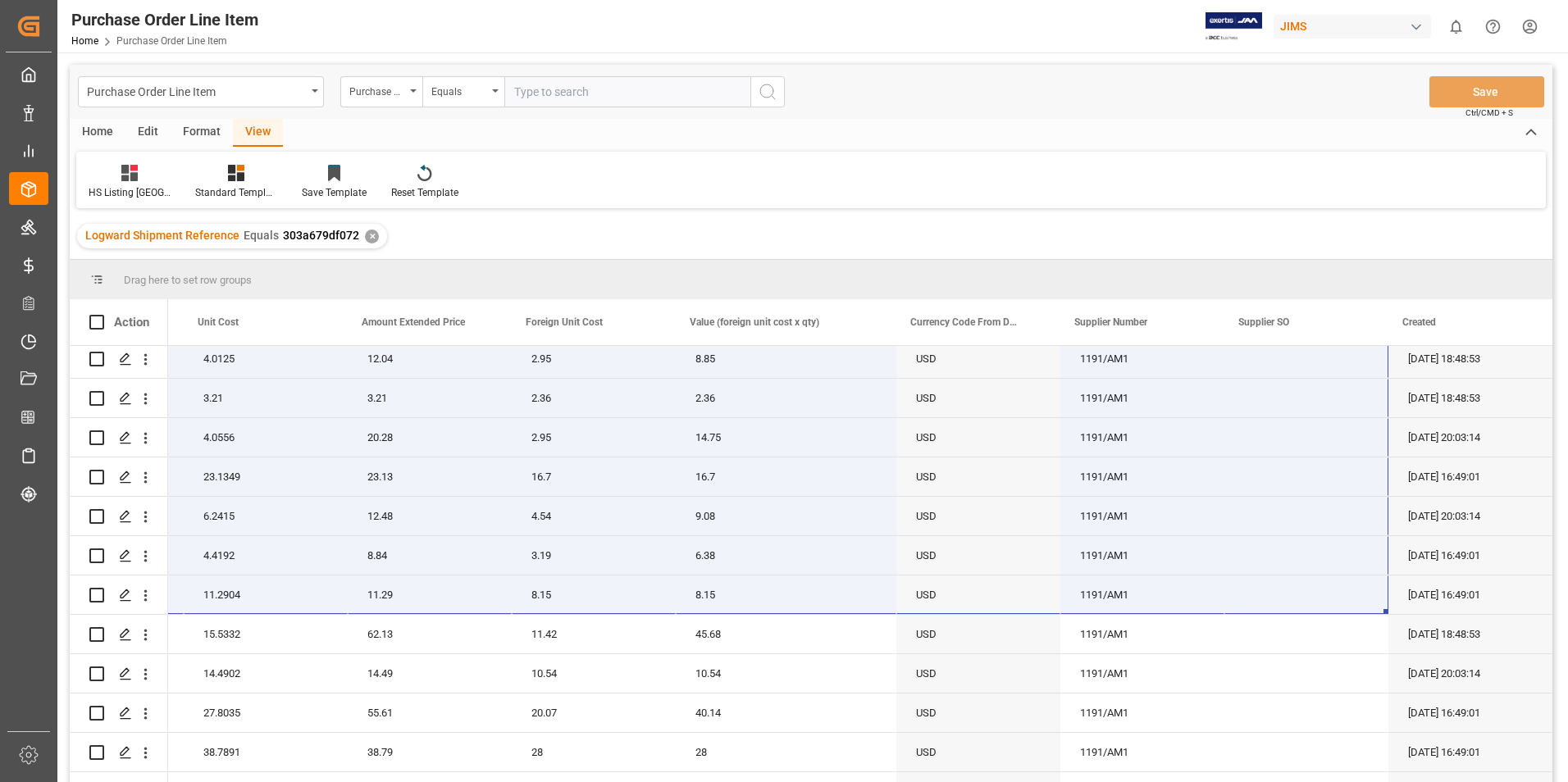
scroll to position [195, 0]
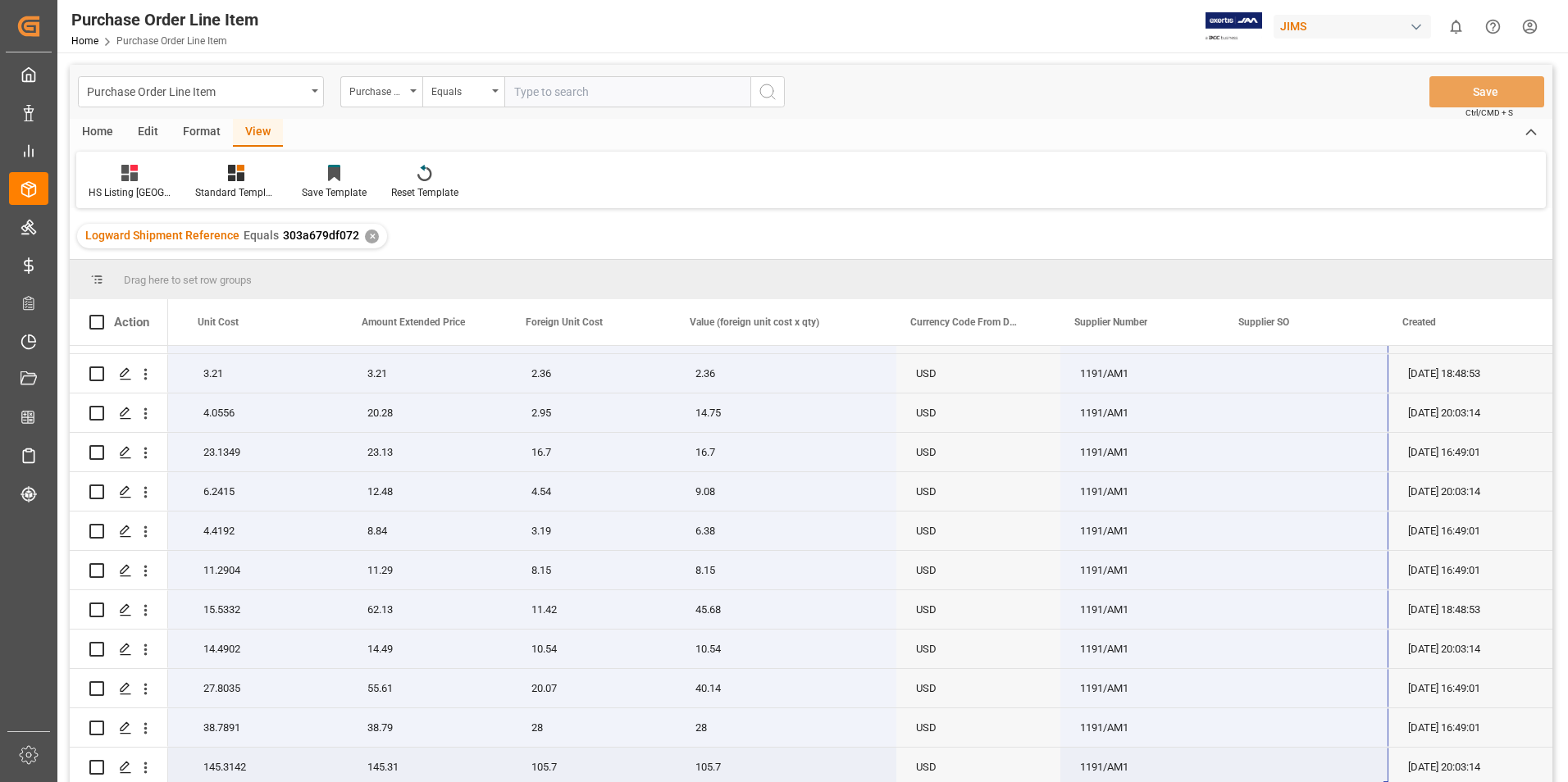
drag, startPoint x: 211, startPoint y: 359, endPoint x: 1329, endPoint y: 765, distance: 1189.4
click at [1329, 765] on div "77-10277-US TOP COVER ASSY PARTYBOX110 1 8.3243 8.32 6.12 6.12 USD 1191/AM1 24-…" at bounding box center [294, 473] width 2517 height 629
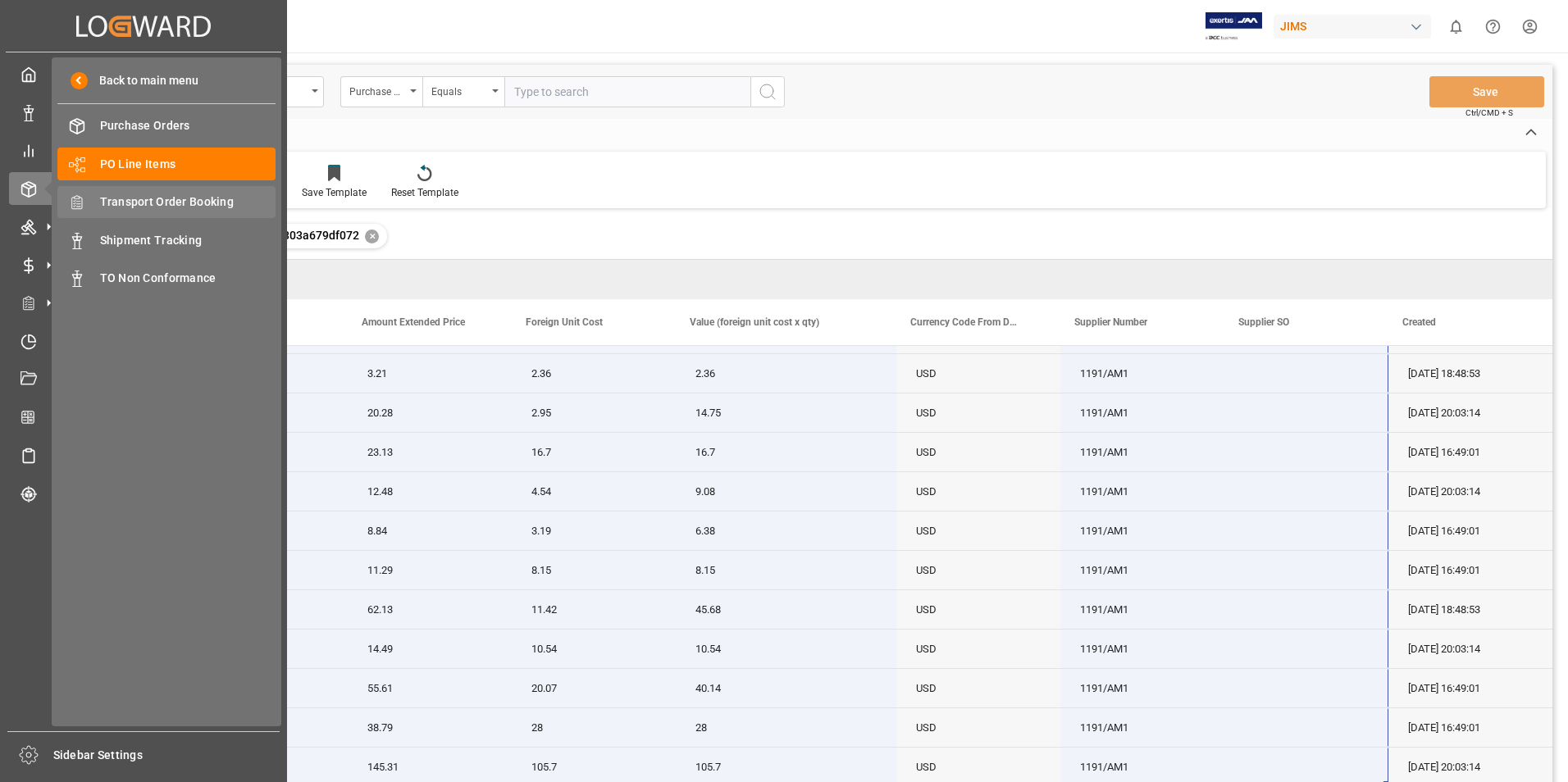
click at [196, 196] on span "Transport Order Booking" at bounding box center [188, 203] width 176 height 18
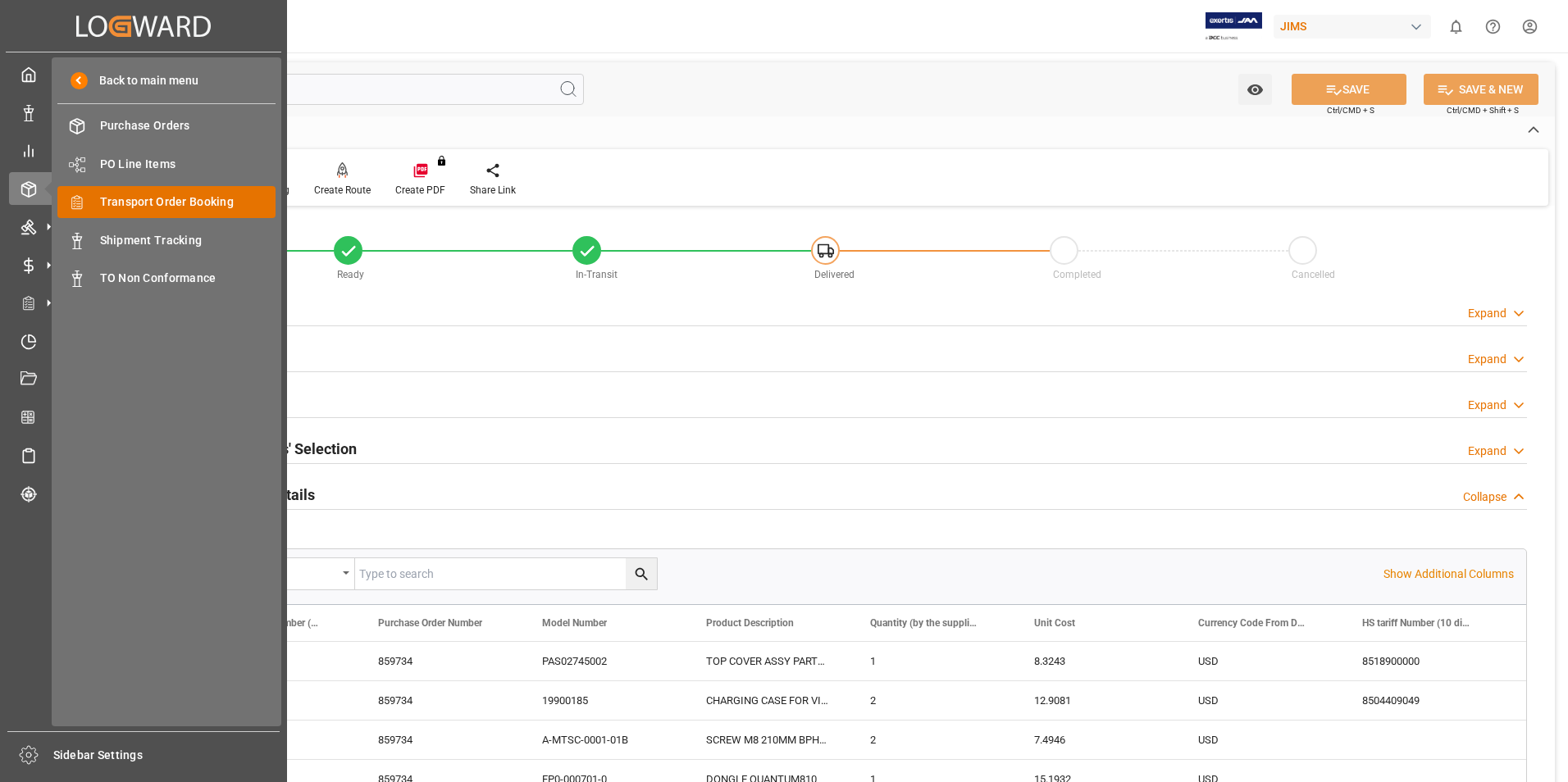
click at [160, 196] on span "Transport Order Booking" at bounding box center [188, 203] width 176 height 18
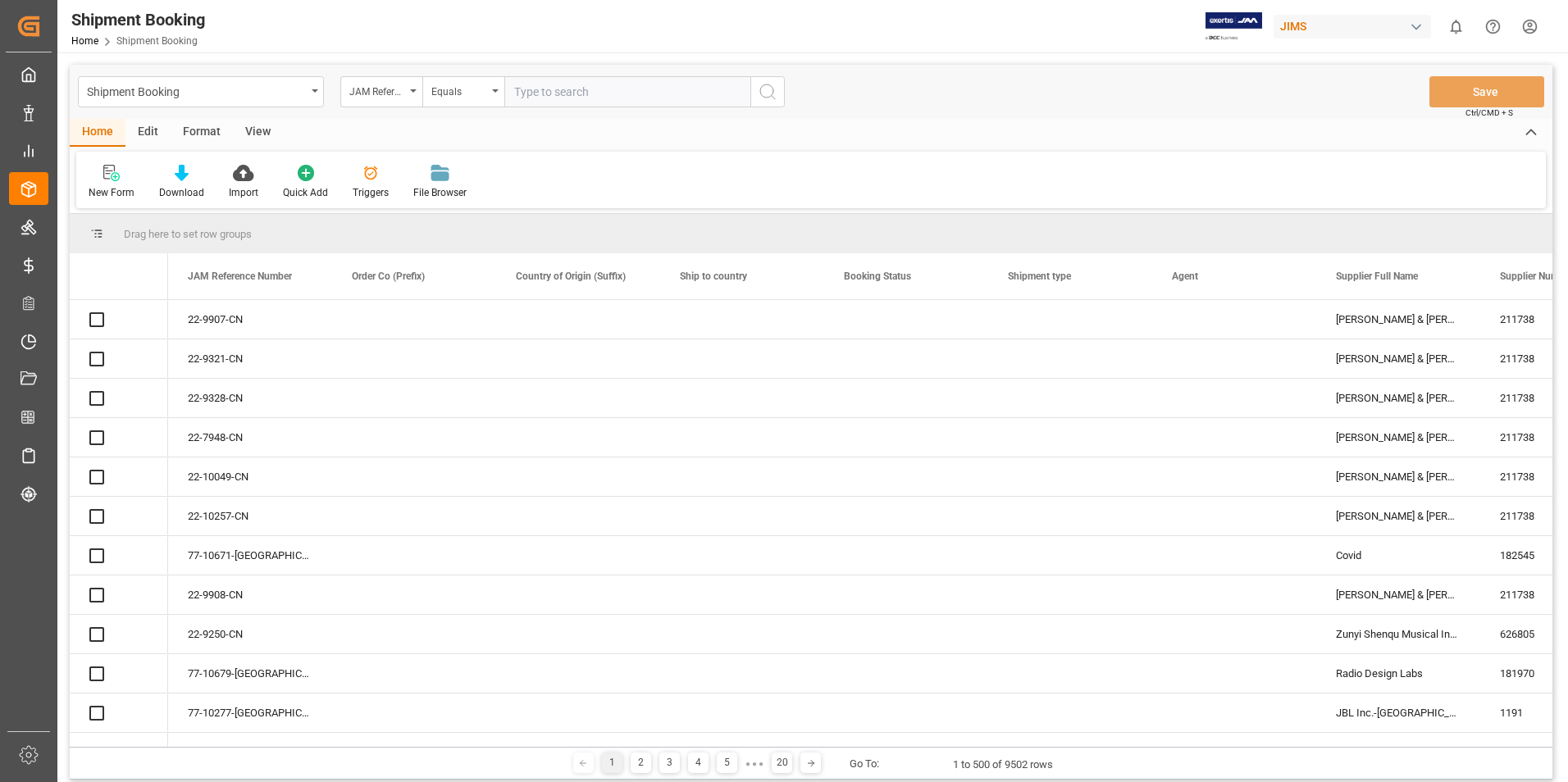
click at [567, 94] on input "text" at bounding box center [627, 92] width 246 height 32
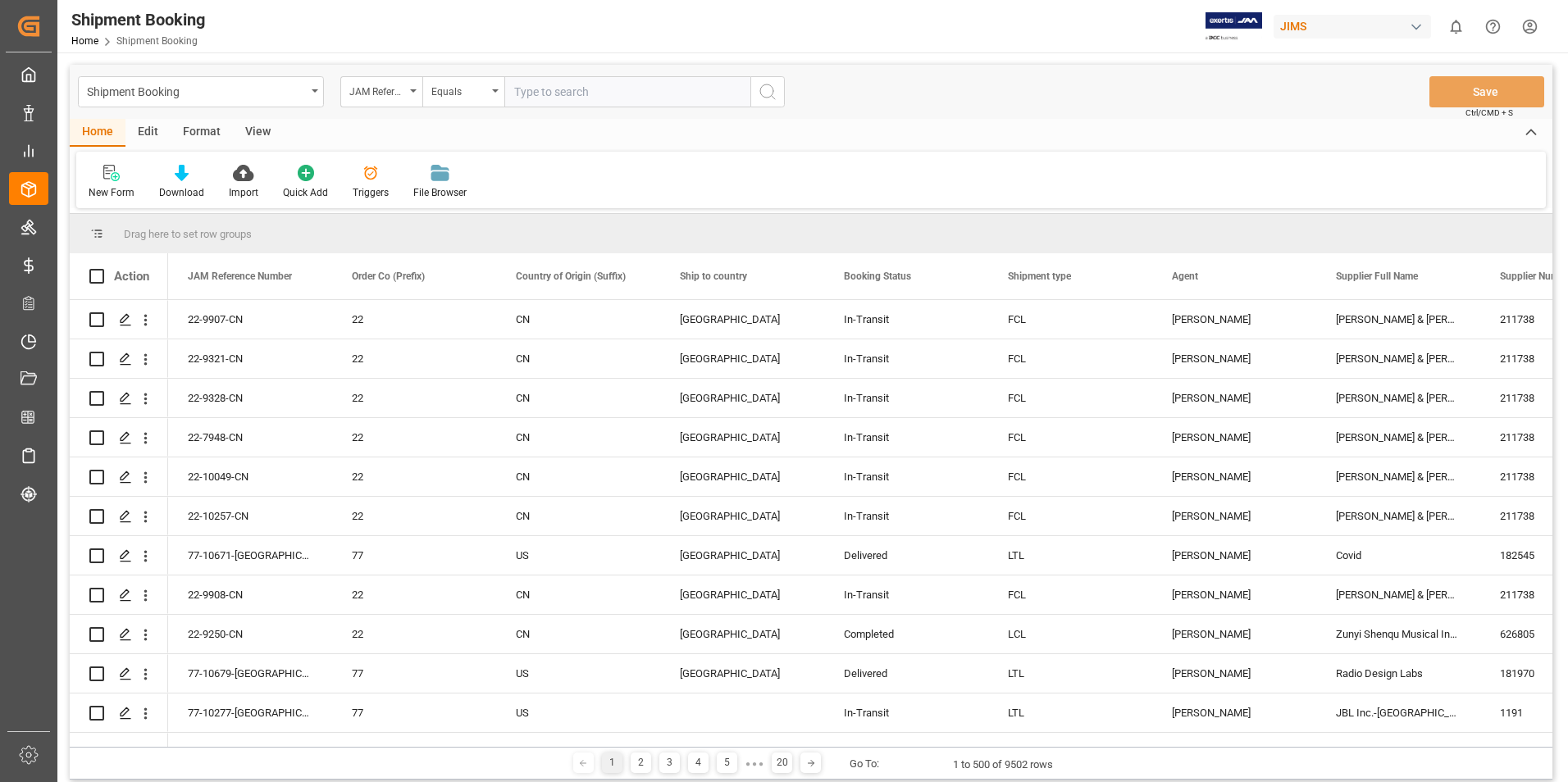
type input "77-10557-[GEOGRAPHIC_DATA]"
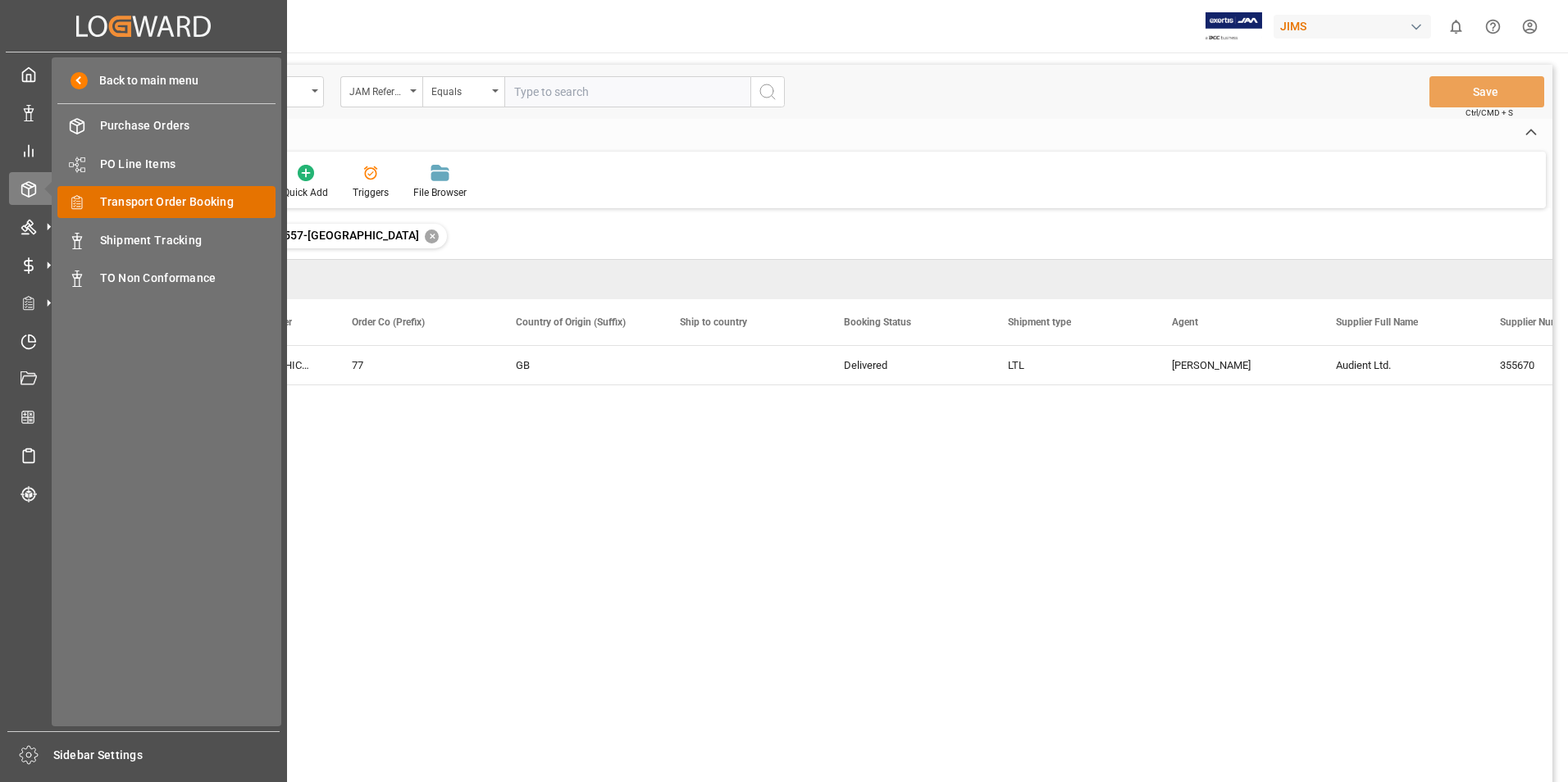
click at [166, 191] on div "Transport Order Booking Transport Order Booking" at bounding box center [166, 202] width 218 height 32
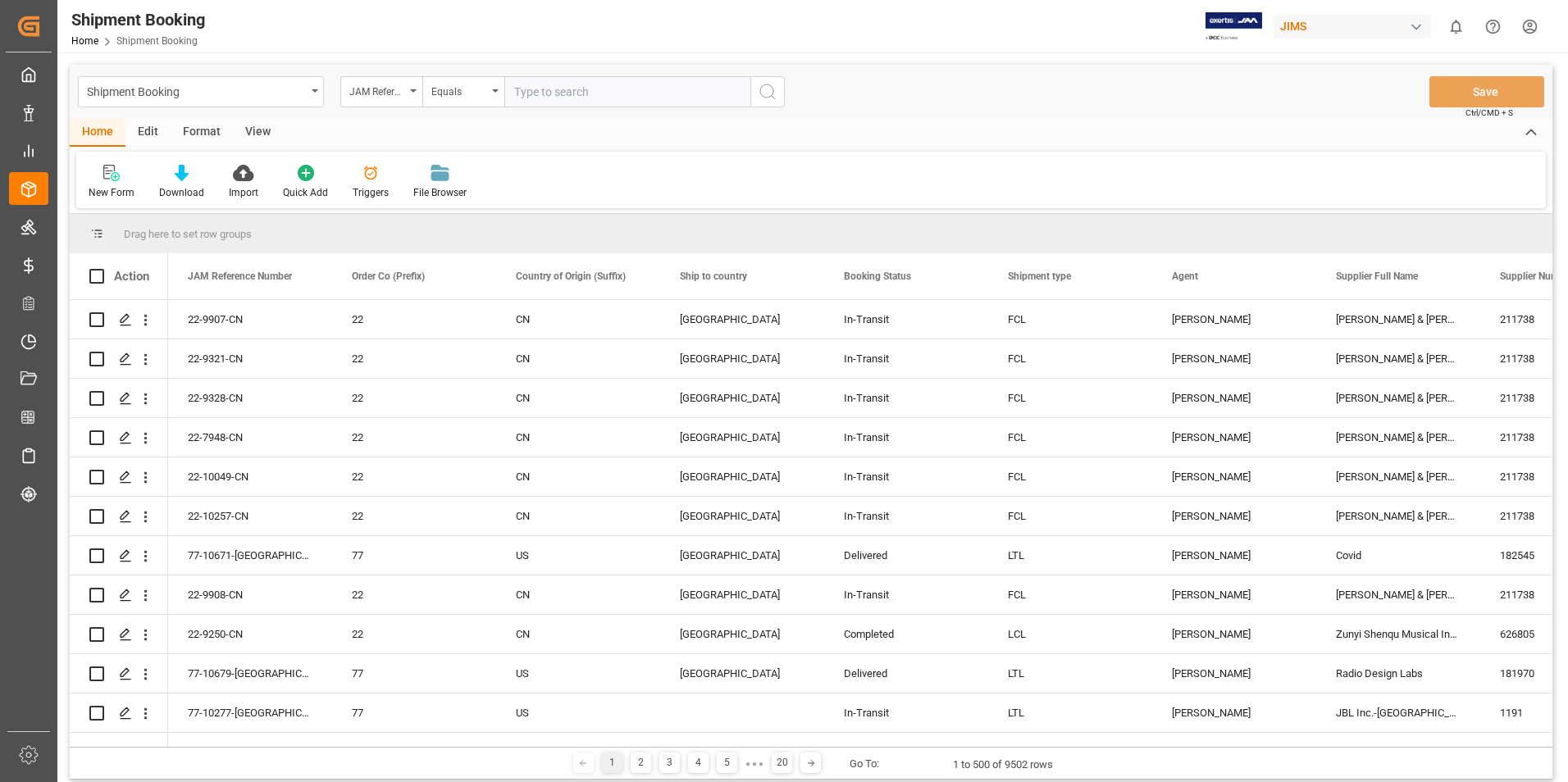
click at [545, 91] on input "text" at bounding box center [627, 92] width 246 height 32
paste input "77-10629-US"
type input "77-10629-US"
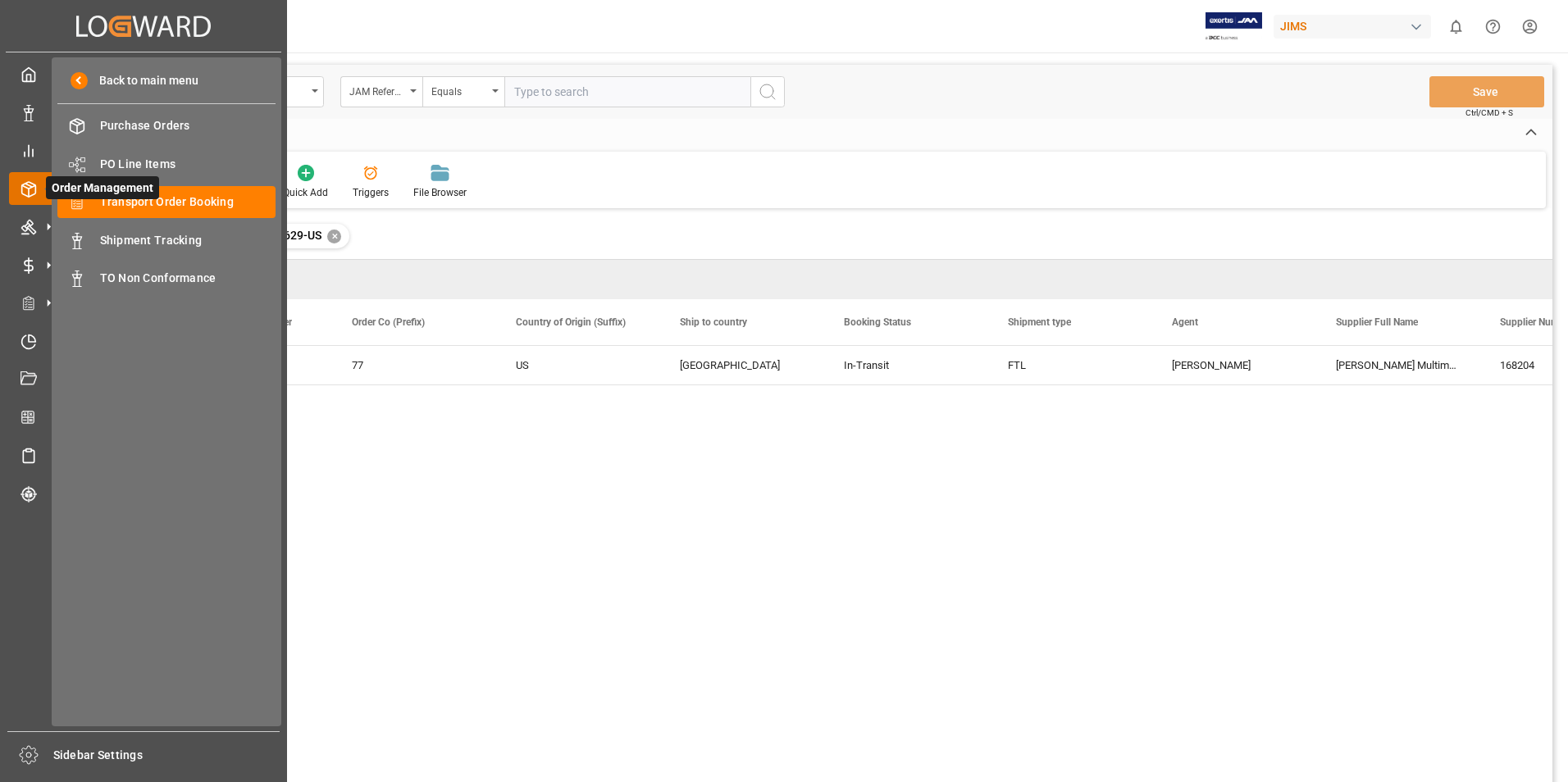
click at [45, 194] on icon at bounding box center [48, 188] width 34 height 34
click at [210, 197] on span "Transport Order Booking" at bounding box center [188, 203] width 176 height 18
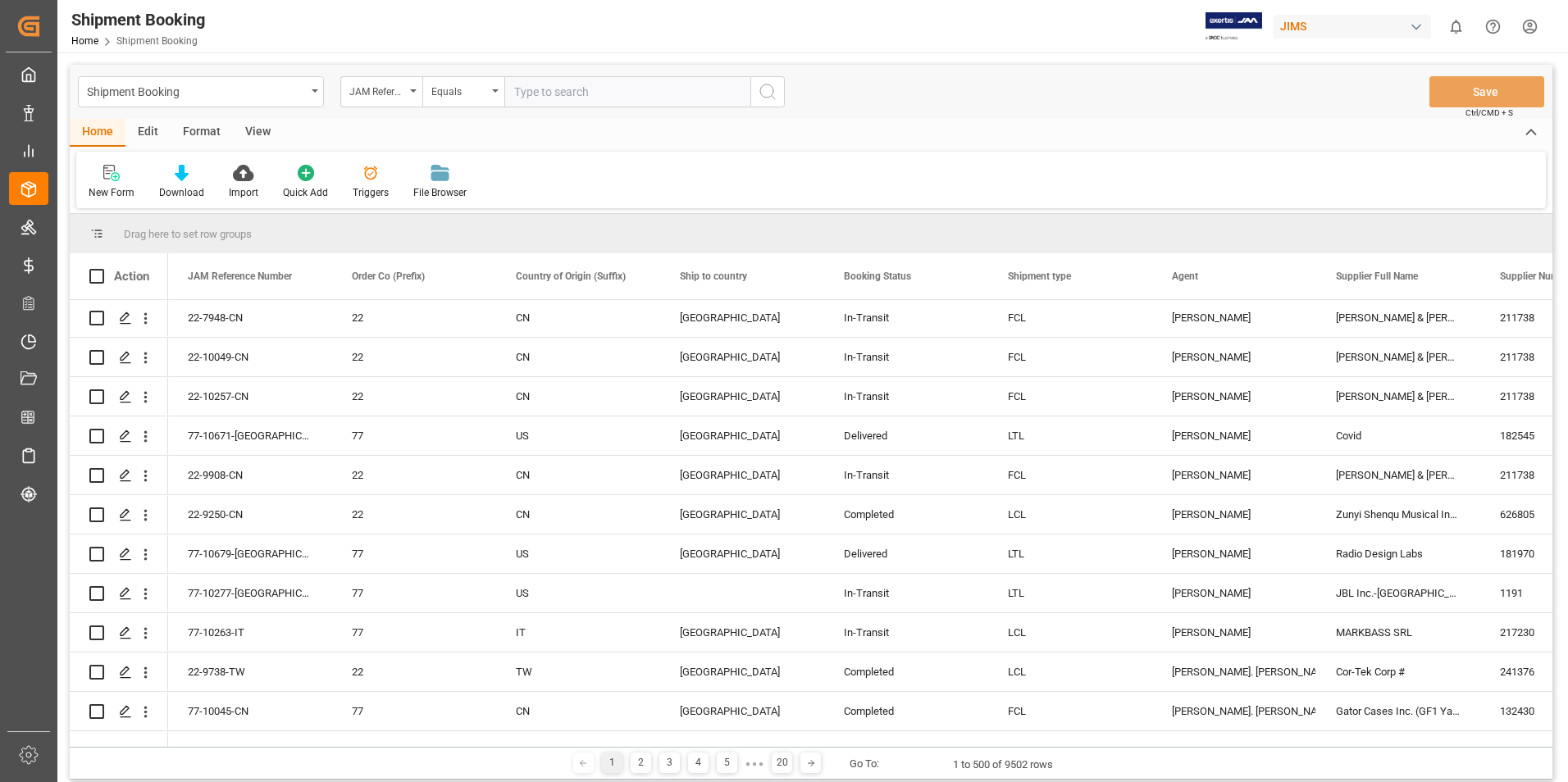
scroll to position [410, 0]
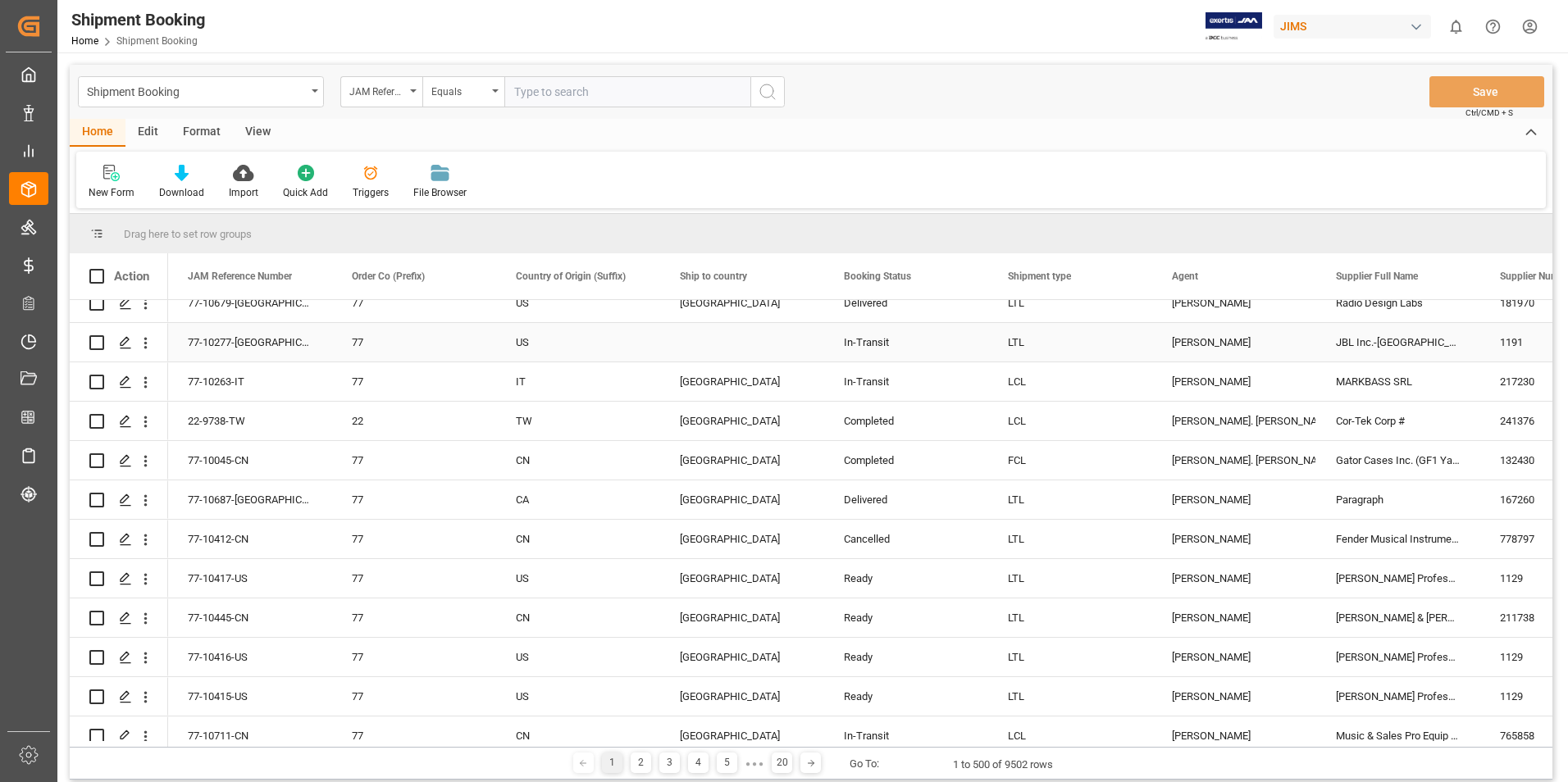
click at [209, 339] on div "77-10277-[GEOGRAPHIC_DATA]" at bounding box center [250, 342] width 164 height 39
click at [126, 342] on polygon "Press SPACE to select this row." at bounding box center [124, 341] width 8 height 8
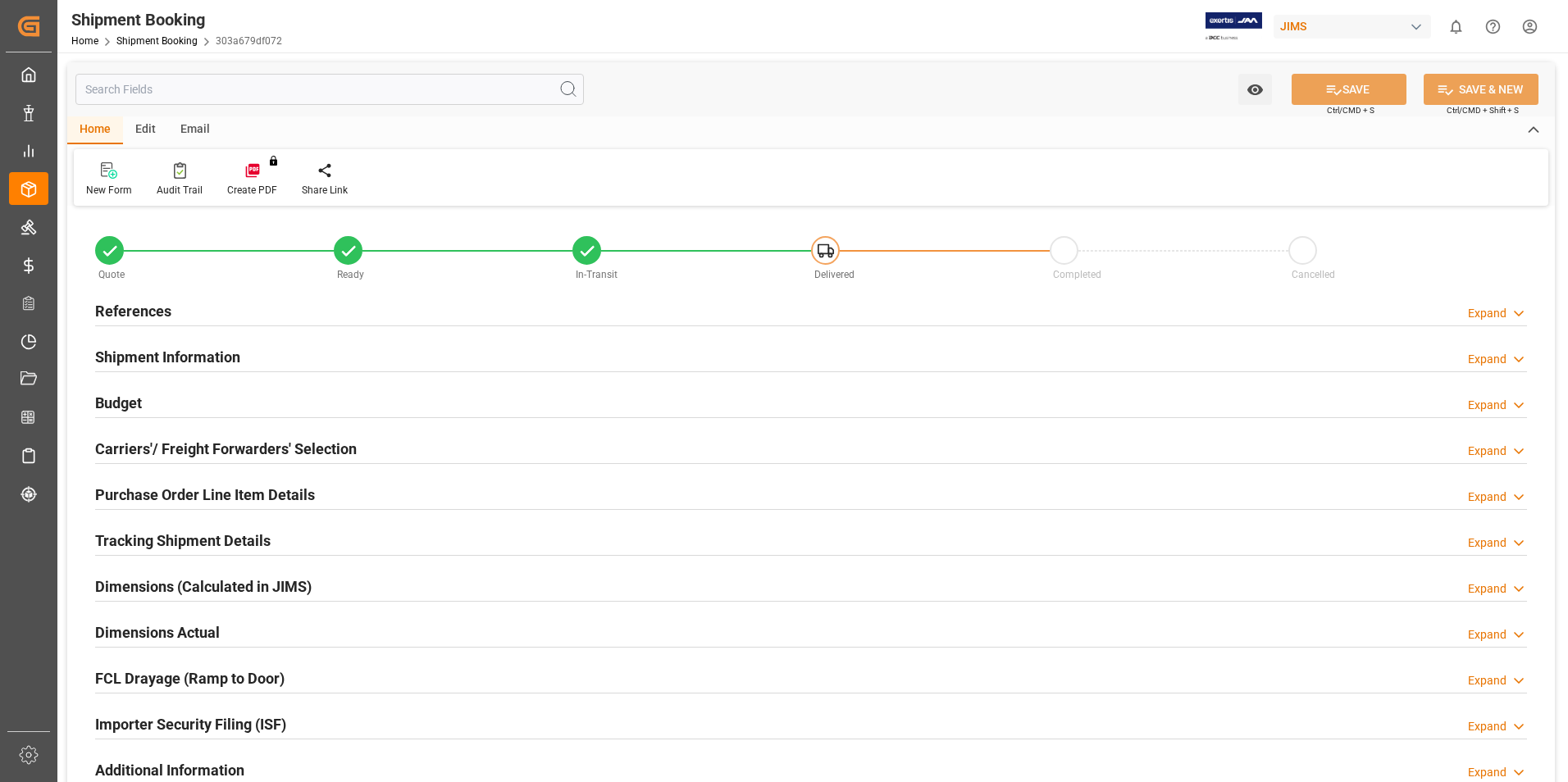
type input "0"
type input "30"
type input "[DATE] 14:51"
type input "[DATE]"
click at [130, 348] on h2 "Shipment Information" at bounding box center [167, 357] width 146 height 22
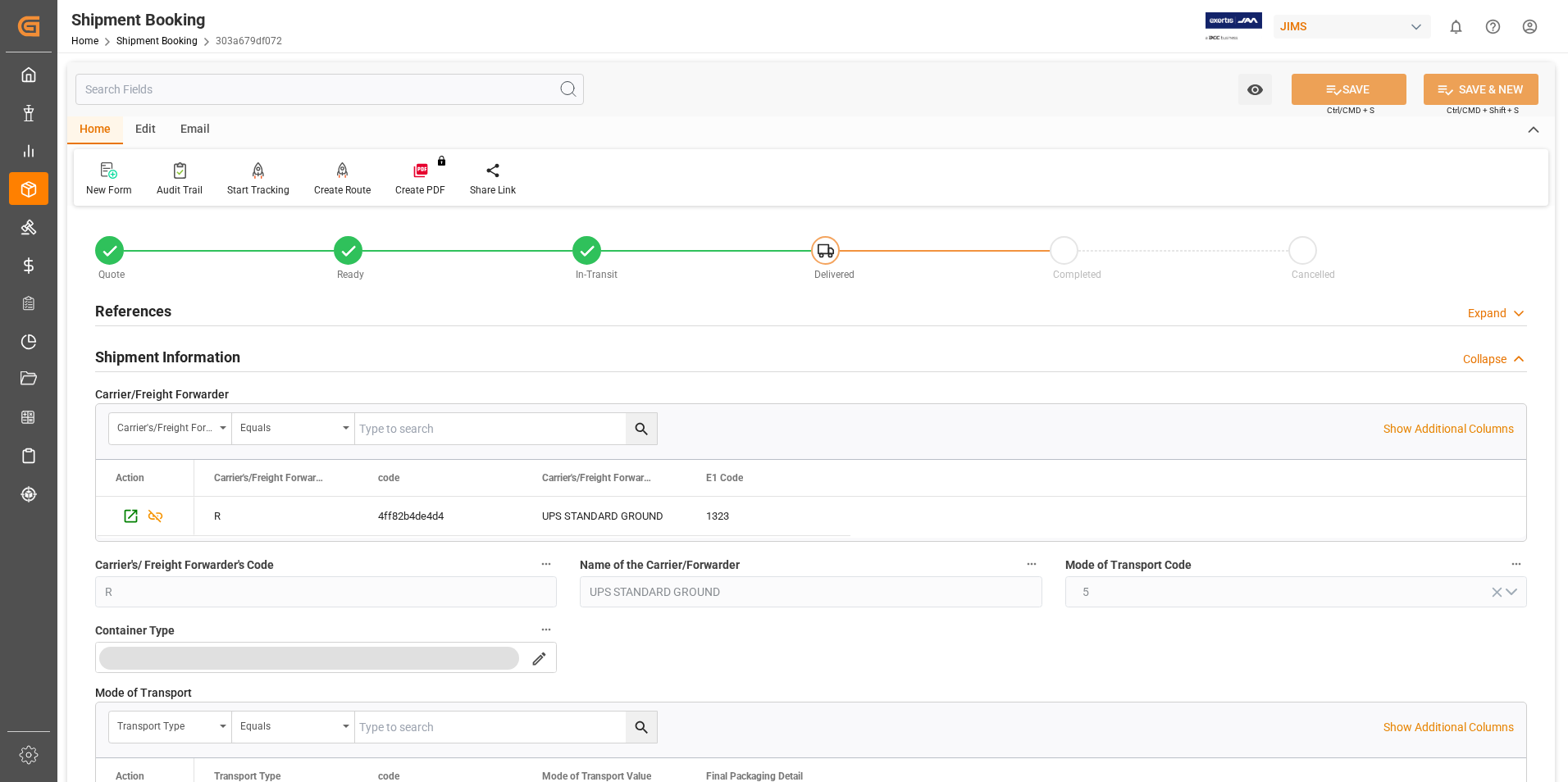
click at [132, 309] on h2 "References" at bounding box center [132, 310] width 76 height 22
